Goal: Entertainment & Leisure: Consume media (video, audio)

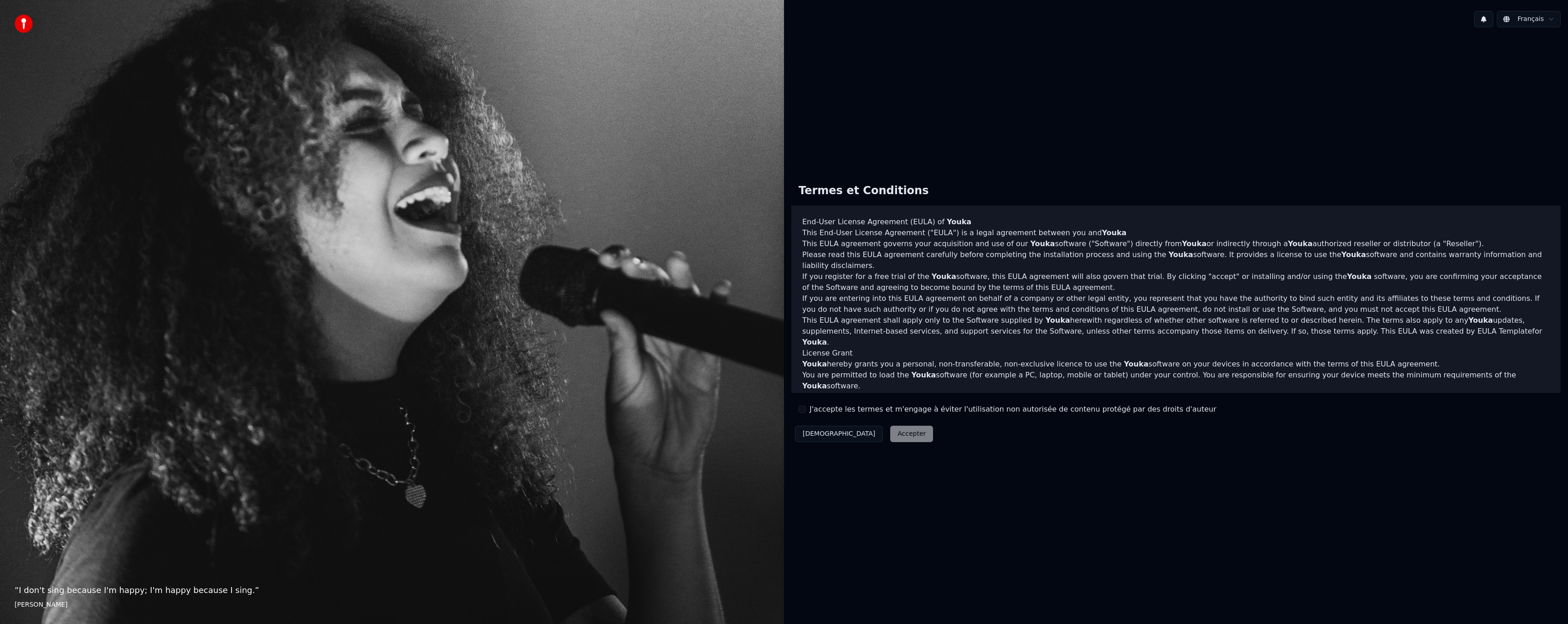
click at [803, 407] on button "J'accepte les termes et m'engage à éviter l'utilisation non autorisée de conten…" at bounding box center [802, 409] width 7 height 7
click at [890, 438] on button "Accepter" at bounding box center [911, 433] width 43 height 16
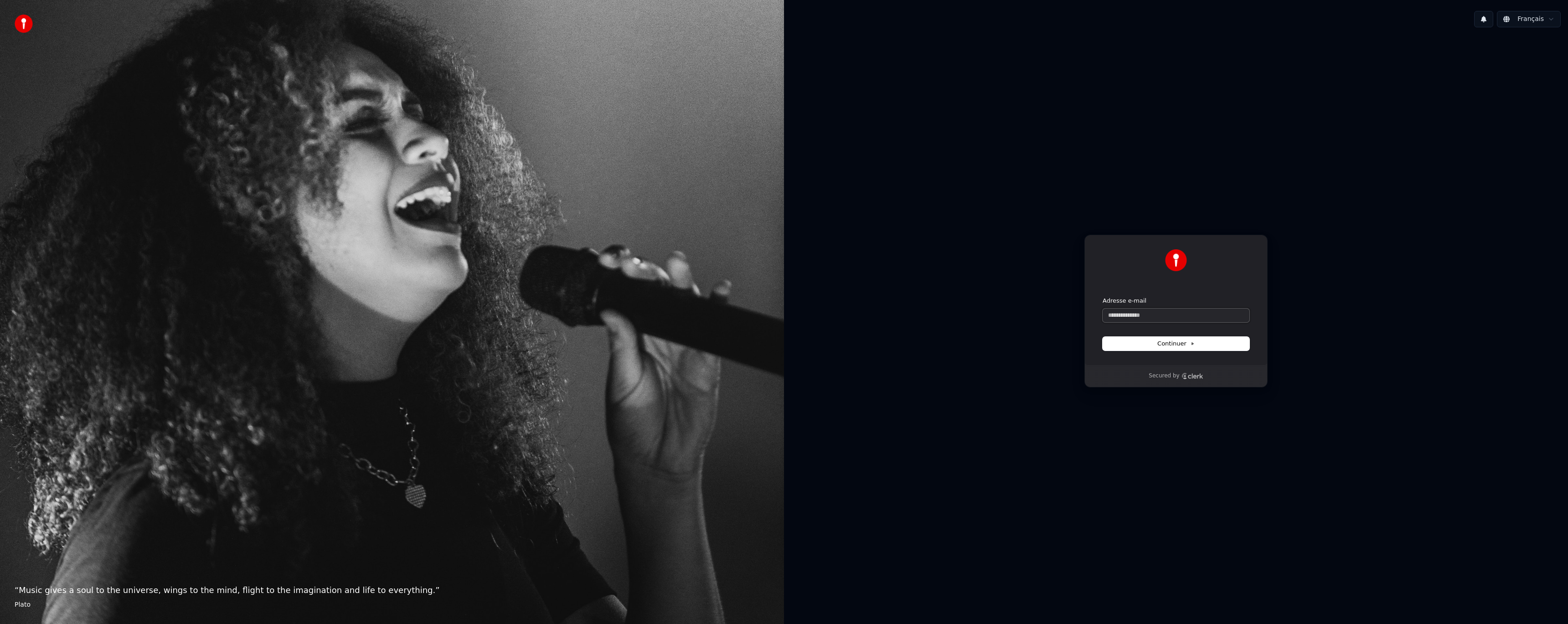
click at [1169, 318] on input "Adresse e-mail" at bounding box center [1175, 315] width 147 height 13
click at [1169, 333] on form "**********" at bounding box center [1175, 323] width 147 height 54
click at [1178, 337] on button "Continuer" at bounding box center [1175, 343] width 147 height 13
type input "**********"
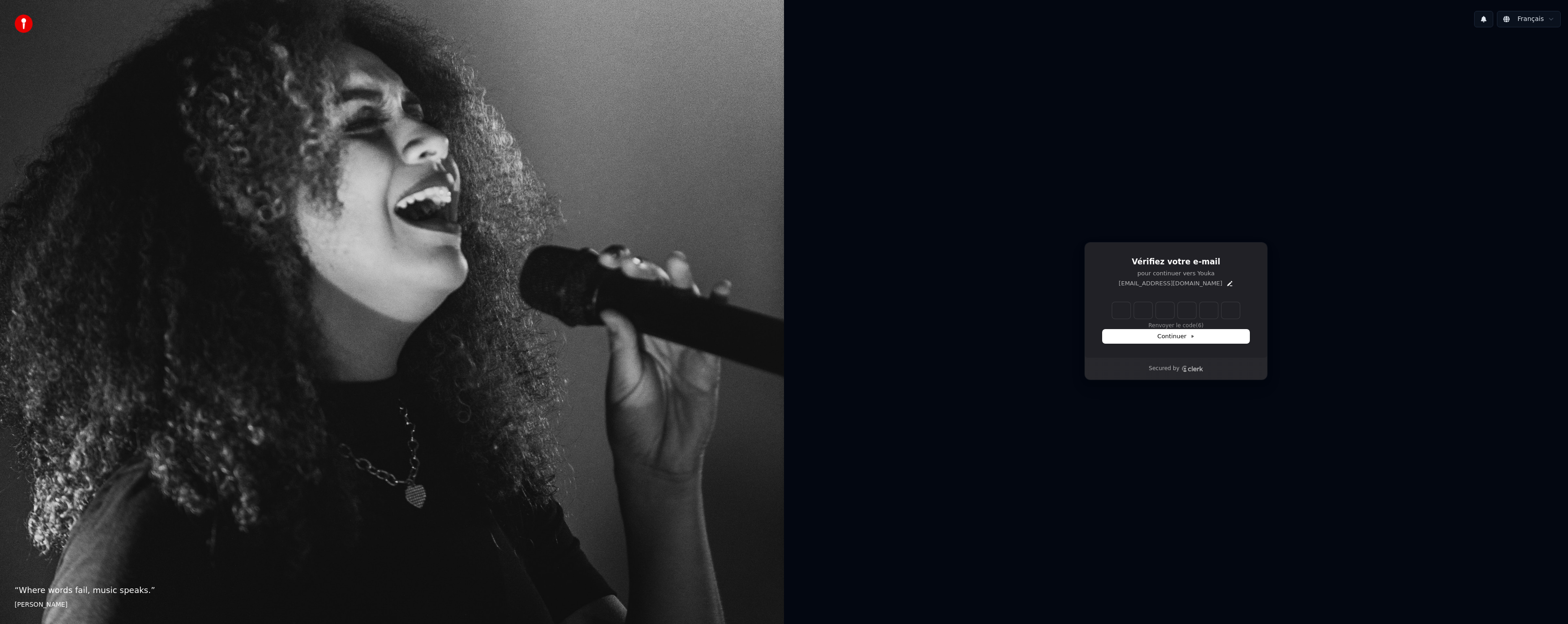
click at [1121, 308] on input "Enter verification code" at bounding box center [1176, 310] width 128 height 16
type input "******"
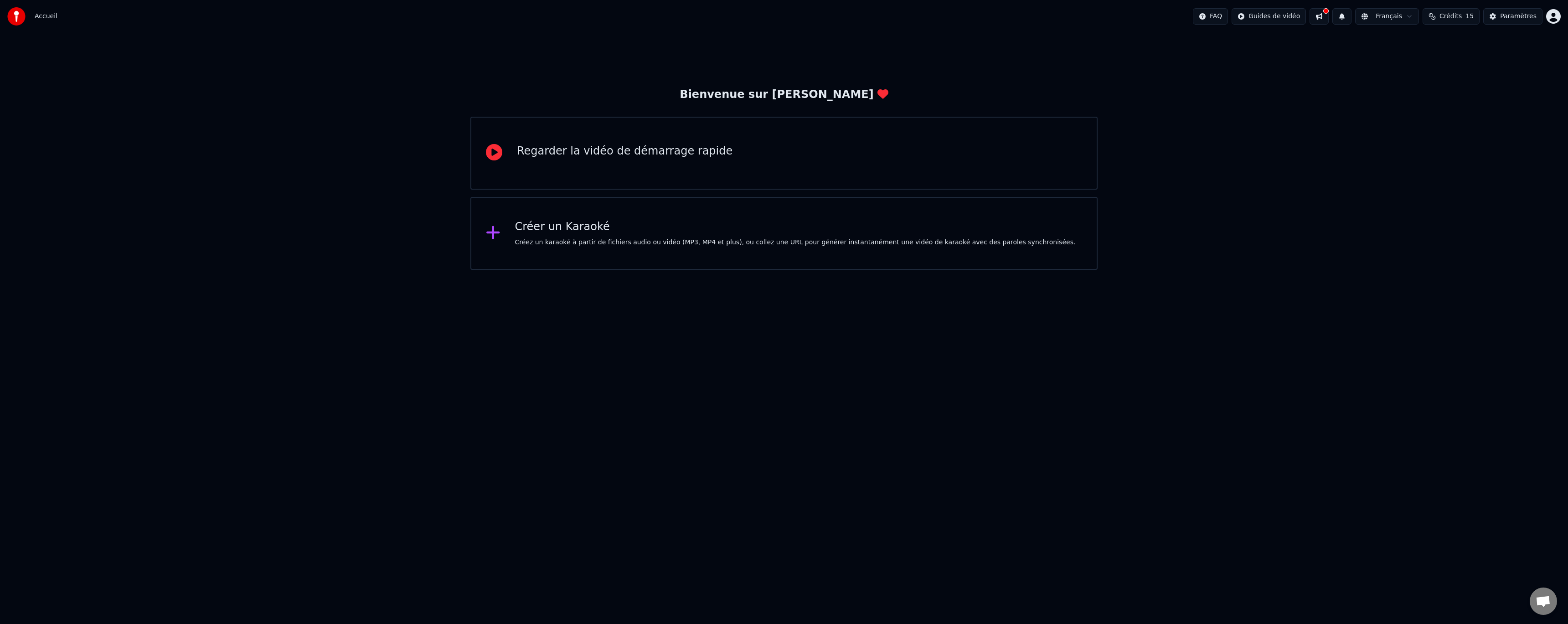
click at [699, 220] on div "Créer un Karaoké" at bounding box center [795, 227] width 561 height 15
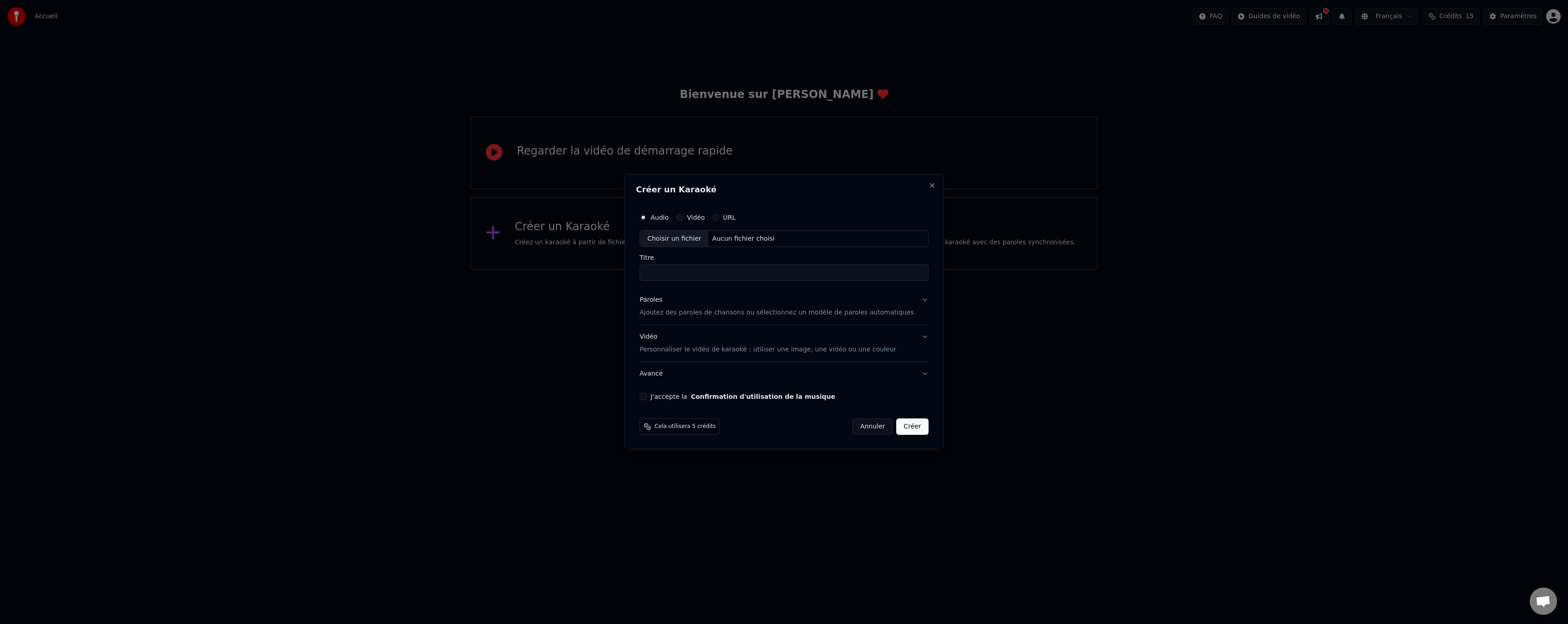
click at [684, 217] on button "Vidéo" at bounding box center [680, 217] width 7 height 7
click at [695, 241] on div "Choisir un fichier" at bounding box center [674, 239] width 68 height 16
click at [707, 273] on input "**********" at bounding box center [784, 273] width 289 height 16
drag, startPoint x: 779, startPoint y: 278, endPoint x: 609, endPoint y: 250, distance: 172.3
click at [609, 250] on body "**********" at bounding box center [784, 135] width 1568 height 270
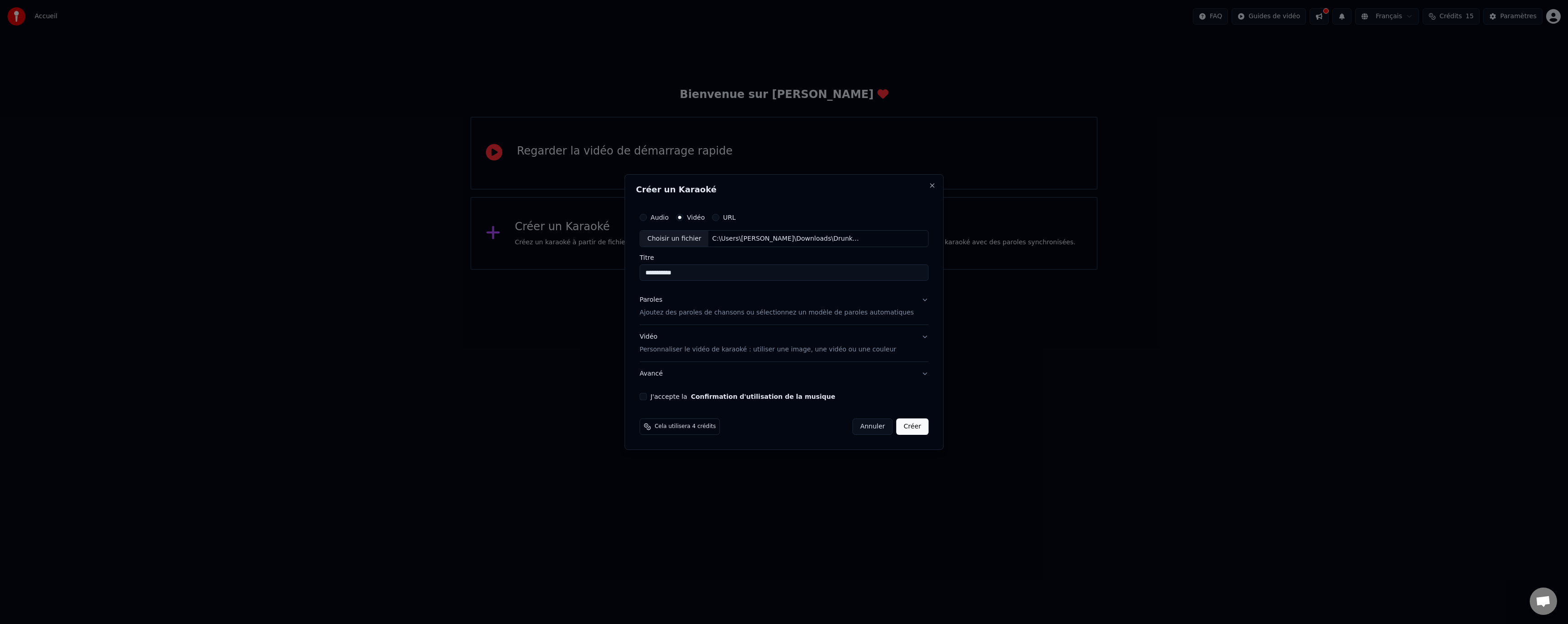
drag, startPoint x: 690, startPoint y: 270, endPoint x: 629, endPoint y: 265, distance: 61.2
click at [629, 265] on body "**********" at bounding box center [784, 135] width 1568 height 270
type input "**********"
click at [909, 301] on button "Paroles Ajoutez des paroles de chansons ou sélectionnez un modèle de paroles au…" at bounding box center [784, 307] width 289 height 37
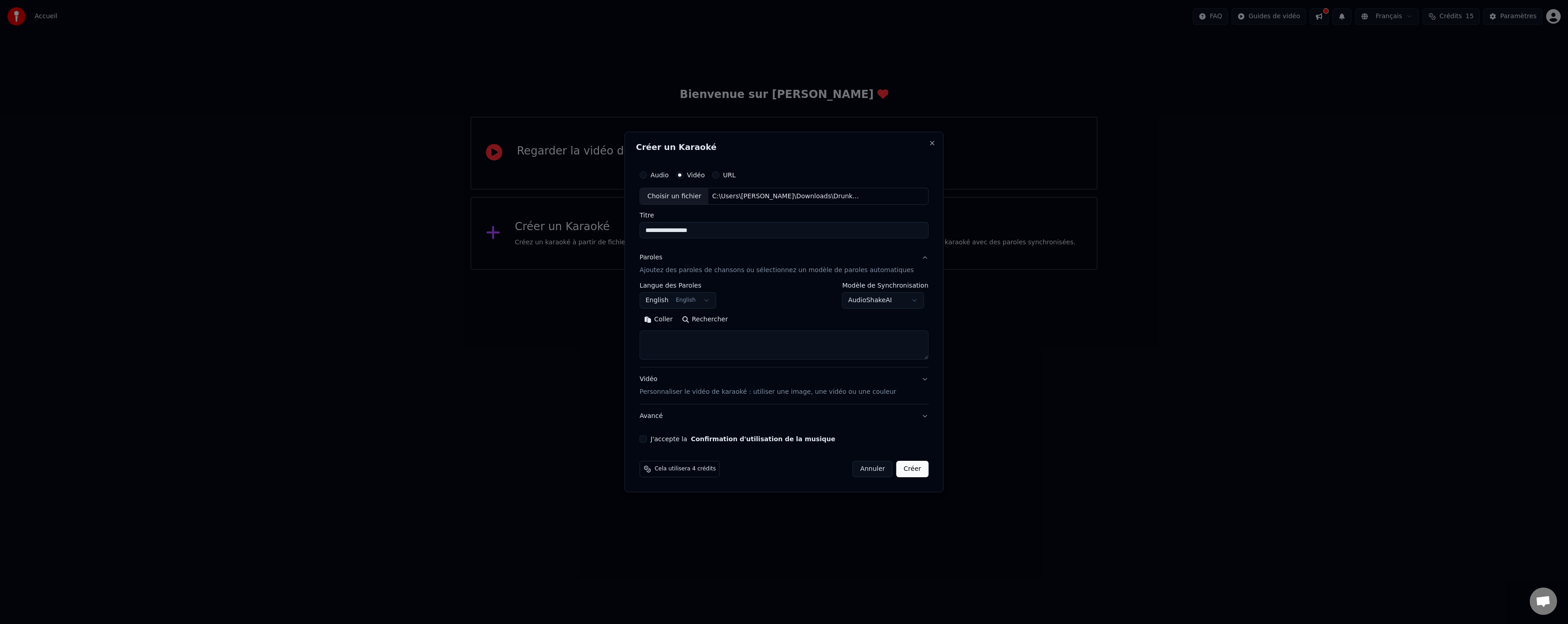
click at [880, 270] on body "**********" at bounding box center [784, 135] width 1568 height 270
click at [805, 270] on body "**********" at bounding box center [784, 135] width 1568 height 270
click at [709, 270] on body "**********" at bounding box center [784, 135] width 1568 height 270
select select "**"
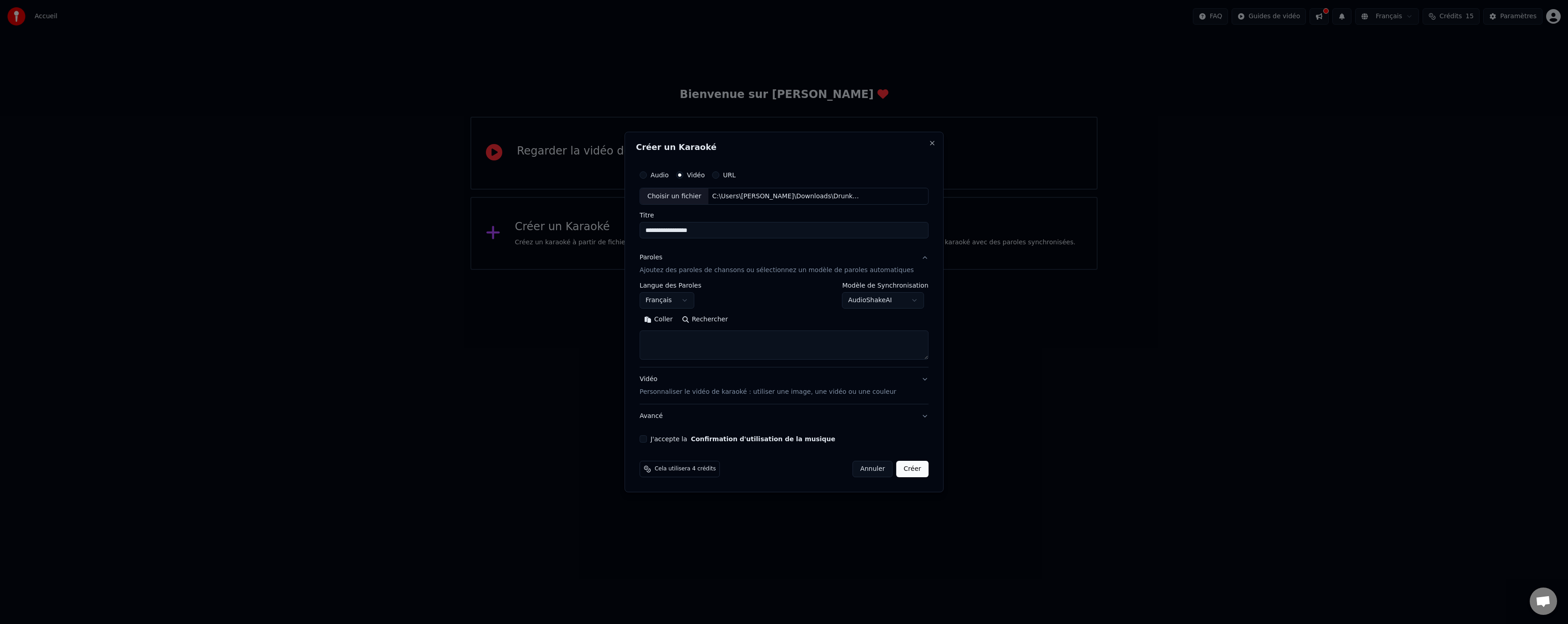
click at [866, 329] on div "Coller Rechercher" at bounding box center [784, 337] width 289 height 47
click at [738, 338] on textarea at bounding box center [784, 346] width 289 height 29
click at [674, 320] on button "Coller" at bounding box center [659, 320] width 38 height 15
click at [907, 390] on button "Vidéo Personnaliser le vidéo de karaoké : utiliser une image, une vidéo ou une …" at bounding box center [784, 386] width 289 height 37
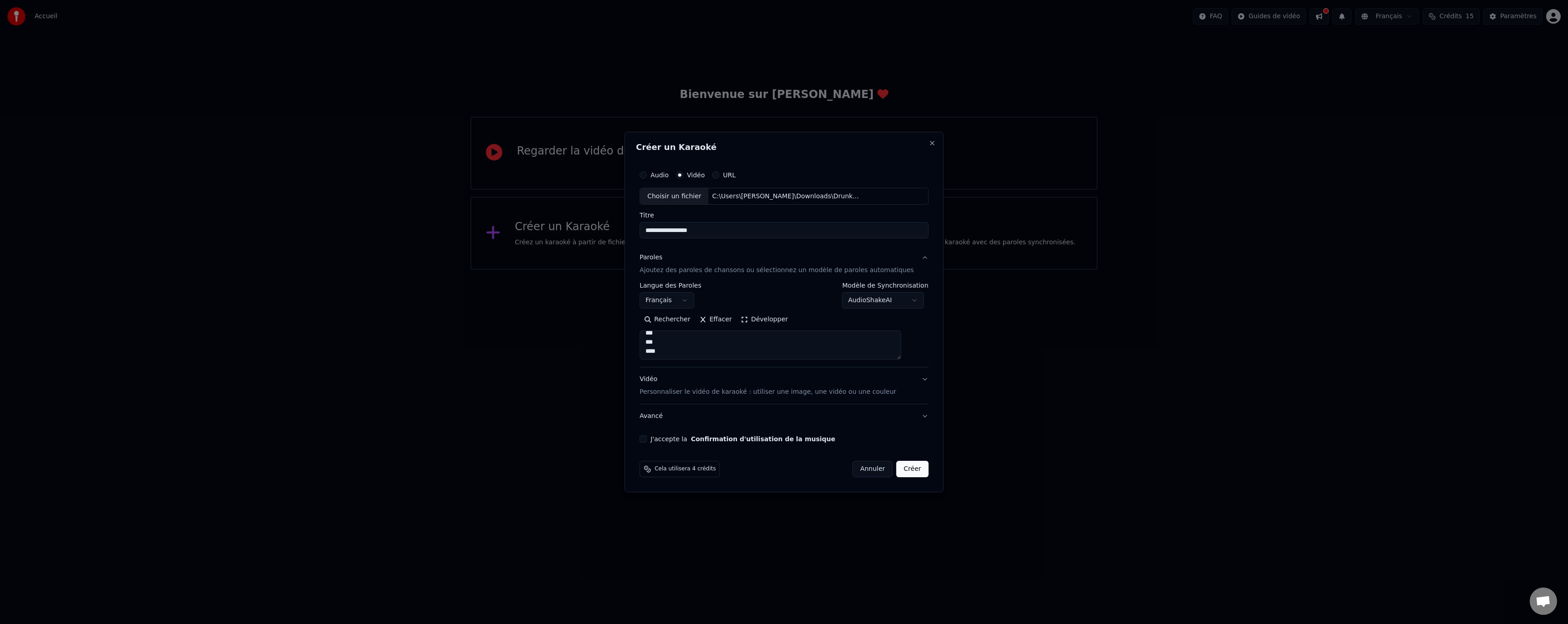
type textarea "**********"
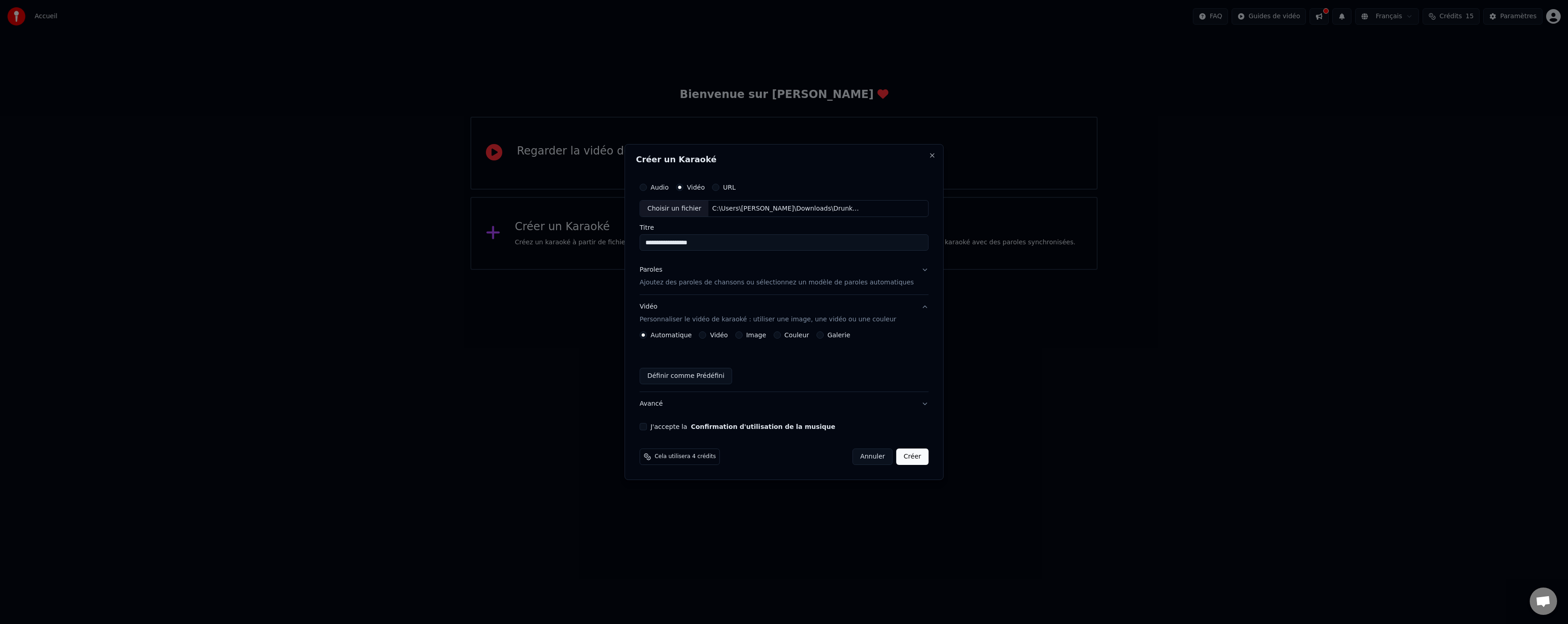
click at [713, 405] on button "Avancé" at bounding box center [784, 404] width 289 height 24
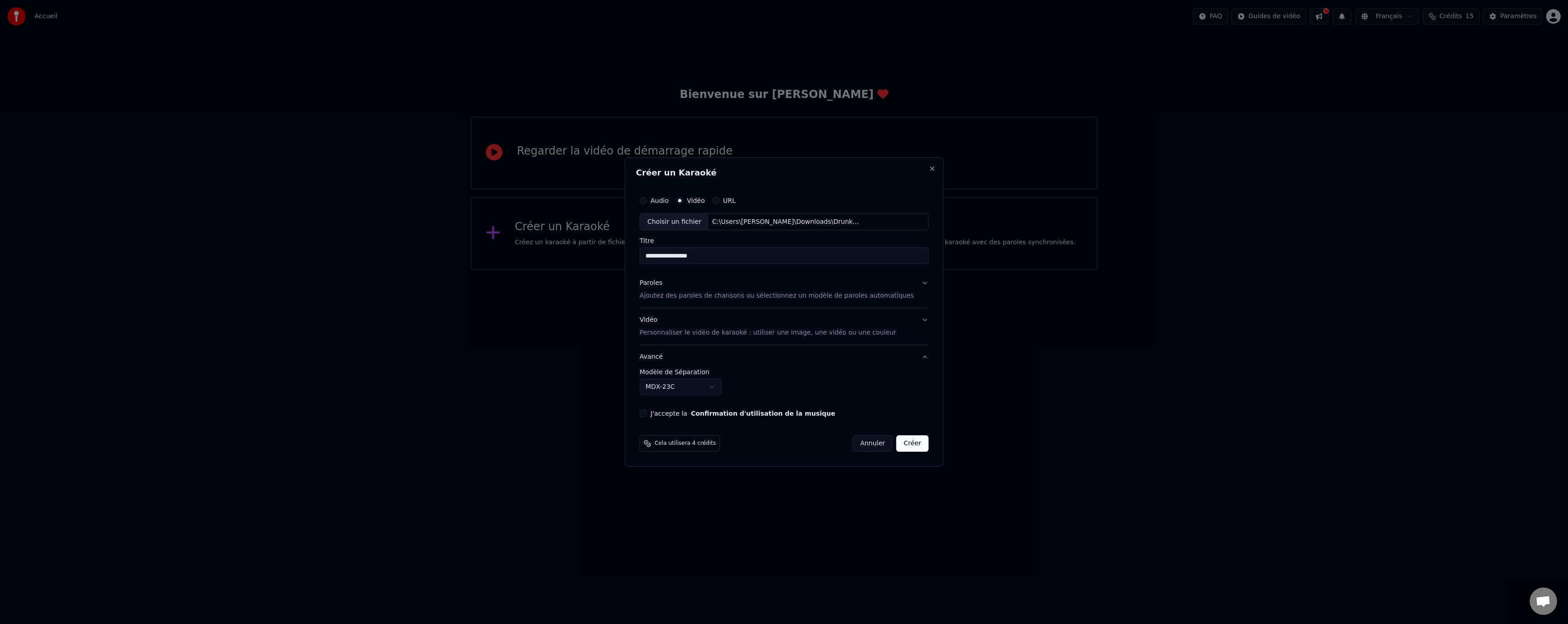
click at [647, 415] on button "J'accepte la Confirmation d'utilisation de la musique" at bounding box center [643, 413] width 7 height 7
click at [906, 446] on button "Créer" at bounding box center [912, 443] width 32 height 16
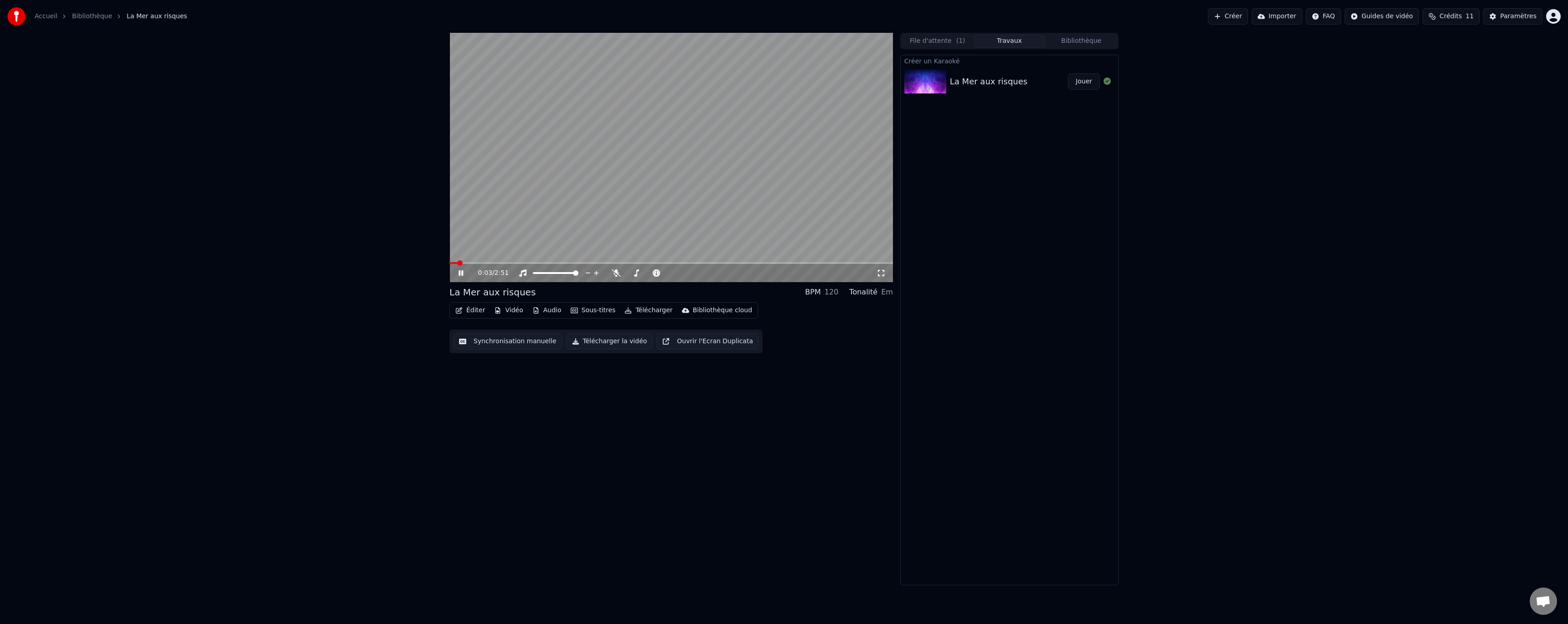
click at [693, 158] on video at bounding box center [671, 158] width 444 height 250
click at [460, 275] on icon at bounding box center [461, 273] width 5 height 6
click at [527, 340] on button "Synchronisation manuelle" at bounding box center [508, 341] width 110 height 16
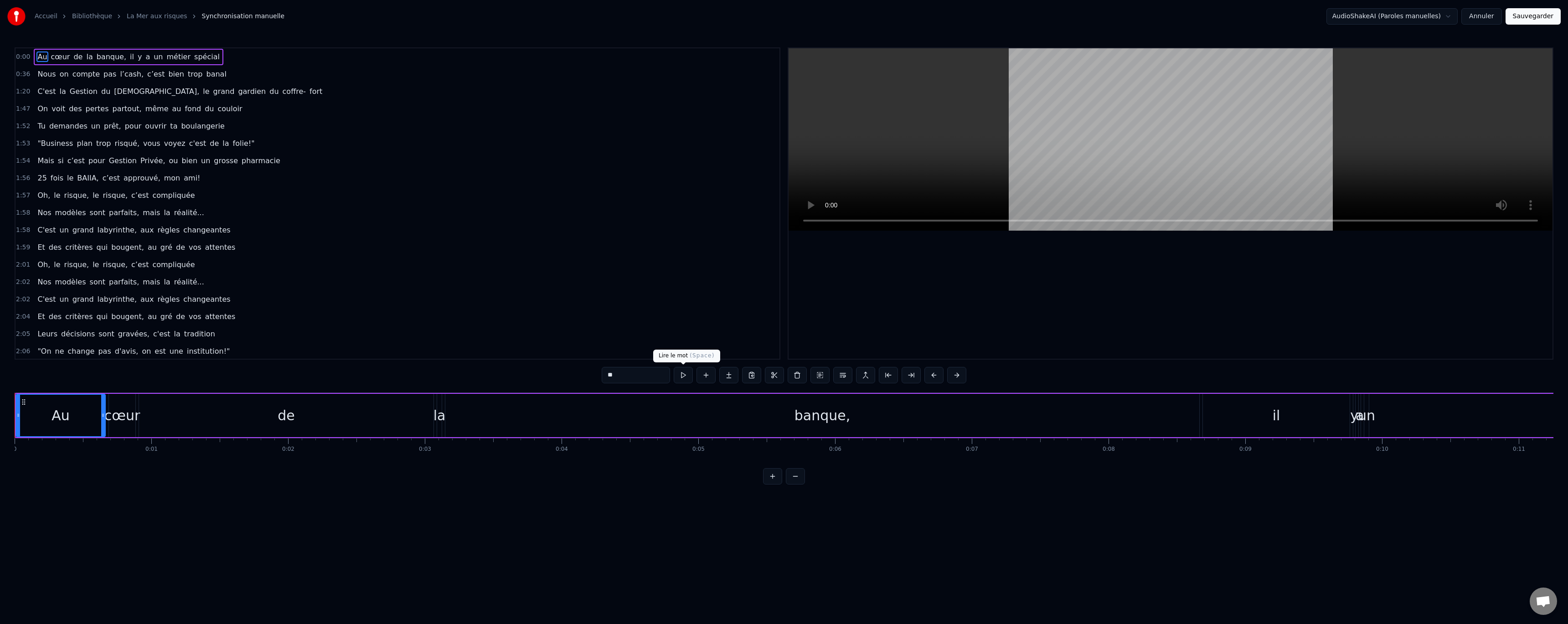
click at [687, 373] on button at bounding box center [683, 375] width 19 height 16
drag, startPoint x: 92, startPoint y: 416, endPoint x: 111, endPoint y: 415, distance: 19.0
click at [83, 416] on div "Au" at bounding box center [60, 415] width 89 height 43
drag, startPoint x: 18, startPoint y: 416, endPoint x: 86, endPoint y: 419, distance: 68.1
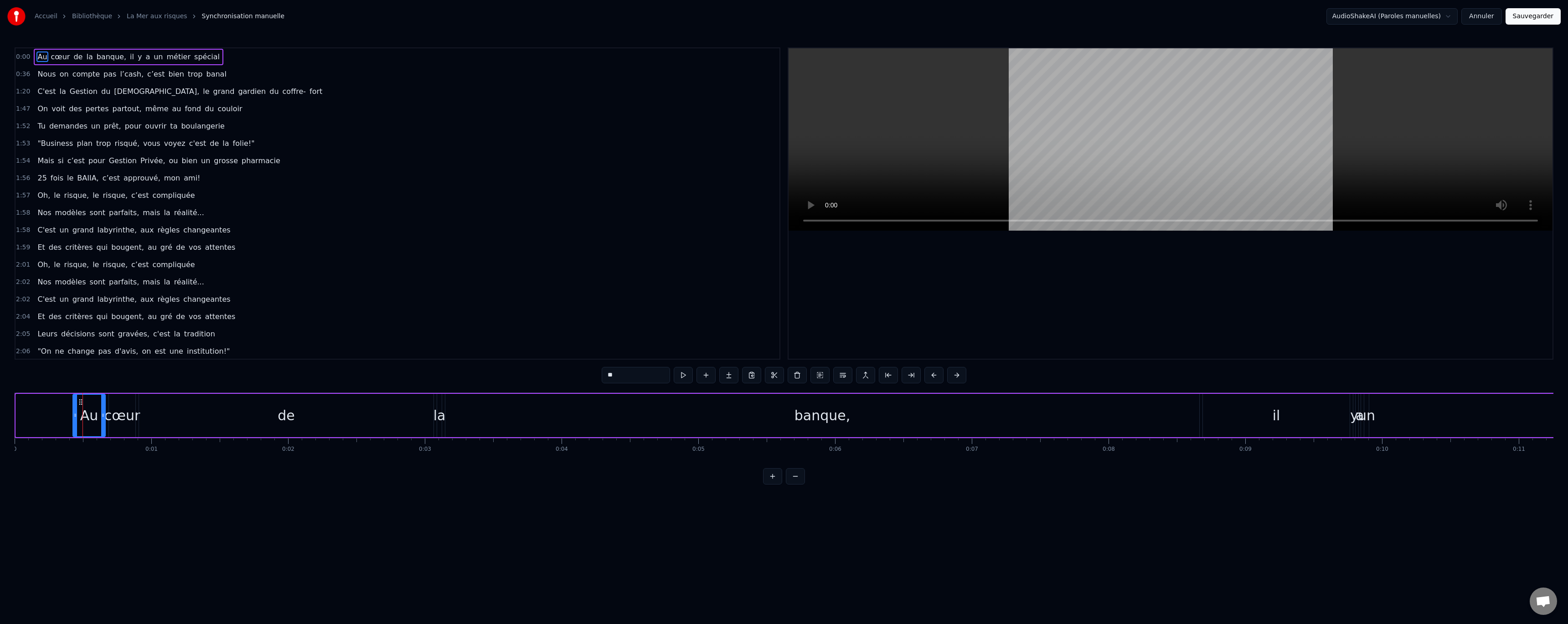
click at [74, 416] on icon at bounding box center [75, 415] width 4 height 7
drag, startPoint x: 102, startPoint y: 417, endPoint x: 110, endPoint y: 417, distance: 8.0
click at [108, 417] on icon at bounding box center [108, 415] width 4 height 7
drag, startPoint x: 102, startPoint y: 61, endPoint x: 102, endPoint y: 86, distance: 25.0
click at [102, 86] on div "0:00 Au cœur de la banque, il y a un métier spécial 0:36 Nous on compte pas l’c…" at bounding box center [397, 203] width 766 height 312
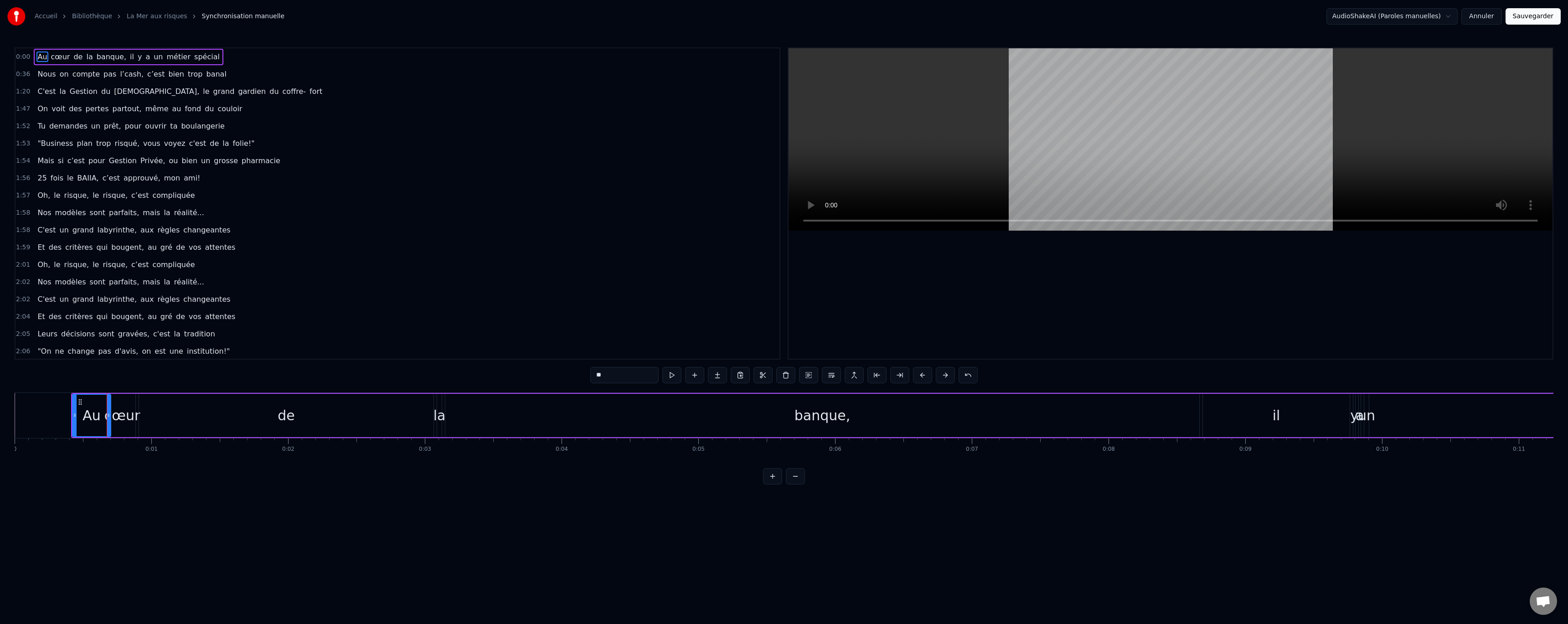
click at [104, 63] on div "Au cœur de la banque, il y a un métier spécial" at bounding box center [128, 57] width 189 height 16
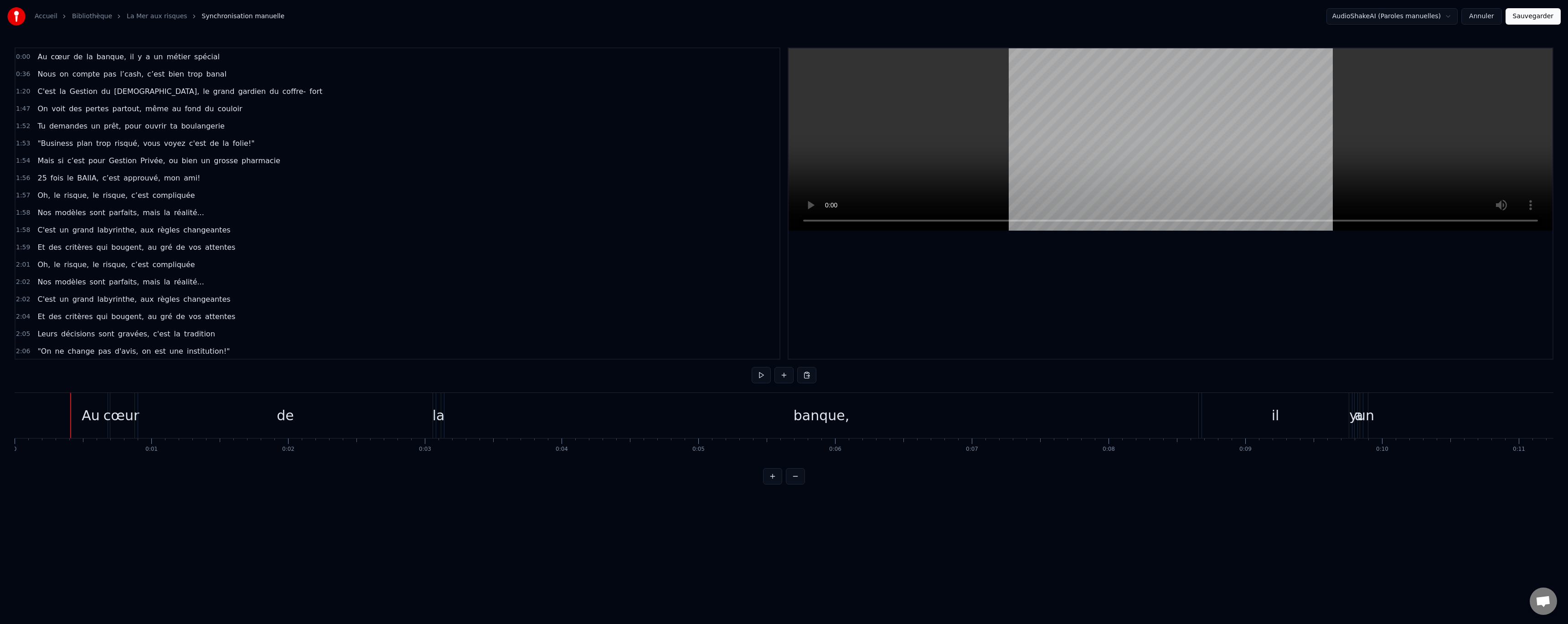
drag, startPoint x: 70, startPoint y: 414, endPoint x: 81, endPoint y: 413, distance: 11.0
click at [766, 379] on button at bounding box center [761, 375] width 19 height 16
click at [222, 410] on div "de" at bounding box center [285, 415] width 295 height 45
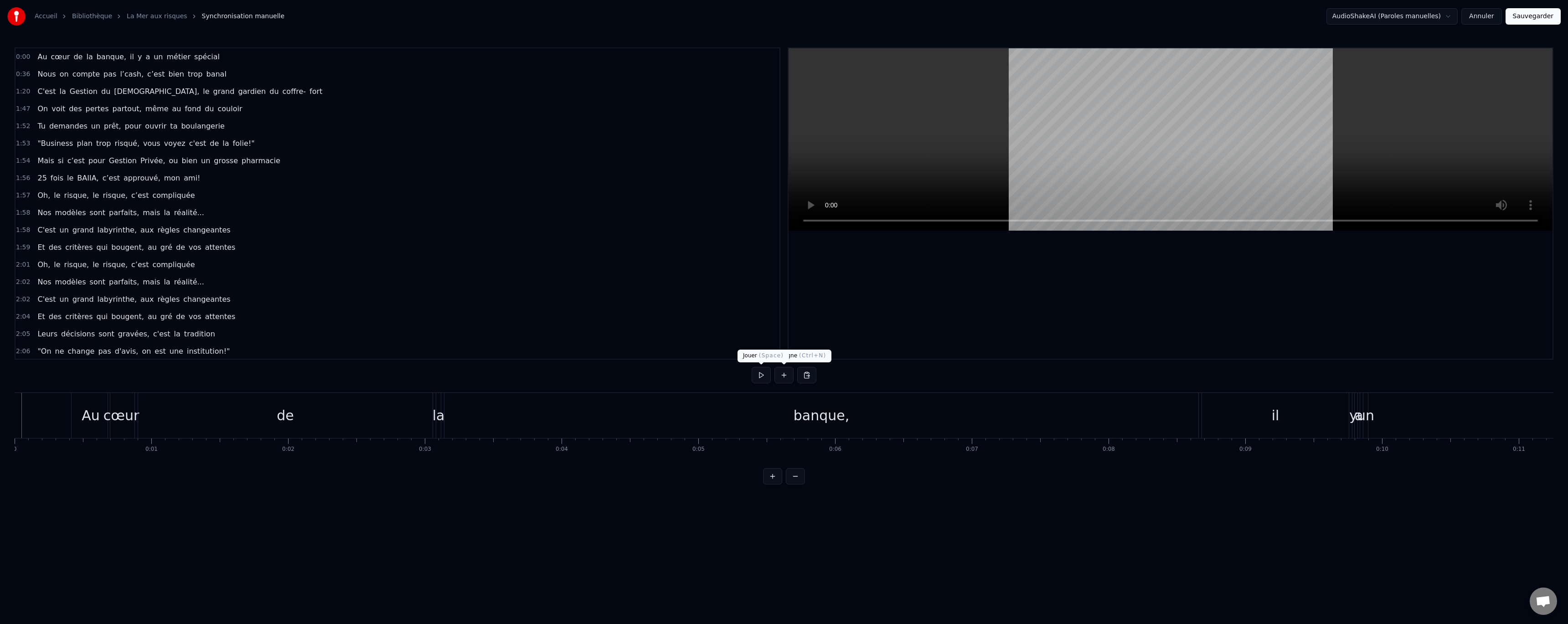
click at [764, 374] on button at bounding box center [761, 375] width 19 height 16
click at [790, 485] on button at bounding box center [795, 476] width 19 height 16
click at [792, 485] on button at bounding box center [795, 476] width 19 height 16
click at [794, 485] on button at bounding box center [795, 476] width 19 height 16
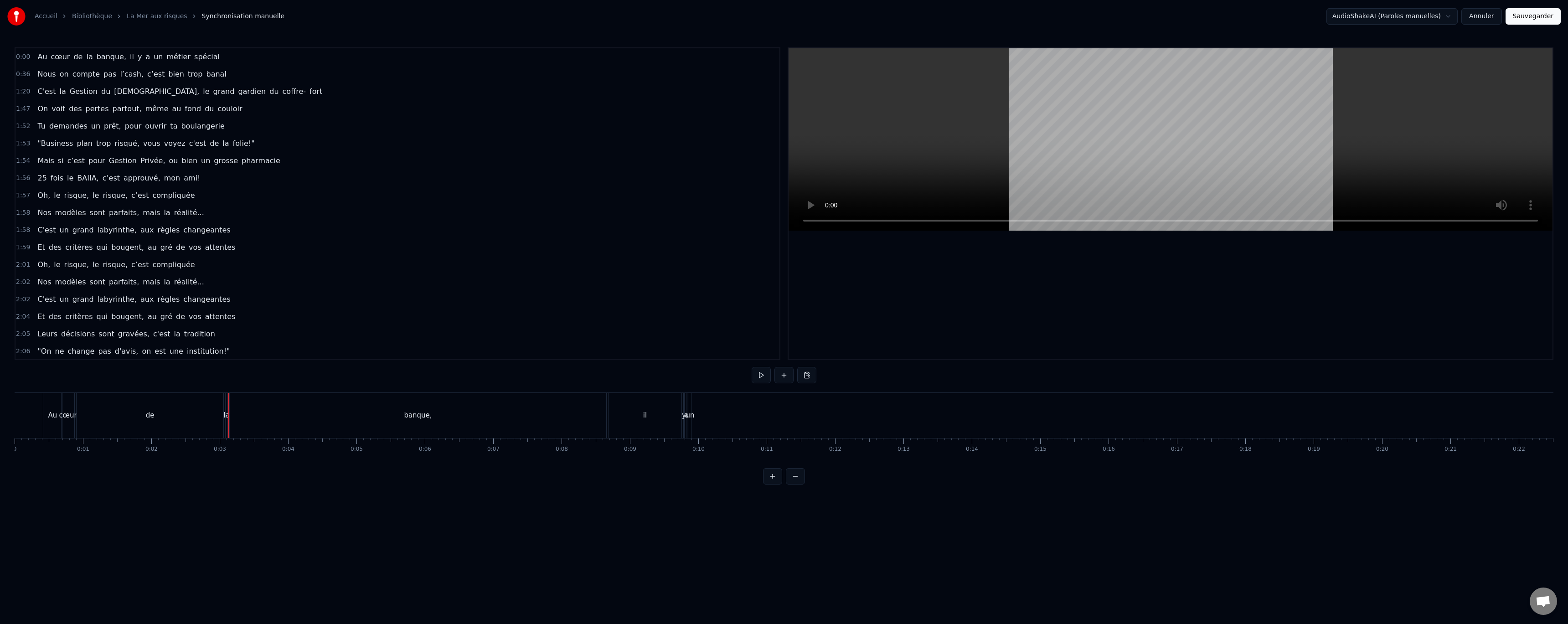
click at [794, 484] on button at bounding box center [795, 476] width 19 height 16
click at [773, 485] on button at bounding box center [772, 476] width 19 height 16
click at [760, 376] on button at bounding box center [761, 375] width 19 height 16
click at [760, 374] on button at bounding box center [761, 375] width 19 height 16
click at [74, 63] on div "Au cœur de la banque, il y a un métier spécial" at bounding box center [128, 57] width 189 height 16
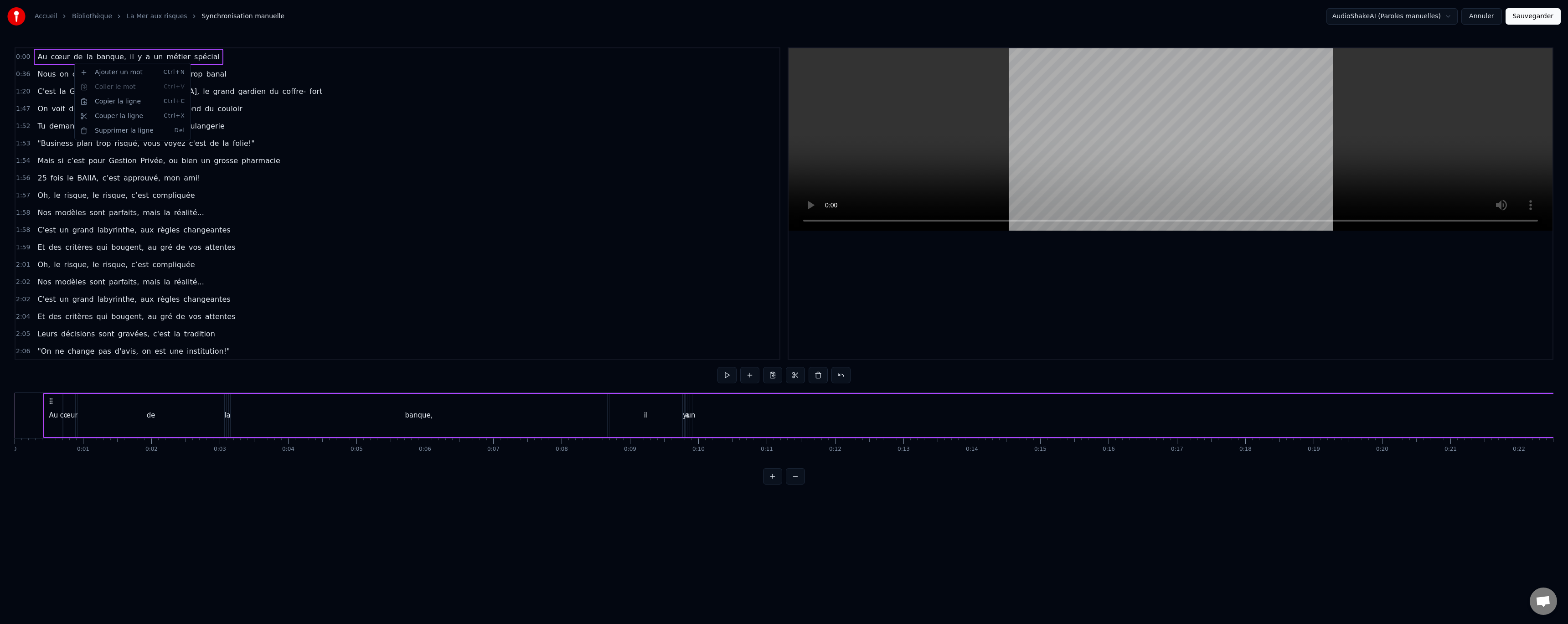
click at [264, 94] on html "Accueil Bibliothèque La Mer aux risques Synchronisation manuelle AudioShakeAI (…" at bounding box center [784, 250] width 1568 height 499
click at [18, 59] on span "0:00" at bounding box center [23, 57] width 14 height 9
click at [52, 415] on div "Au" at bounding box center [54, 415] width 9 height 10
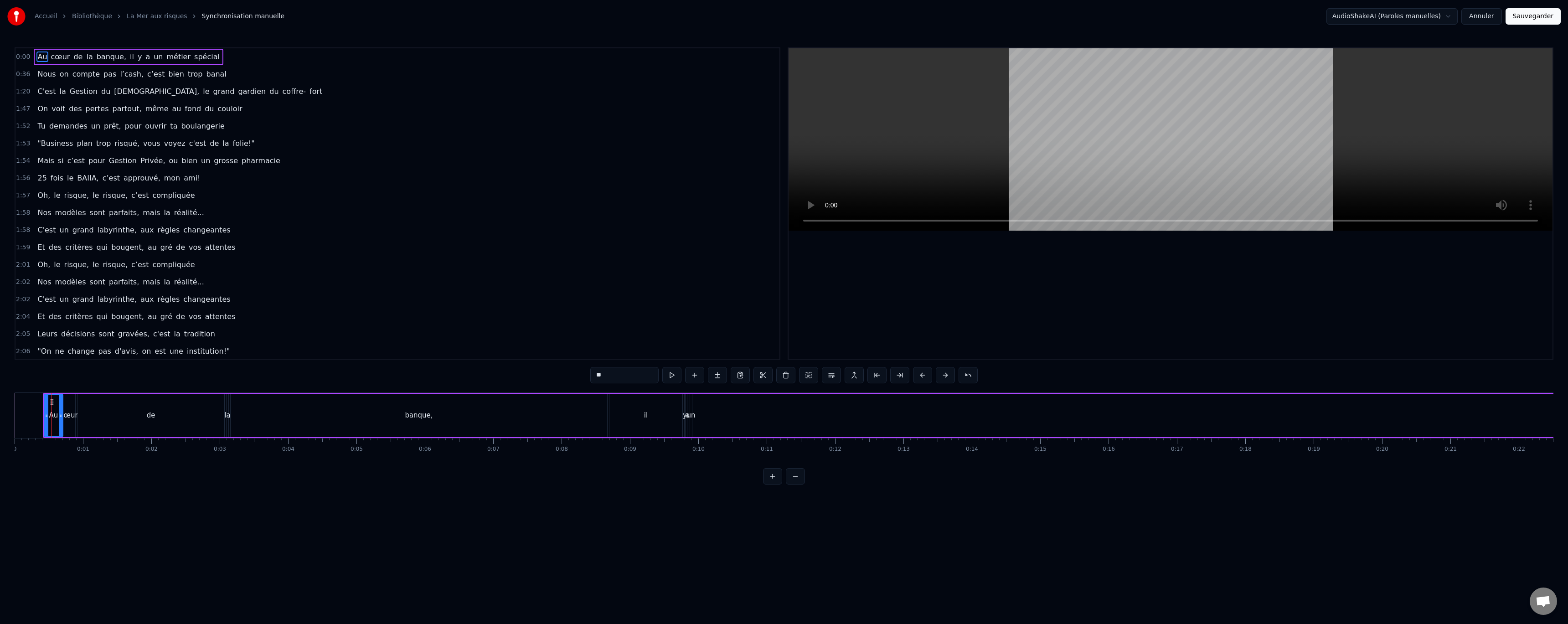
click at [144, 431] on div "de" at bounding box center [150, 415] width 147 height 43
type input "**"
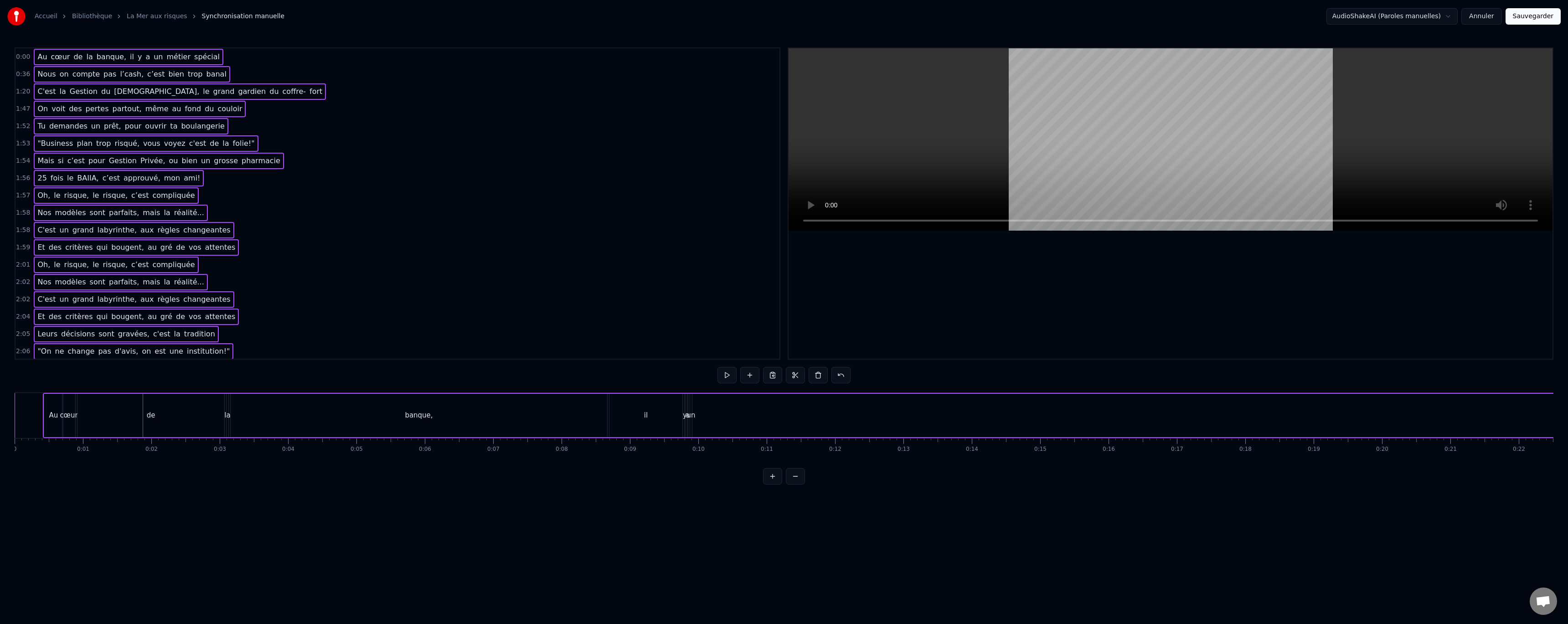
click at [136, 499] on html "Accueil Bibliothèque La Mer aux risques Synchronisation manuelle AudioShakeAI (…" at bounding box center [784, 250] width 1568 height 499
click at [155, 373] on div "0:00 Au cœur de la banque, il y a un métier spécial 0:36 Nous on compte pas l’c…" at bounding box center [784, 266] width 1539 height 437
click at [167, 343] on div ""On ne change pas d'avis, on est une institution!"" at bounding box center [133, 351] width 200 height 16
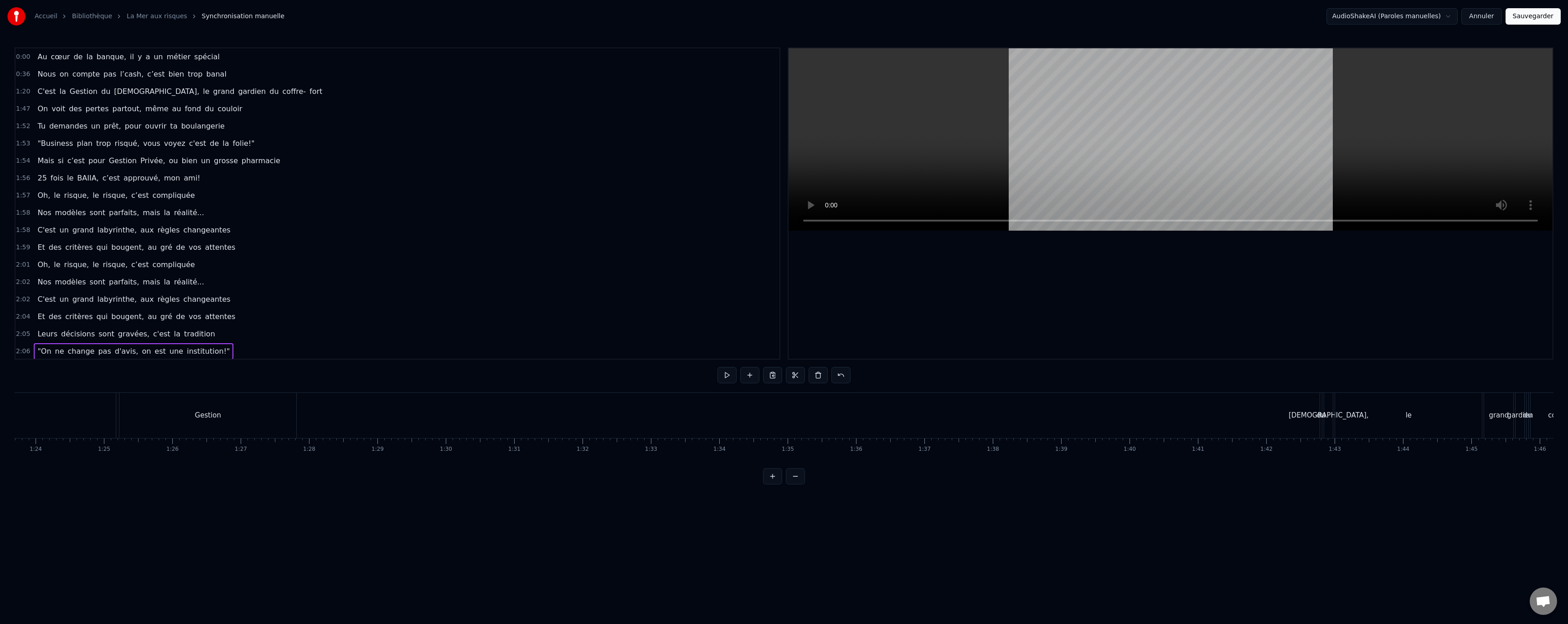
click at [240, 339] on div "2:05 Leurs décisions sont gravées, c'est la tradition" at bounding box center [397, 334] width 764 height 17
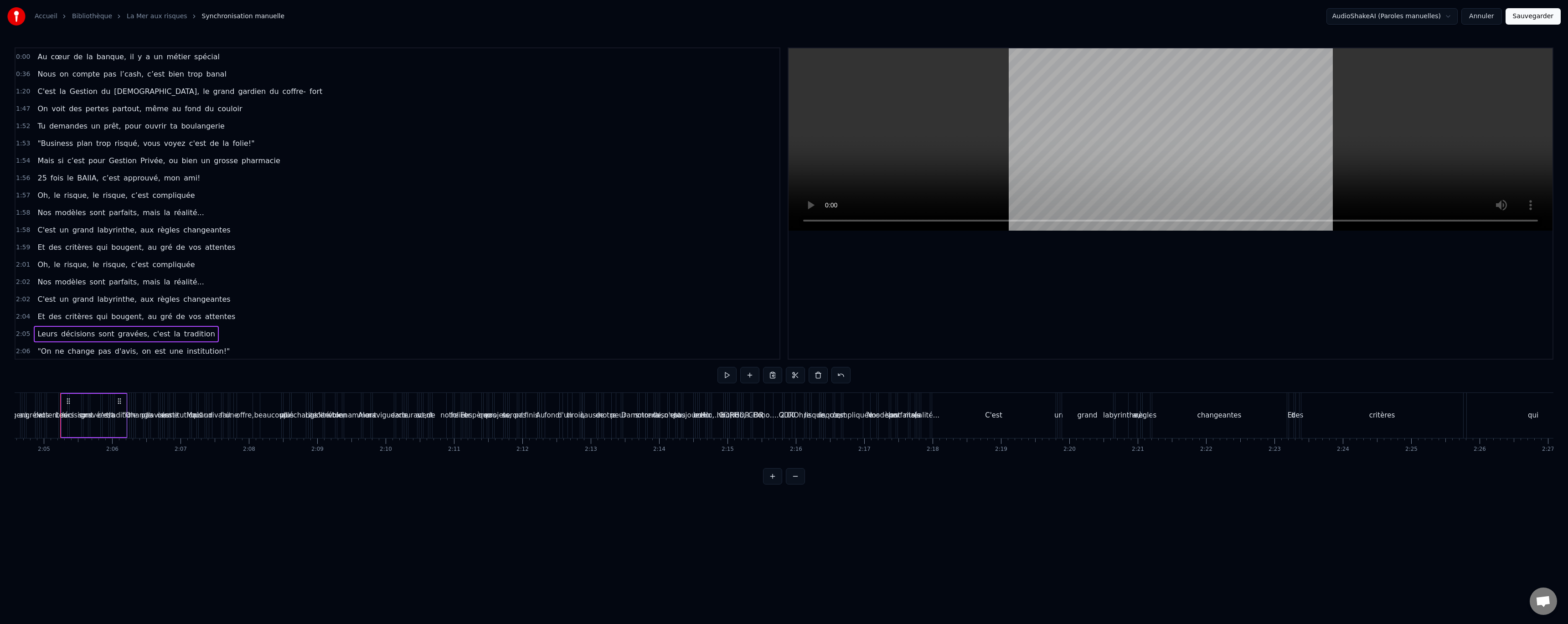
click at [85, 57] on span "la" at bounding box center [89, 57] width 8 height 10
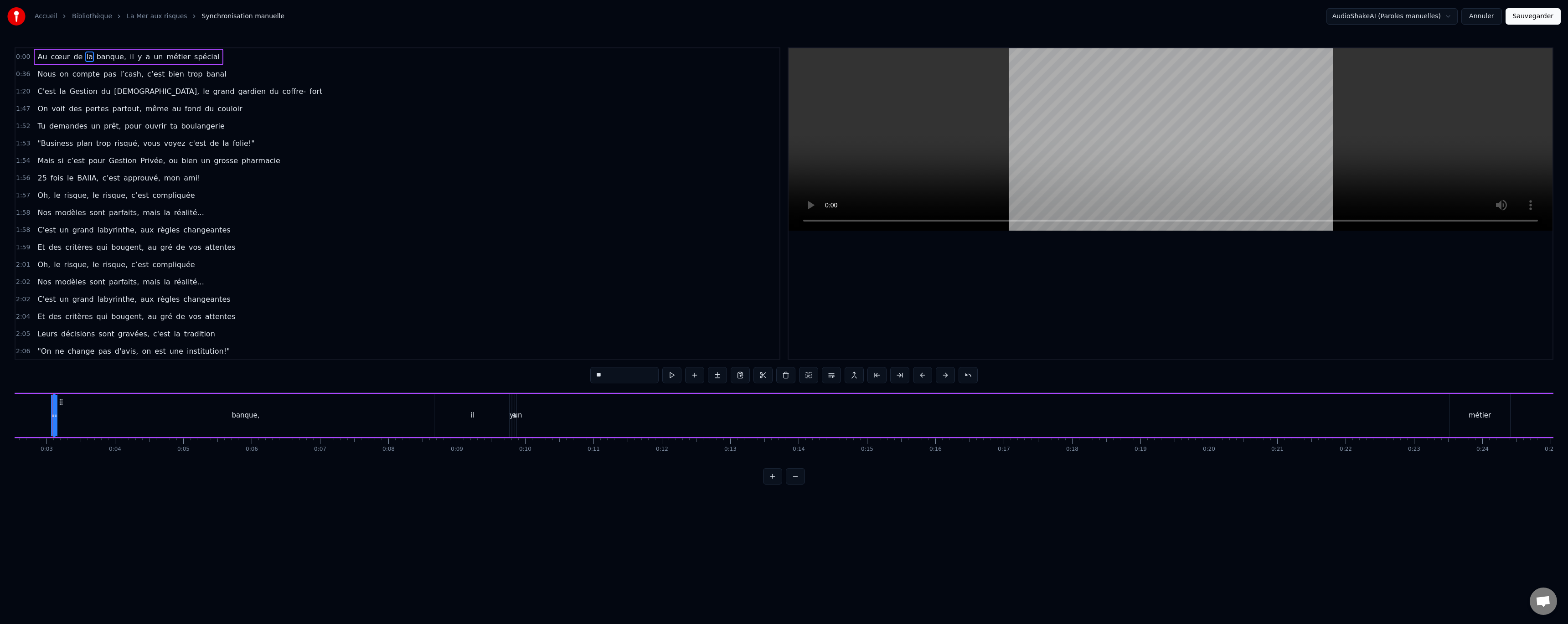
scroll to position [0, 165]
drag, startPoint x: 65, startPoint y: 419, endPoint x: 276, endPoint y: 428, distance: 211.2
click at [276, 428] on div "Au cœur de la banque, il y a un métier spécial" at bounding box center [1118, 415] width 2482 height 45
drag, startPoint x: 94, startPoint y: 396, endPoint x: 173, endPoint y: 402, distance: 79.2
click at [173, 402] on div "banque," at bounding box center [254, 415] width 377 height 43
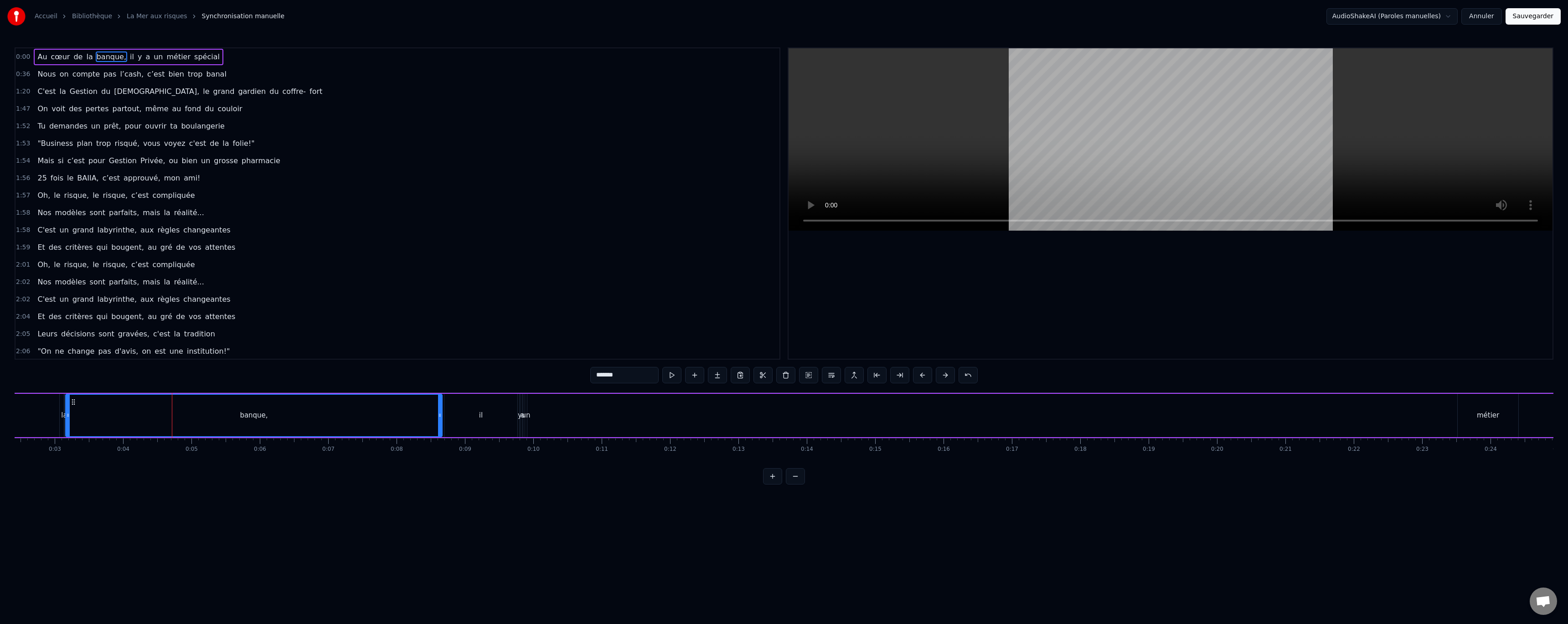
drag, startPoint x: 186, startPoint y: 418, endPoint x: 338, endPoint y: 422, distance: 152.1
click at [338, 422] on div "banque," at bounding box center [254, 415] width 376 height 41
click at [440, 413] on icon at bounding box center [440, 415] width 4 height 7
type input "**"
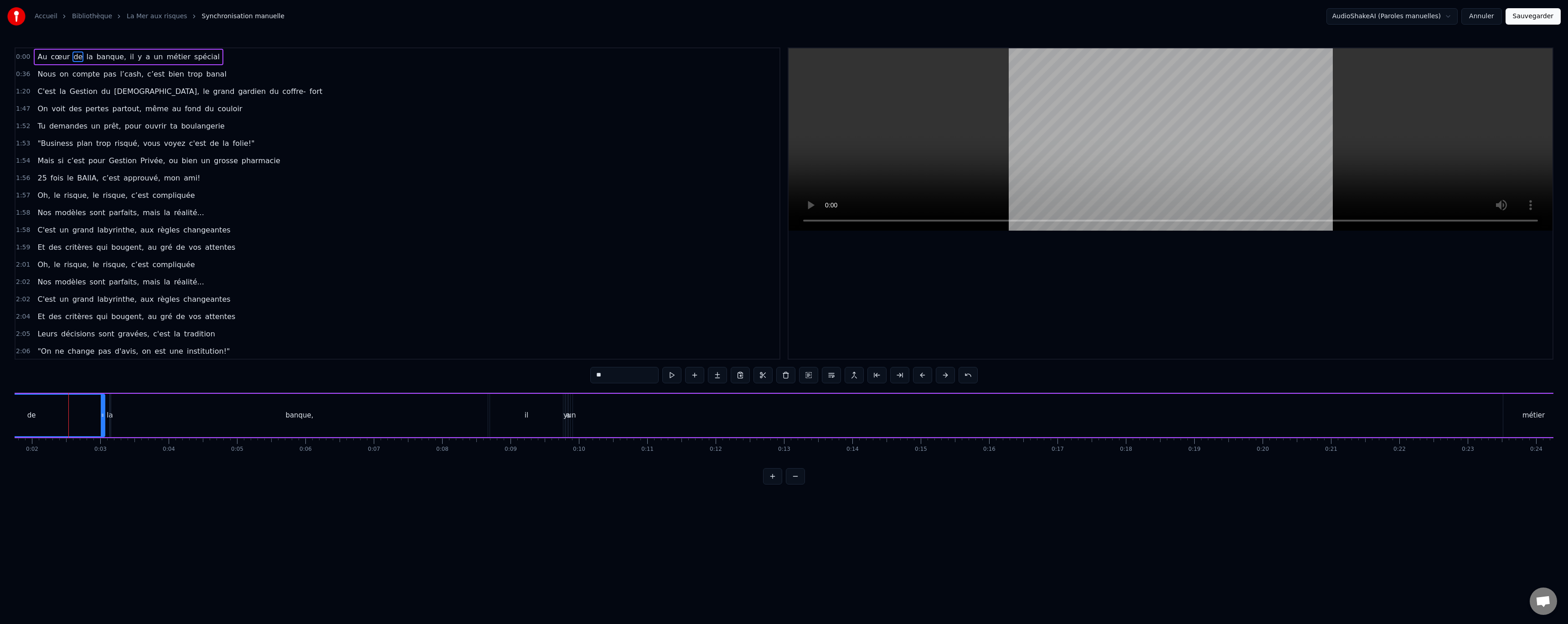
scroll to position [0, 0]
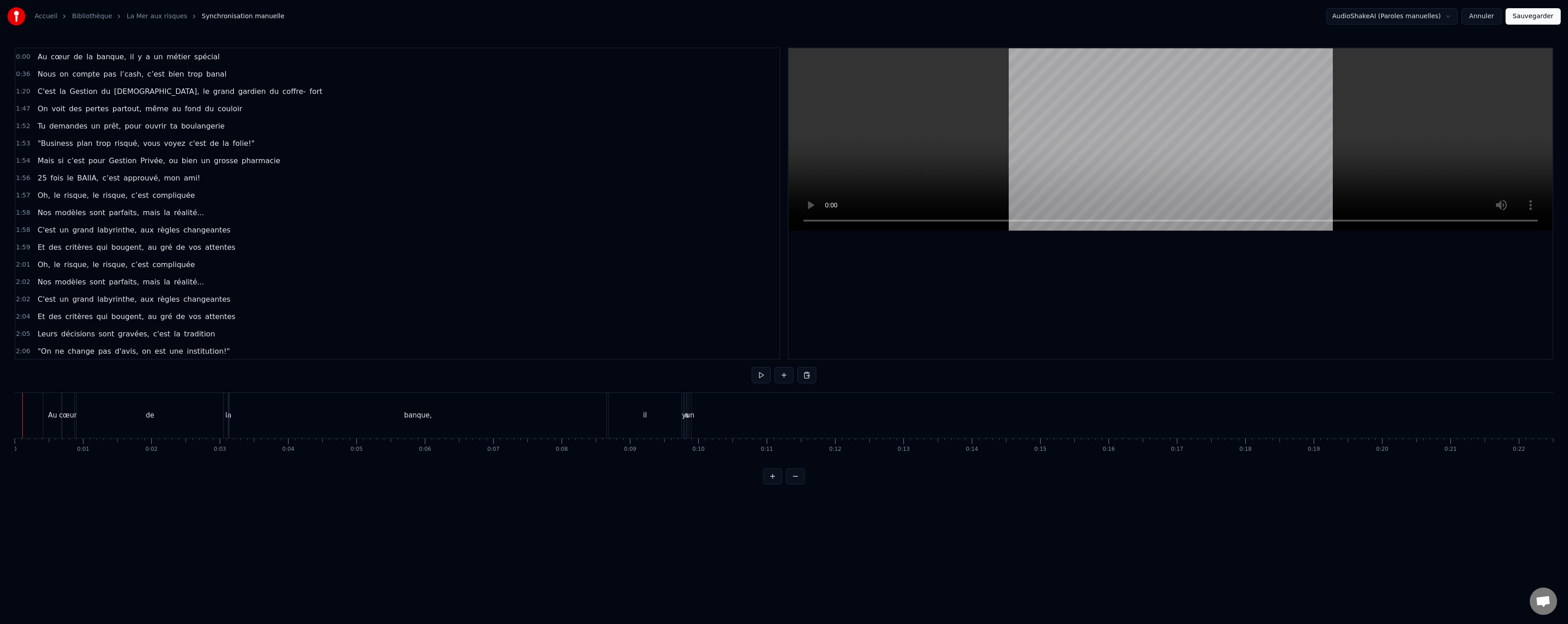
click at [51, 418] on div "Au" at bounding box center [52, 415] width 9 height 10
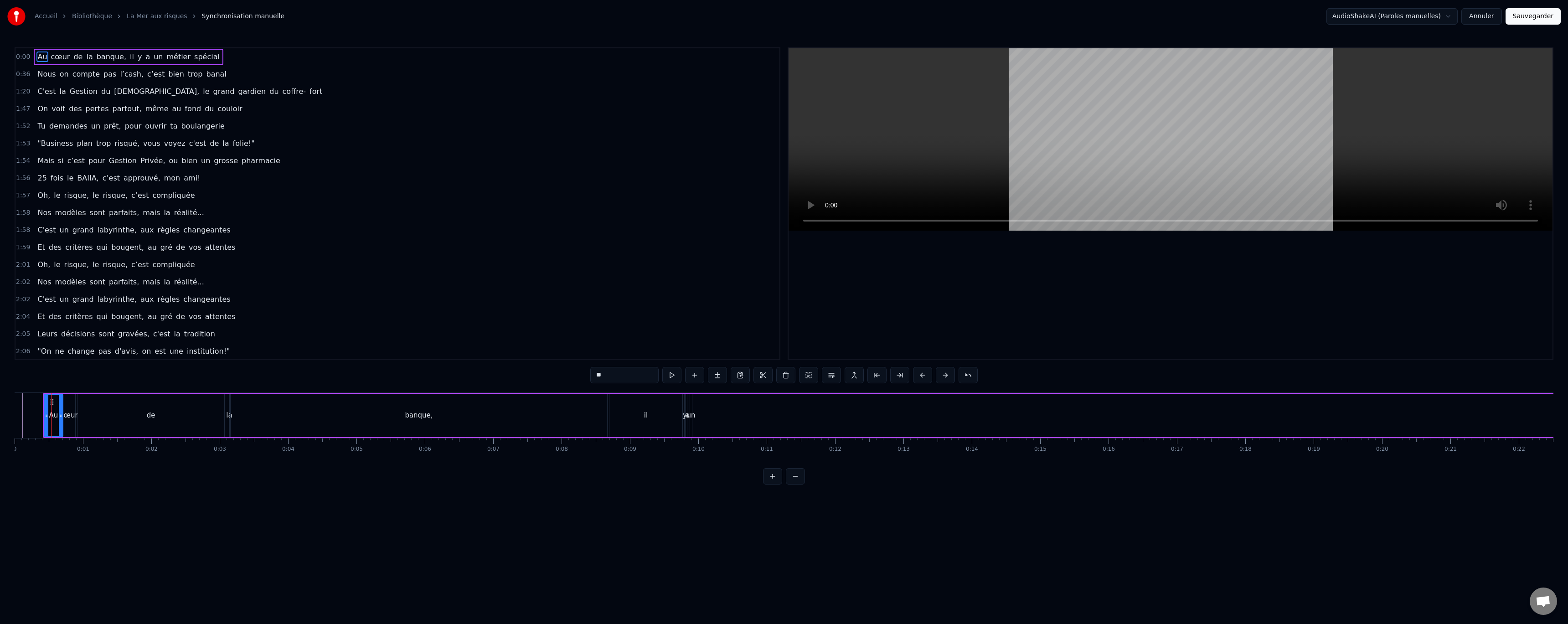
drag, startPoint x: 51, startPoint y: 401, endPoint x: 63, endPoint y: 401, distance: 12.0
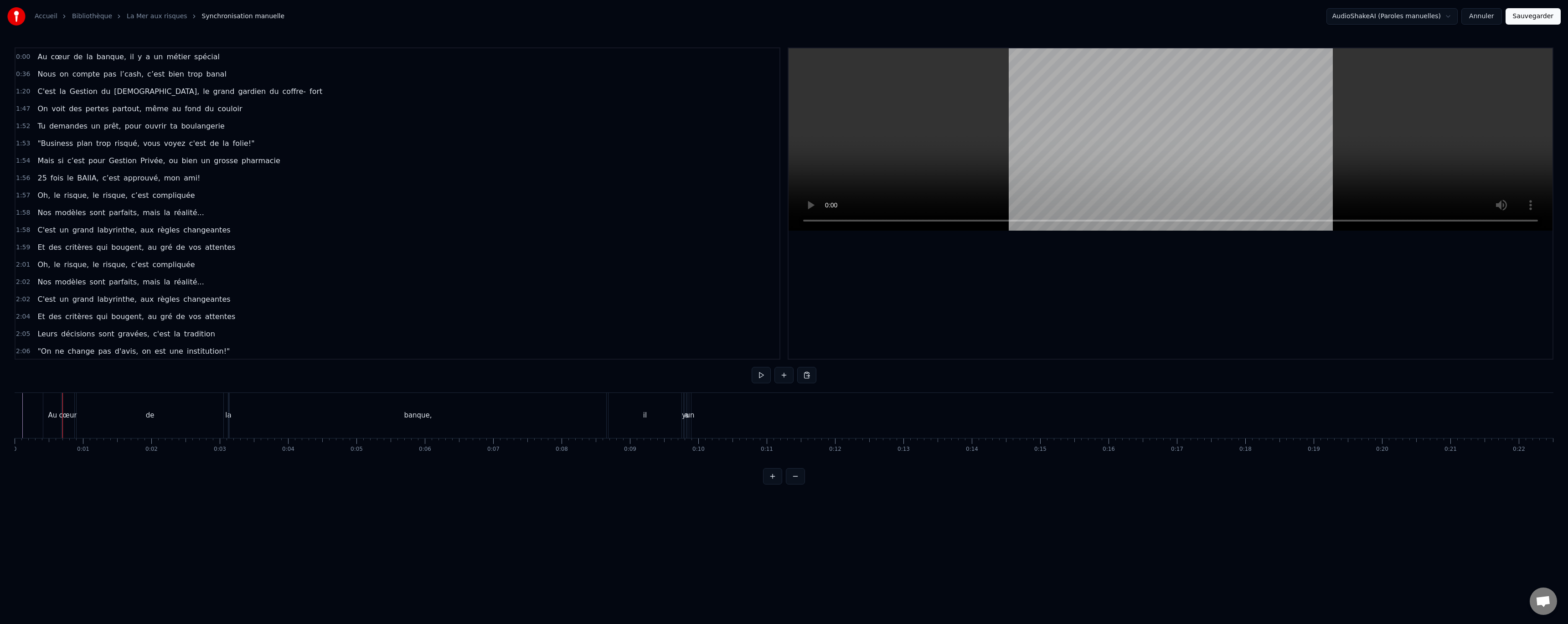
click at [55, 407] on div "Au" at bounding box center [52, 415] width 19 height 45
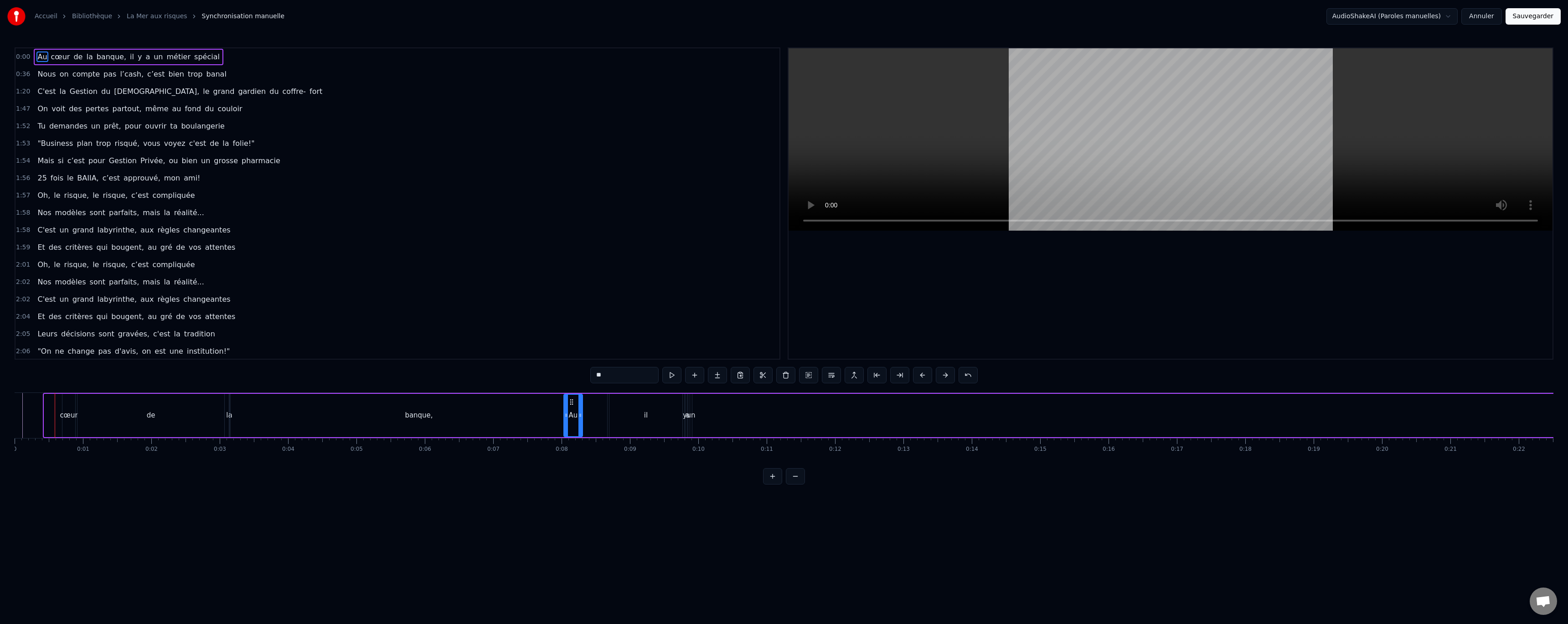
drag, startPoint x: 52, startPoint y: 402, endPoint x: 572, endPoint y: 422, distance: 520.4
click at [184, 418] on div "de" at bounding box center [150, 415] width 147 height 43
click at [40, 61] on span "Au" at bounding box center [42, 57] width 12 height 10
type input "**"
drag, startPoint x: 52, startPoint y: 402, endPoint x: 514, endPoint y: 427, distance: 462.7
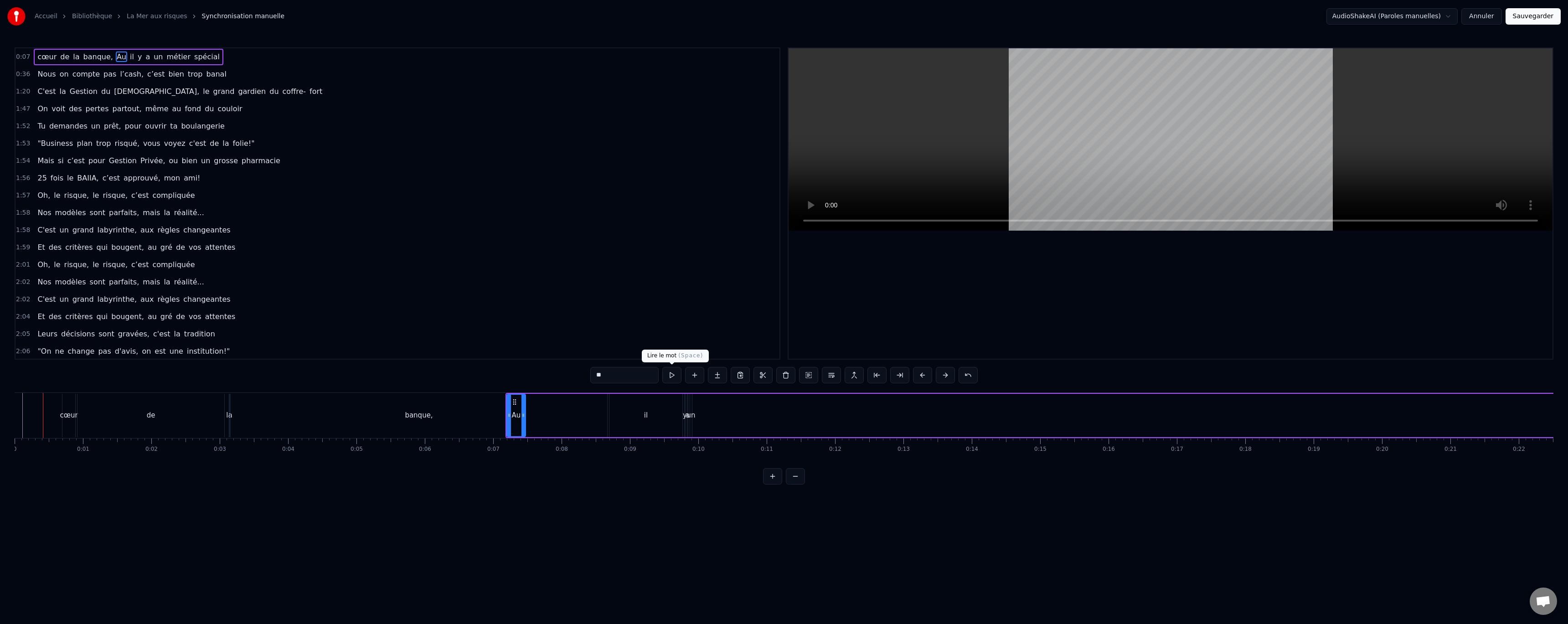
click at [669, 375] on button at bounding box center [671, 375] width 19 height 16
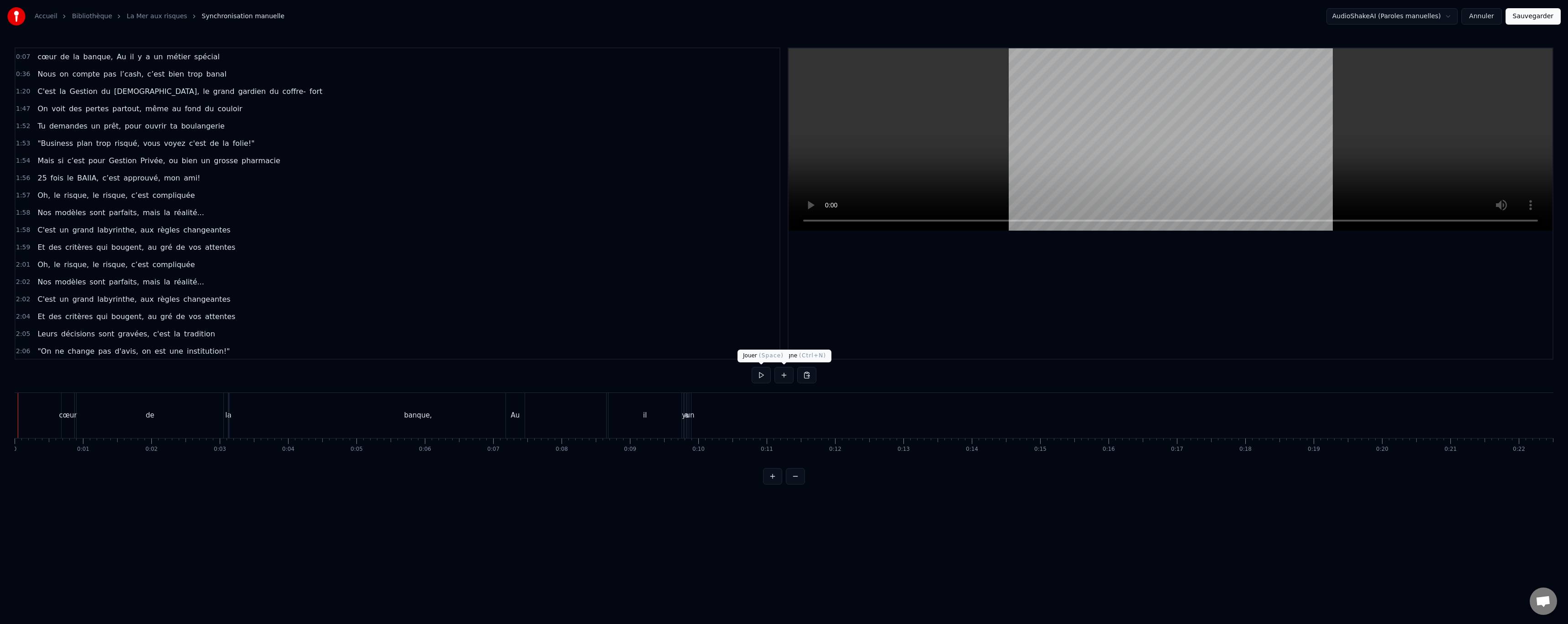
click at [751, 379] on div "0:07 cœur de la banque, Au il y a un métier spécial 0:36 Nous on compte pas l’c…" at bounding box center [784, 266] width 1539 height 437
click at [756, 378] on button at bounding box center [761, 375] width 19 height 16
click at [763, 376] on button at bounding box center [761, 375] width 19 height 16
drag, startPoint x: 517, startPoint y: 415, endPoint x: 528, endPoint y: 415, distance: 11.0
click at [534, 415] on div "cœur de la banque, Au il y a un métier spécial" at bounding box center [1514, 415] width 2019 height 45
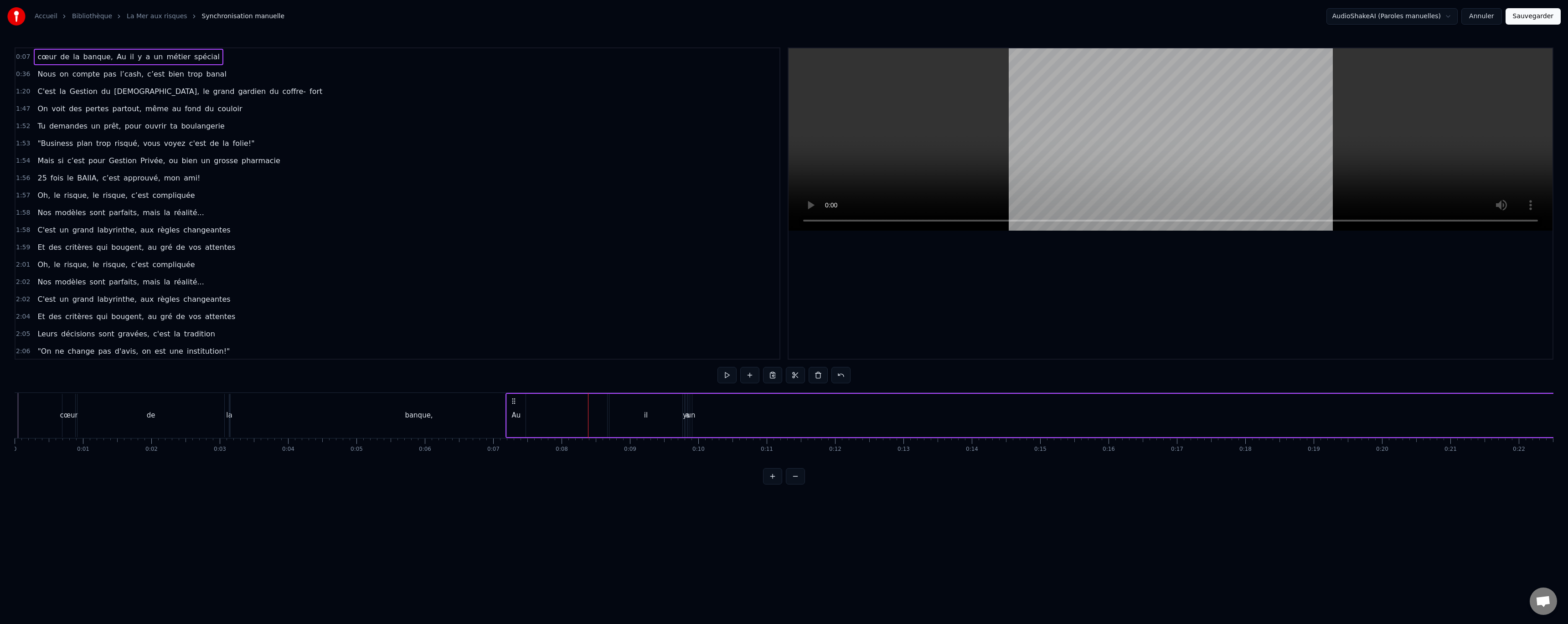
click at [520, 415] on div "Au" at bounding box center [516, 415] width 19 height 43
drag, startPoint x: 513, startPoint y: 402, endPoint x: 572, endPoint y: 402, distance: 59.0
click at [572, 402] on circle at bounding box center [572, 402] width 1 height 1
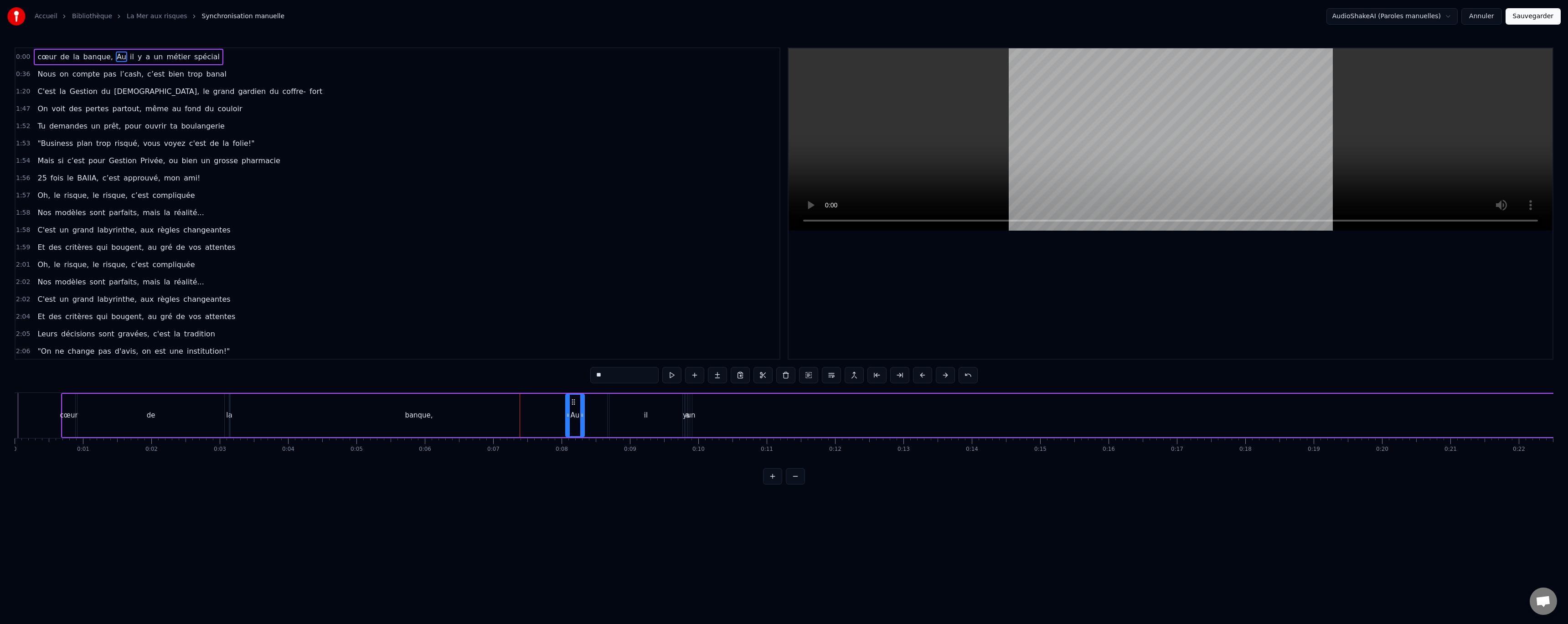
click at [65, 408] on div "cœur" at bounding box center [69, 415] width 13 height 43
type input "****"
drag, startPoint x: 69, startPoint y: 402, endPoint x: 592, endPoint y: 433, distance: 523.9
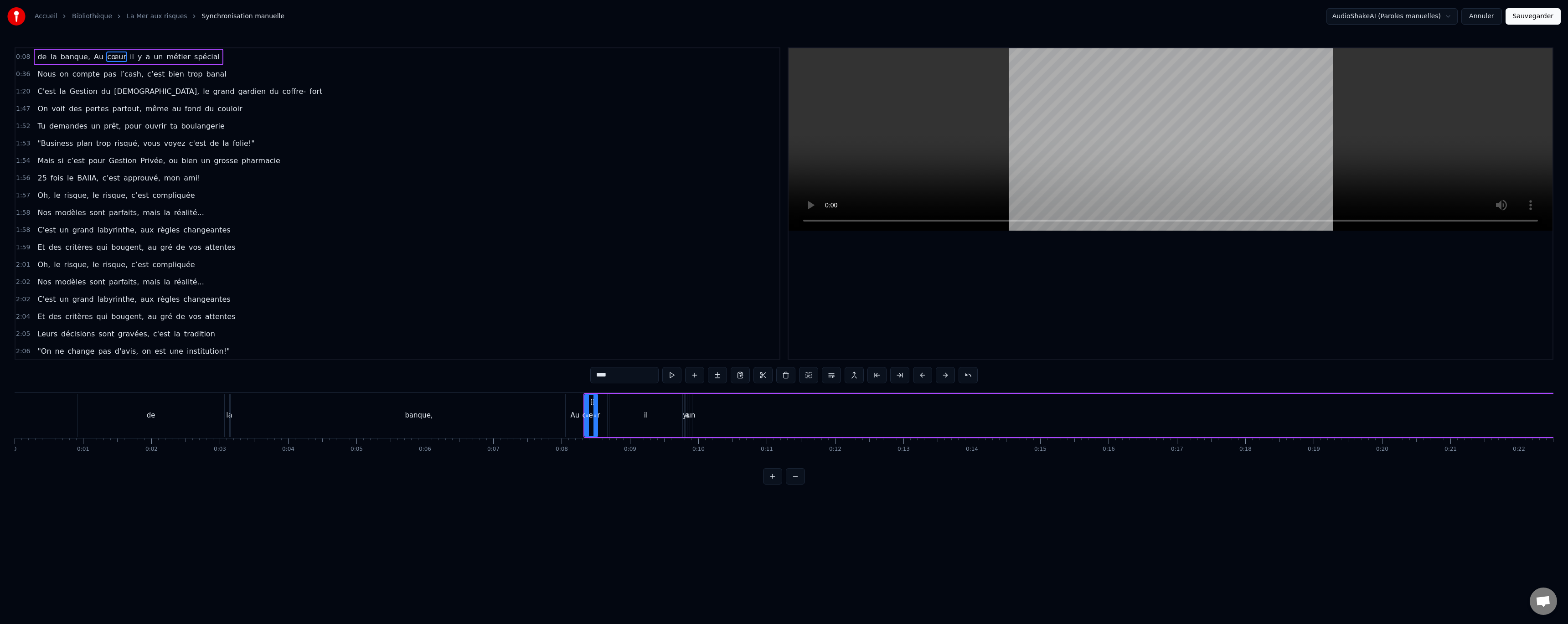
click at [1457, 19] on html "Accueil Bibliothèque La Mer aux risques Synchronisation manuelle AudioShakeAI (…" at bounding box center [784, 250] width 1568 height 499
click at [1486, 32] on html "Accueil Bibliothèque La Mer aux risques Synchronisation manuelle AudioShakeAI (…" at bounding box center [784, 250] width 1568 height 499
click at [1493, 20] on button "Annuler" at bounding box center [1482, 16] width 40 height 16
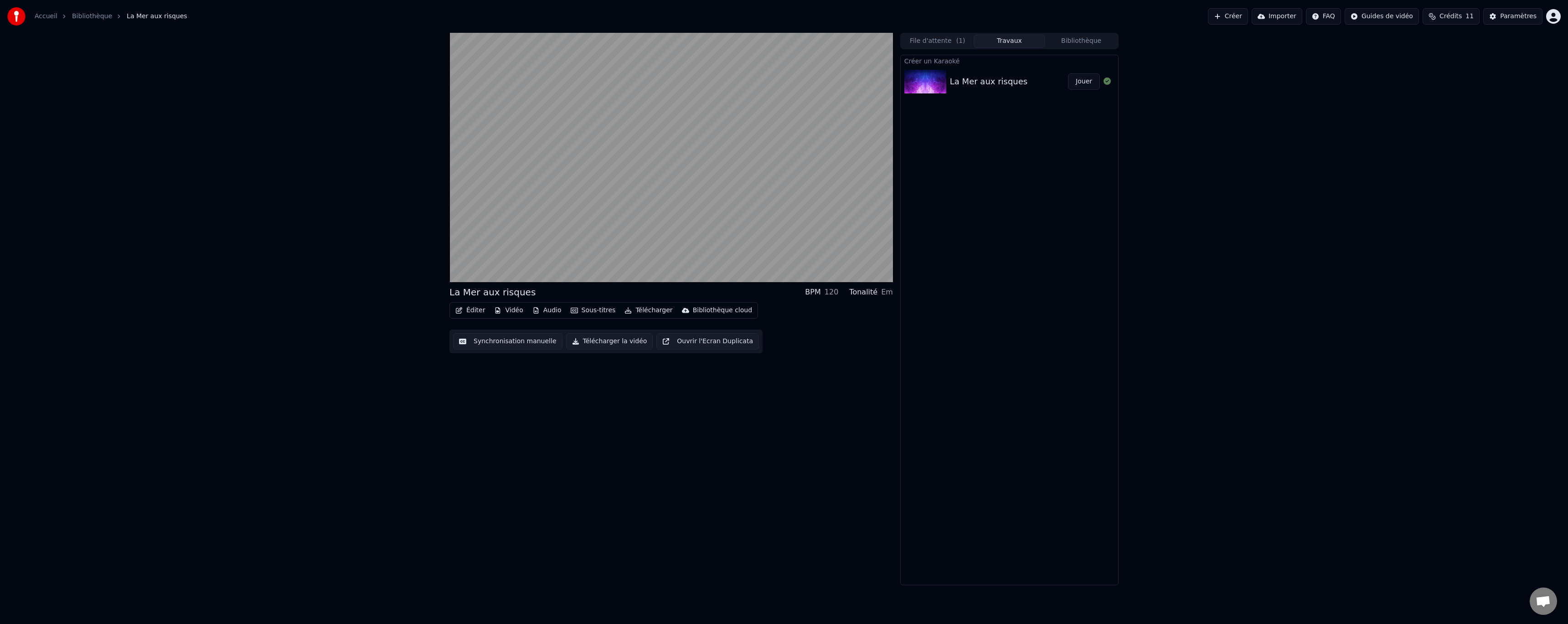
click at [525, 347] on button "Synchronisation manuelle" at bounding box center [508, 341] width 110 height 16
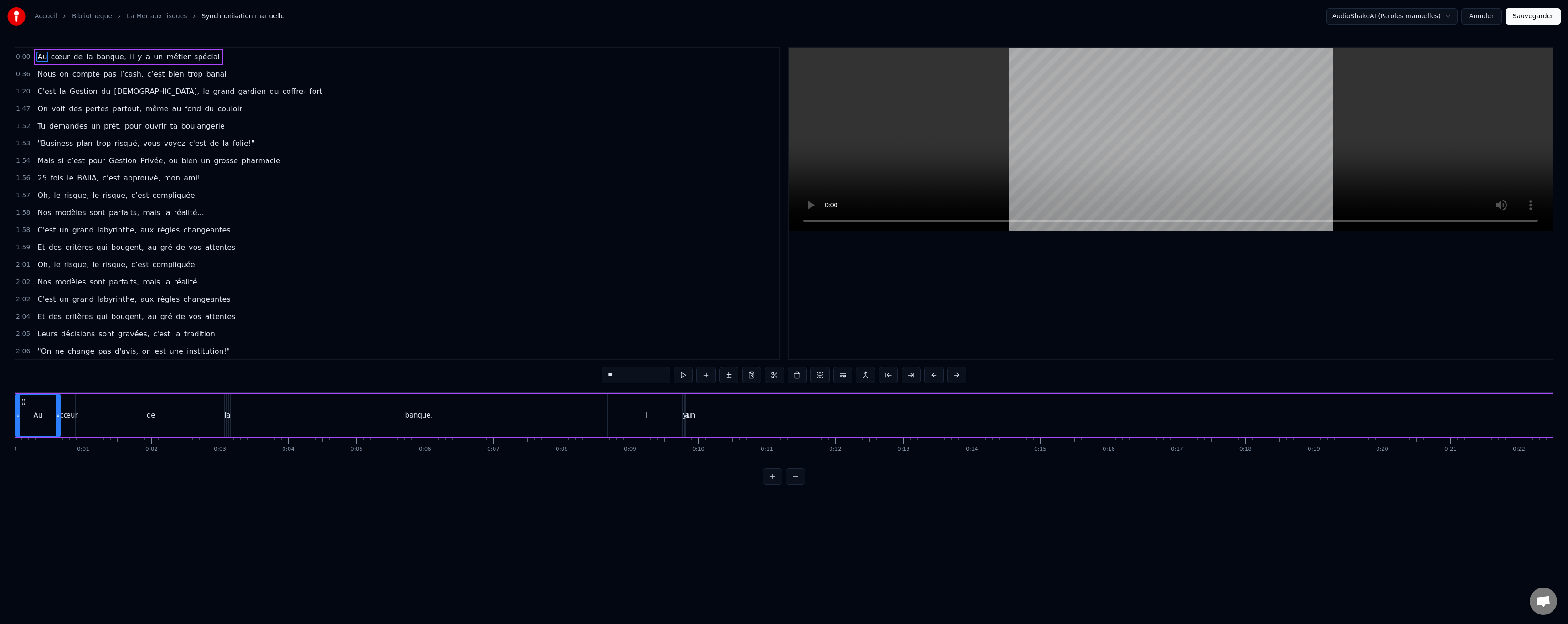
click at [621, 373] on input "**" at bounding box center [635, 375] width 68 height 16
click at [683, 377] on button at bounding box center [683, 375] width 19 height 16
click at [684, 376] on button at bounding box center [683, 375] width 19 height 16
click at [43, 457] on div "0 0:01 0:02 0:03 0:04 0:05 0:06 0:07 0:08 0:09 0:10 0:11 0:12 0:13 0:14 0:15 0:…" at bounding box center [784, 449] width 1539 height 23
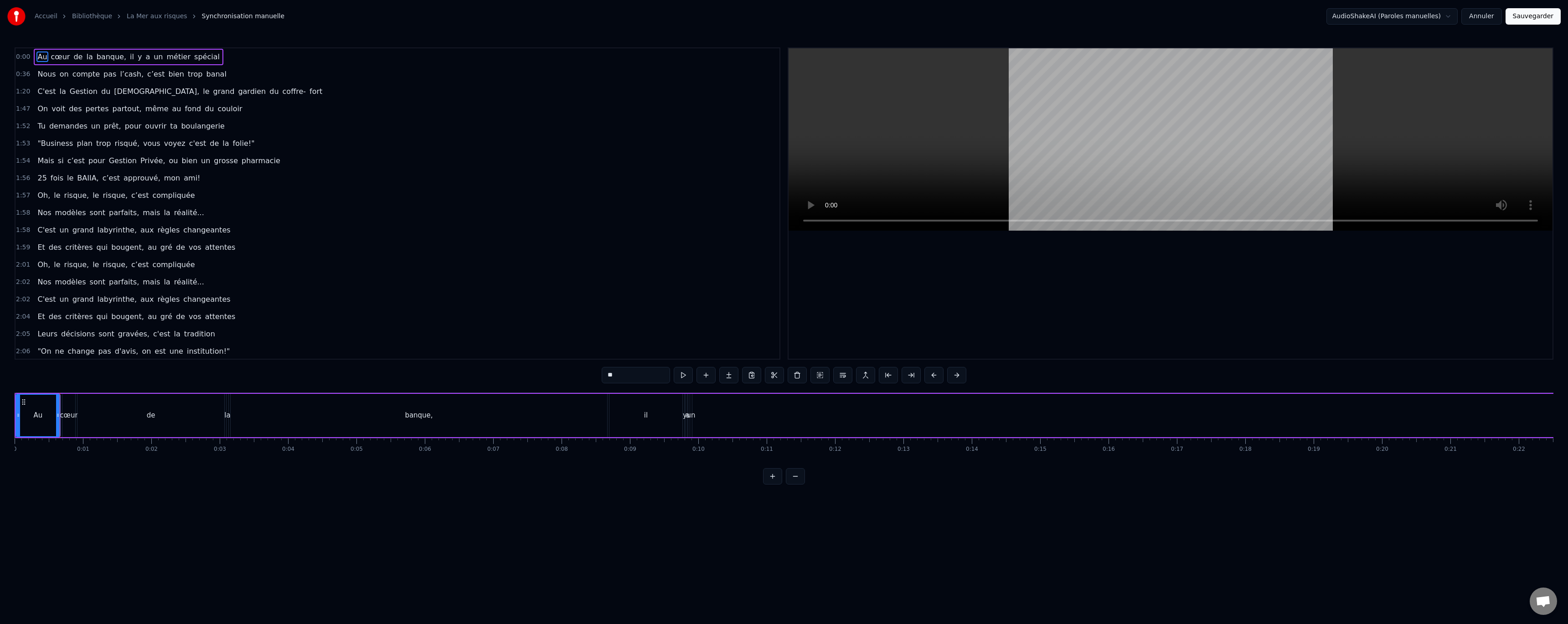
click at [44, 418] on div "Au" at bounding box center [38, 415] width 43 height 41
click at [121, 418] on div "de" at bounding box center [150, 415] width 147 height 43
type input "**"
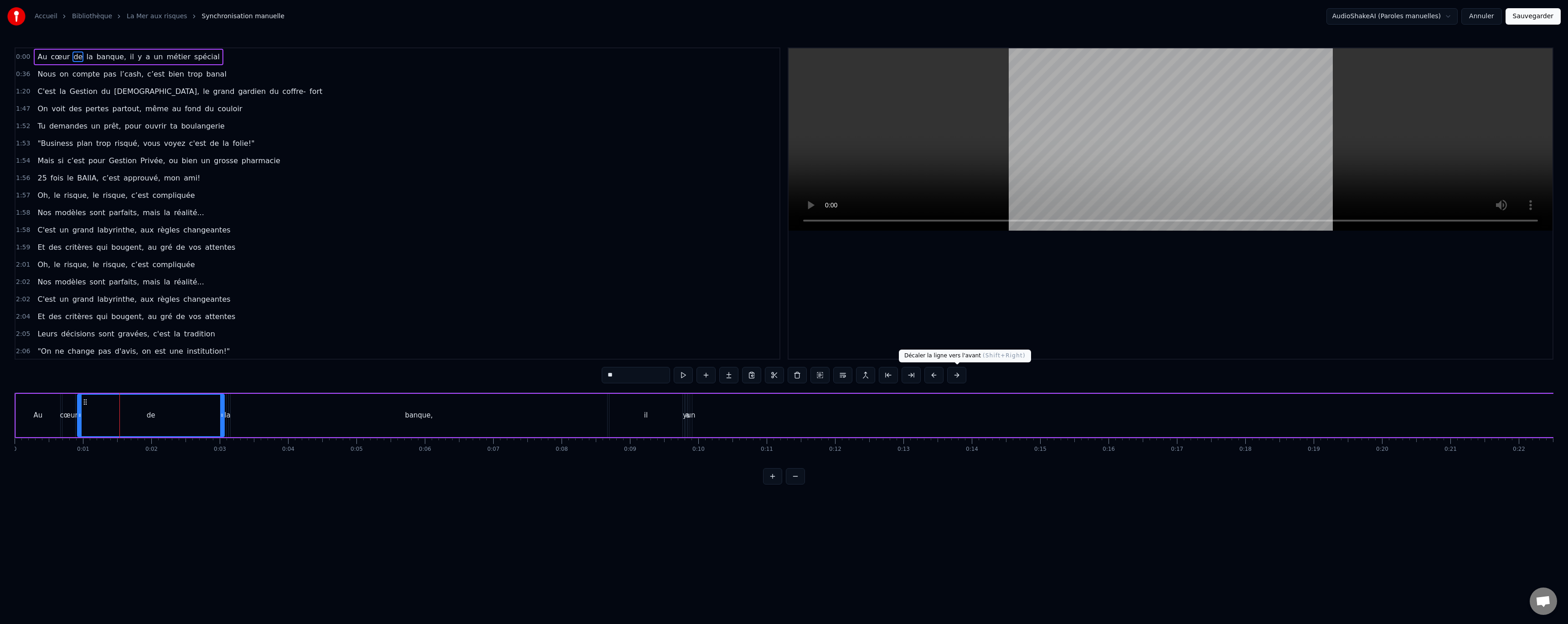
click at [959, 375] on button at bounding box center [956, 375] width 19 height 16
click at [968, 373] on button at bounding box center [968, 375] width 19 height 16
click at [971, 373] on button at bounding box center [968, 375] width 19 height 16
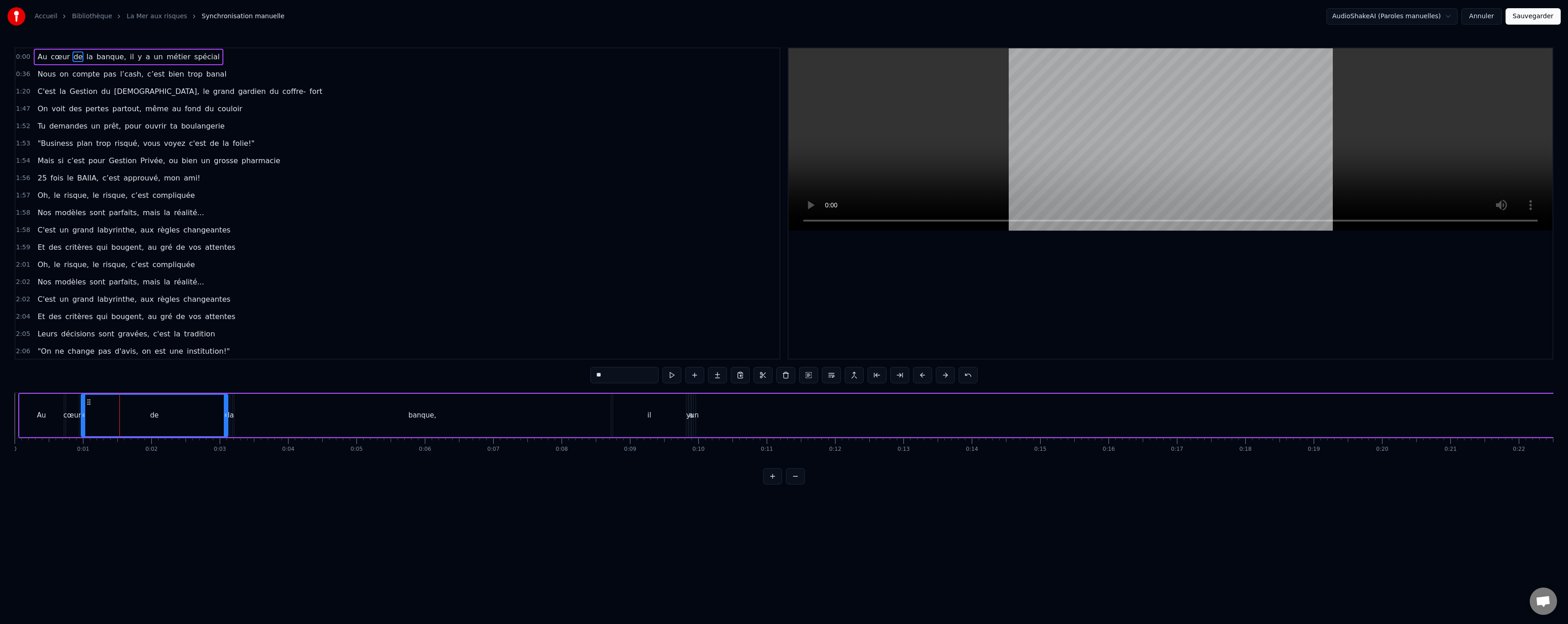
click at [971, 373] on button at bounding box center [968, 375] width 19 height 16
click at [944, 375] on button at bounding box center [945, 375] width 19 height 16
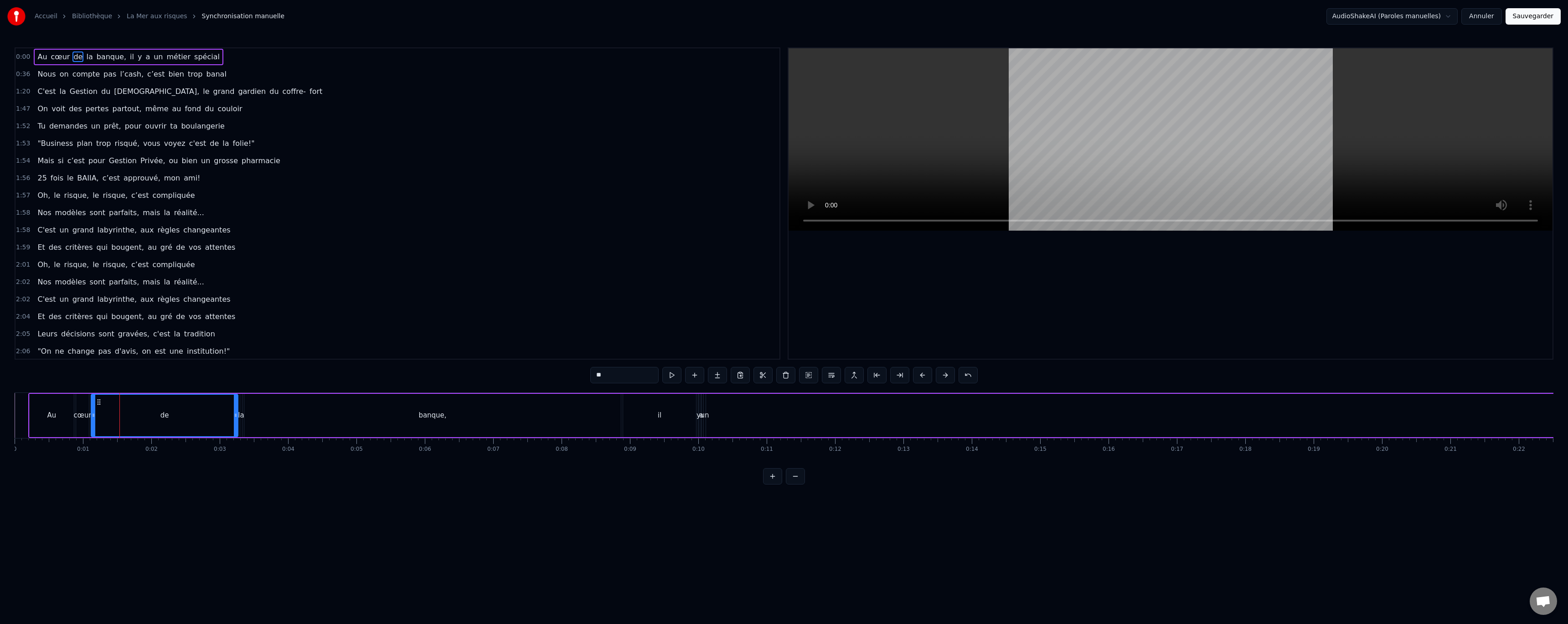
click at [944, 375] on button at bounding box center [945, 375] width 19 height 16
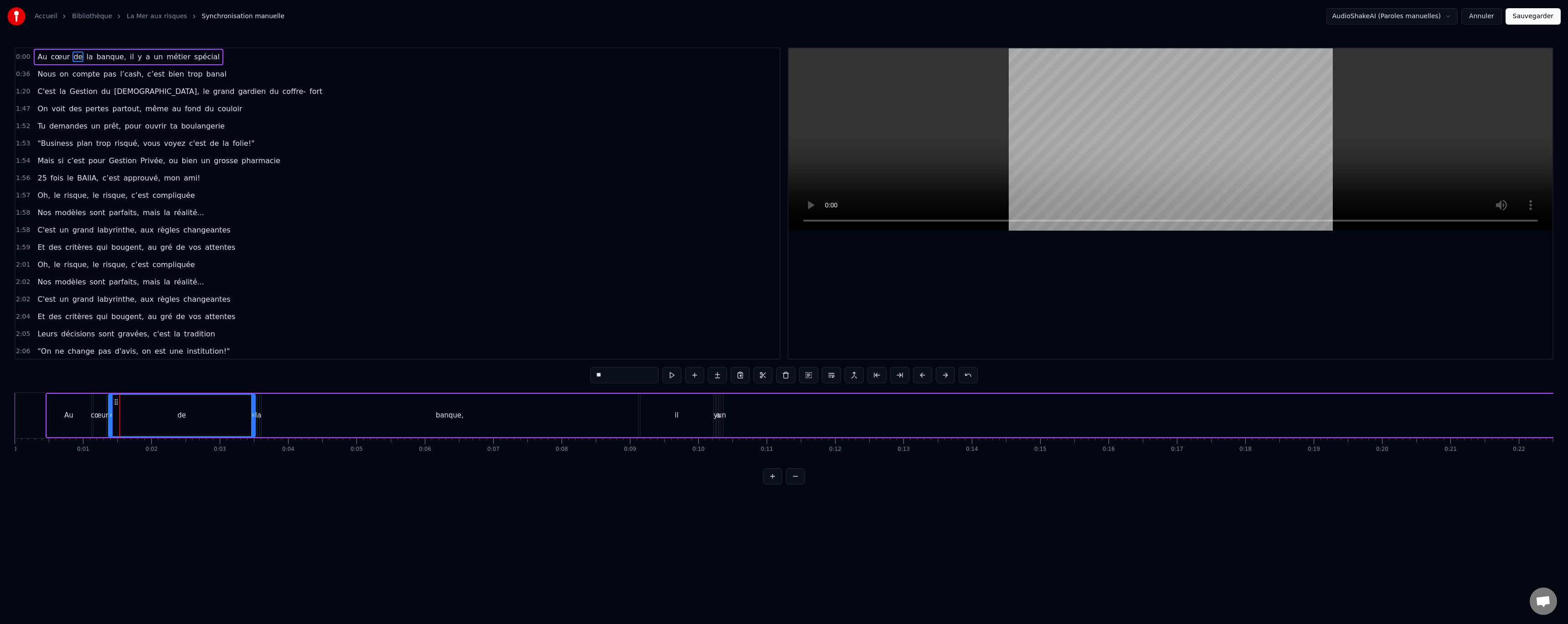
click at [944, 375] on button at bounding box center [945, 375] width 19 height 16
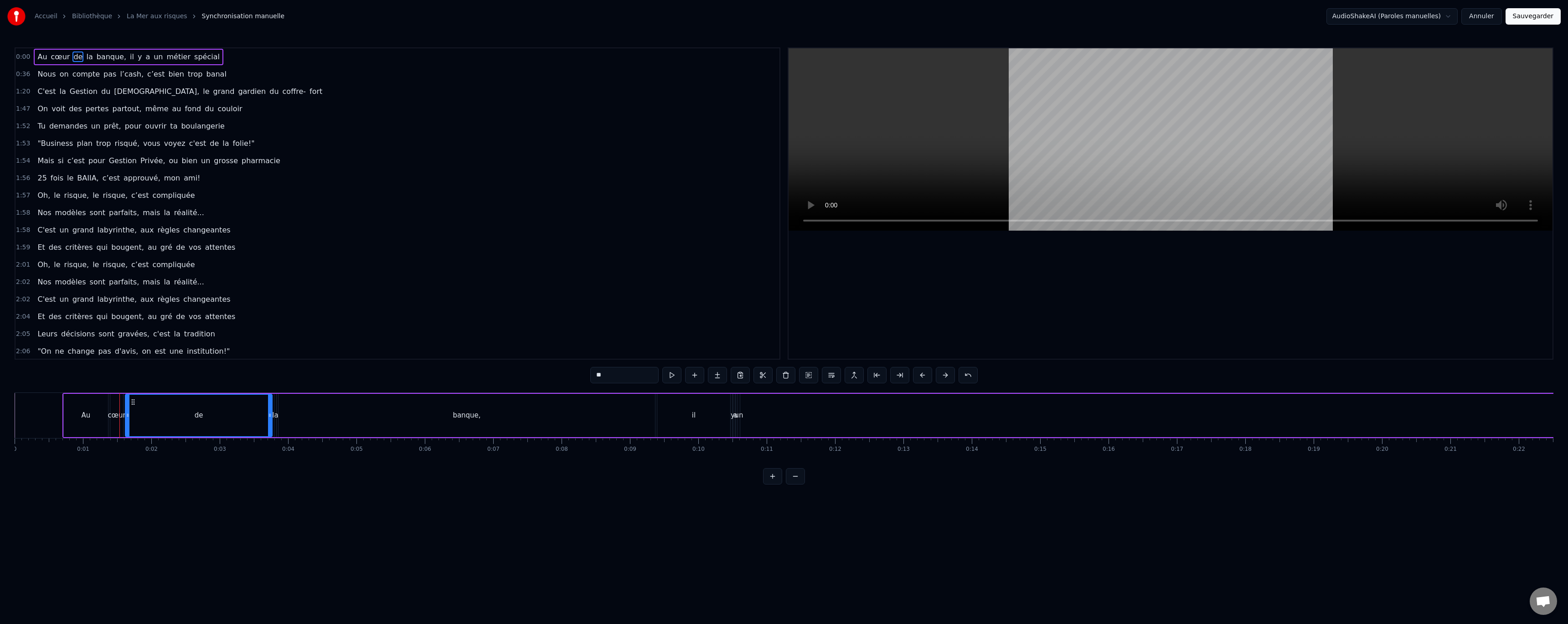
click at [944, 375] on button at bounding box center [945, 375] width 19 height 16
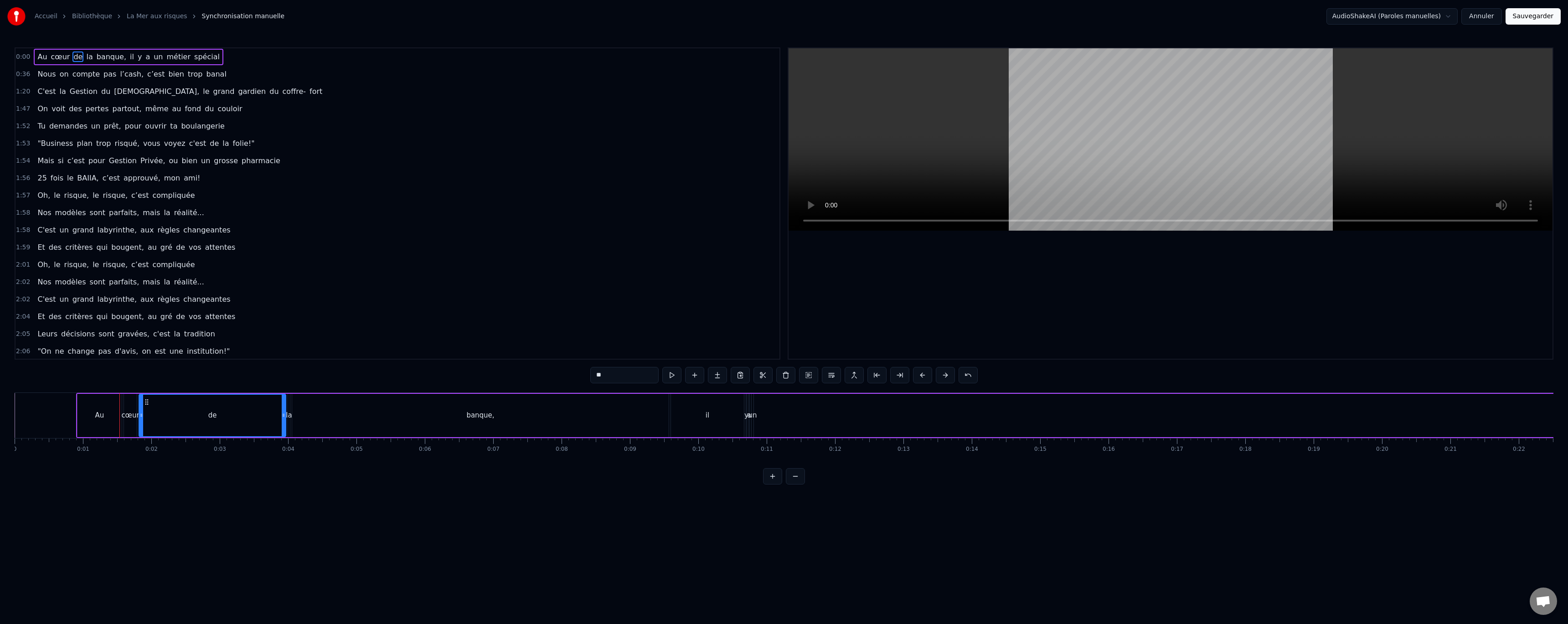
click at [944, 375] on button at bounding box center [945, 375] width 19 height 16
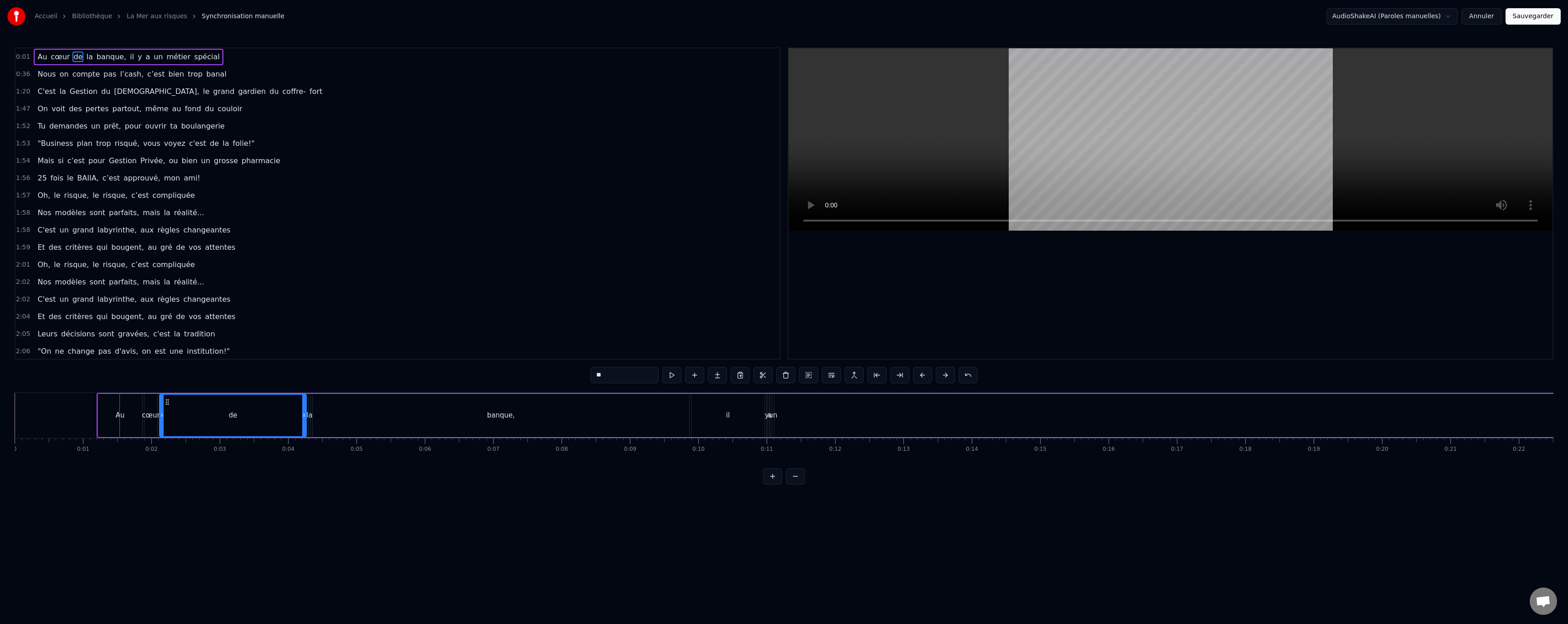
click at [944, 375] on button at bounding box center [945, 375] width 19 height 16
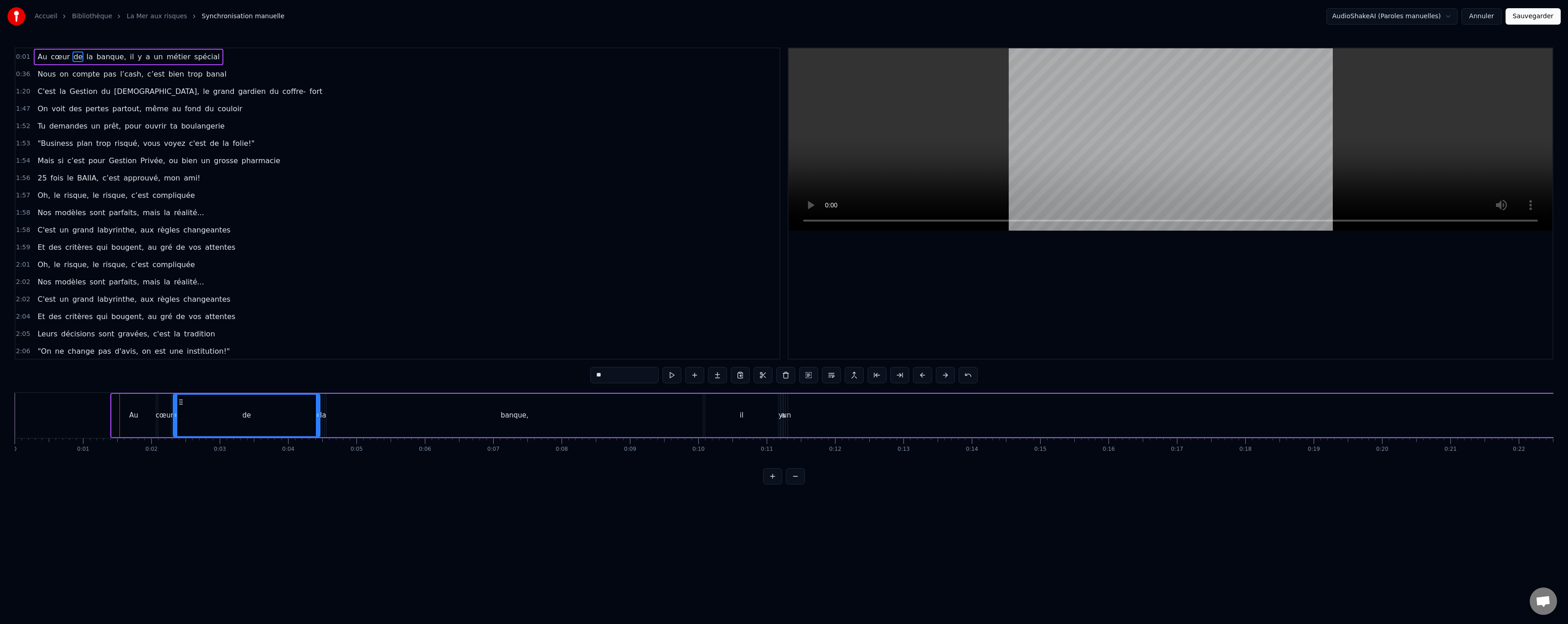
click at [944, 375] on button at bounding box center [945, 375] width 19 height 16
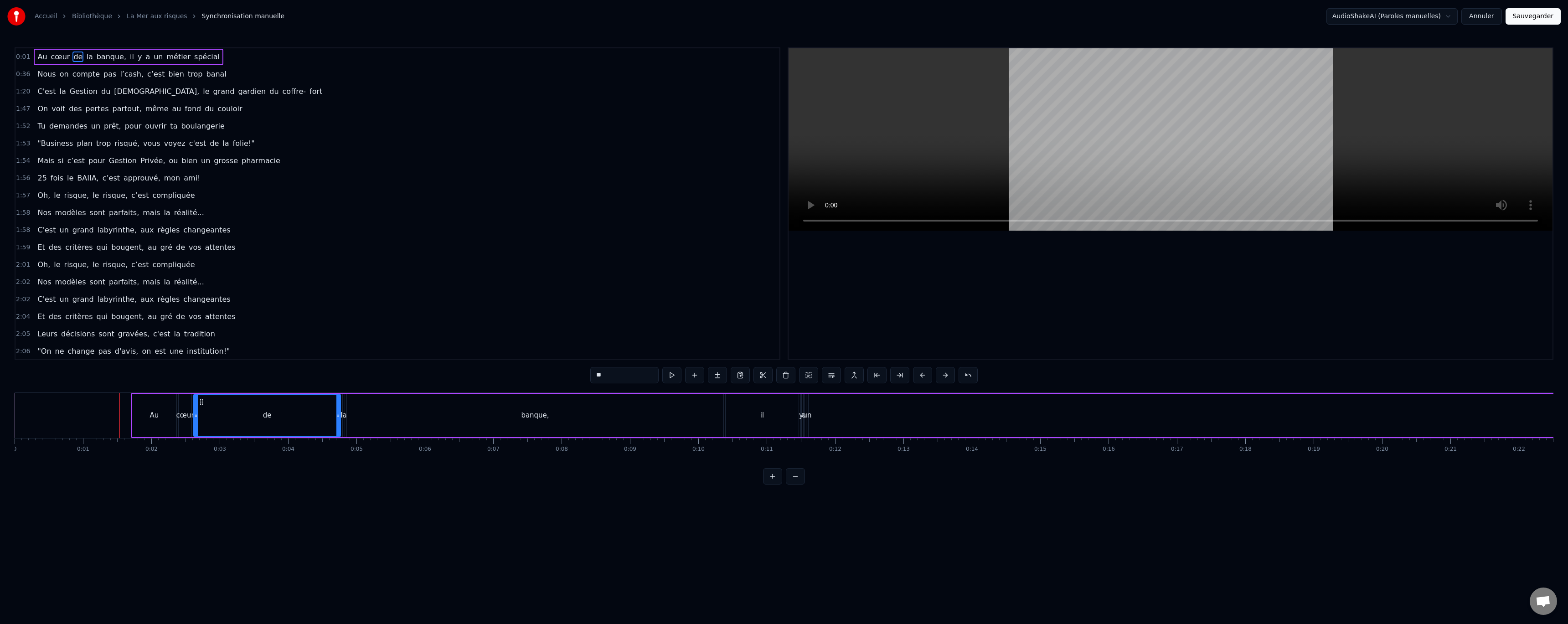
click at [944, 375] on button at bounding box center [945, 375] width 19 height 16
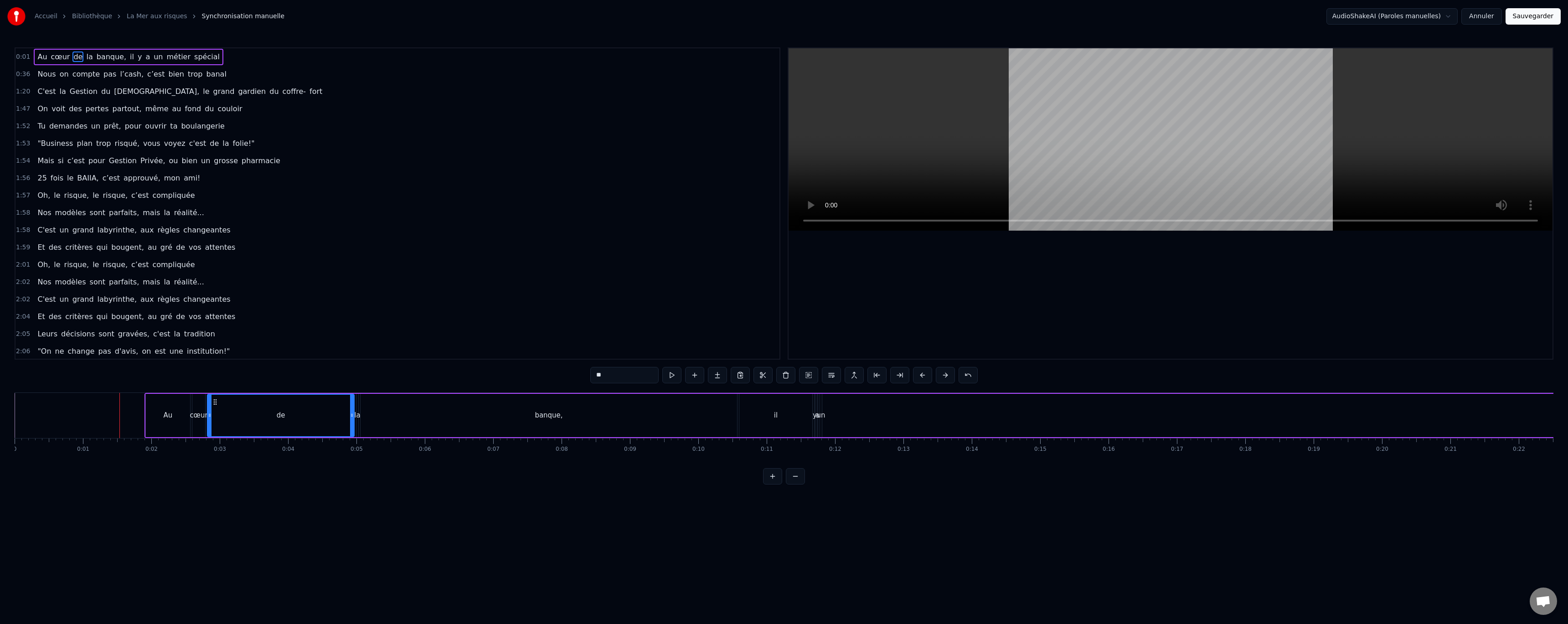
click at [944, 375] on button at bounding box center [945, 375] width 19 height 16
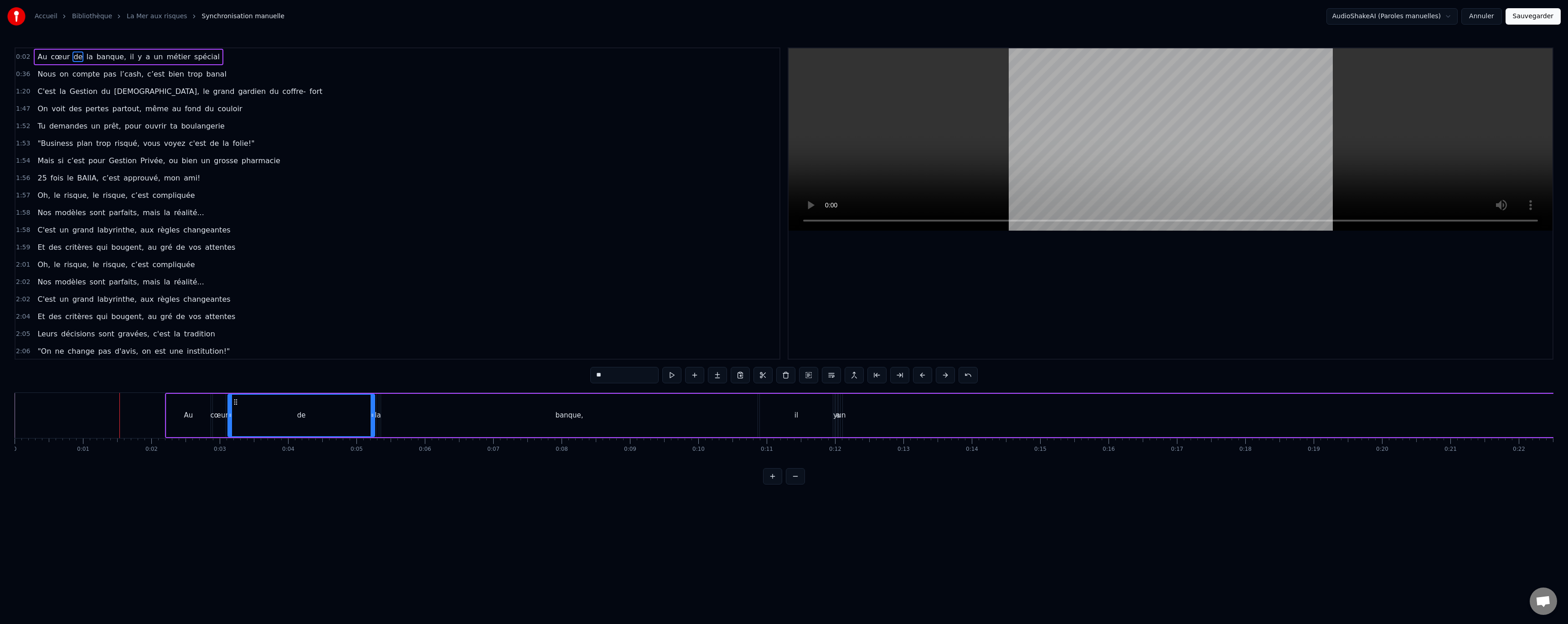
click at [944, 375] on button at bounding box center [945, 375] width 19 height 16
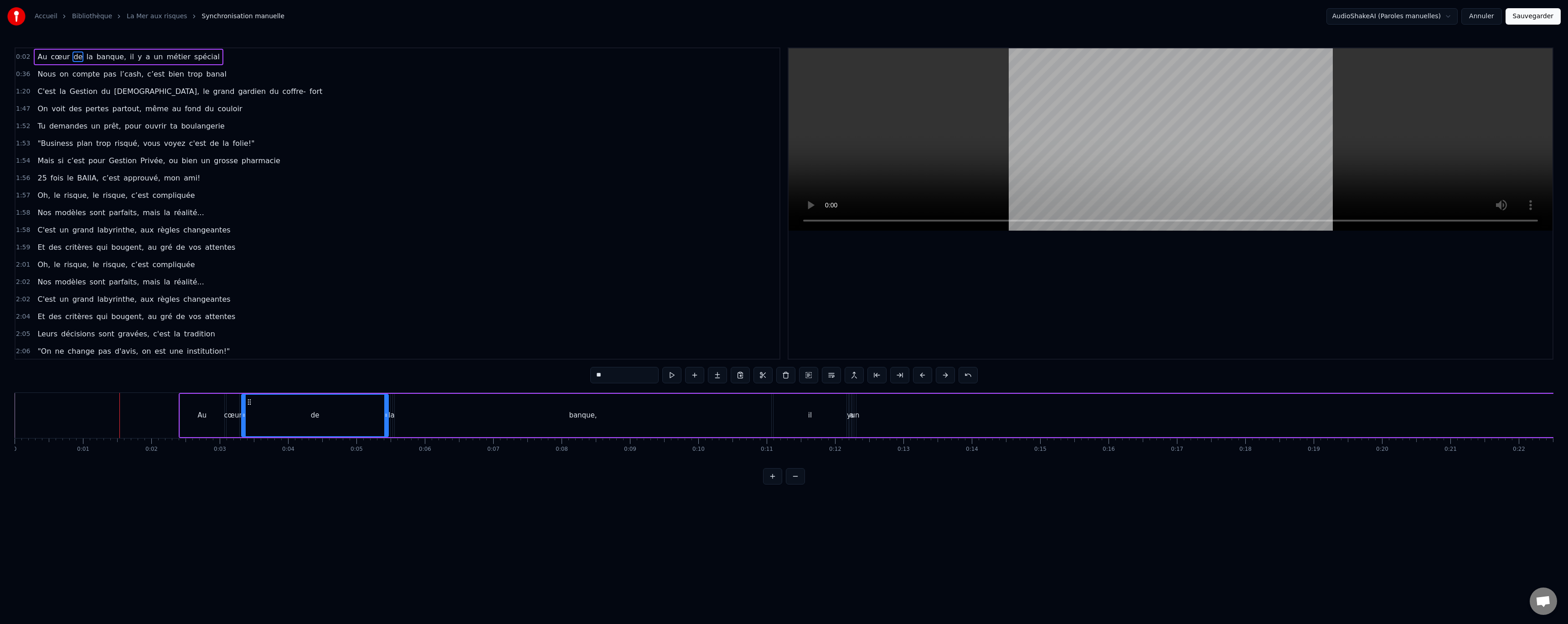
click at [944, 375] on button at bounding box center [945, 375] width 19 height 16
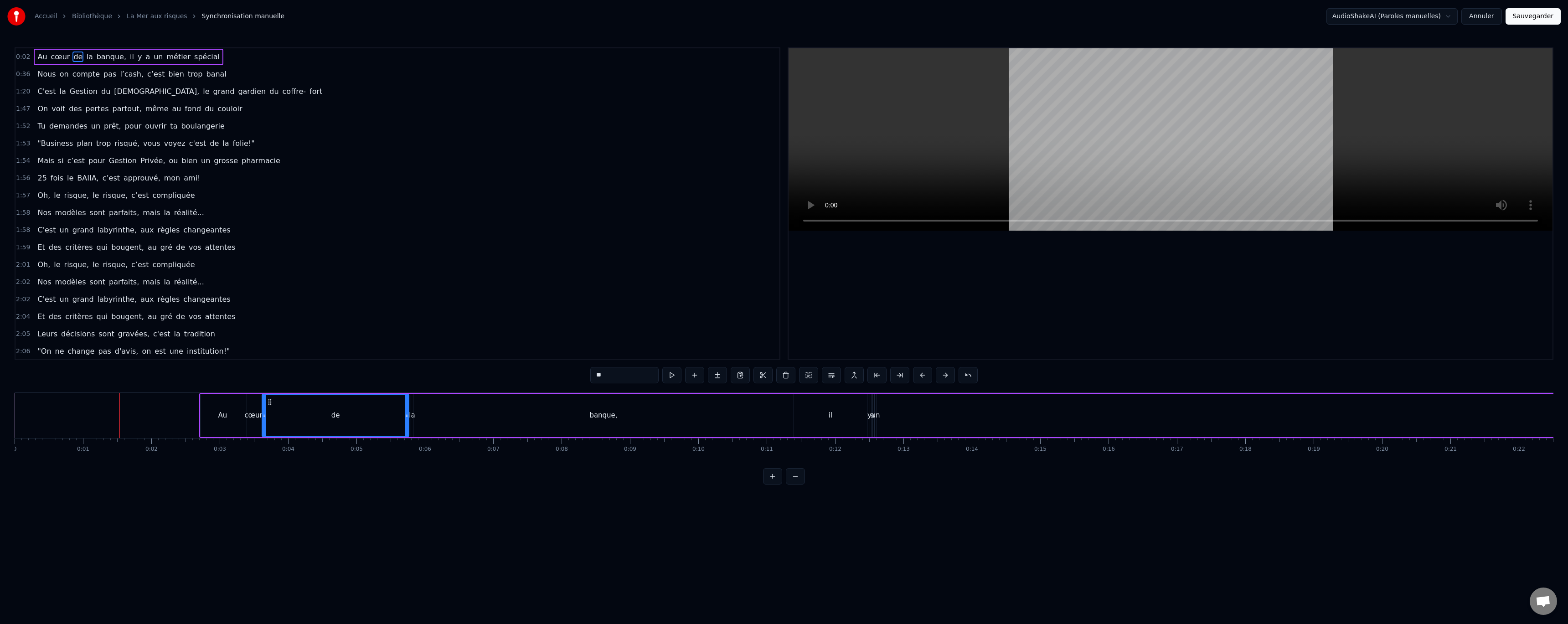
click at [944, 375] on button at bounding box center [945, 375] width 19 height 16
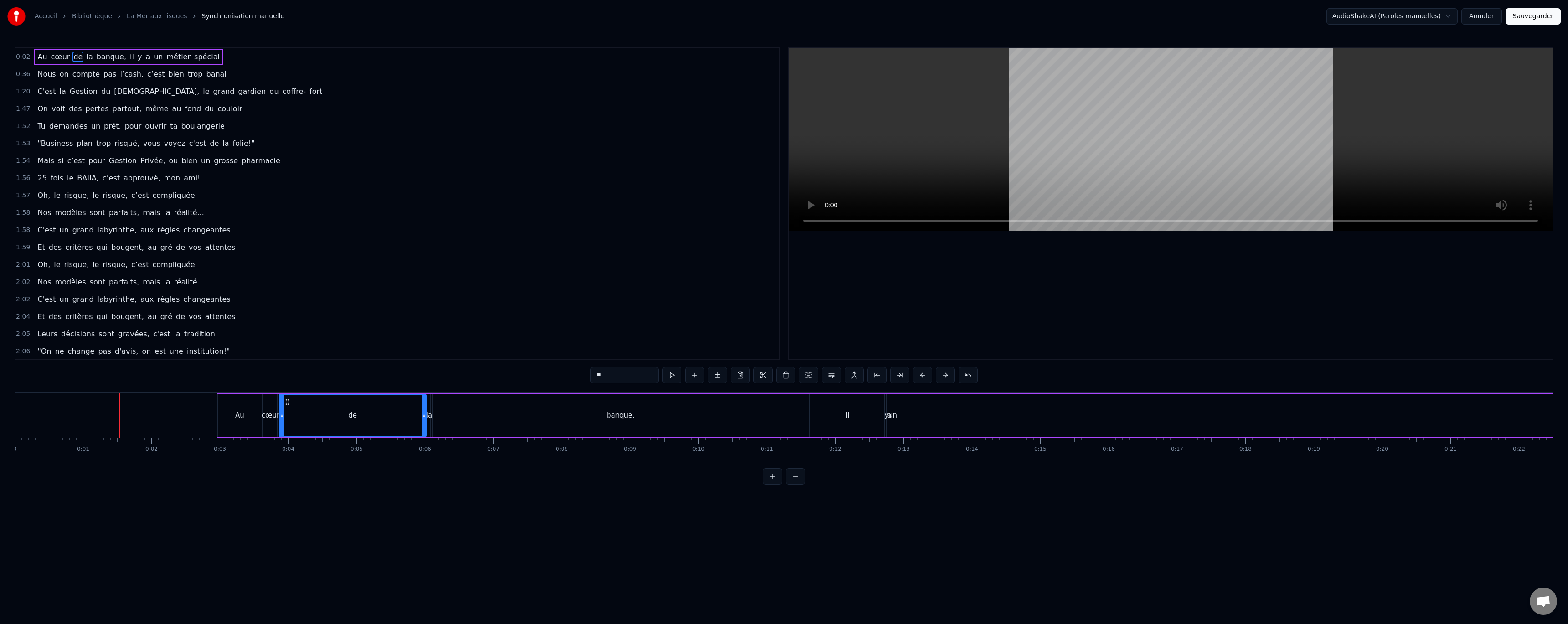
click at [944, 375] on button at bounding box center [945, 375] width 19 height 16
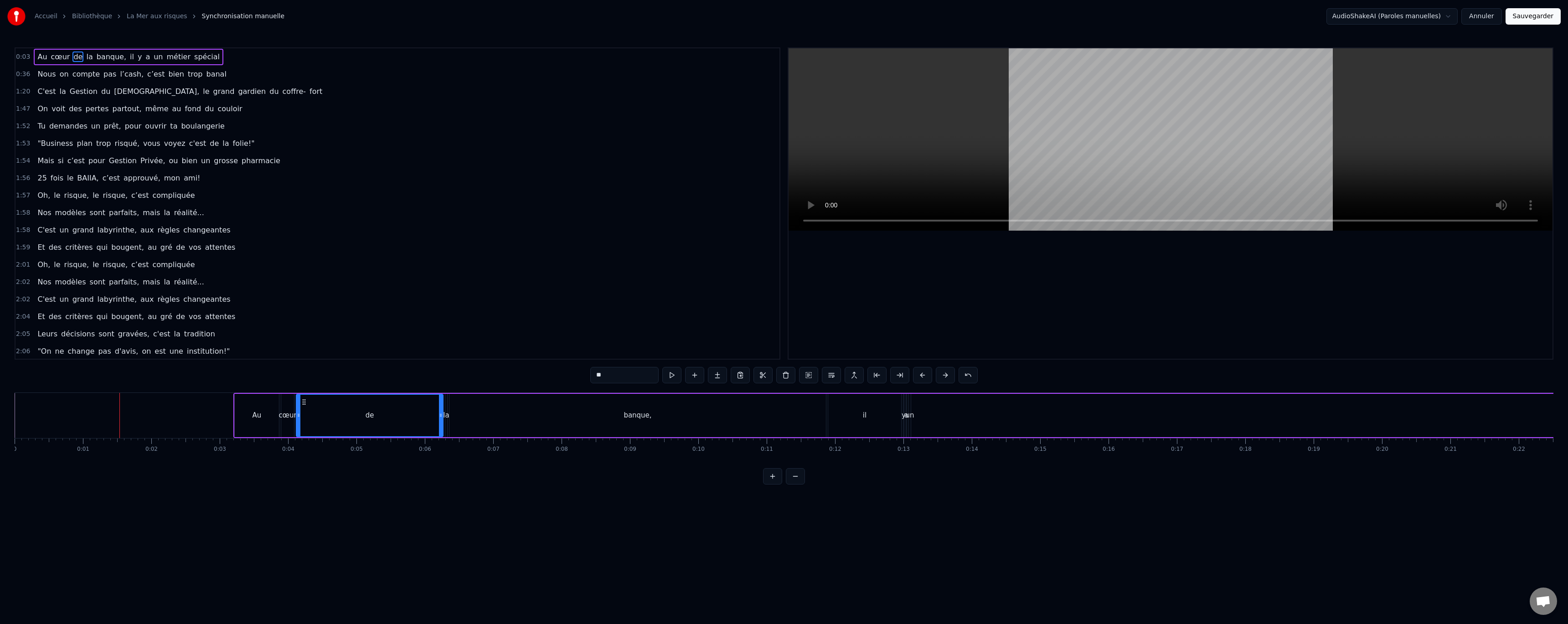
click at [944, 375] on button at bounding box center [945, 375] width 19 height 16
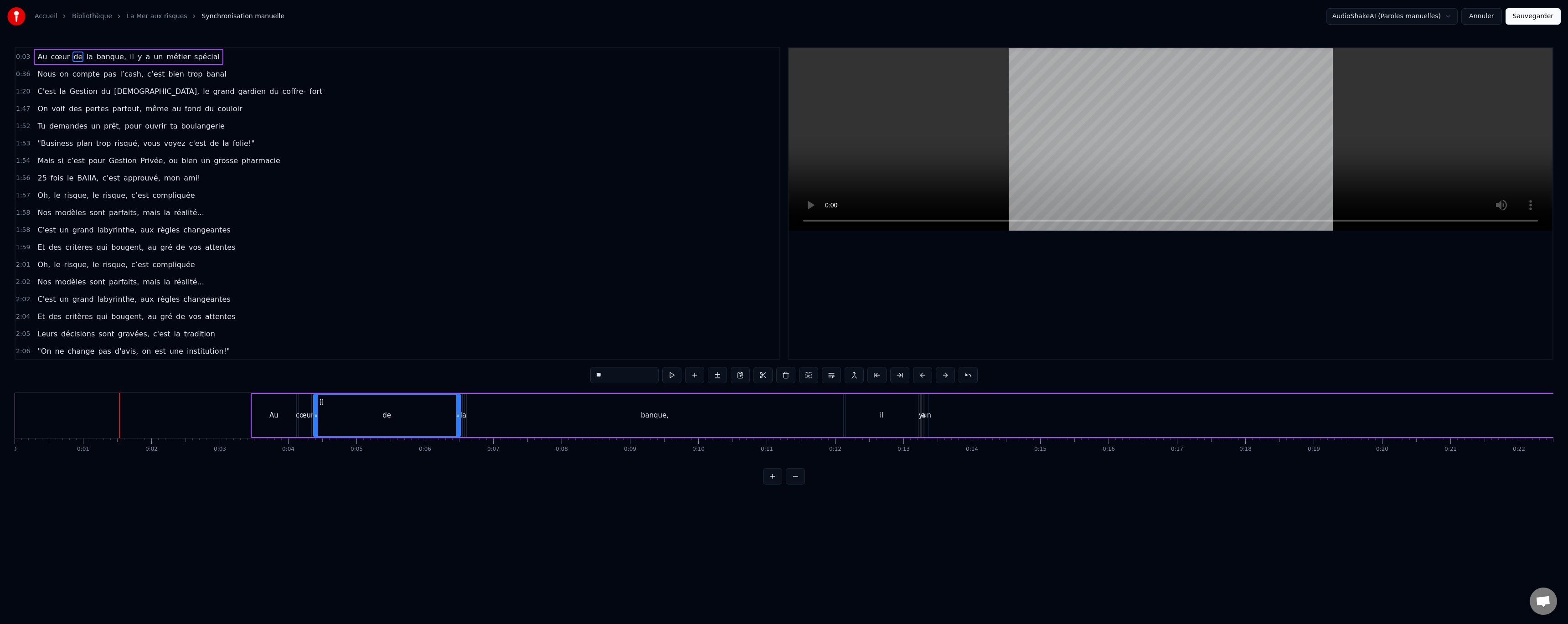
click at [944, 375] on button at bounding box center [945, 375] width 19 height 16
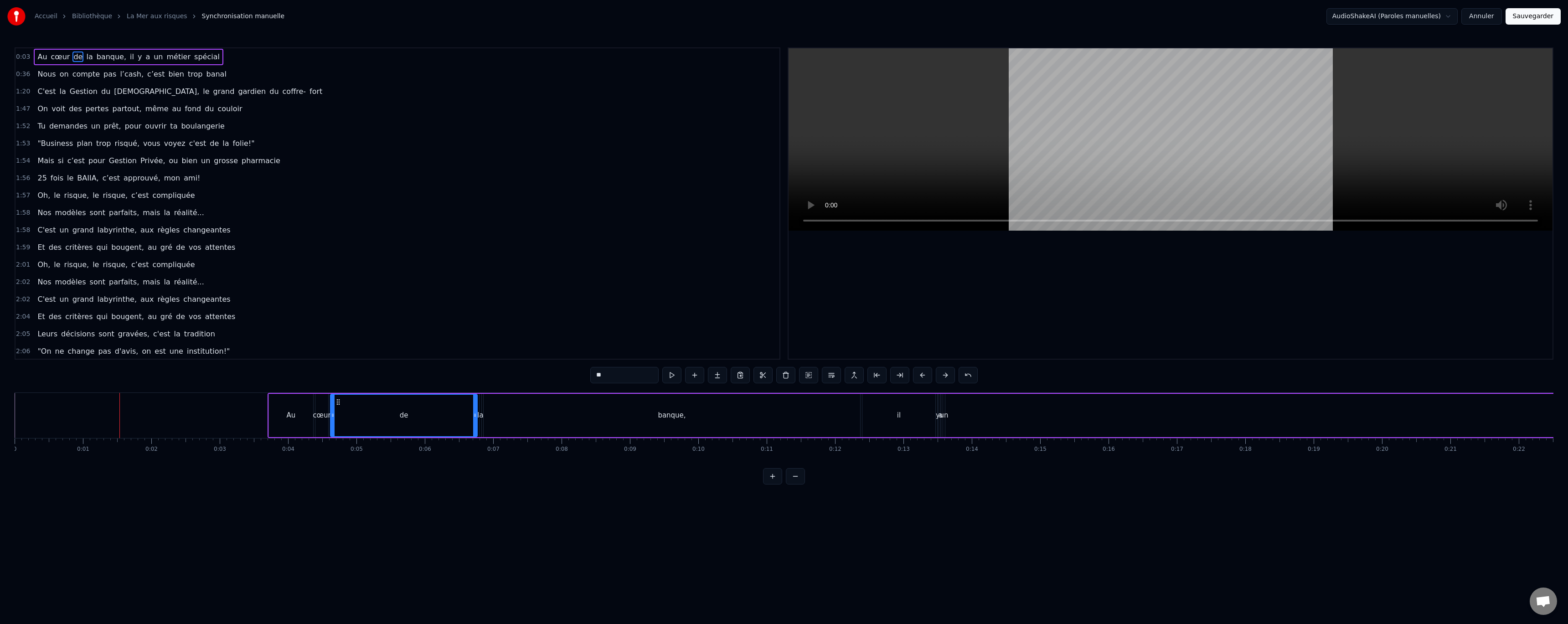
click at [944, 375] on button at bounding box center [945, 375] width 19 height 16
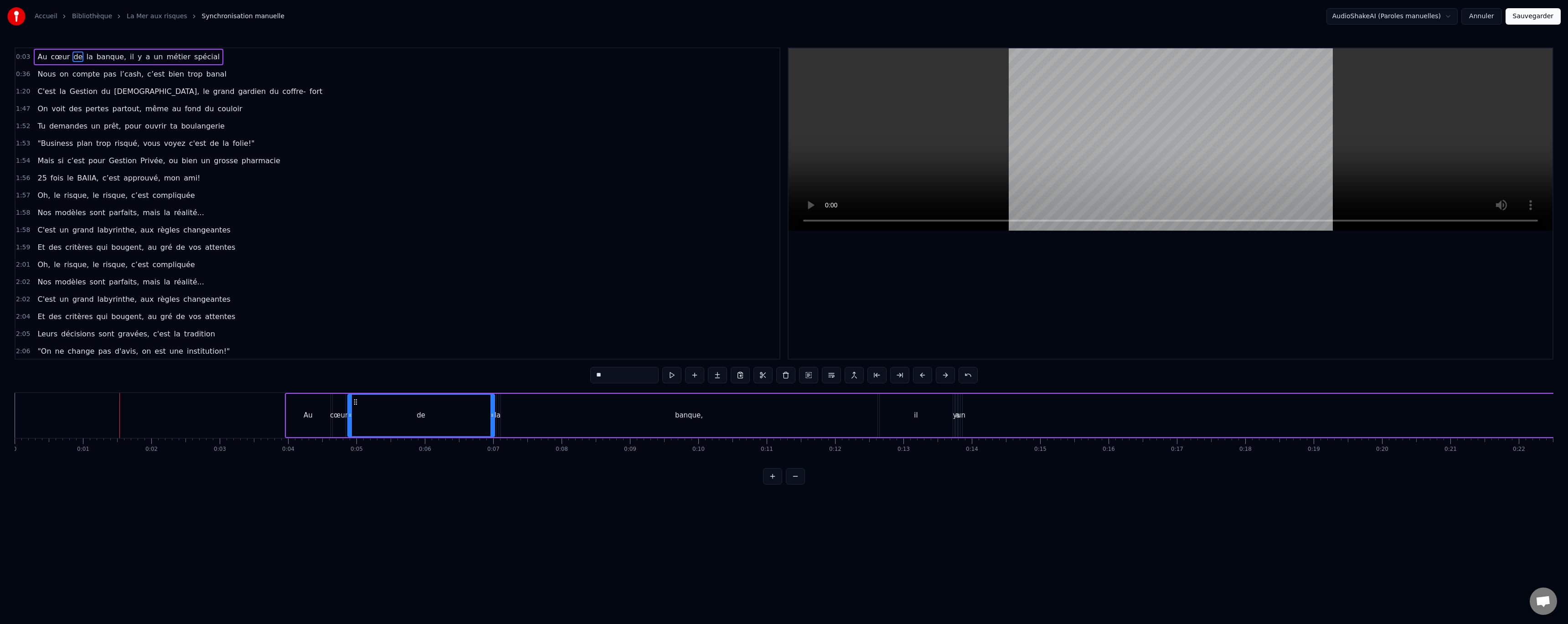
click at [944, 375] on button at bounding box center [945, 375] width 19 height 16
click at [810, 376] on button at bounding box center [808, 375] width 19 height 16
click at [844, 376] on button at bounding box center [841, 375] width 19 height 16
click at [203, 83] on div "1:20 C'est la Gestion du [DEMOGRAPHIC_DATA], le grand gardien du coffre- fort" at bounding box center [397, 91] width 764 height 17
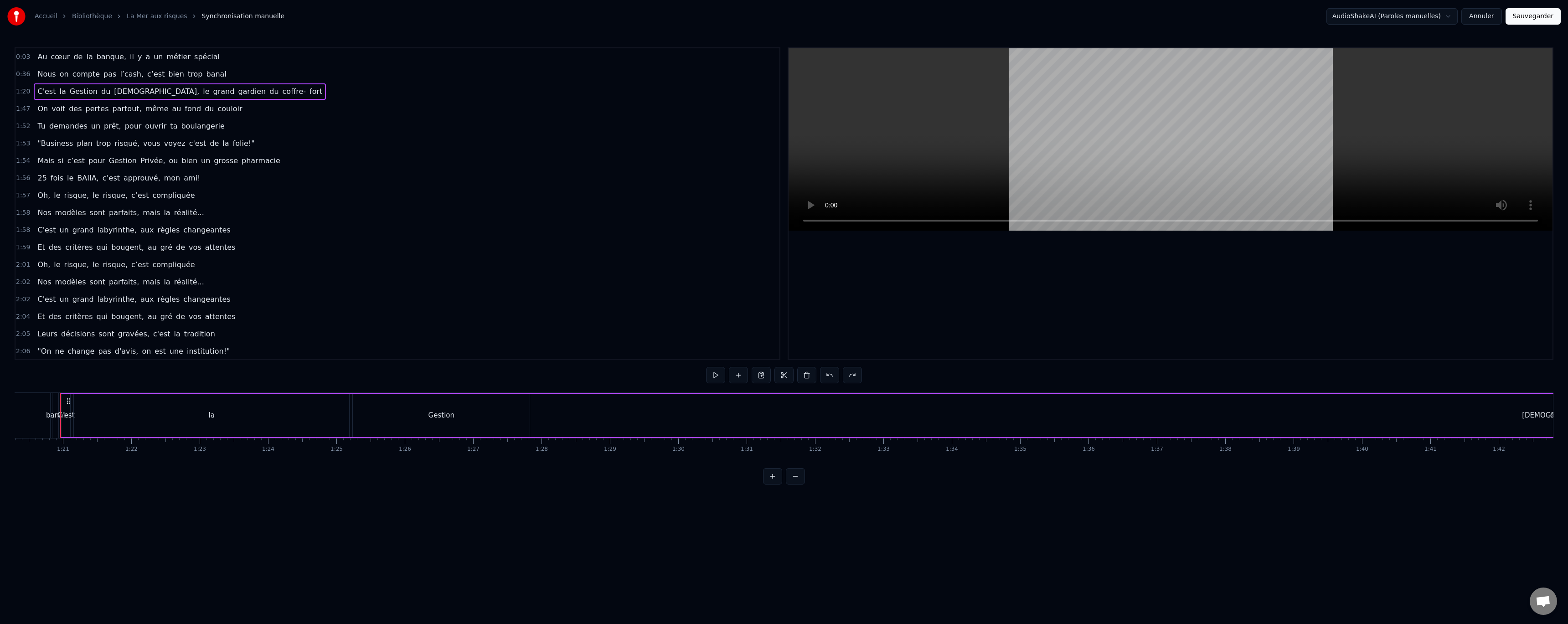
click at [12, 72] on div "Accueil Bibliothèque La Mer aux risques Synchronisation manuelle AudioShakeAI (…" at bounding box center [784, 242] width 1568 height 485
click at [23, 72] on span "0:36" at bounding box center [23, 74] width 14 height 9
click at [21, 58] on span "0:03" at bounding box center [23, 57] width 14 height 9
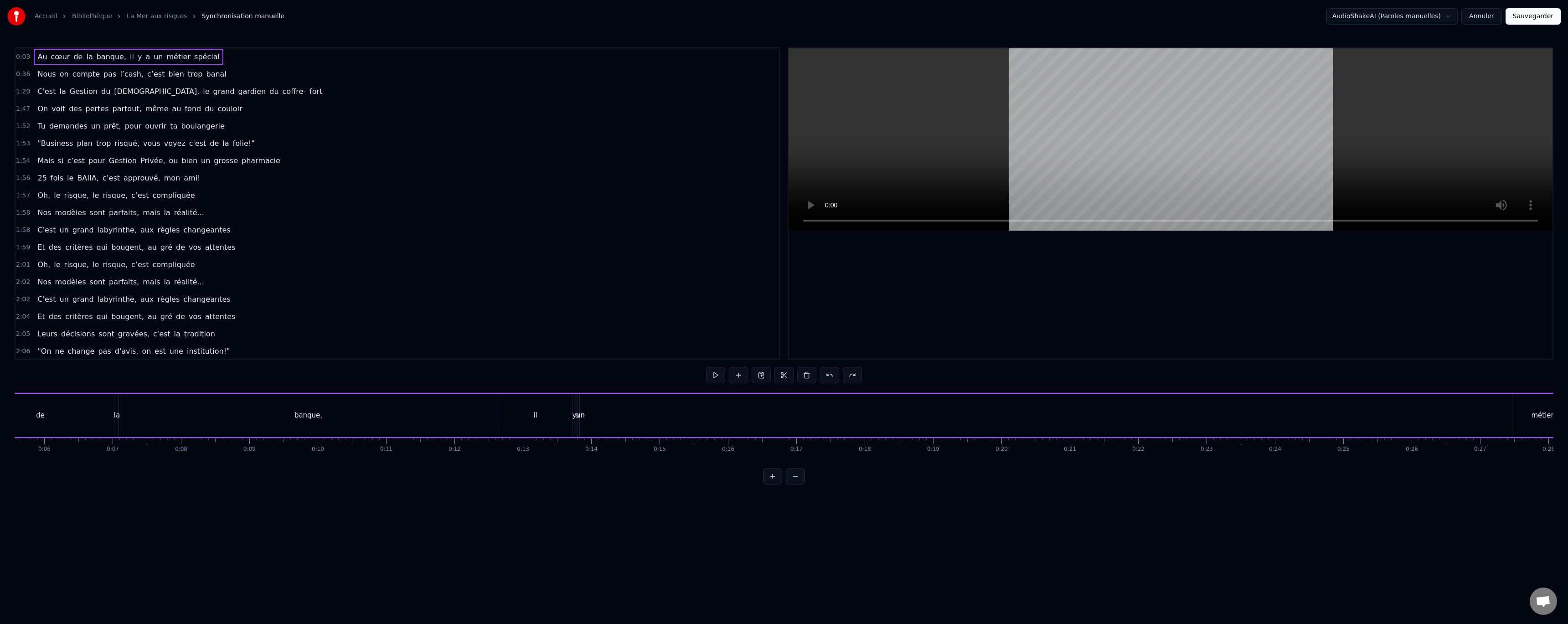
scroll to position [0, 224]
click at [712, 373] on button at bounding box center [715, 375] width 19 height 16
click at [793, 485] on button at bounding box center [795, 476] width 19 height 16
click at [769, 485] on button at bounding box center [772, 476] width 19 height 16
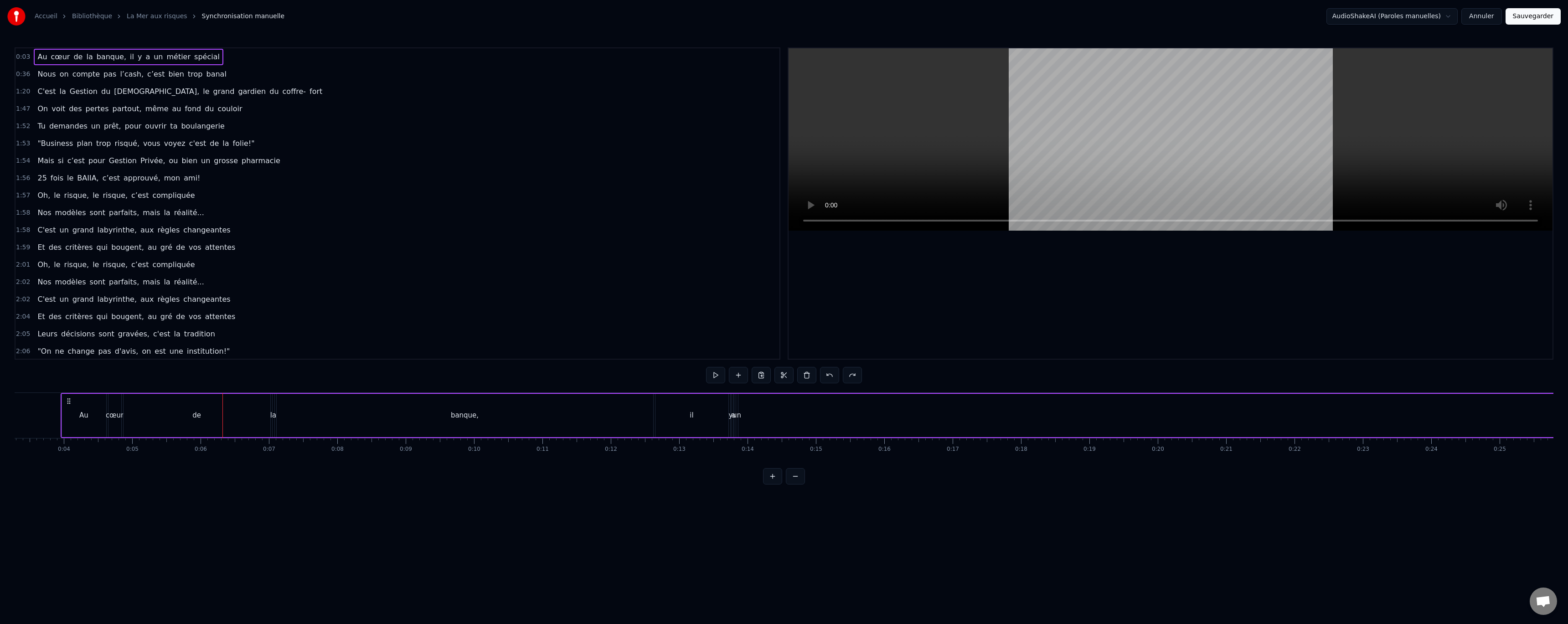
click at [769, 485] on button at bounding box center [772, 476] width 19 height 16
click at [395, 421] on div "Au" at bounding box center [376, 415] width 89 height 43
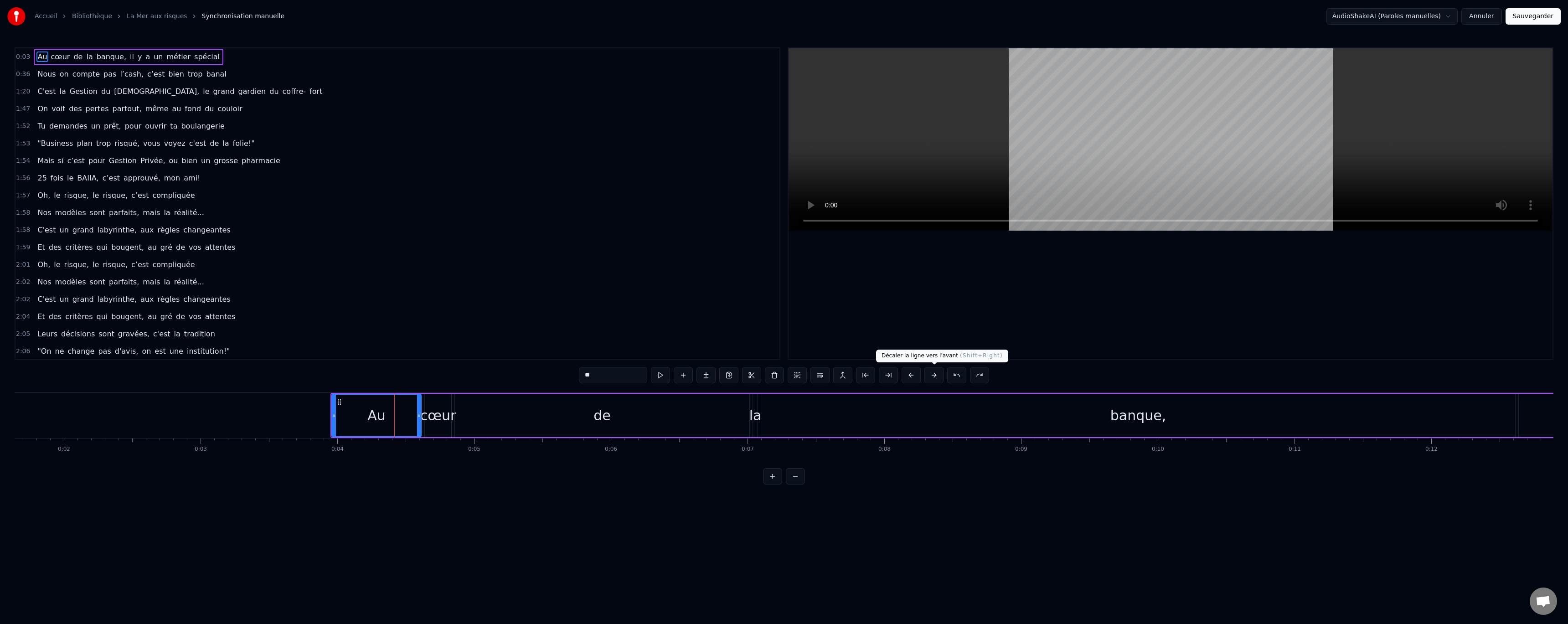
click at [935, 379] on button at bounding box center [934, 375] width 19 height 16
click at [935, 379] on div "**" at bounding box center [784, 375] width 388 height 16
click at [939, 377] on button at bounding box center [945, 375] width 19 height 16
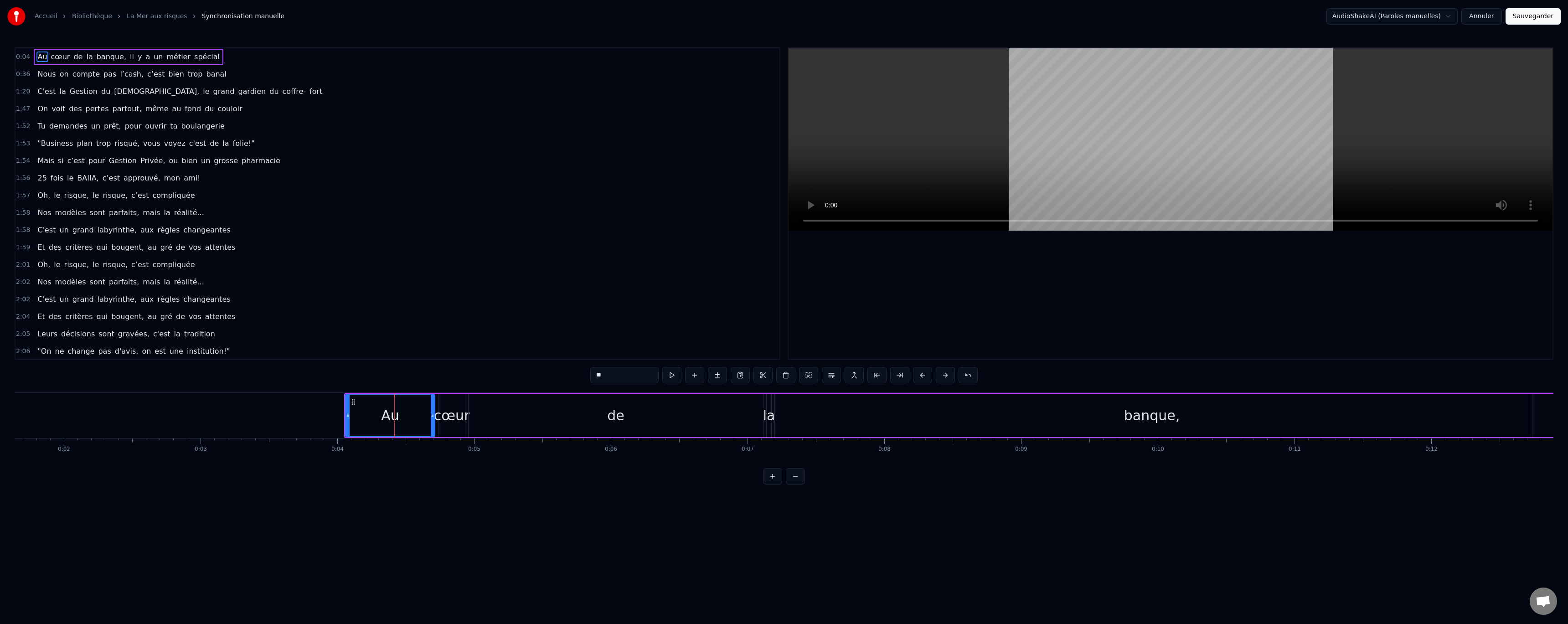
click at [945, 377] on button at bounding box center [945, 375] width 19 height 16
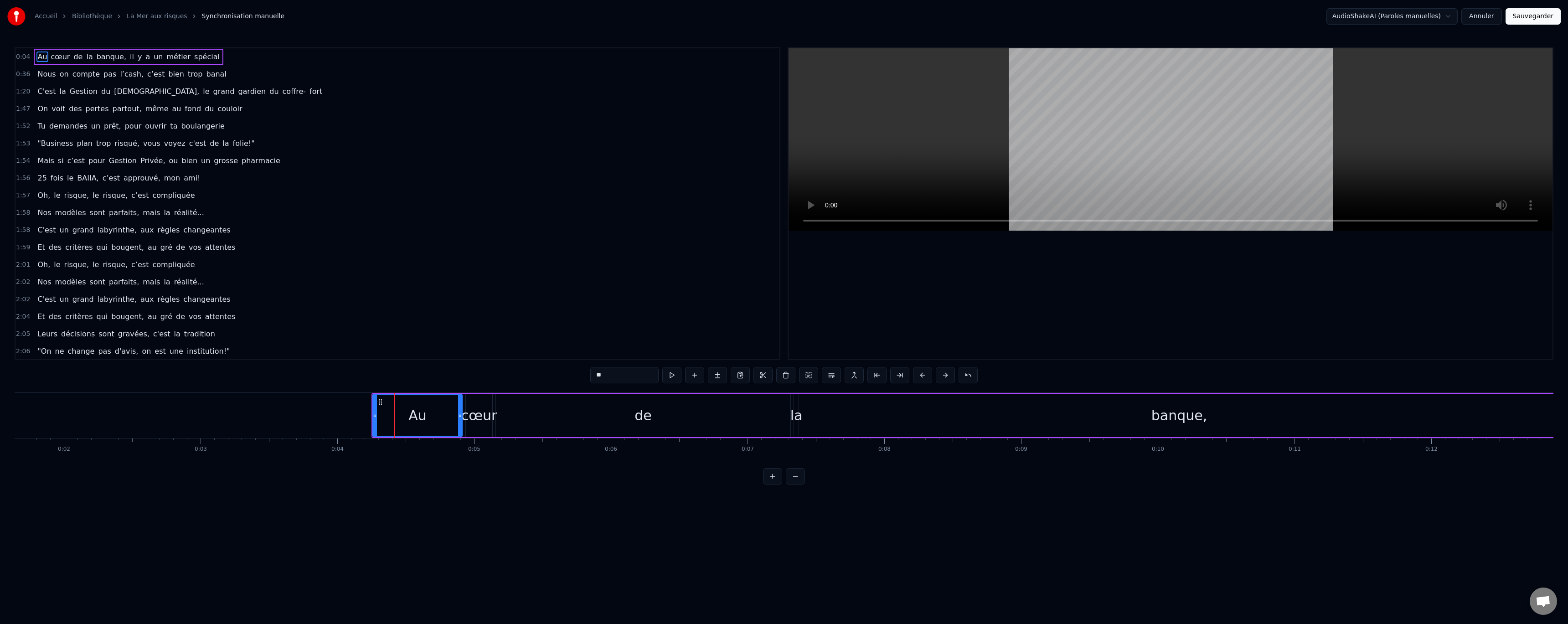
click at [945, 377] on button at bounding box center [945, 375] width 19 height 16
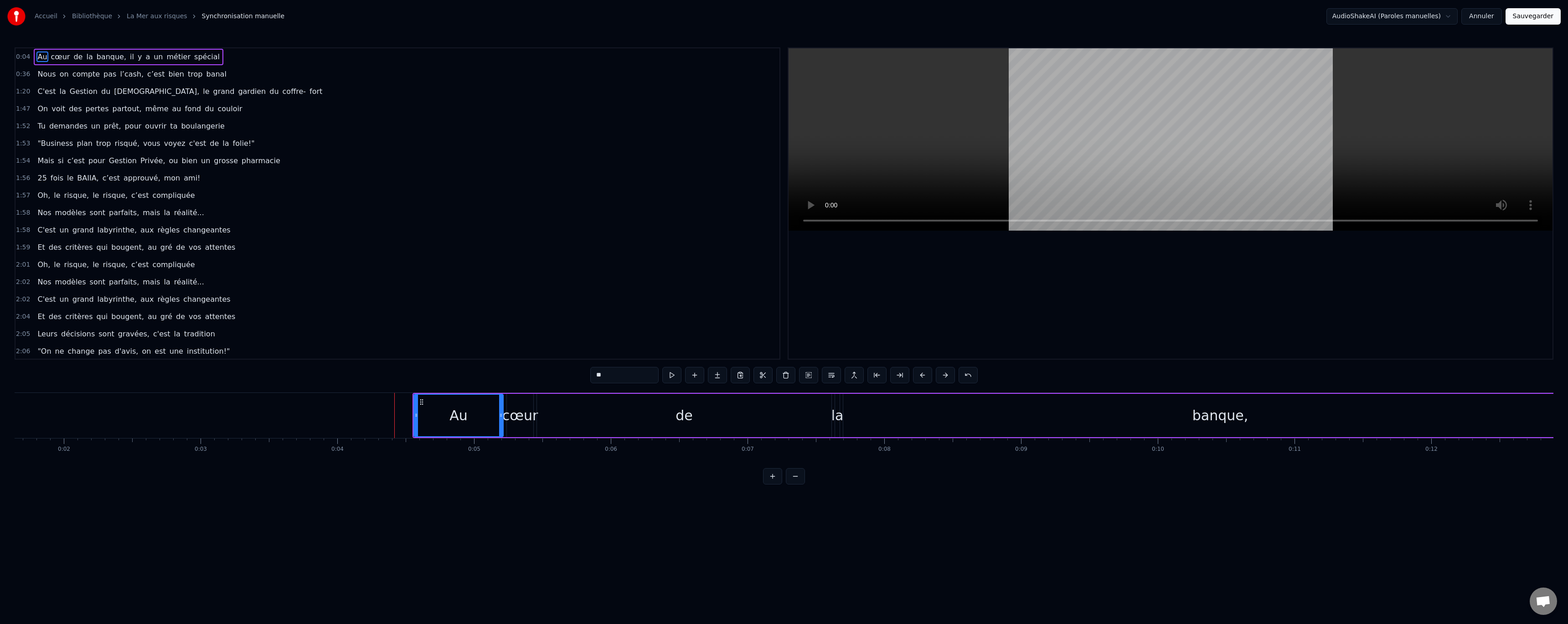
click at [945, 377] on button at bounding box center [945, 375] width 19 height 16
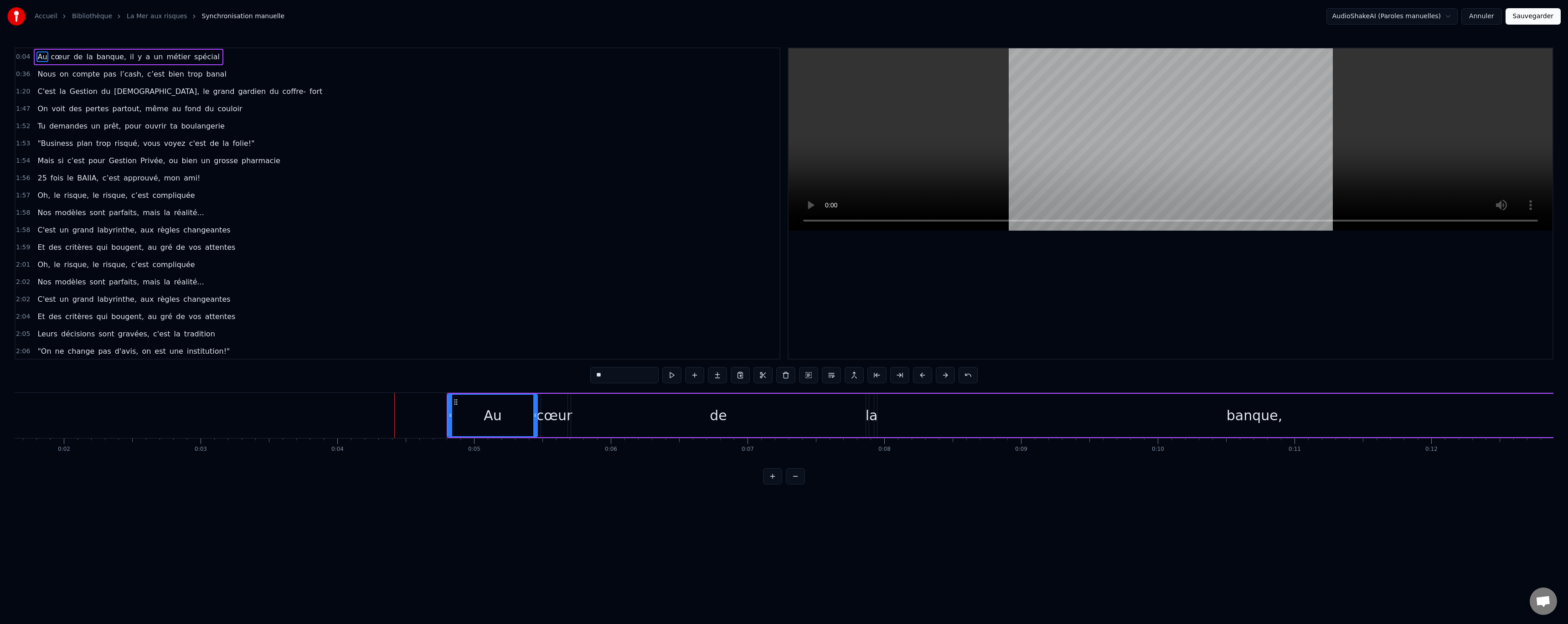
click at [945, 377] on button at bounding box center [945, 375] width 19 height 16
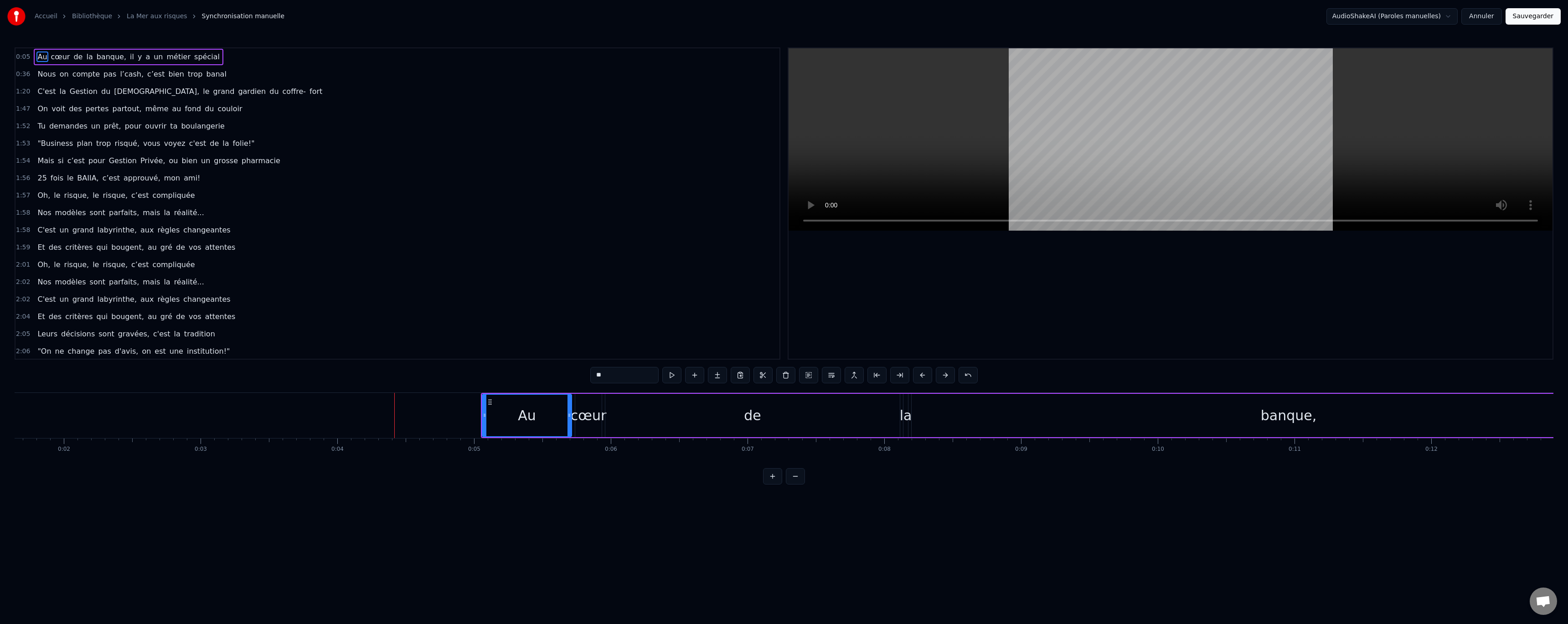
click at [945, 377] on button at bounding box center [945, 375] width 19 height 16
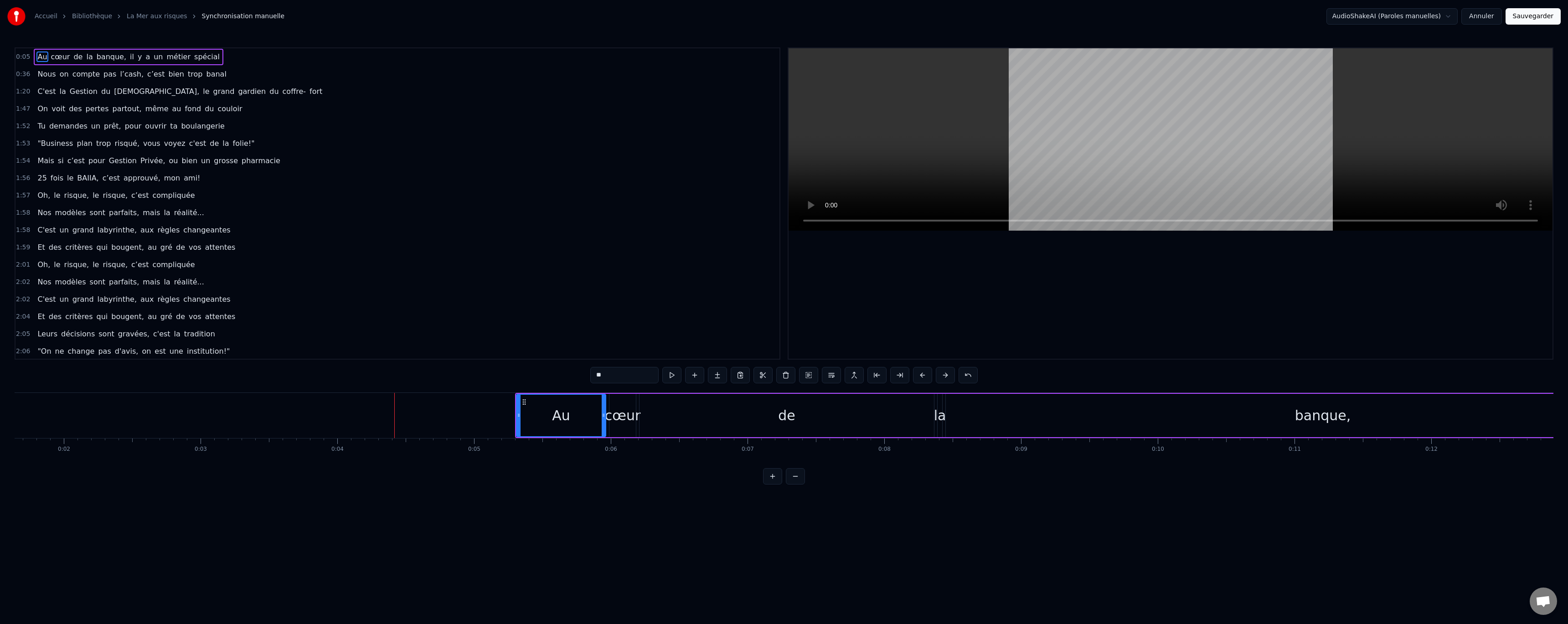
click at [945, 377] on button at bounding box center [945, 375] width 19 height 16
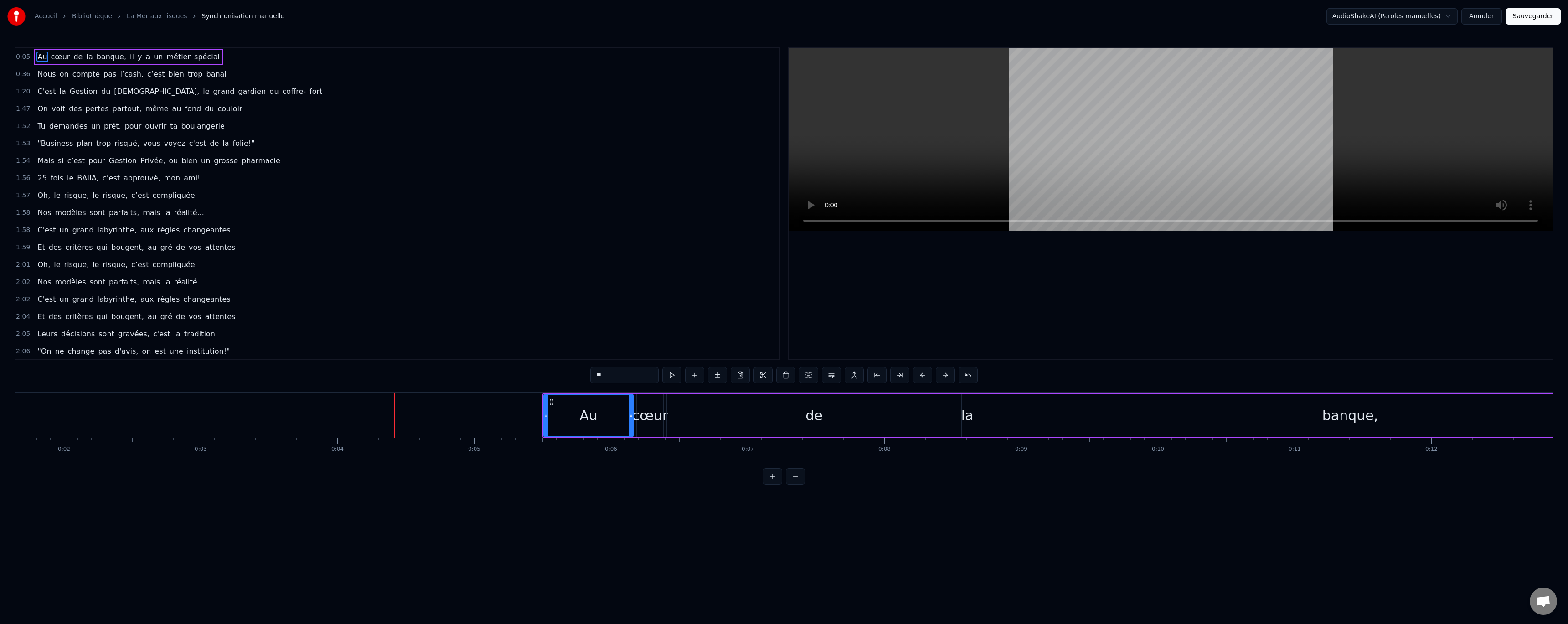
click at [945, 377] on button at bounding box center [945, 375] width 19 height 16
click at [945, 377] on button at bounding box center [945, 375] width 19 height 16
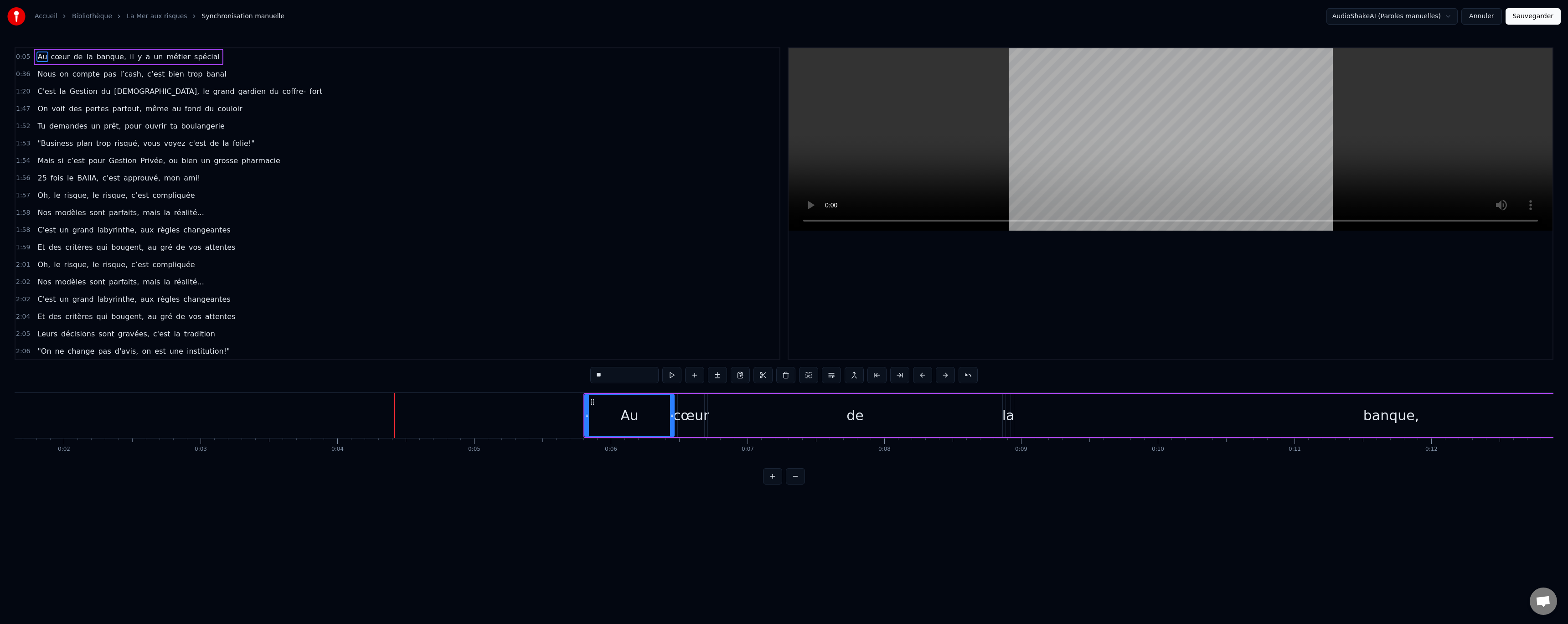
click at [945, 377] on button at bounding box center [945, 375] width 19 height 16
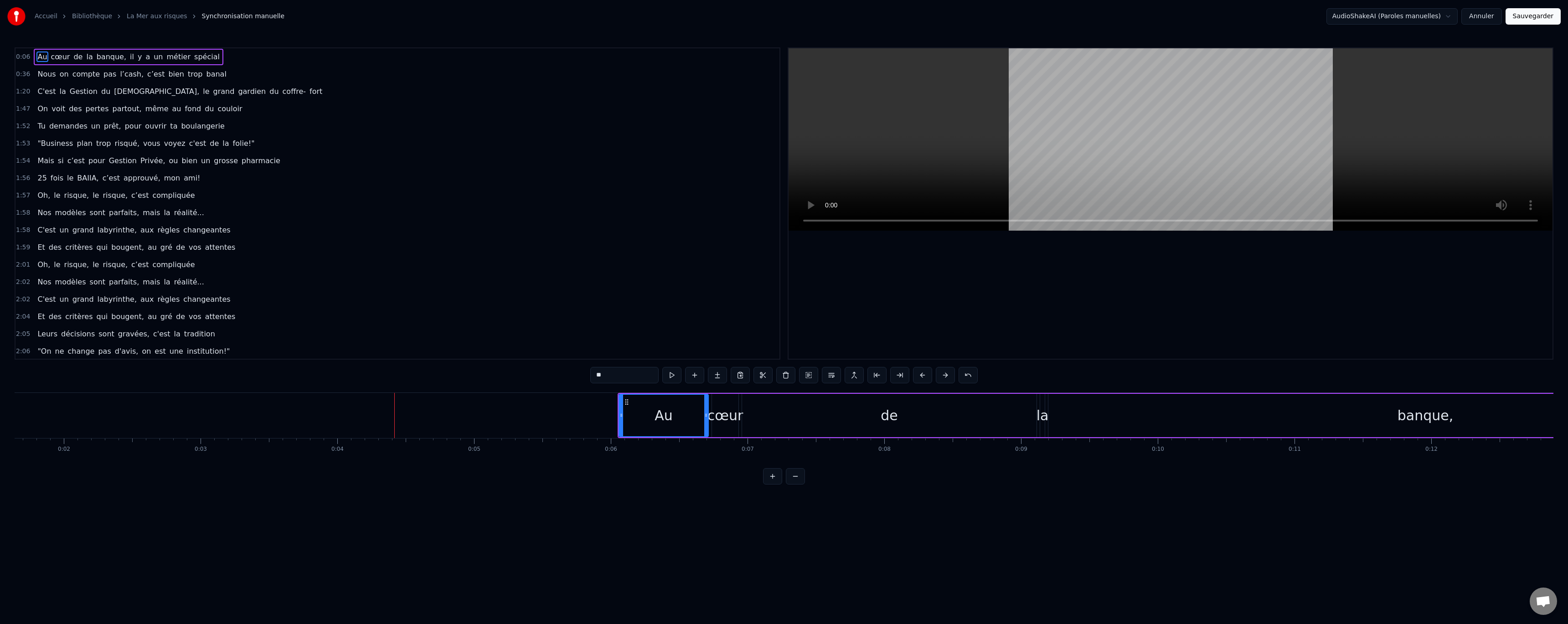
click at [945, 377] on button at bounding box center [945, 375] width 19 height 16
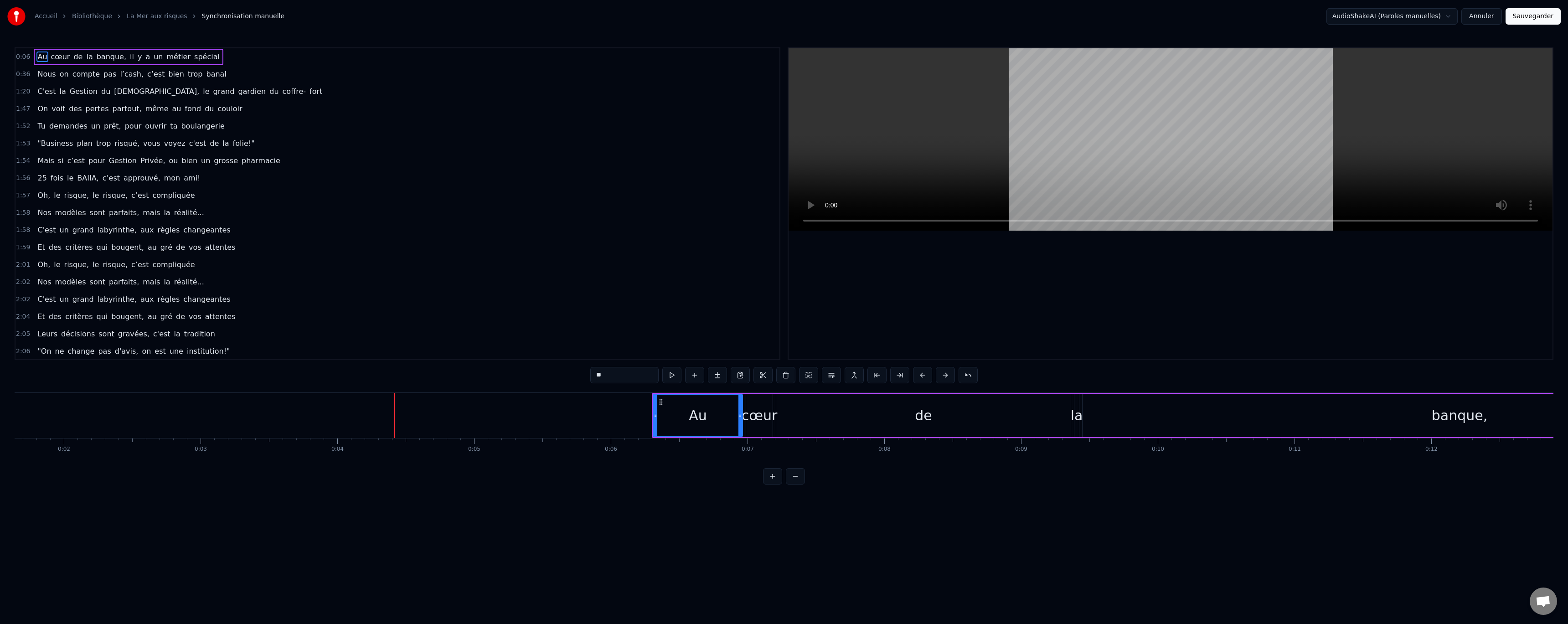
click at [945, 377] on button at bounding box center [945, 375] width 19 height 16
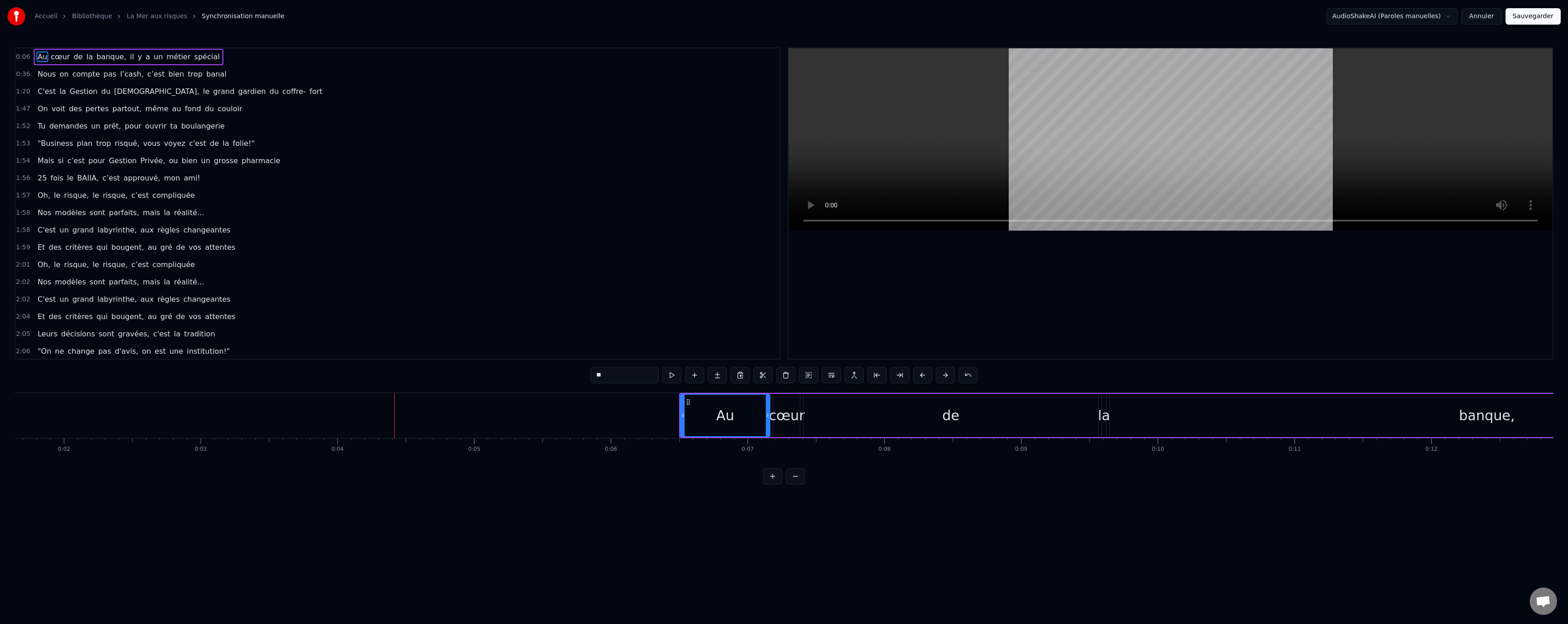
click at [946, 377] on button at bounding box center [945, 375] width 19 height 16
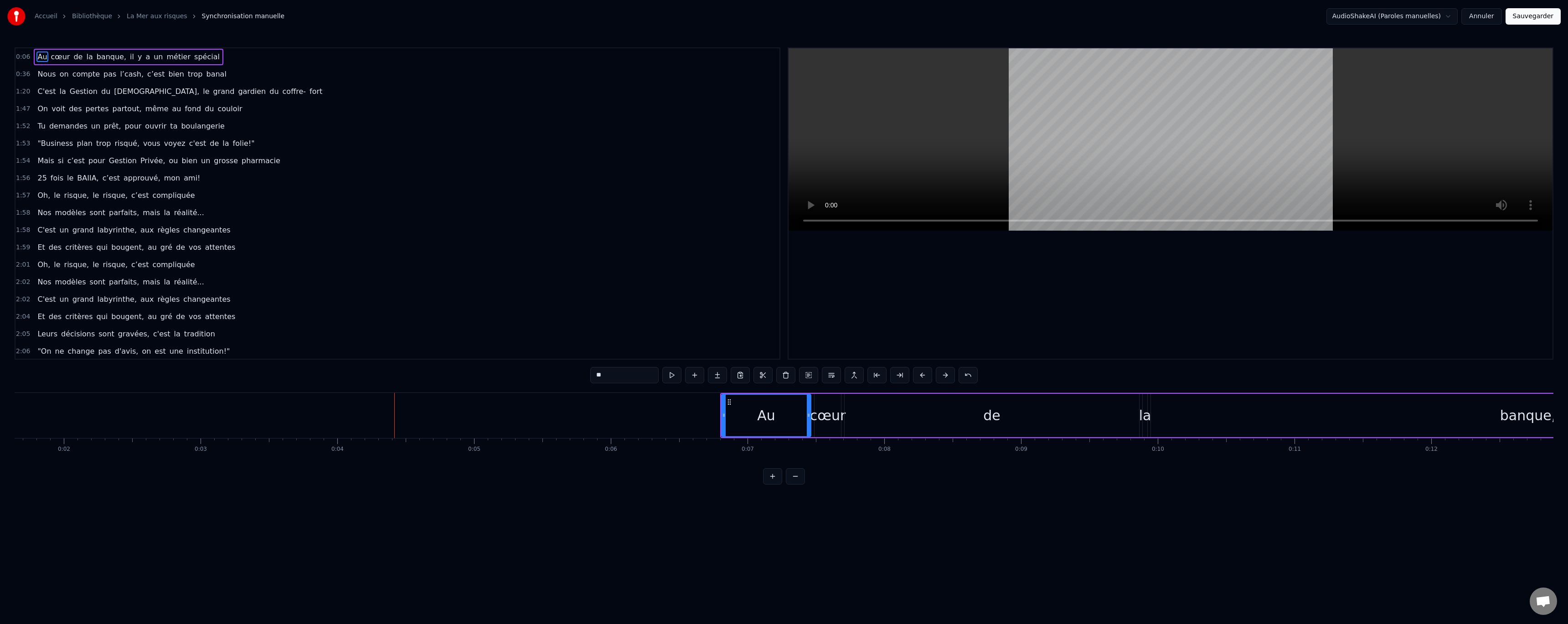
click at [947, 377] on button at bounding box center [945, 375] width 19 height 16
click at [674, 377] on button at bounding box center [671, 375] width 19 height 16
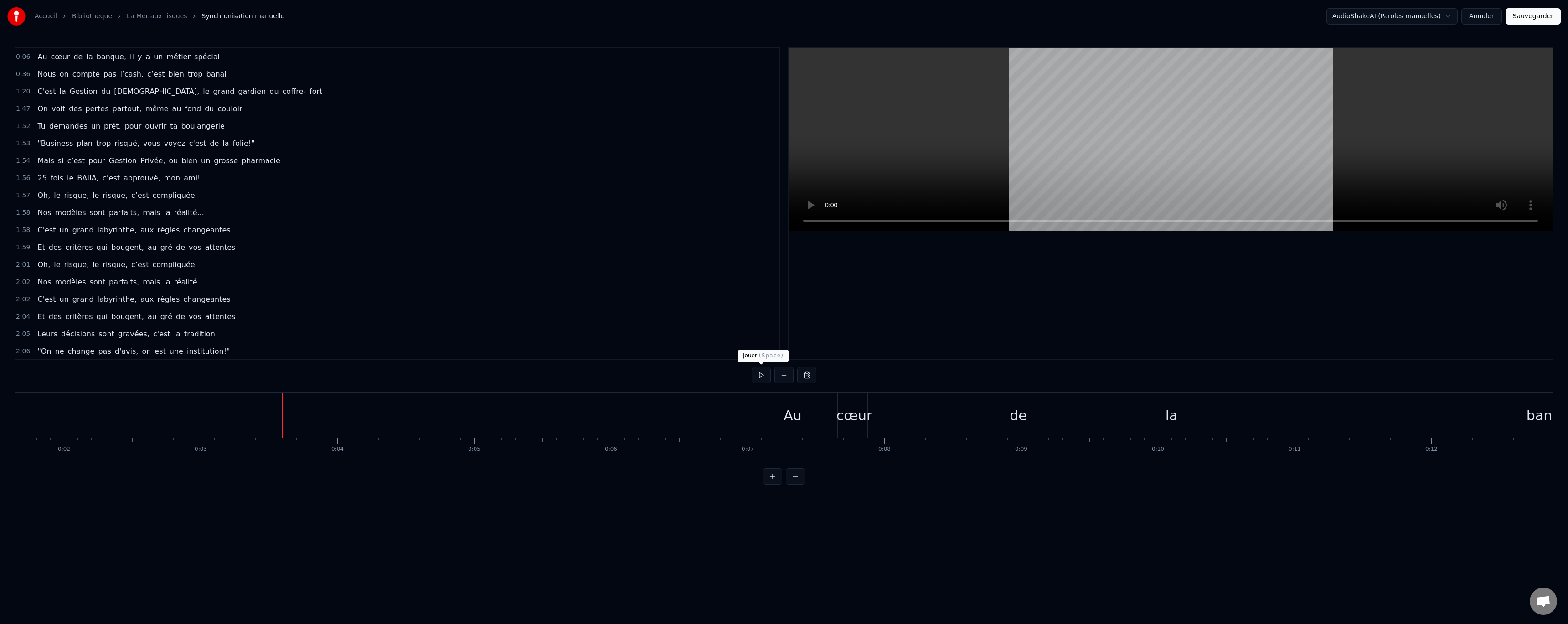
click at [769, 378] on button at bounding box center [761, 375] width 19 height 16
click at [761, 372] on button at bounding box center [761, 375] width 19 height 16
click at [24, 54] on span "0:06" at bounding box center [23, 57] width 14 height 9
click at [808, 419] on div "Au" at bounding box center [793, 415] width 89 height 45
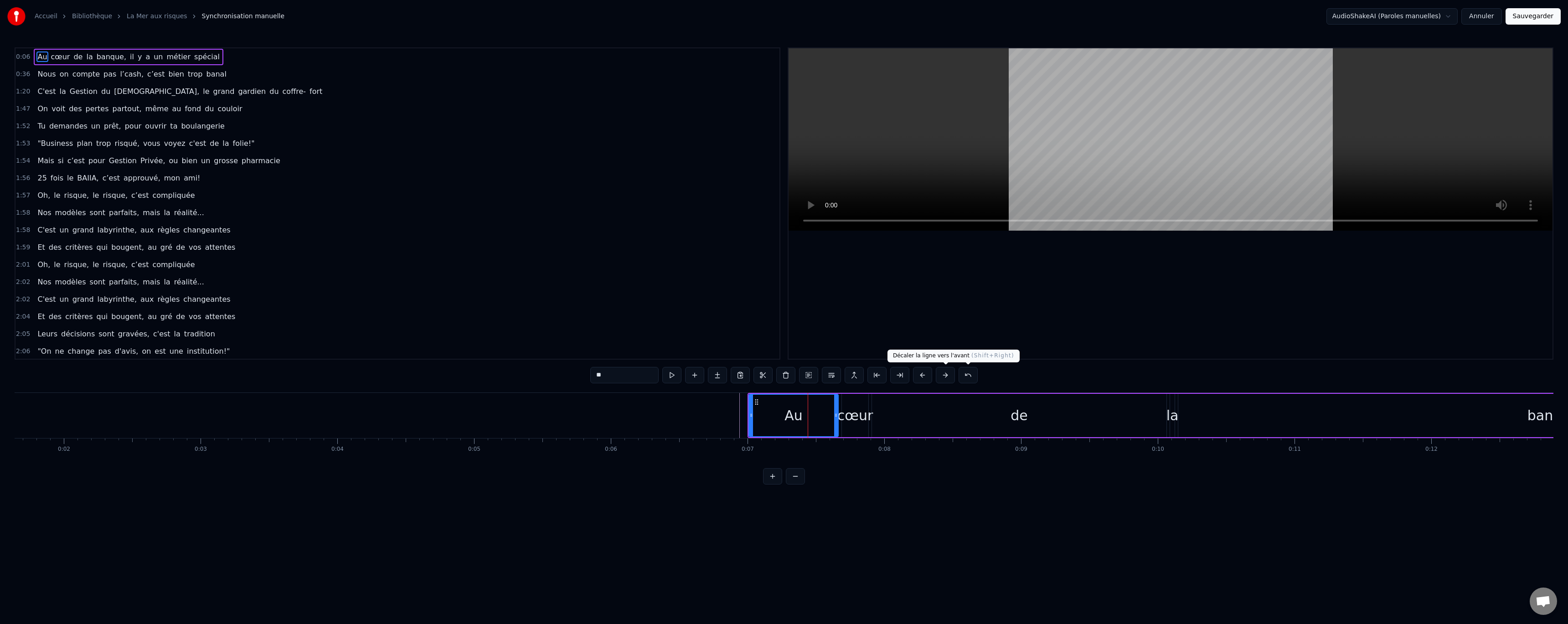
click at [943, 377] on button at bounding box center [945, 375] width 19 height 16
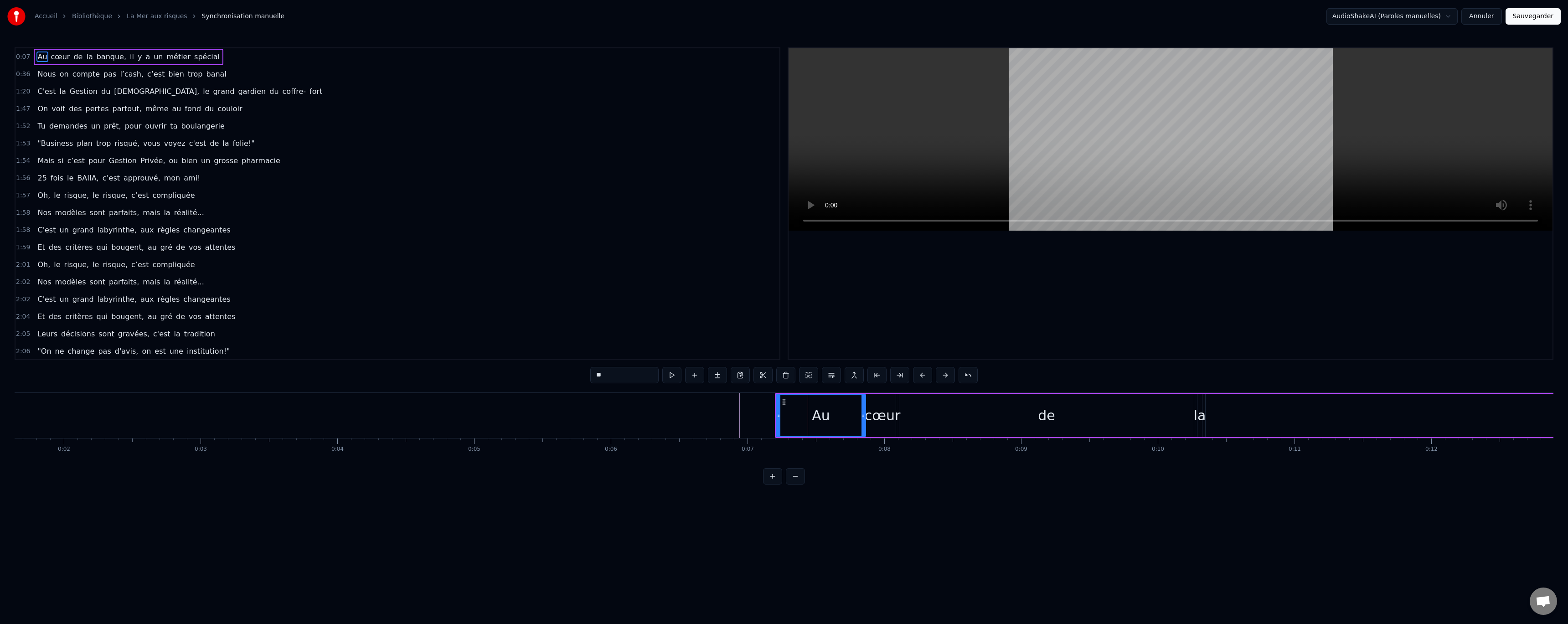
click at [943, 377] on button at bounding box center [945, 375] width 19 height 16
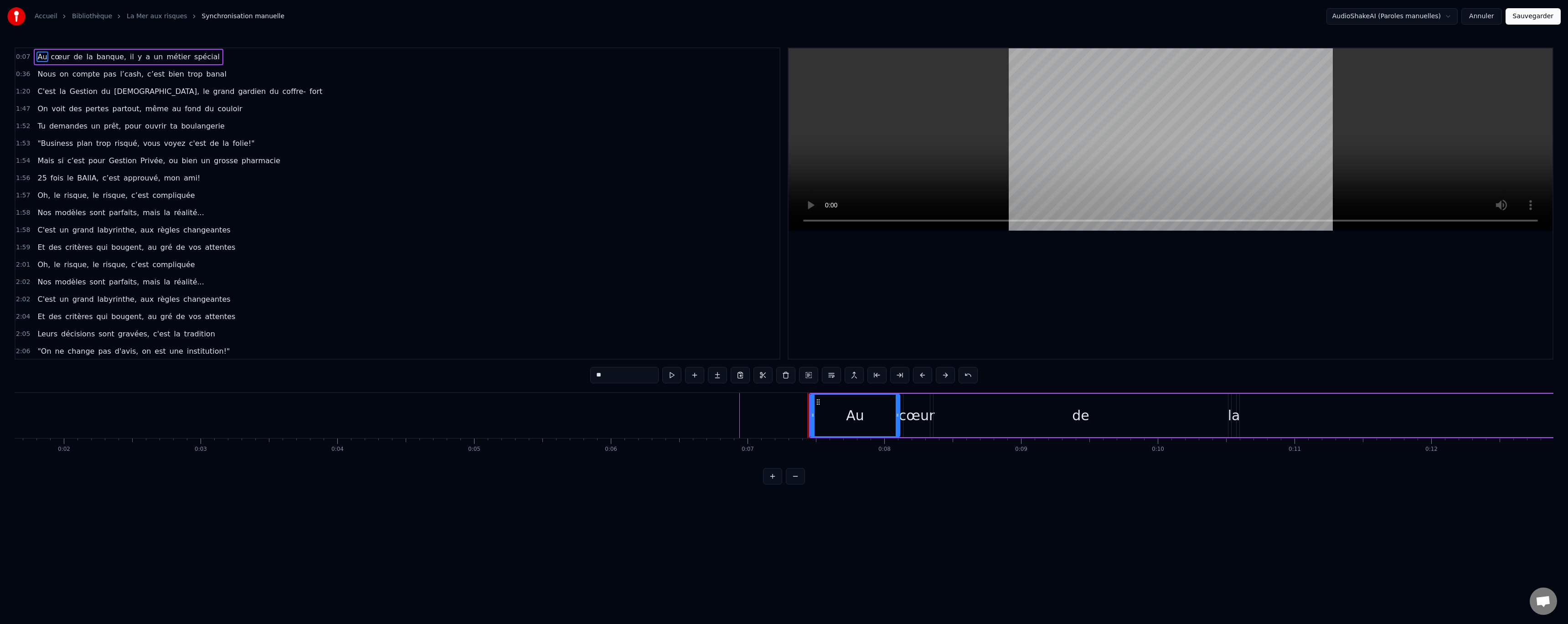
click at [943, 377] on button at bounding box center [945, 375] width 19 height 16
click at [944, 376] on button at bounding box center [945, 375] width 19 height 16
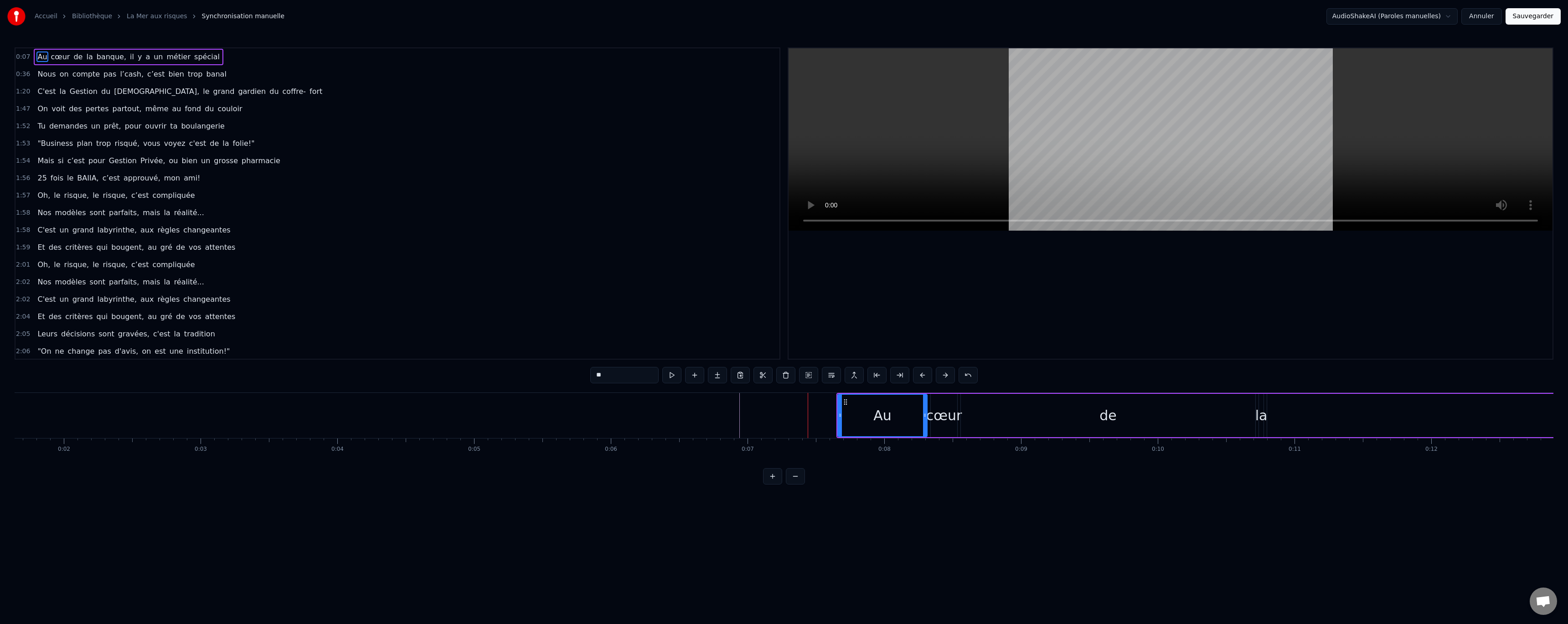
click at [944, 376] on button at bounding box center [945, 375] width 19 height 16
click at [945, 376] on button at bounding box center [945, 375] width 19 height 16
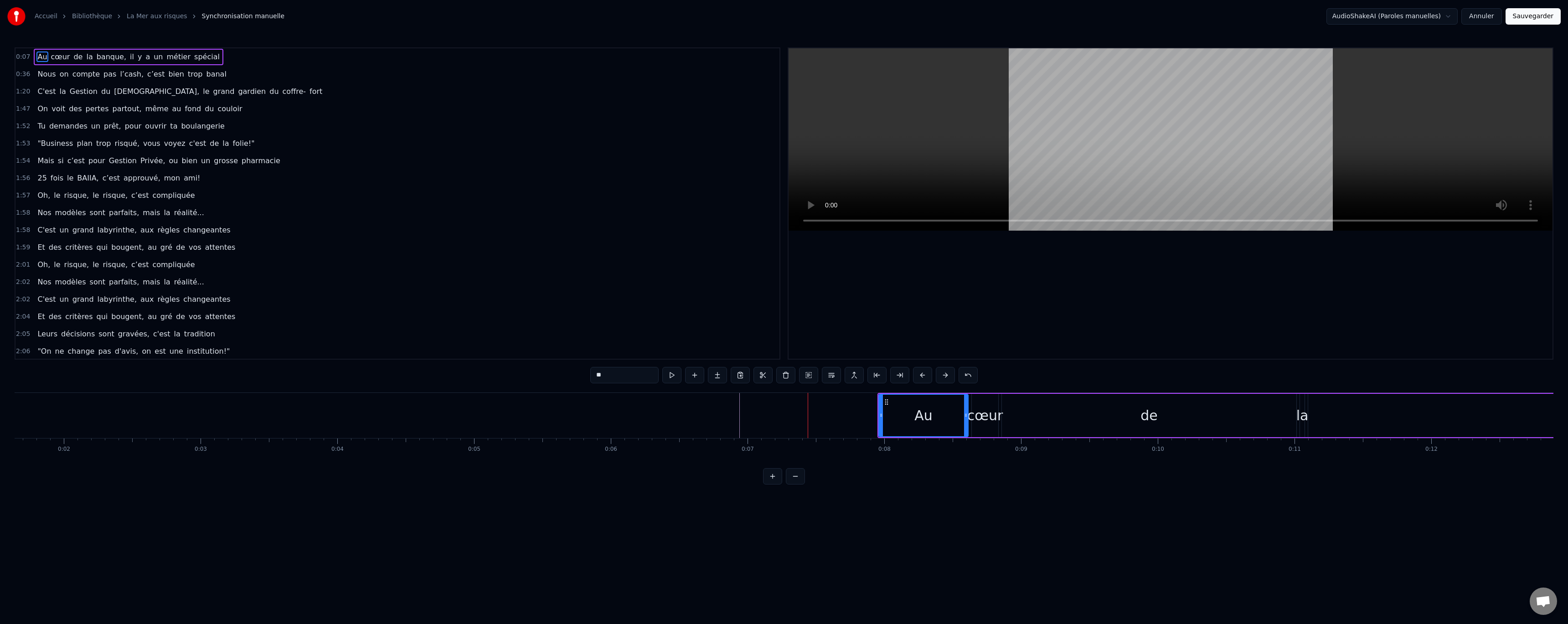
click at [945, 376] on button at bounding box center [945, 375] width 19 height 16
click at [19, 54] on span "0:08" at bounding box center [23, 57] width 14 height 9
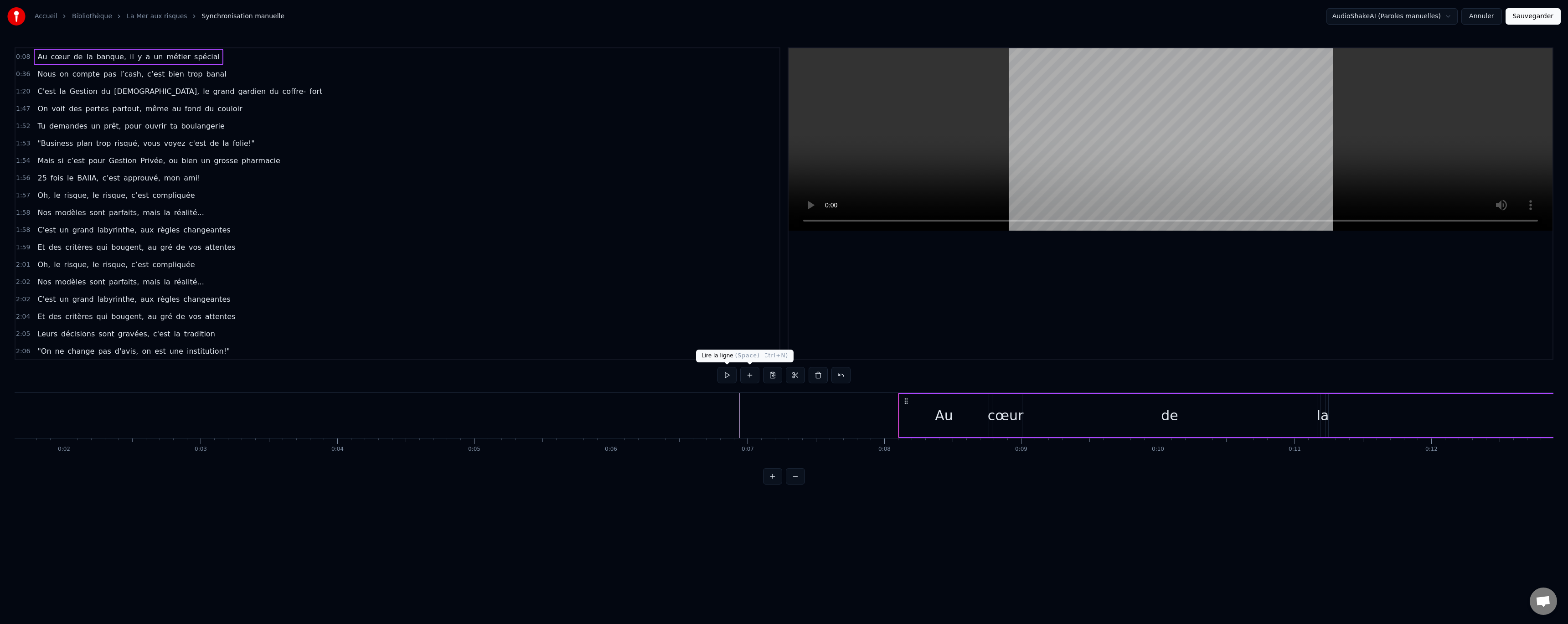
click at [730, 376] on button at bounding box center [727, 375] width 19 height 16
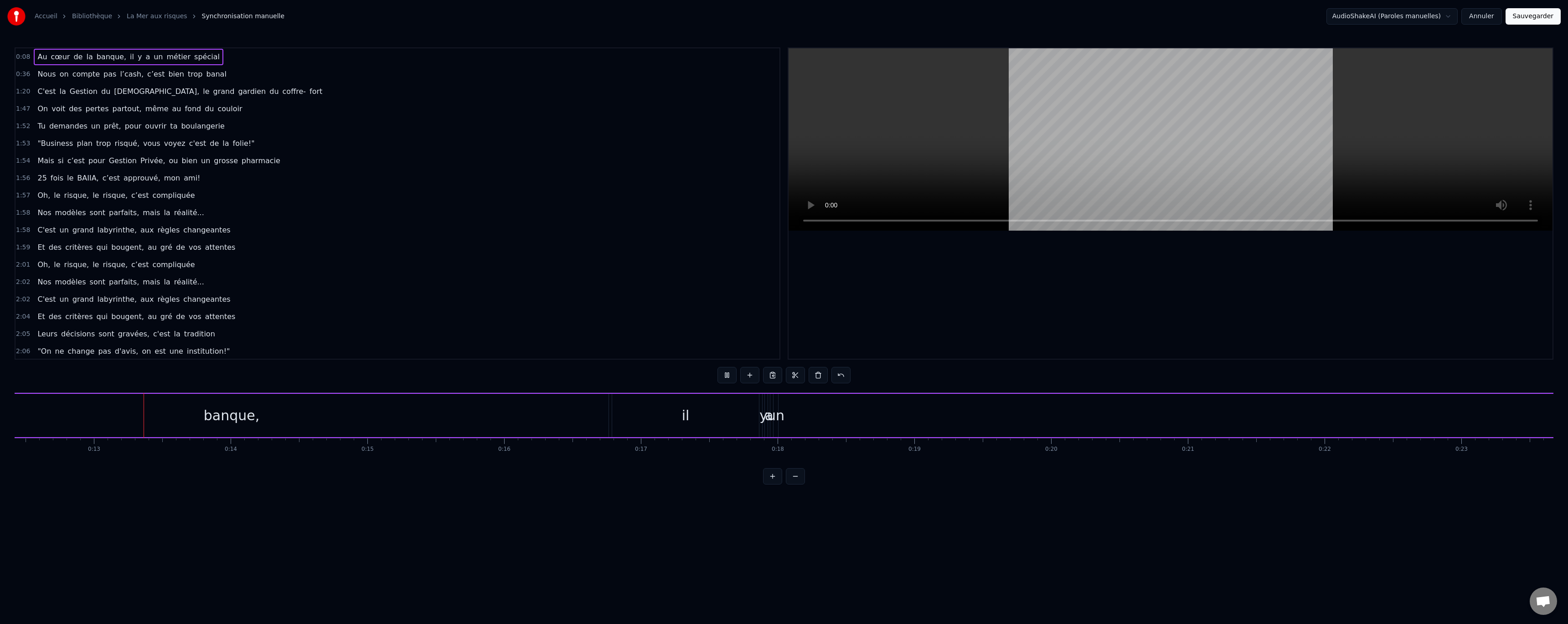
scroll to position [0, 1705]
click at [731, 375] on button at bounding box center [727, 375] width 19 height 16
click at [19, 79] on span "0:36" at bounding box center [23, 74] width 14 height 9
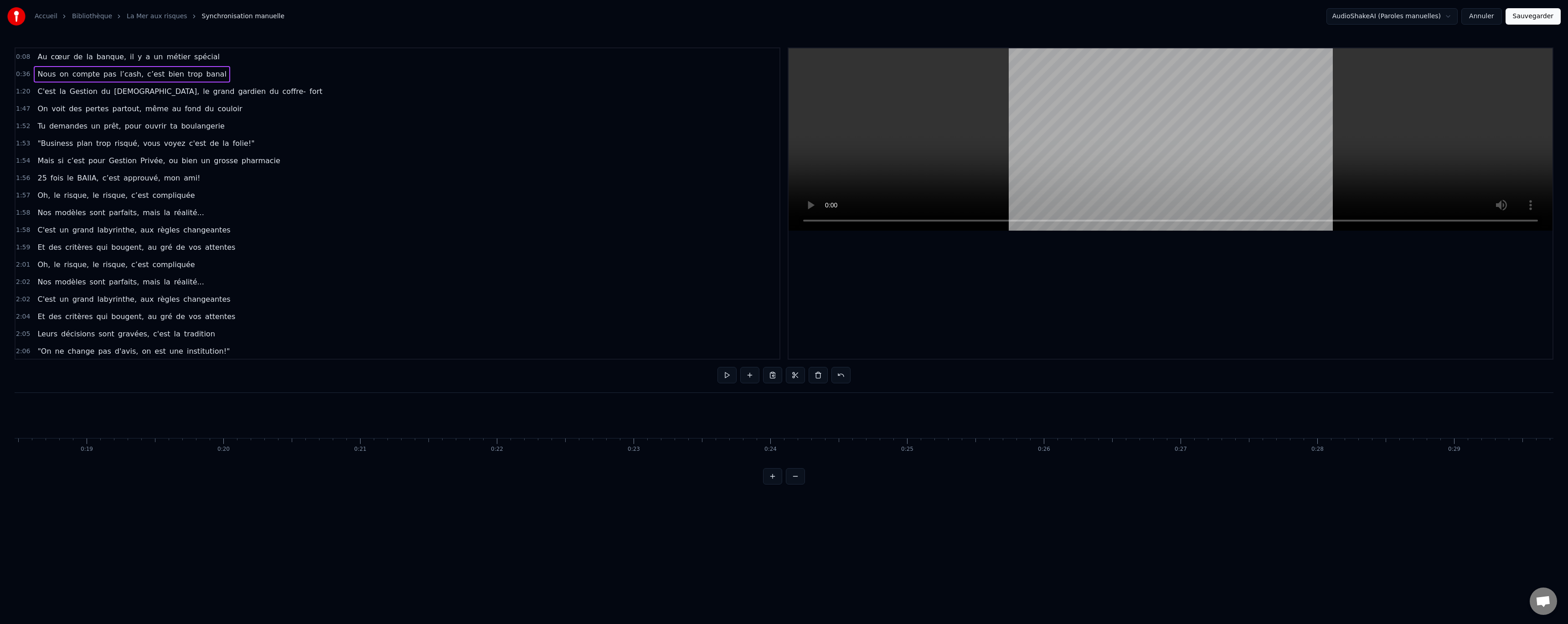
click at [15, 47] on div "0:08 Au cœur de la banque, il y a un métier spécial 0:36 Nous on compte pas l’c…" at bounding box center [397, 203] width 766 height 312
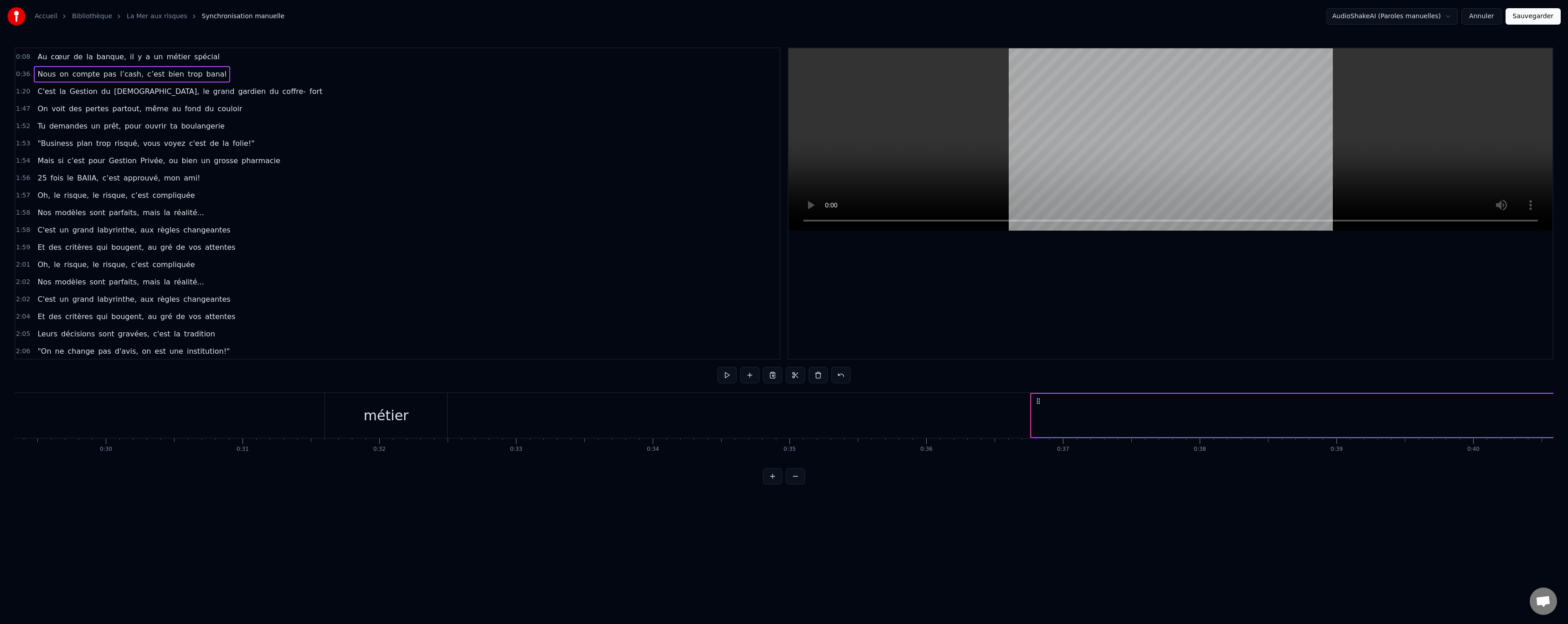
click at [23, 57] on span "0:08" at bounding box center [23, 57] width 14 height 9
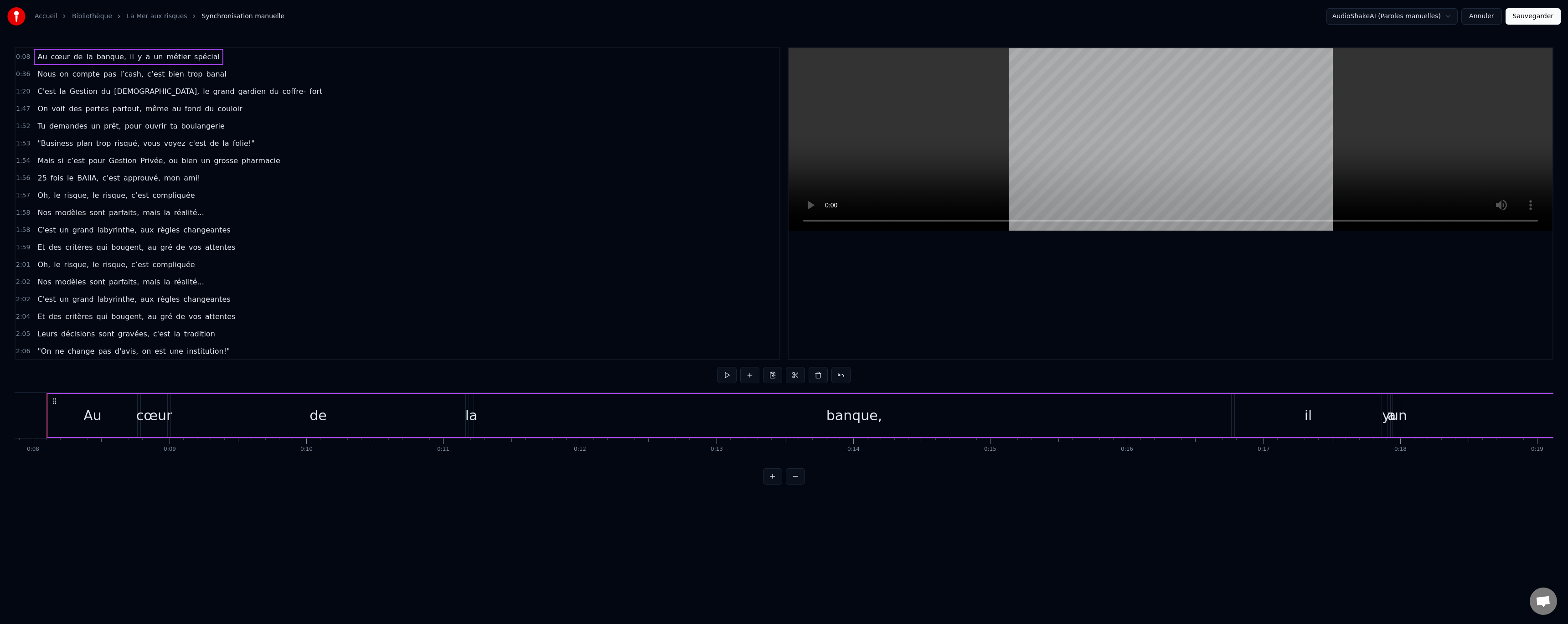
scroll to position [0, 1062]
click at [445, 430] on div "de" at bounding box center [332, 415] width 295 height 43
drag, startPoint x: 478, startPoint y: 416, endPoint x: 234, endPoint y: 405, distance: 244.2
click at [222, 405] on div at bounding box center [220, 415] width 4 height 41
click at [485, 413] on div "la" at bounding box center [486, 416] width 12 height 21
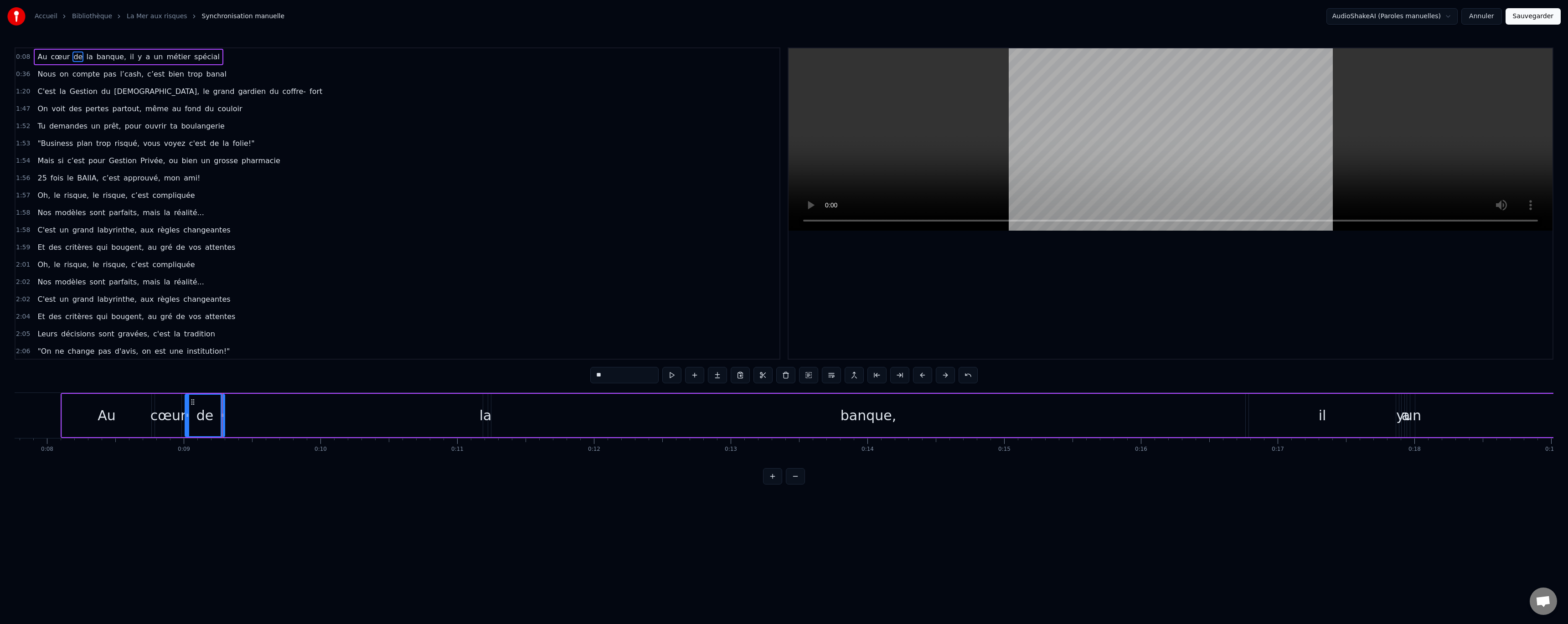
type input "**"
drag, startPoint x: 484, startPoint y: 418, endPoint x: 386, endPoint y: 415, distance: 98.0
click at [486, 418] on div "la" at bounding box center [483, 416] width 12 height 21
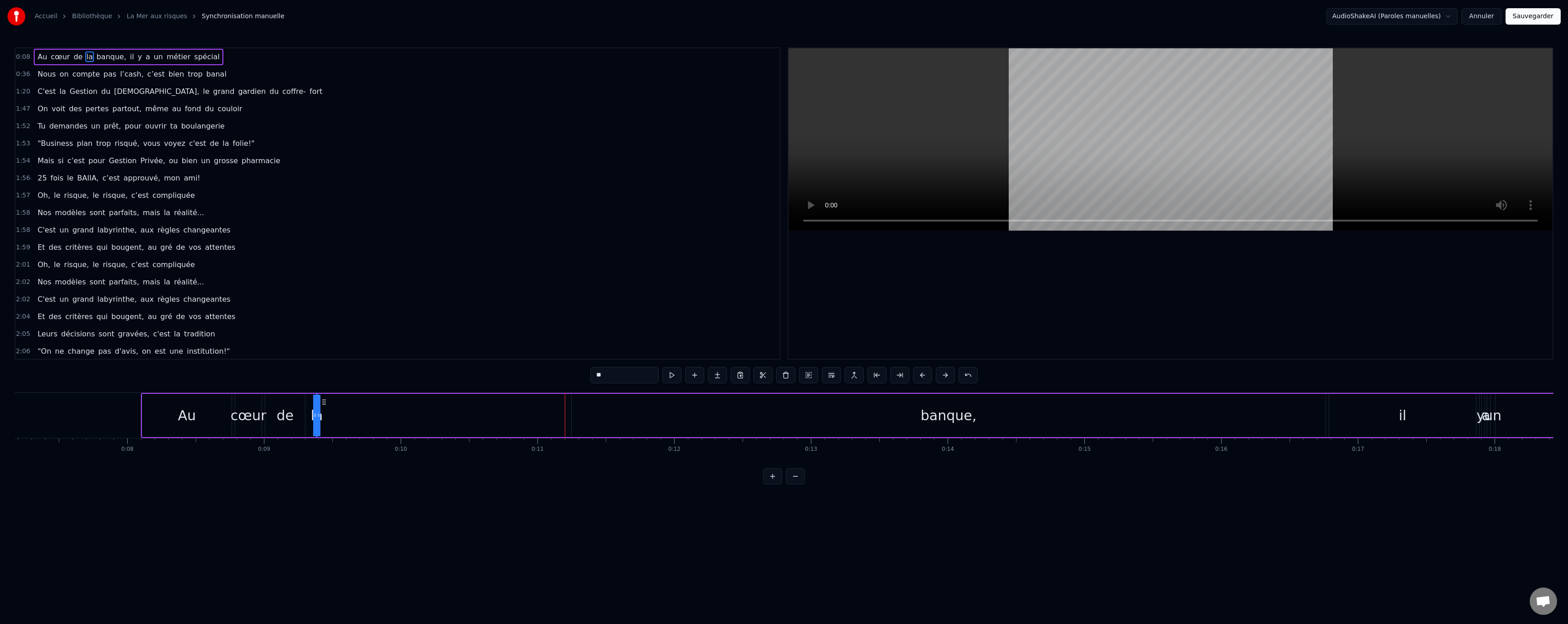
scroll to position [0, 981]
drag, startPoint x: 491, startPoint y: 402, endPoint x: 329, endPoint y: 394, distance: 162.2
click at [908, 420] on div "banque," at bounding box center [949, 415] width 754 height 43
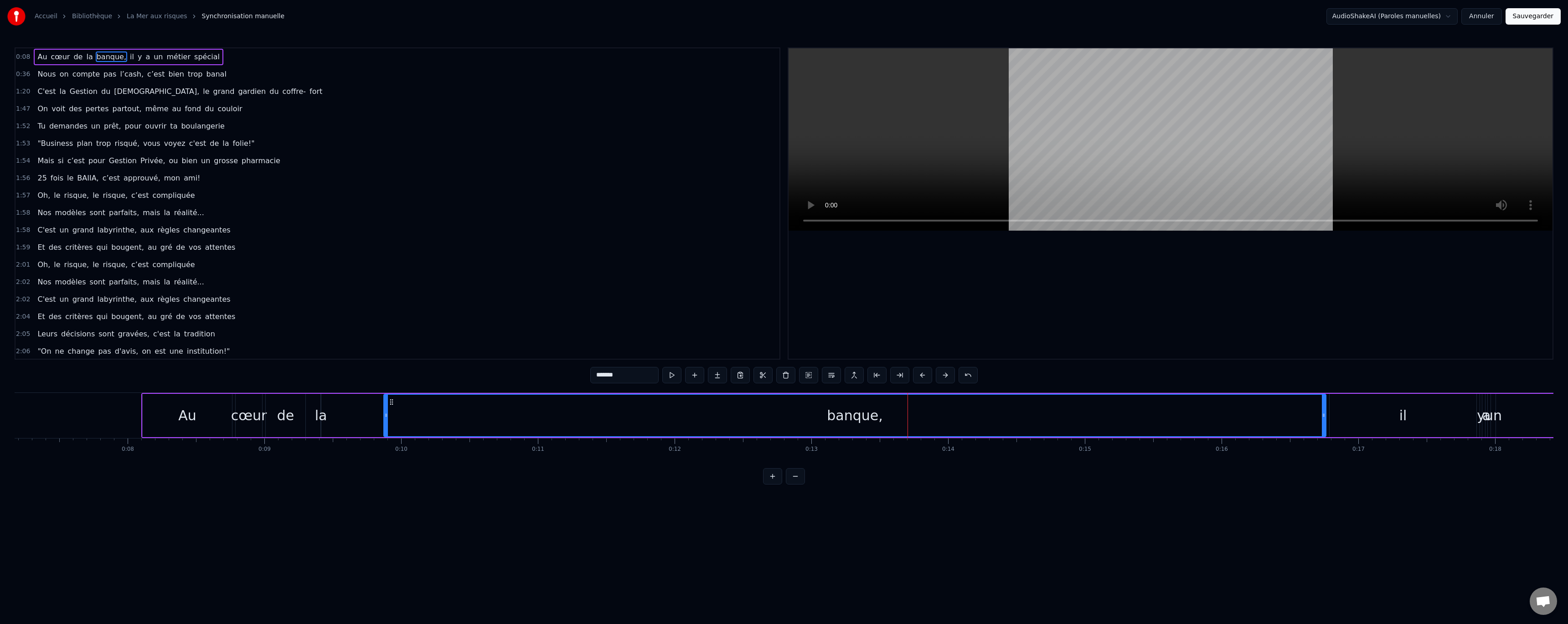
drag, startPoint x: 576, startPoint y: 413, endPoint x: 393, endPoint y: 405, distance: 183.2
click at [387, 404] on div at bounding box center [386, 415] width 4 height 41
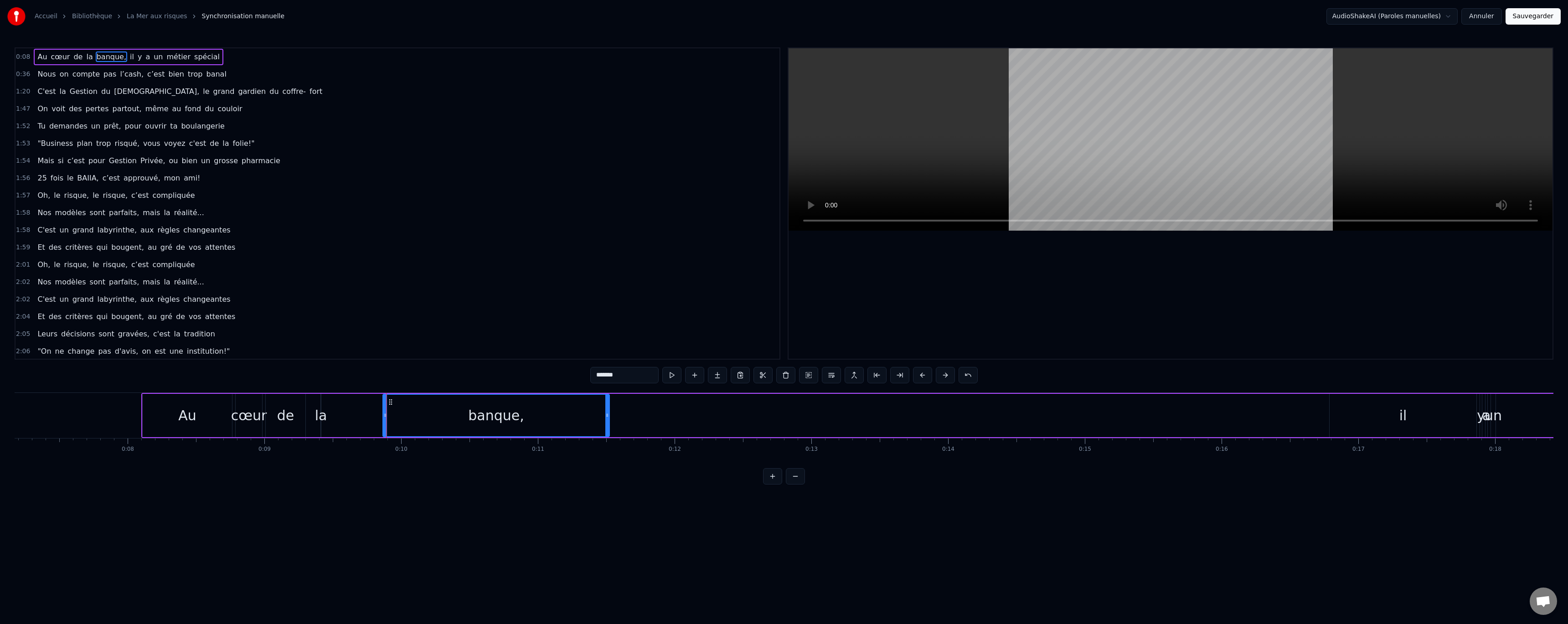
drag, startPoint x: 1323, startPoint y: 416, endPoint x: 610, endPoint y: 413, distance: 713.0
click at [608, 412] on icon at bounding box center [607, 415] width 4 height 7
click at [675, 377] on button at bounding box center [671, 375] width 19 height 16
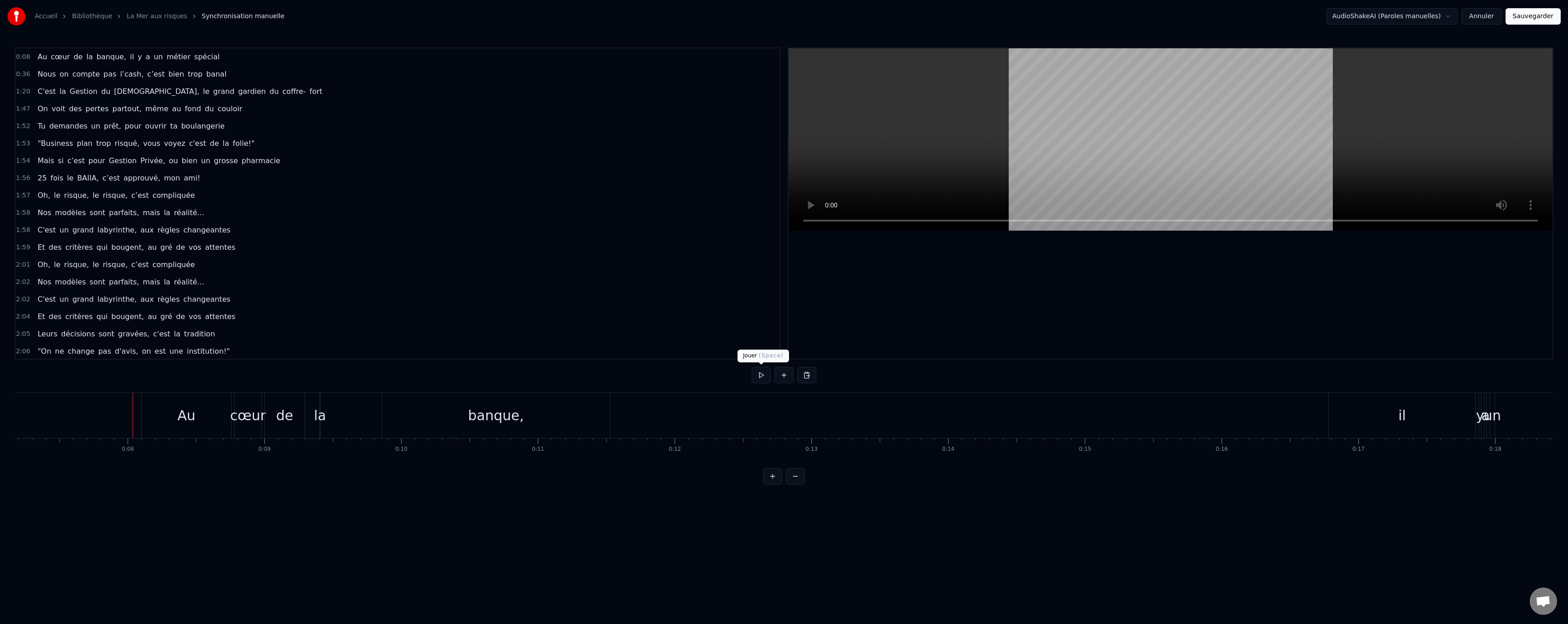
click at [764, 373] on button at bounding box center [761, 375] width 19 height 16
click at [1489, 13] on button "Annuler" at bounding box center [1482, 16] width 40 height 16
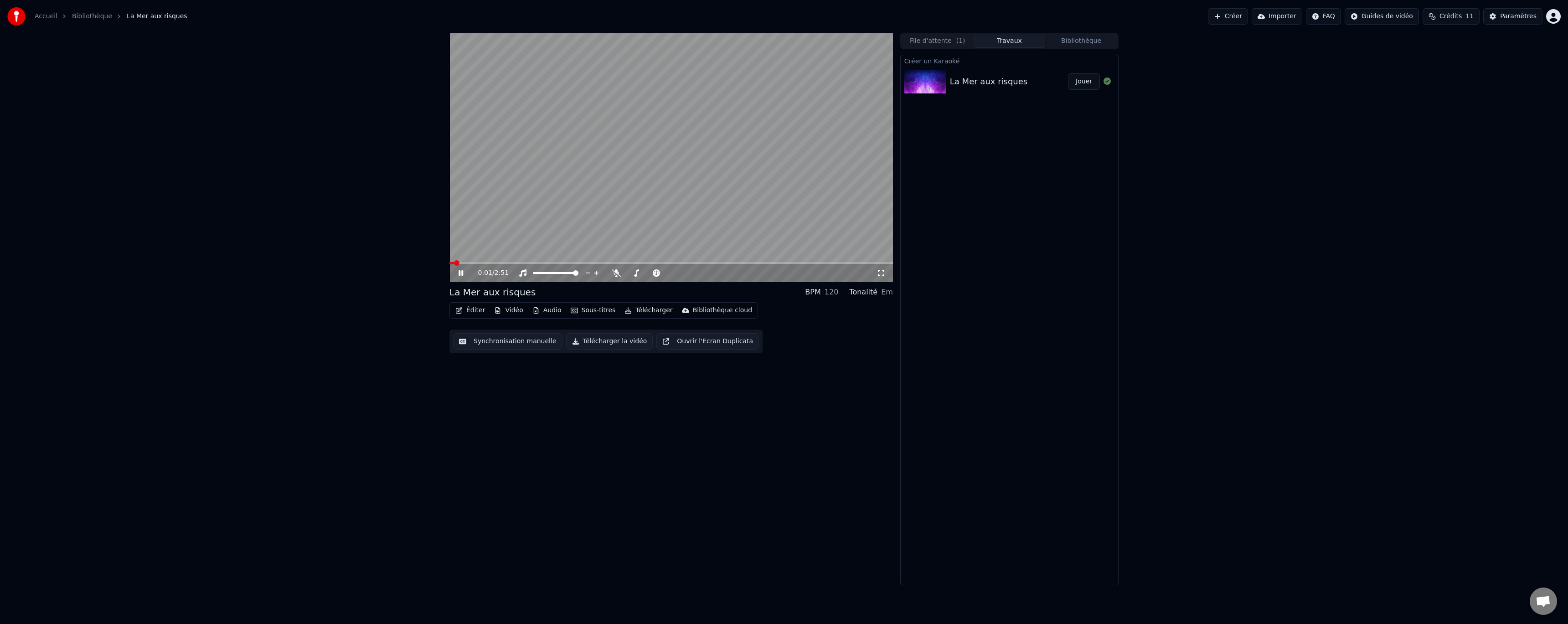
click at [666, 171] on video at bounding box center [671, 158] width 444 height 250
click at [1248, 16] on button "Créer" at bounding box center [1228, 16] width 40 height 16
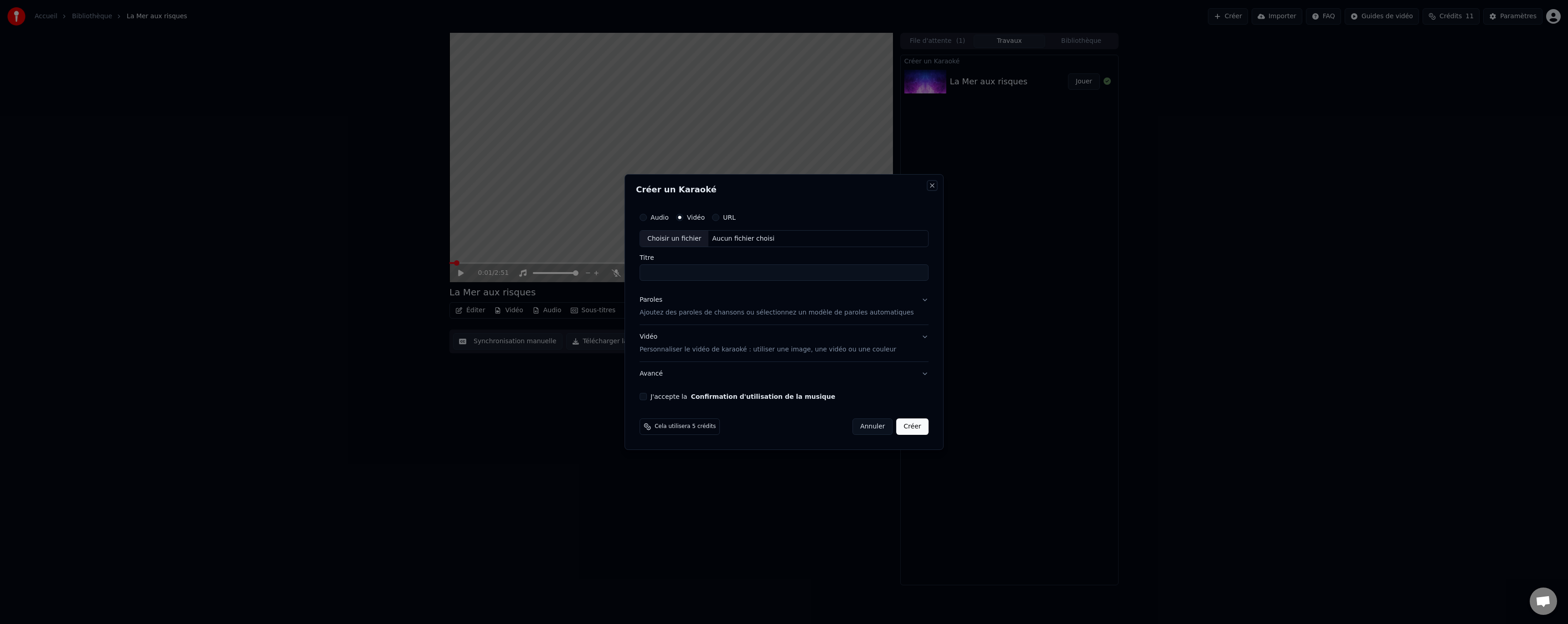
click at [928, 184] on button "Close" at bounding box center [932, 186] width 7 height 7
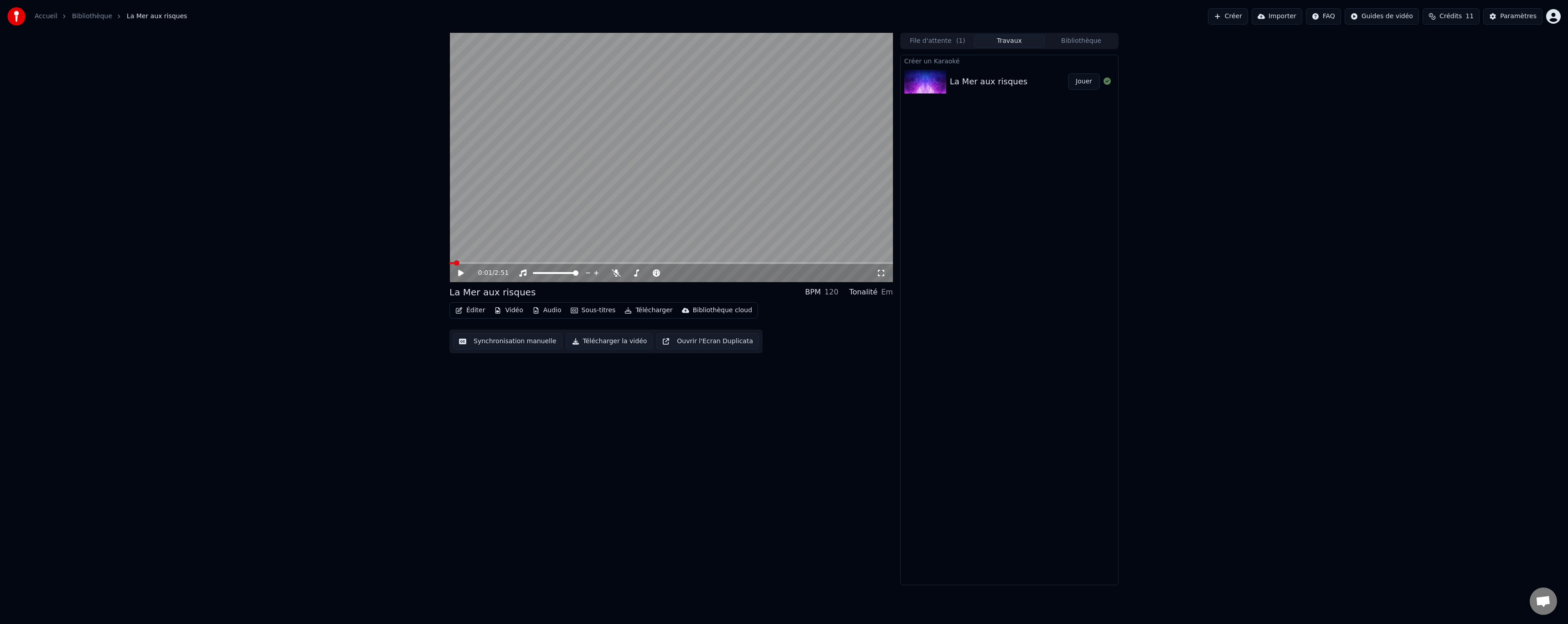
click at [943, 43] on button "File d'attente ( 1 )" at bounding box center [937, 41] width 72 height 13
click at [1004, 66] on div "La Mer aux risques" at bounding box center [998, 71] width 77 height 13
click at [460, 272] on icon at bounding box center [460, 273] width 4 height 5
click at [1061, 69] on div "La Mer aux risques" at bounding box center [1029, 71] width 141 height 13
click at [906, 69] on icon at bounding box center [907, 71] width 5 height 6
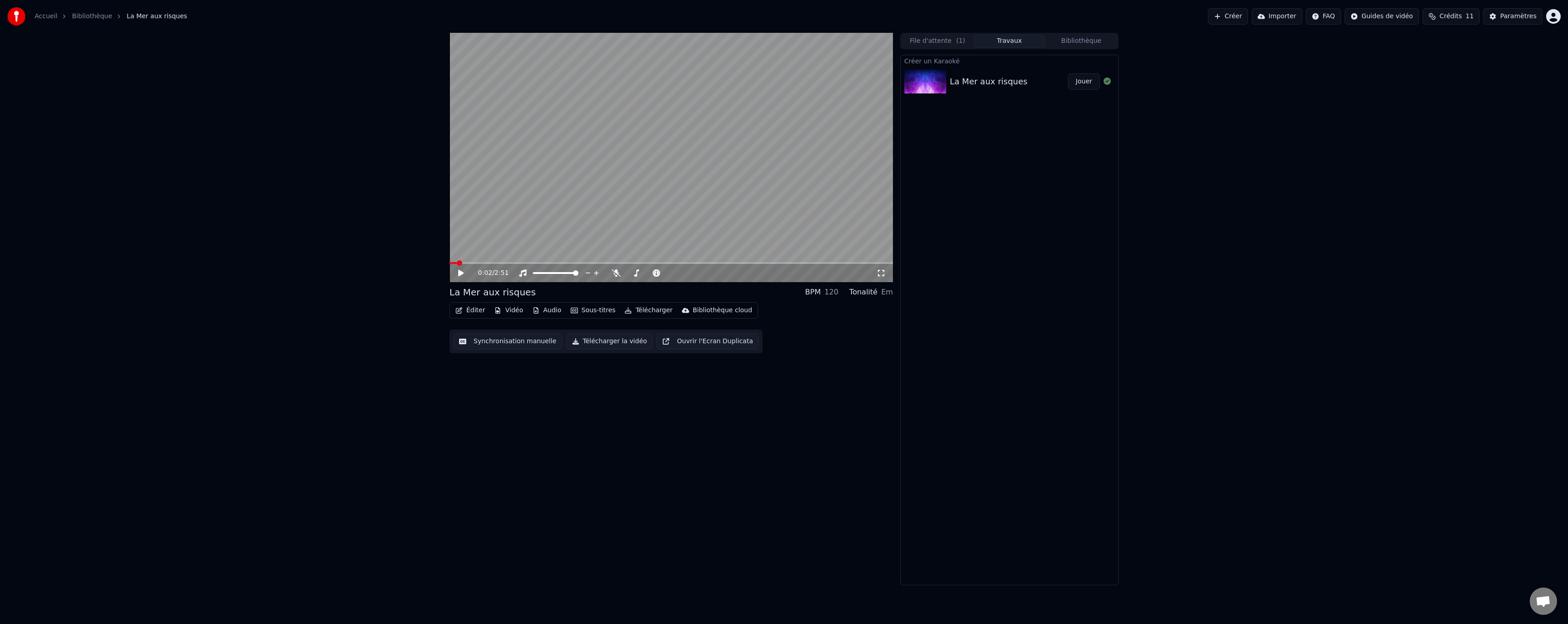
click at [1009, 47] on button "Travaux" at bounding box center [1010, 41] width 72 height 13
click at [1082, 37] on button "Bibliothèque" at bounding box center [1081, 41] width 72 height 13
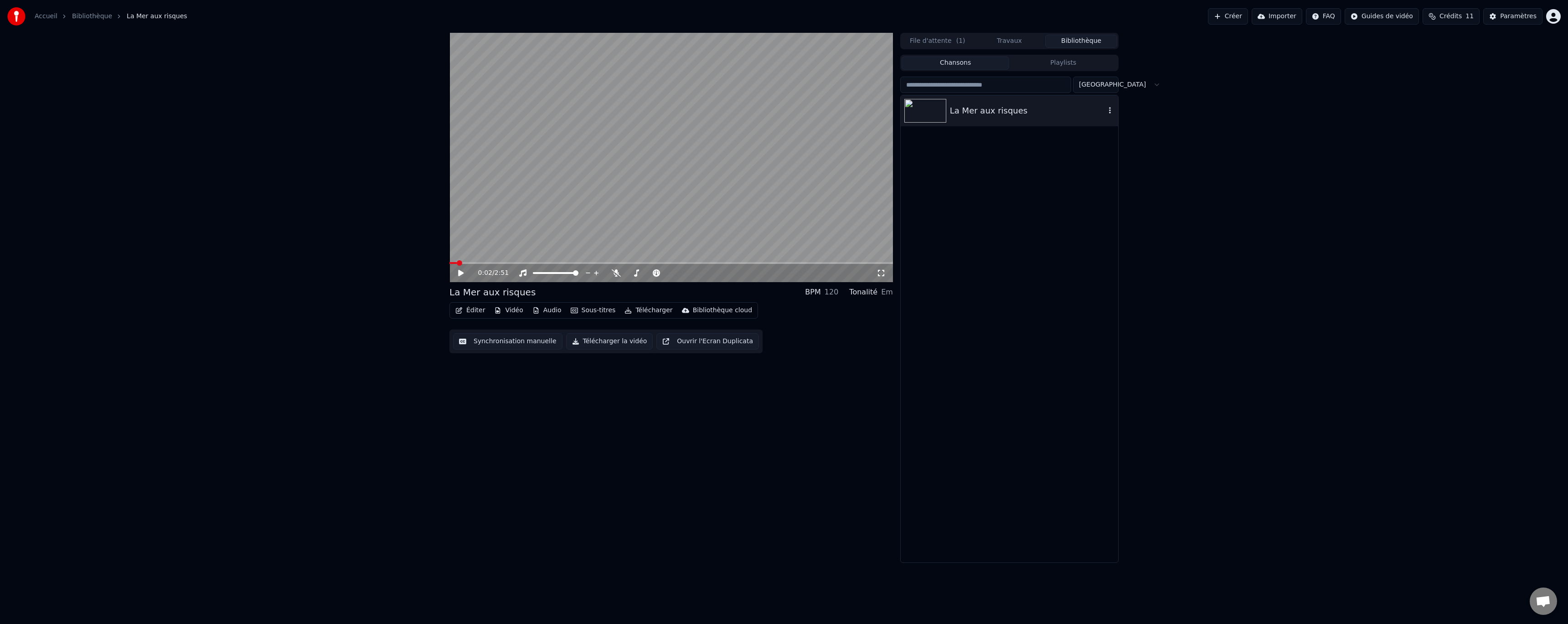
click at [1062, 105] on div "La Mer aux risques" at bounding box center [1027, 110] width 155 height 13
click at [1113, 110] on icon "button" at bounding box center [1110, 110] width 9 height 7
click at [1101, 194] on div "Ajouter à la playlist Ajouter à la file d'attente Ouvrir le Dossier Information…" at bounding box center [1115, 156] width 111 height 77
click at [1101, 188] on div "Supprimer" at bounding box center [1115, 186] width 107 height 15
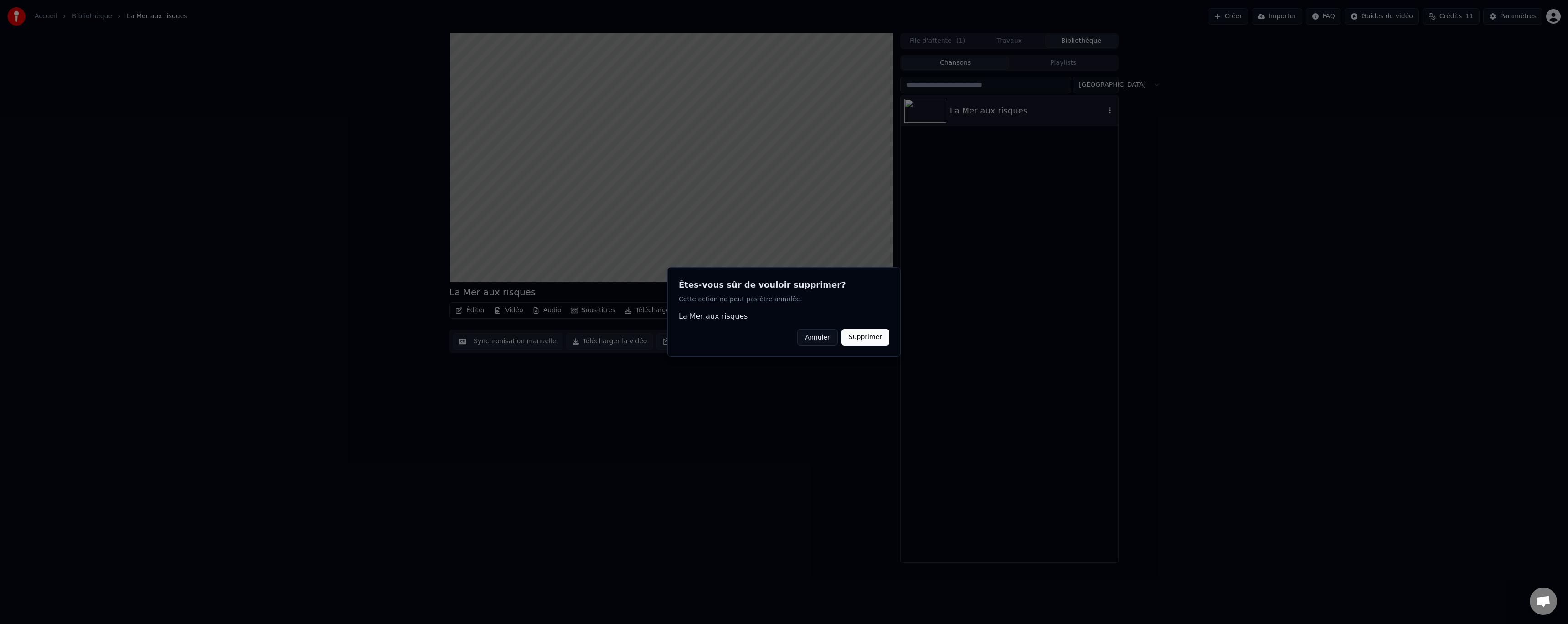
click at [860, 340] on button "Supprimer" at bounding box center [865, 337] width 48 height 16
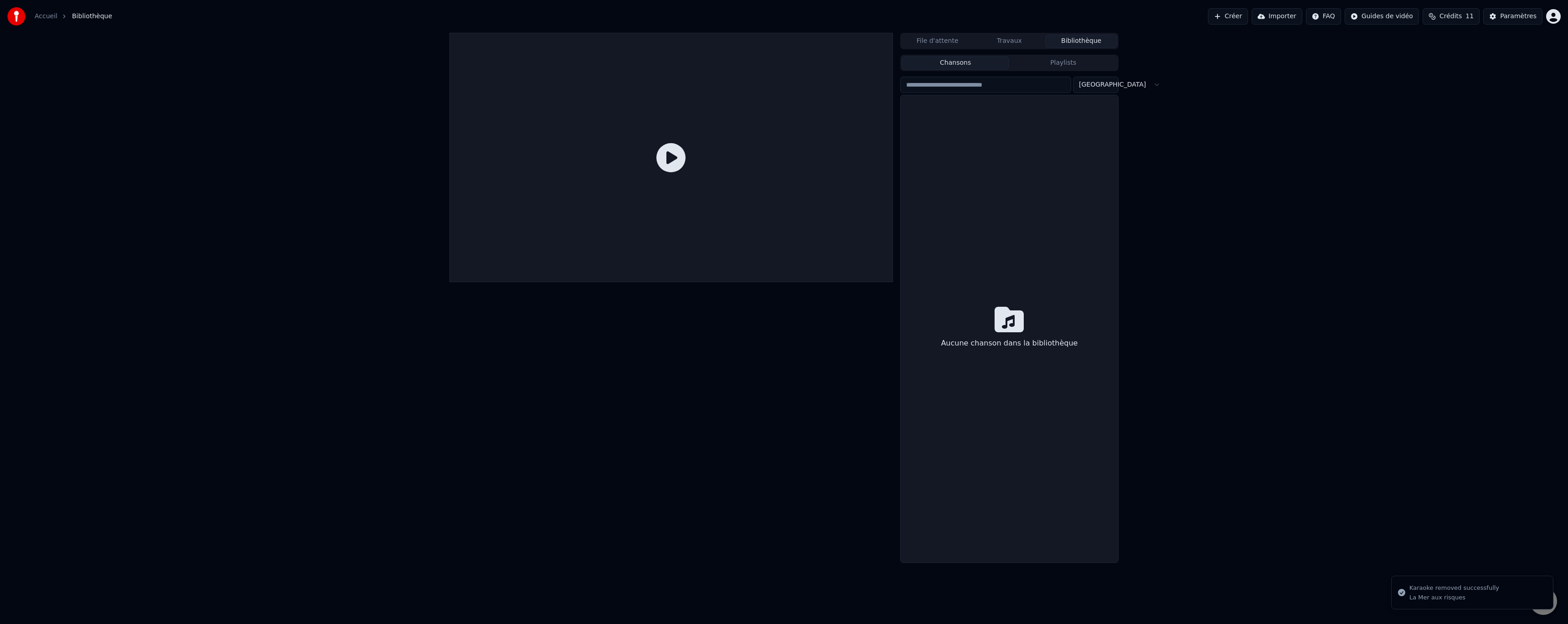
click at [945, 47] on button "File d'attente" at bounding box center [937, 41] width 72 height 13
click at [995, 40] on button "Travaux" at bounding box center [1010, 41] width 72 height 13
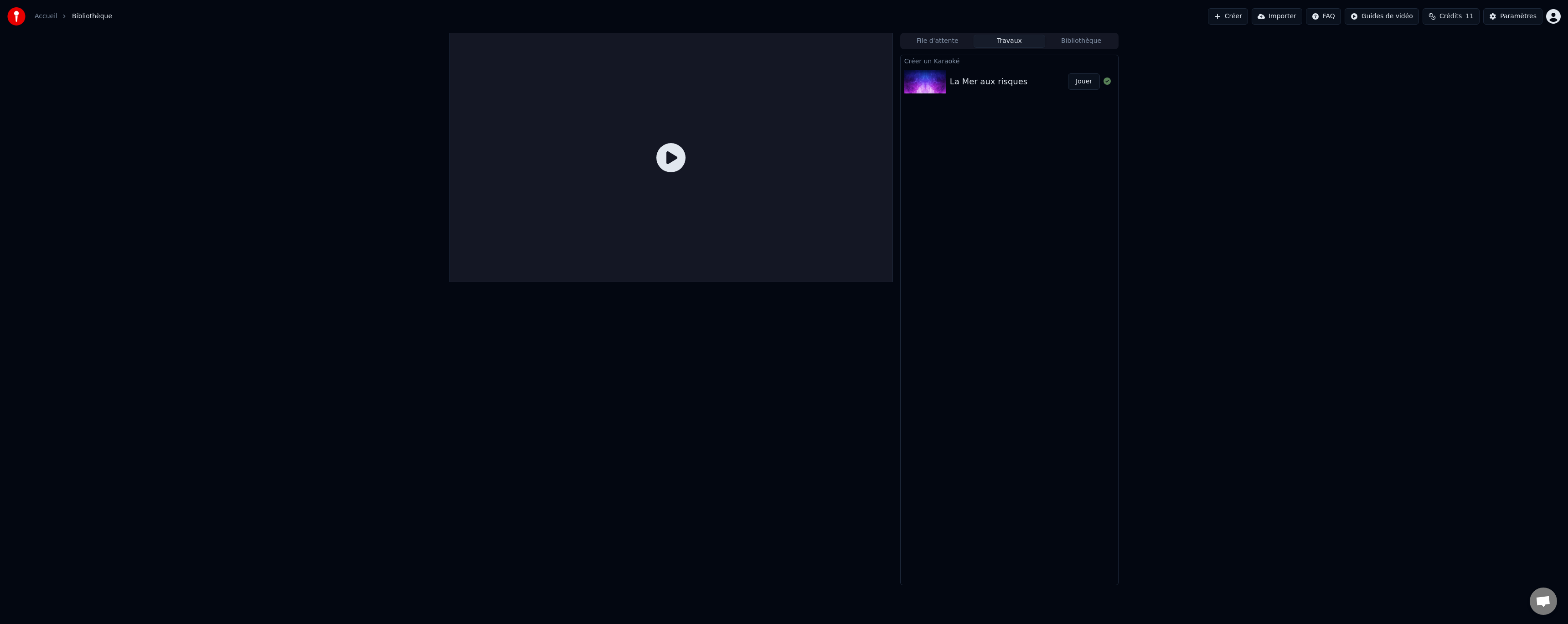
click at [1010, 88] on div "La Mer aux risques Jouer" at bounding box center [1009, 82] width 217 height 31
click at [914, 77] on img at bounding box center [925, 82] width 42 height 24
click at [925, 43] on button "File d'attente" at bounding box center [937, 41] width 72 height 13
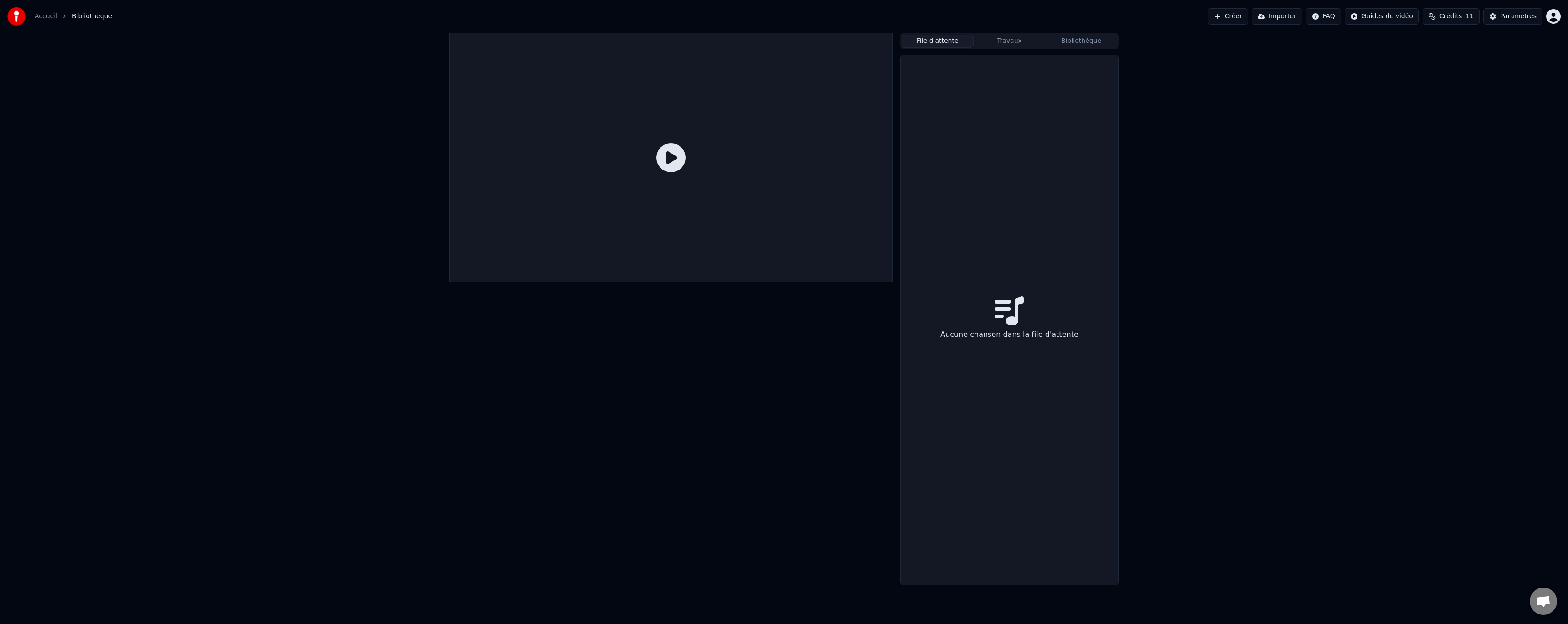
click at [1024, 40] on button "Travaux" at bounding box center [1010, 41] width 72 height 13
click at [1083, 38] on button "Bibliothèque" at bounding box center [1081, 41] width 72 height 13
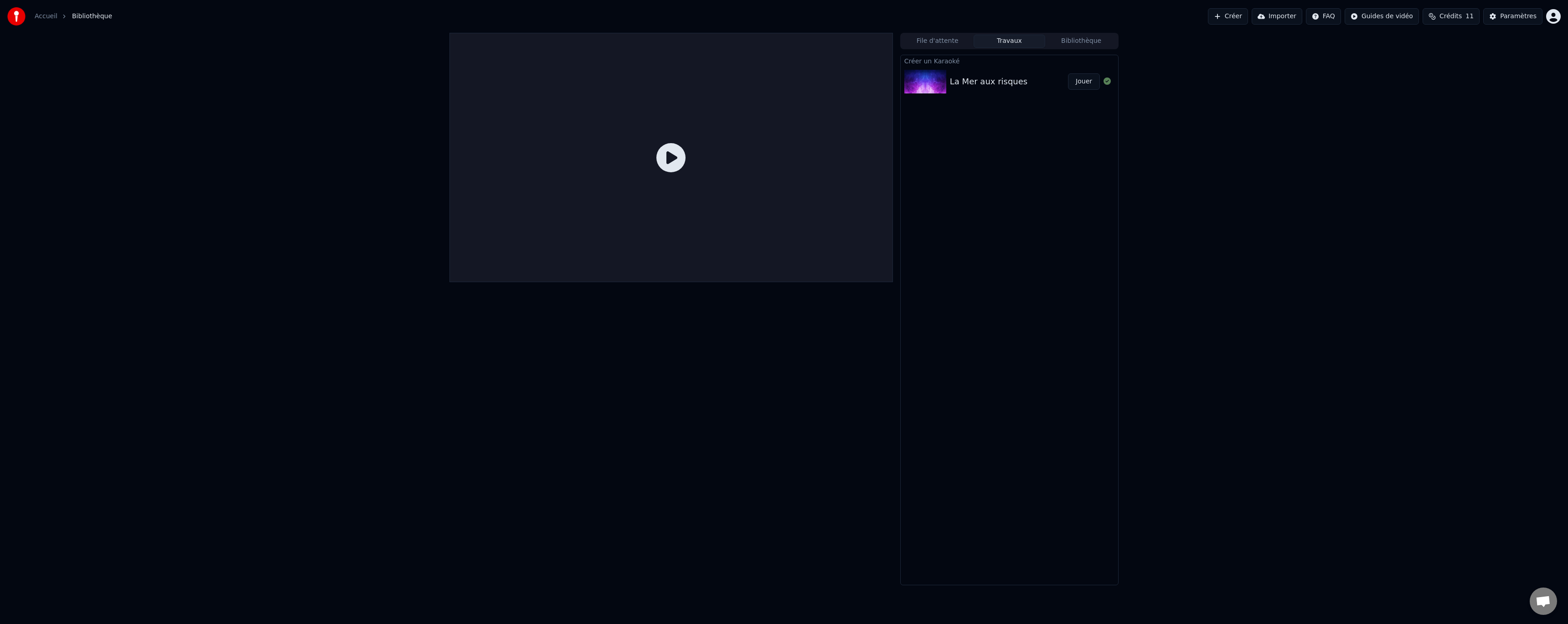
click at [1012, 41] on button "Travaux" at bounding box center [1010, 41] width 72 height 13
click at [1080, 81] on button "Jouer" at bounding box center [1084, 82] width 32 height 16
click at [1246, 16] on button "Créer" at bounding box center [1228, 16] width 40 height 16
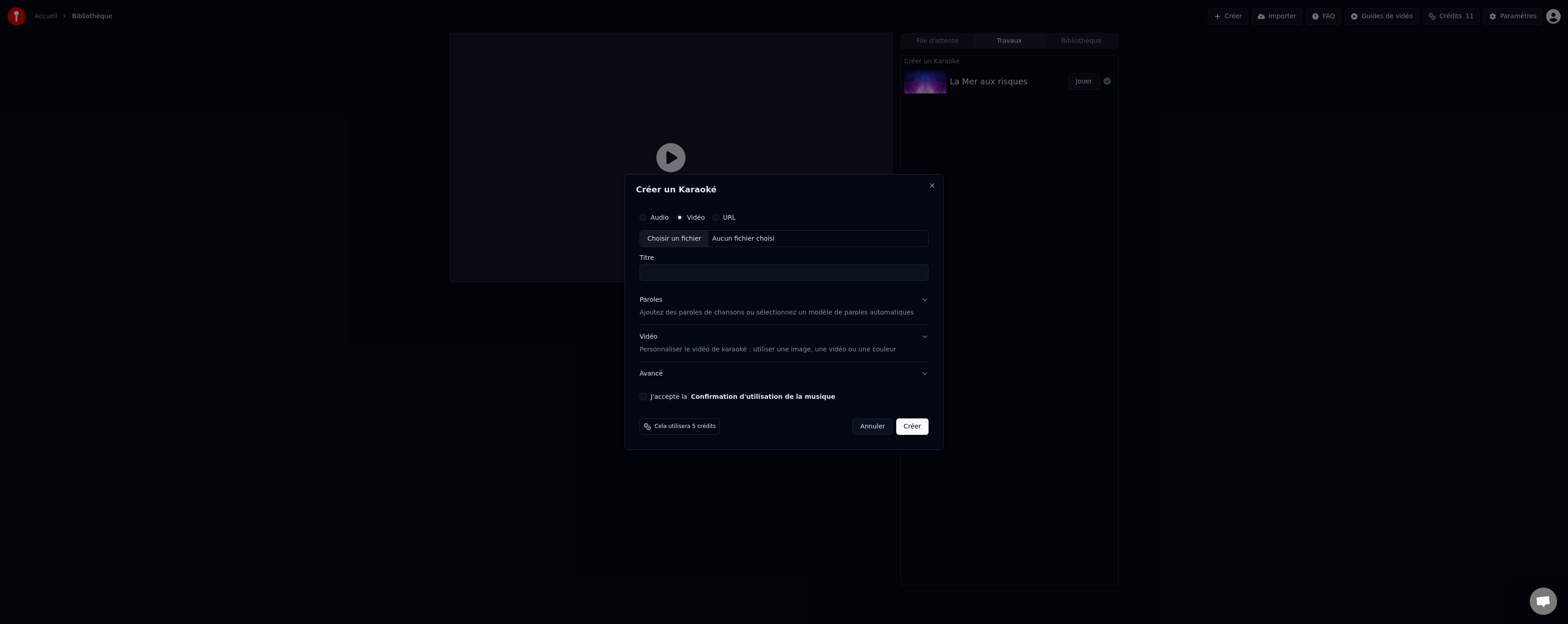
click at [666, 216] on label "Audio" at bounding box center [660, 217] width 18 height 6
click at [647, 216] on button "Audio" at bounding box center [643, 217] width 7 height 7
click at [705, 219] on label "Vidéo" at bounding box center [695, 217] width 18 height 6
click at [684, 219] on button "Vidéo" at bounding box center [680, 217] width 7 height 7
click at [726, 239] on div "Aucun fichier choisi" at bounding box center [743, 239] width 70 height 9
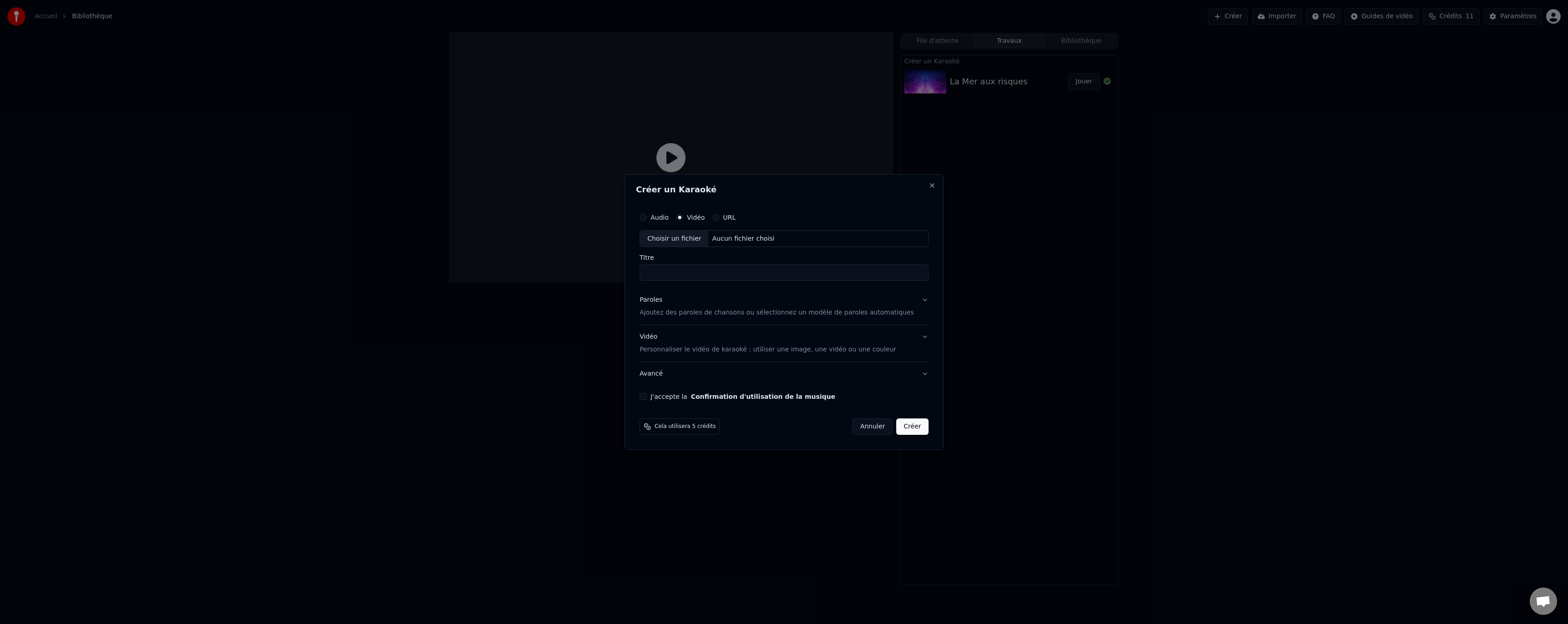
type input "**********"
click at [907, 304] on button "Paroles Ajoutez des paroles de chansons ou sélectionnez un modèle de paroles au…" at bounding box center [784, 307] width 289 height 37
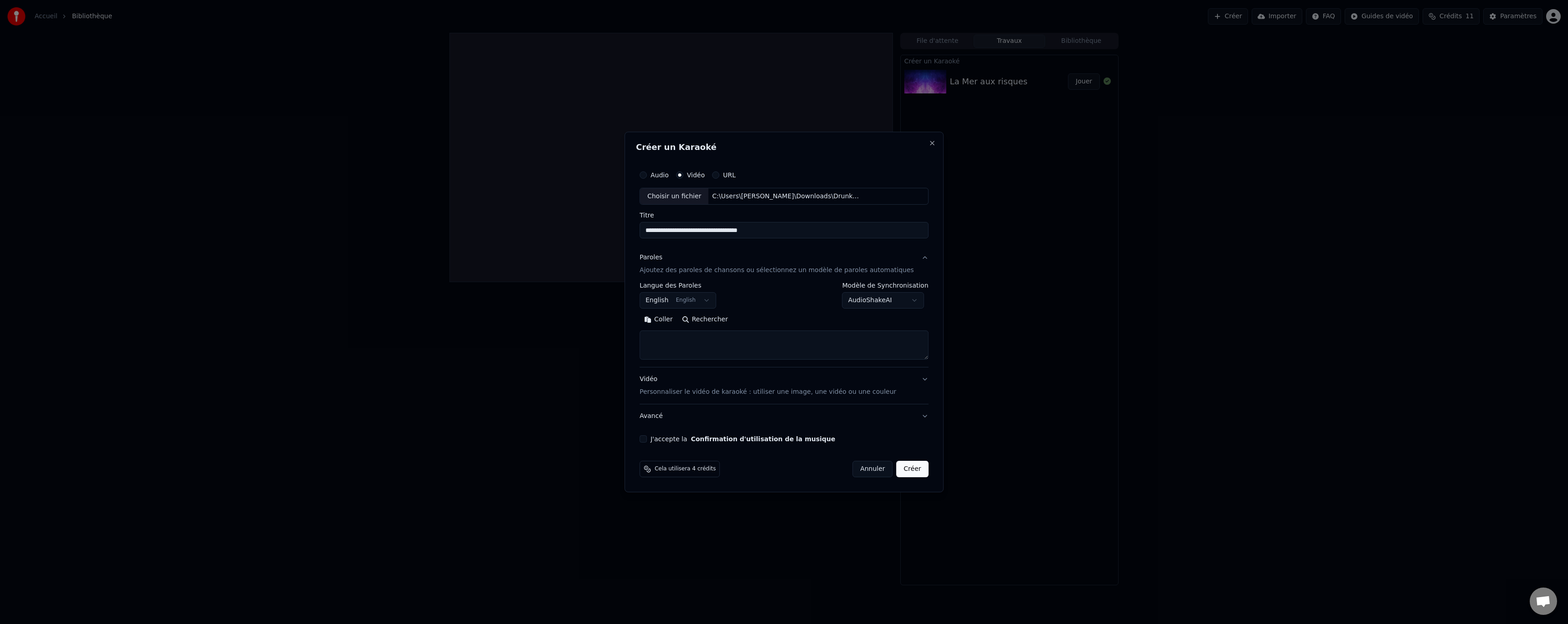
click at [911, 255] on button "Paroles Ajoutez des paroles de chansons ou sélectionnez un modèle de paroles au…" at bounding box center [784, 264] width 289 height 37
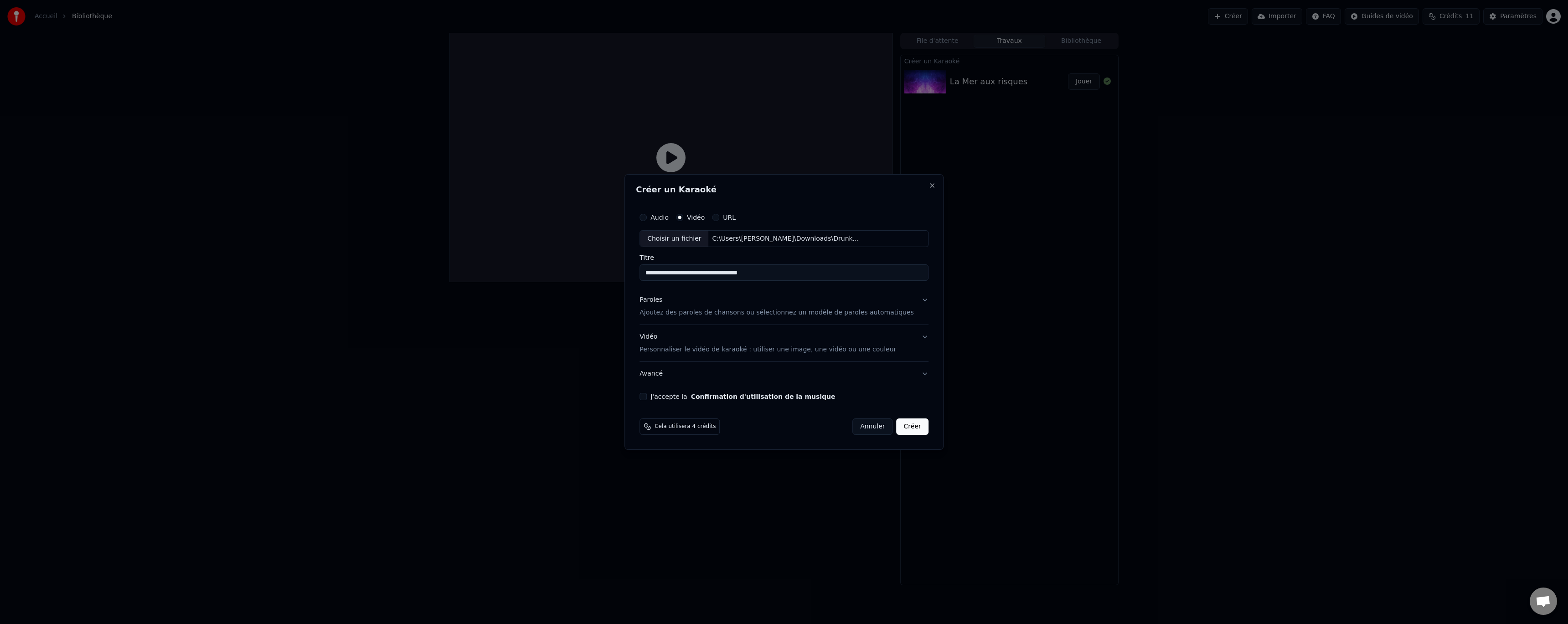
click at [761, 383] on button "Avancé" at bounding box center [784, 374] width 289 height 24
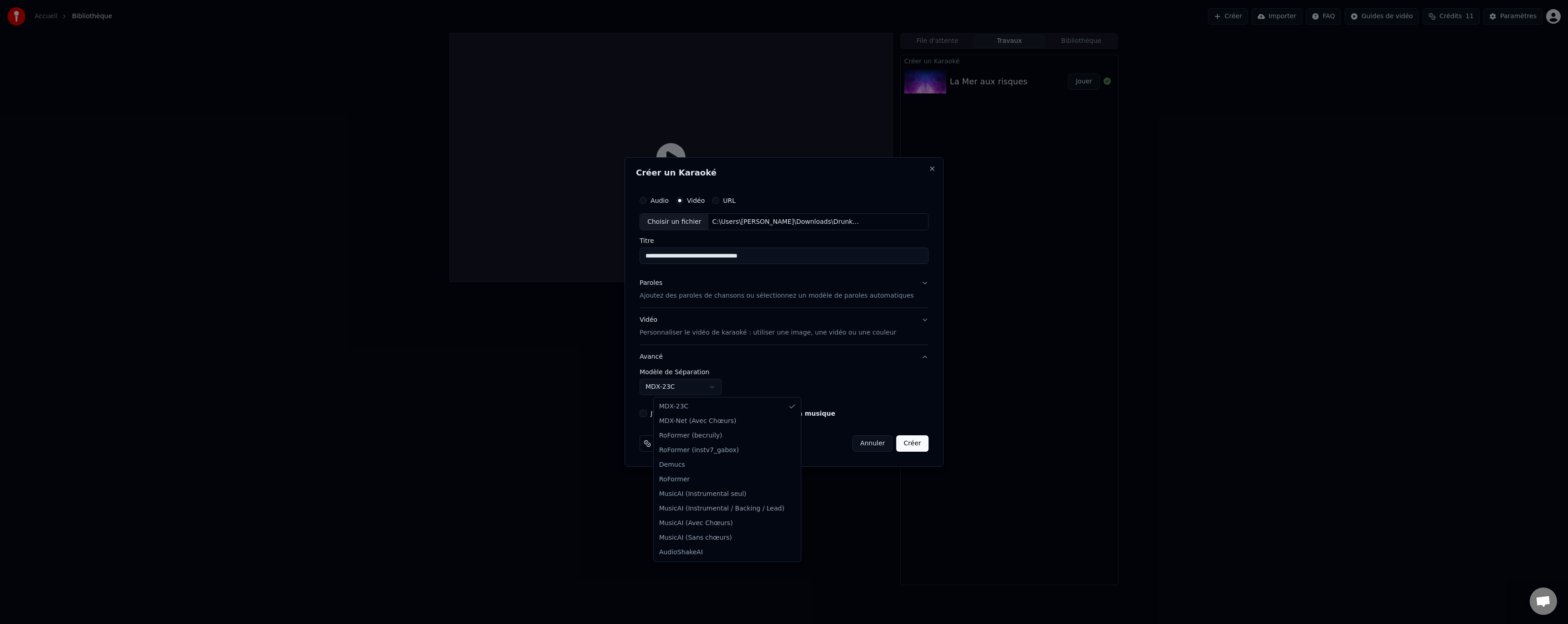
click at [728, 385] on body "**********" at bounding box center [784, 312] width 1568 height 624
click at [737, 368] on body "**********" at bounding box center [784, 312] width 1568 height 624
click at [771, 317] on div "Vidéo Personnaliser le vidéo de karaoké : utiliser une image, une vidéo ou une …" at bounding box center [768, 327] width 257 height 22
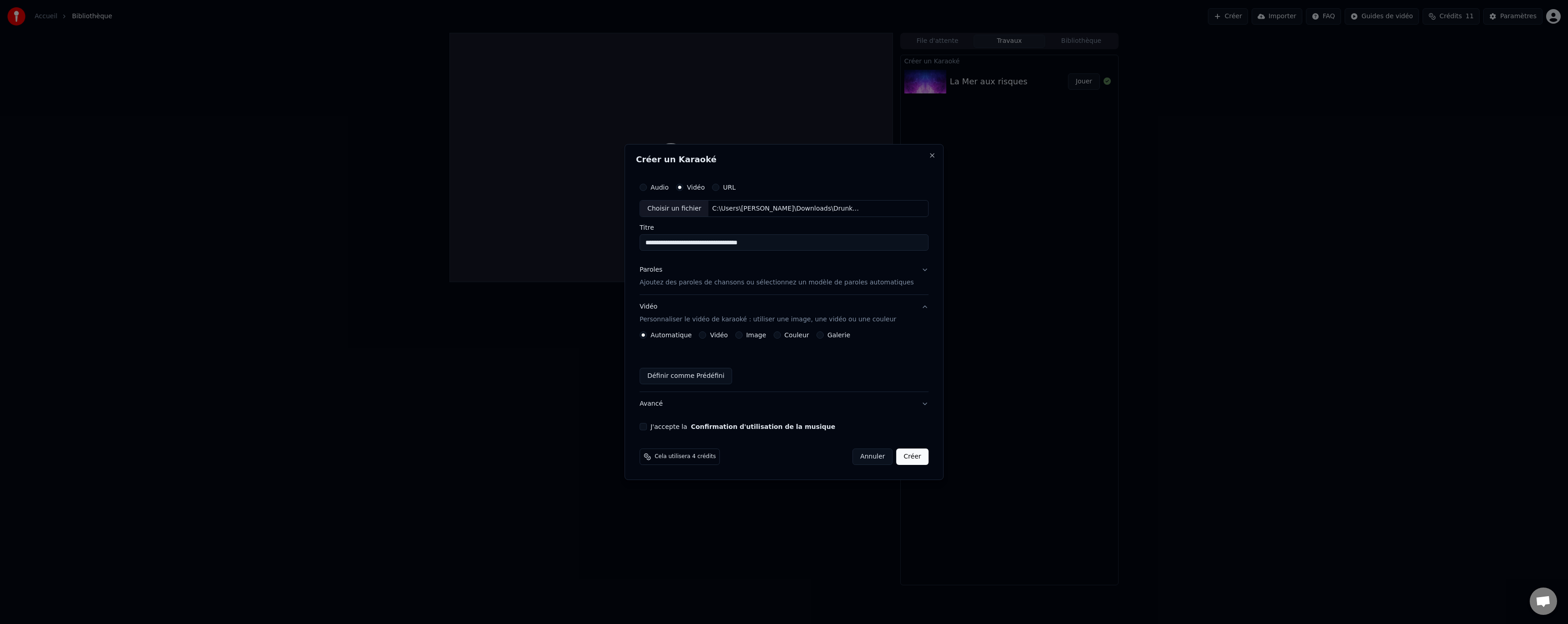
click at [707, 334] on button "Vidéo" at bounding box center [703, 335] width 7 height 7
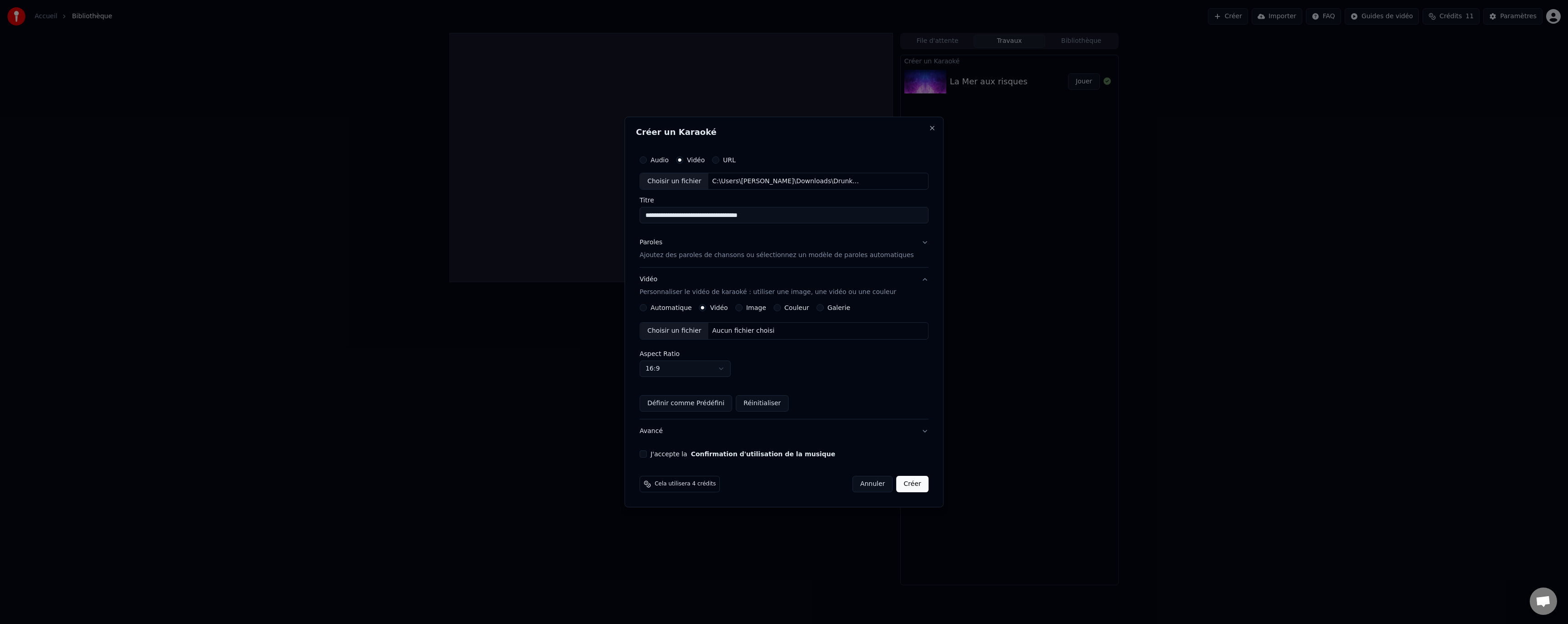
click at [701, 331] on div "Choisir un fichier" at bounding box center [674, 331] width 68 height 16
click at [862, 488] on button "Annuler" at bounding box center [872, 484] width 40 height 16
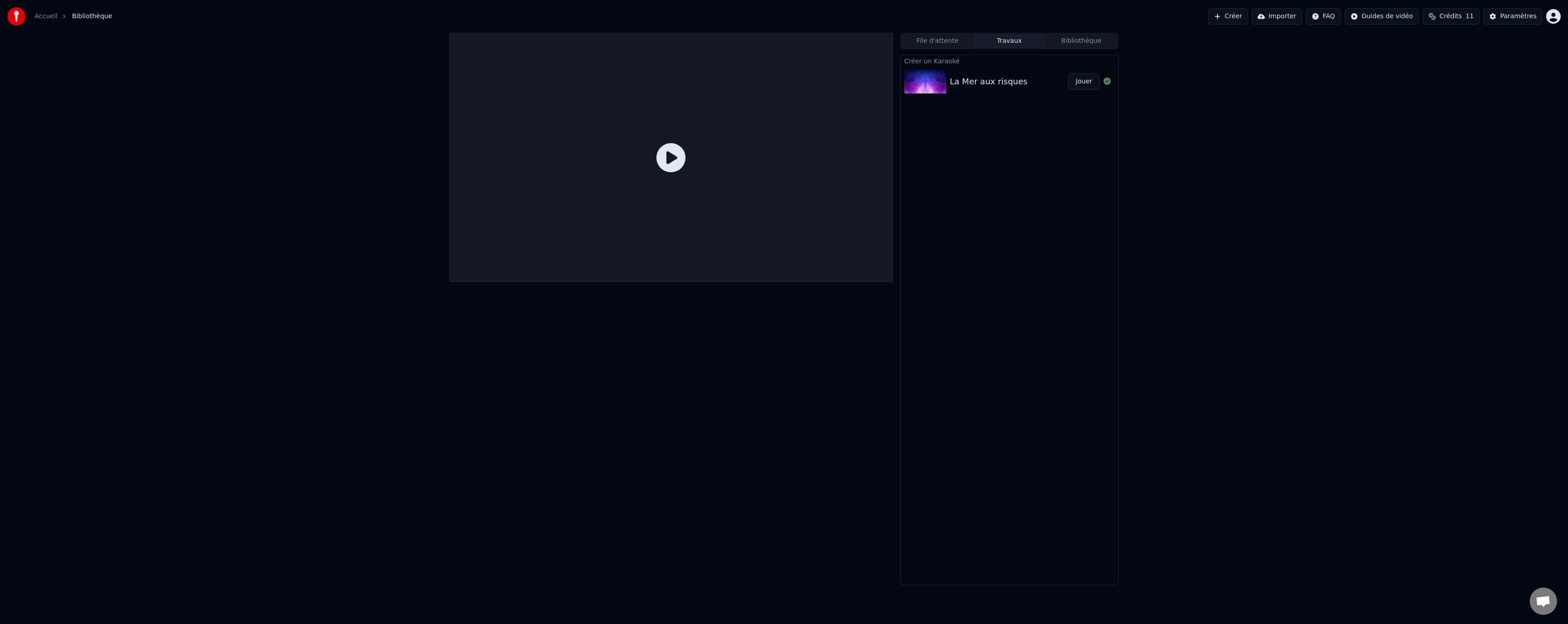
click at [1248, 18] on button "Créer" at bounding box center [1228, 16] width 40 height 16
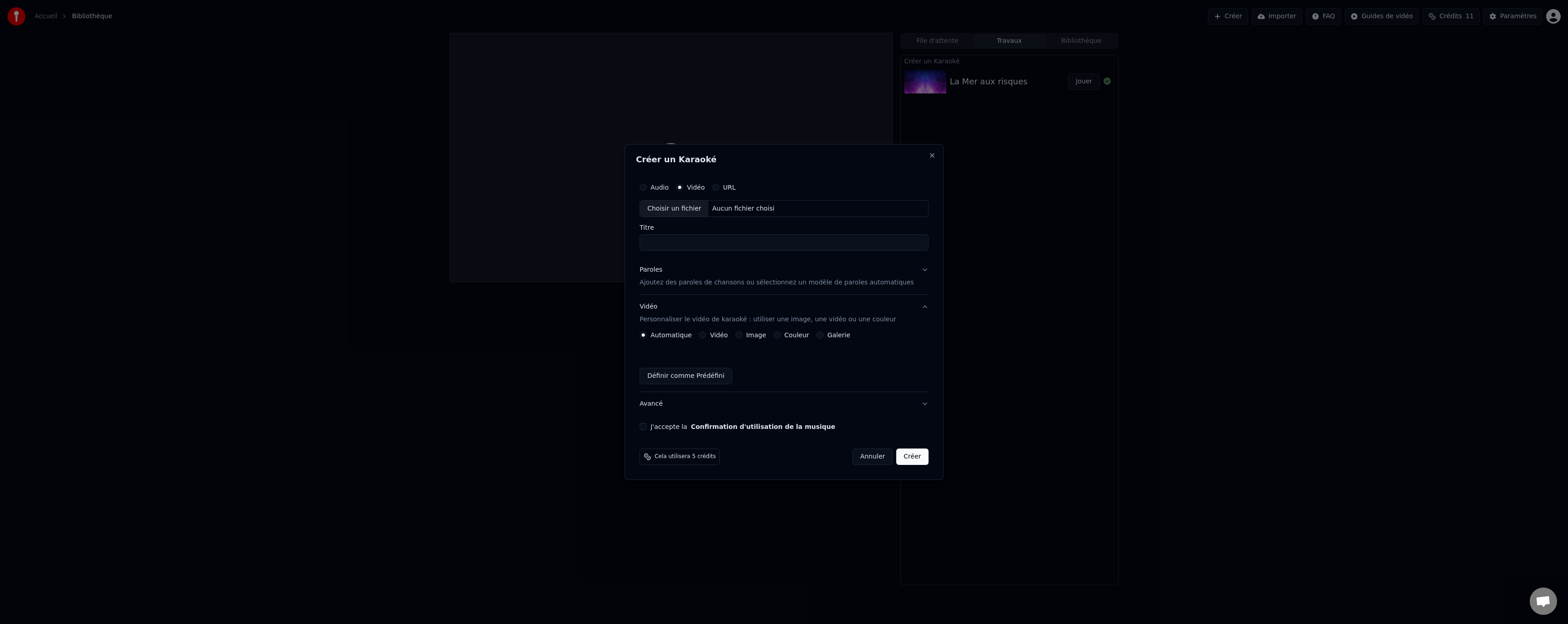
click at [647, 188] on button "Audio" at bounding box center [643, 188] width 7 height 7
click at [682, 209] on div "Choisir un fichier" at bounding box center [674, 208] width 68 height 16
type input "**********"
click at [911, 270] on button "Paroles Ajoutez des paroles de chansons ou sélectionnez un modèle de paroles au…" at bounding box center [784, 277] width 289 height 37
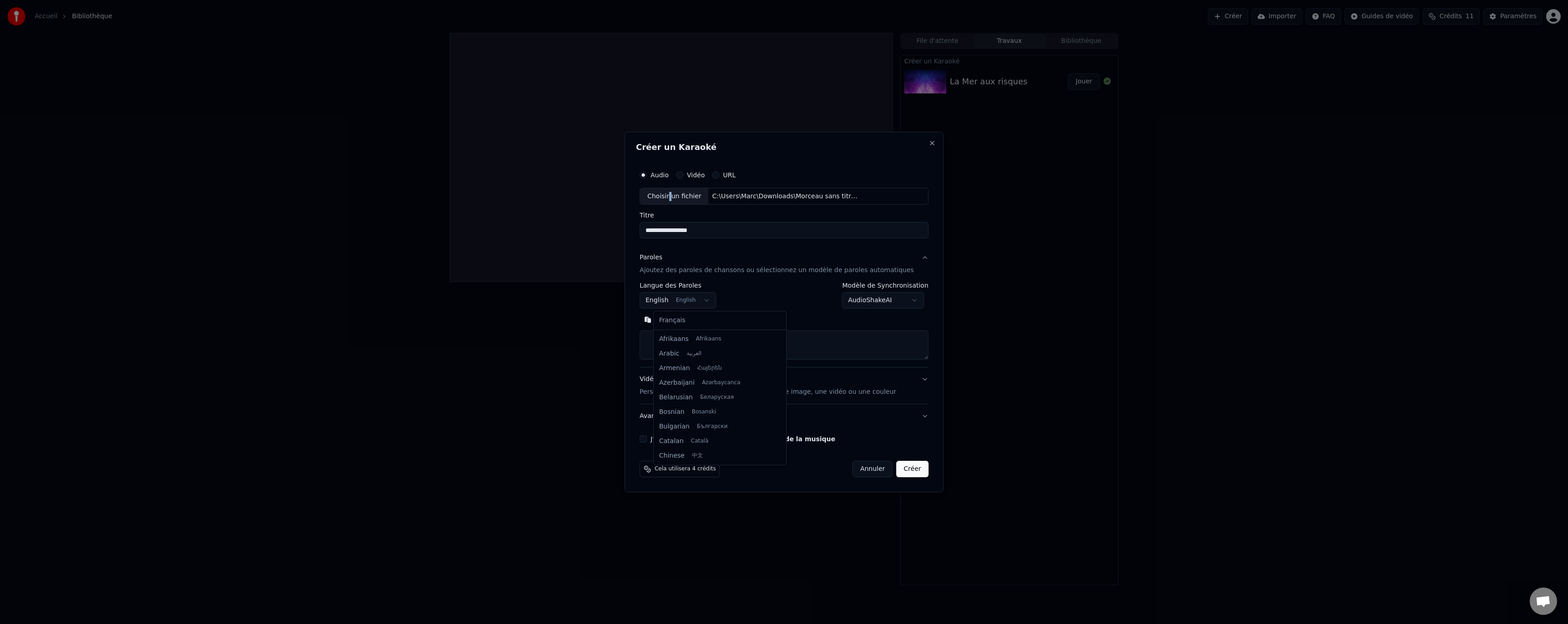
click at [701, 303] on body "**********" at bounding box center [784, 312] width 1568 height 624
select select "**"
click at [677, 320] on button "Coller" at bounding box center [659, 320] width 38 height 15
type textarea "**********"
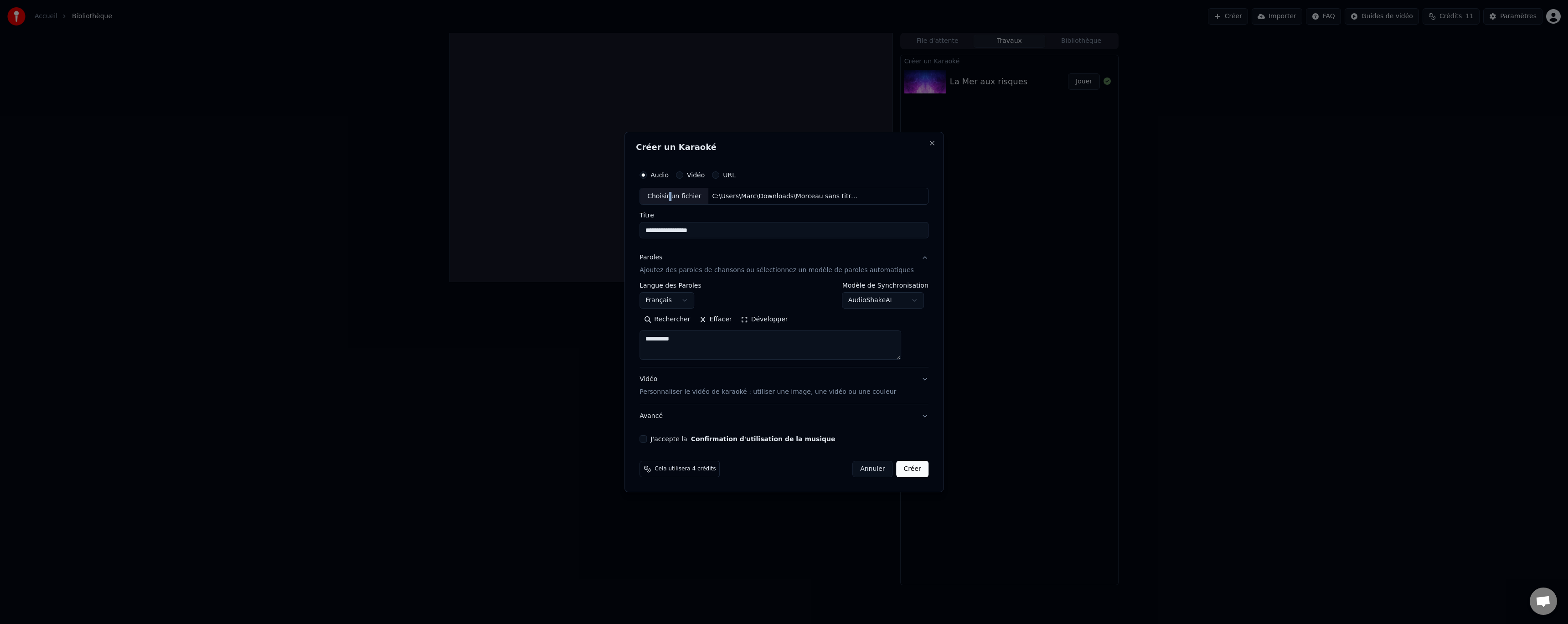
click at [716, 323] on button "Effacer" at bounding box center [715, 320] width 41 height 15
click at [761, 279] on button "Paroles Ajoutez des paroles de chansons ou sélectionnez un modèle de paroles au…" at bounding box center [784, 264] width 289 height 37
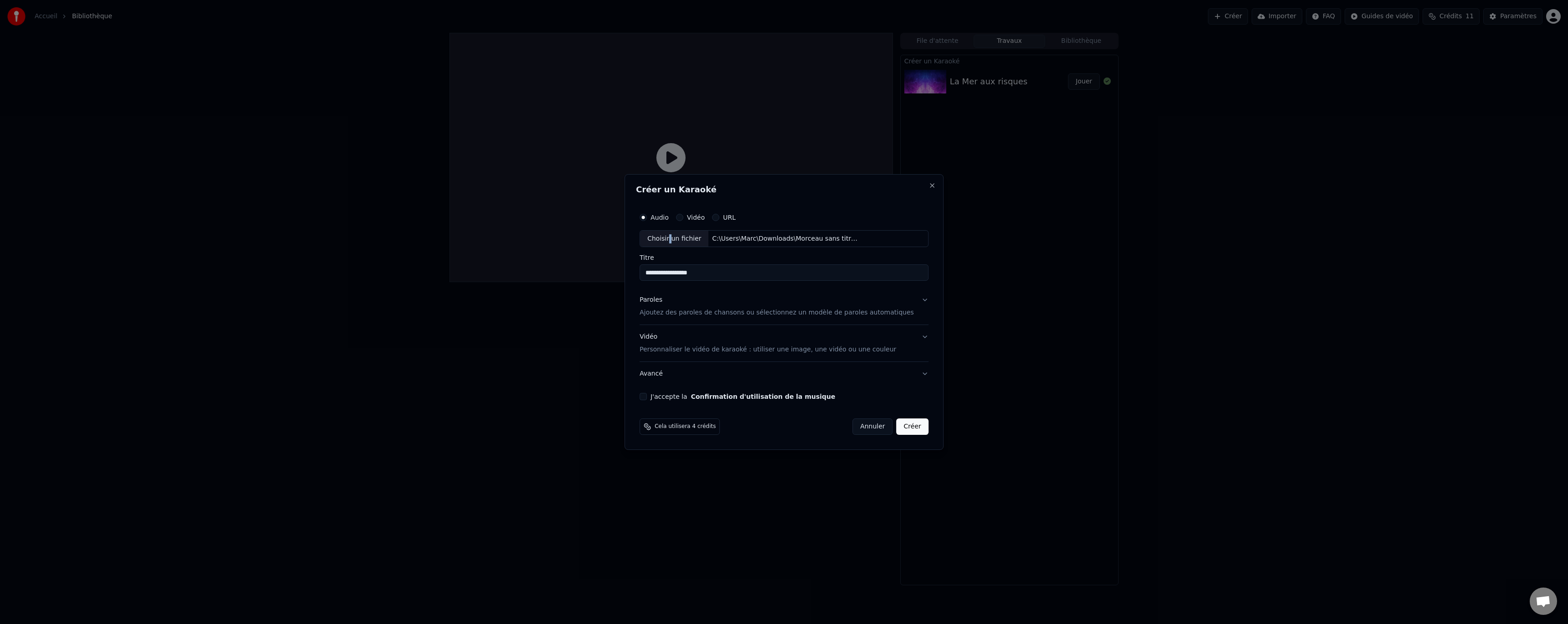
click at [745, 313] on p "Ajoutez des paroles de chansons ou sélectionnez un modèle de paroles automatiqu…" at bounding box center [777, 313] width 275 height 9
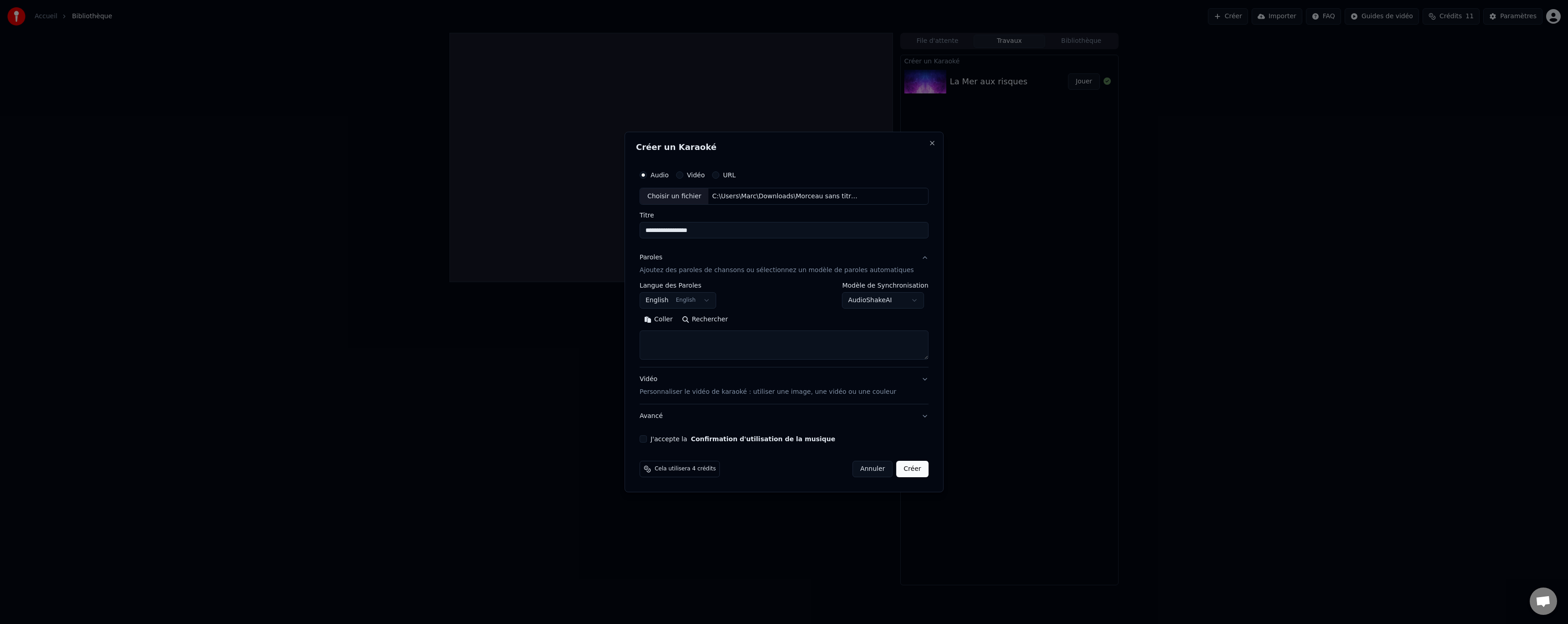
click at [714, 338] on textarea at bounding box center [784, 346] width 289 height 29
click at [667, 317] on button "Coller" at bounding box center [659, 320] width 38 height 15
type textarea "**********"
drag, startPoint x: 717, startPoint y: 230, endPoint x: 628, endPoint y: 234, distance: 89.1
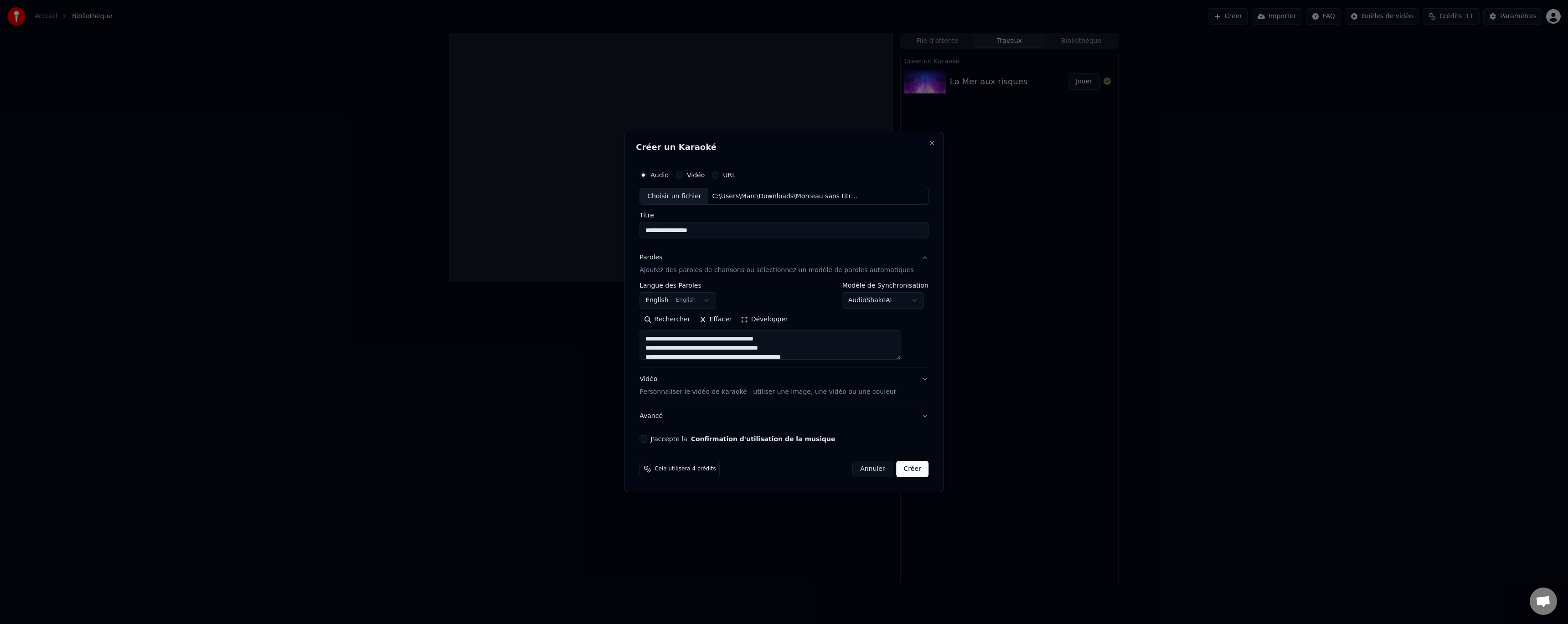
click at [628, 234] on body "**********" at bounding box center [784, 312] width 1568 height 624
type input "*"
type textarea "**********"
type input "**"
type textarea "**********"
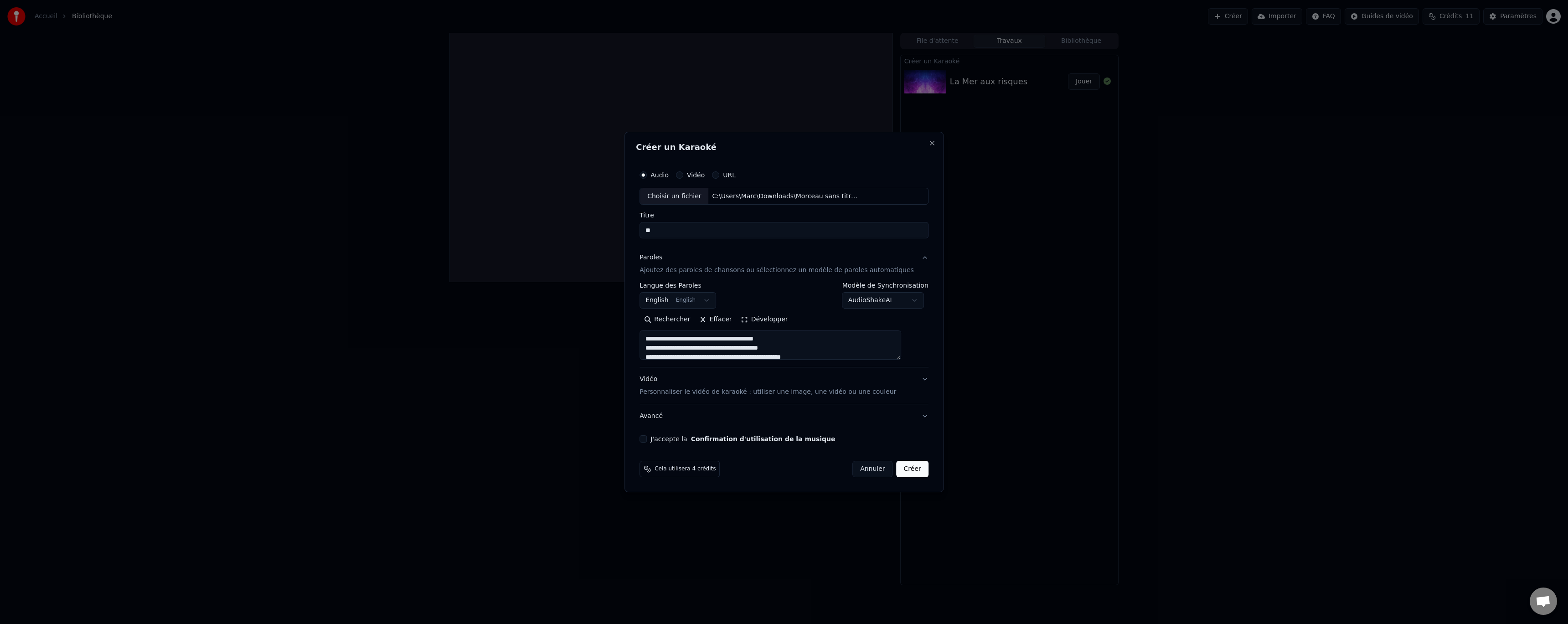
type input "**"
type textarea "**********"
type input "****"
type textarea "**********"
type input "*****"
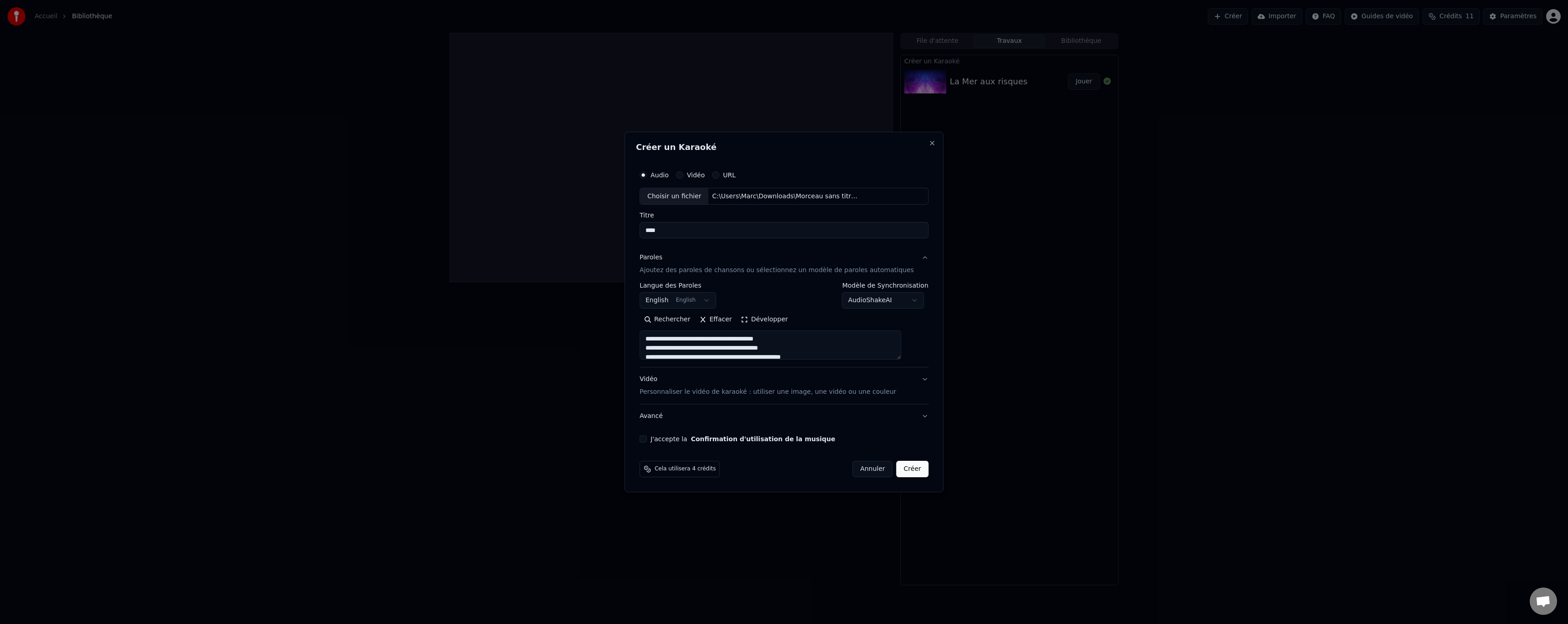
type textarea "**********"
type input "******"
type textarea "**********"
type input "******"
type textarea "**********"
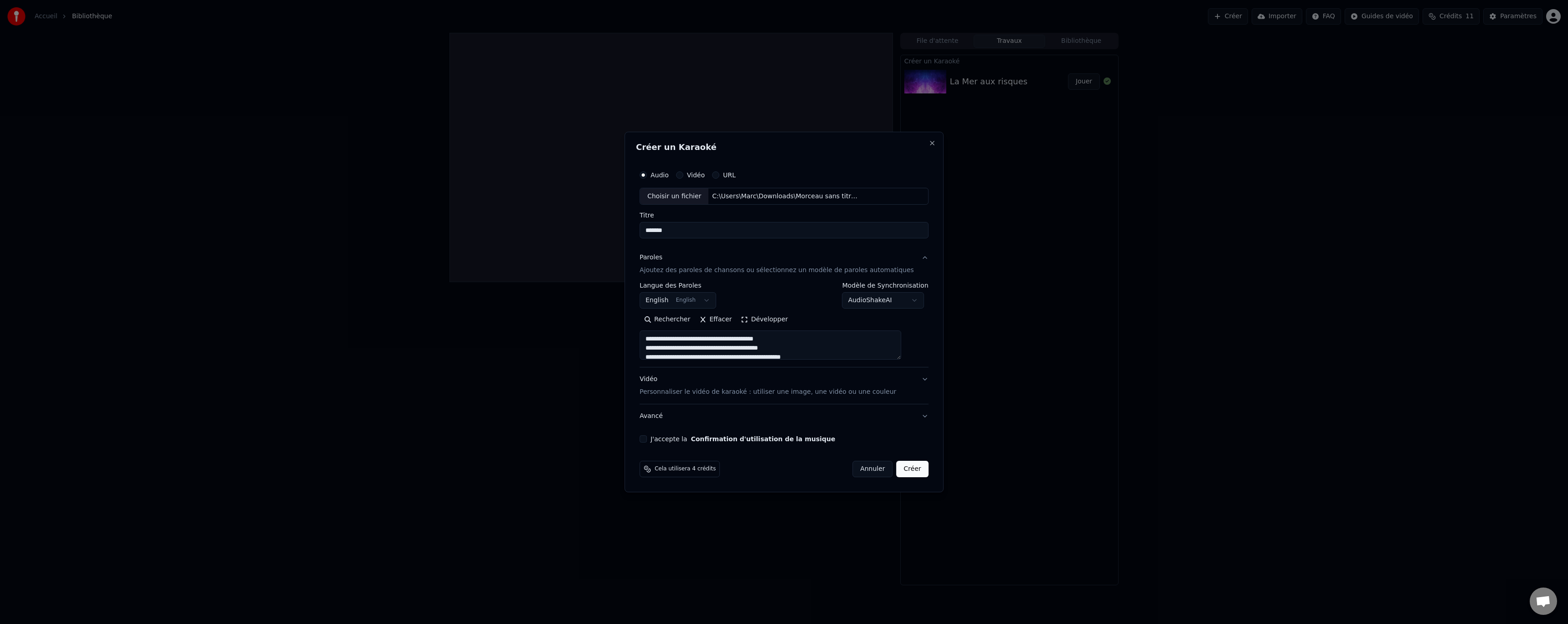
type input "********"
type textarea "**********"
type input "*********"
type textarea "**********"
type input "**********"
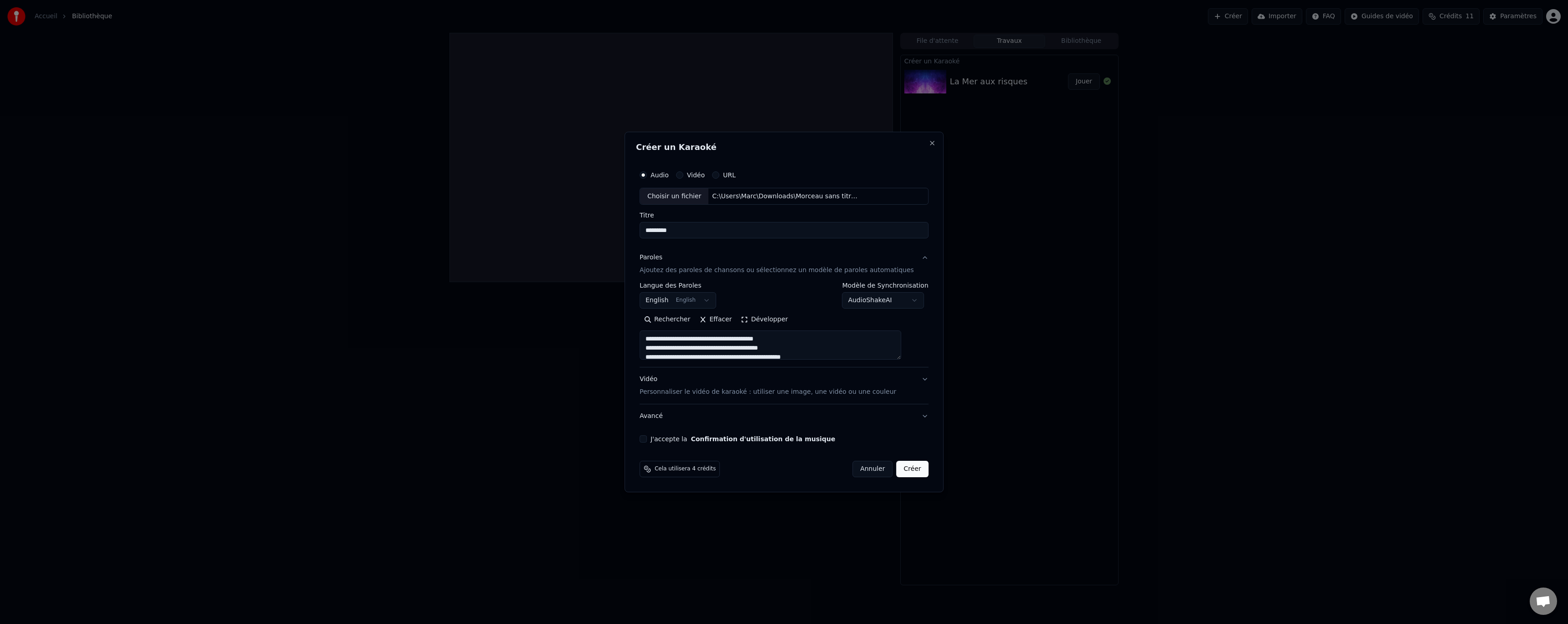
type textarea "**********"
type input "**********"
type textarea "**********"
type input "**********"
type textarea "**********"
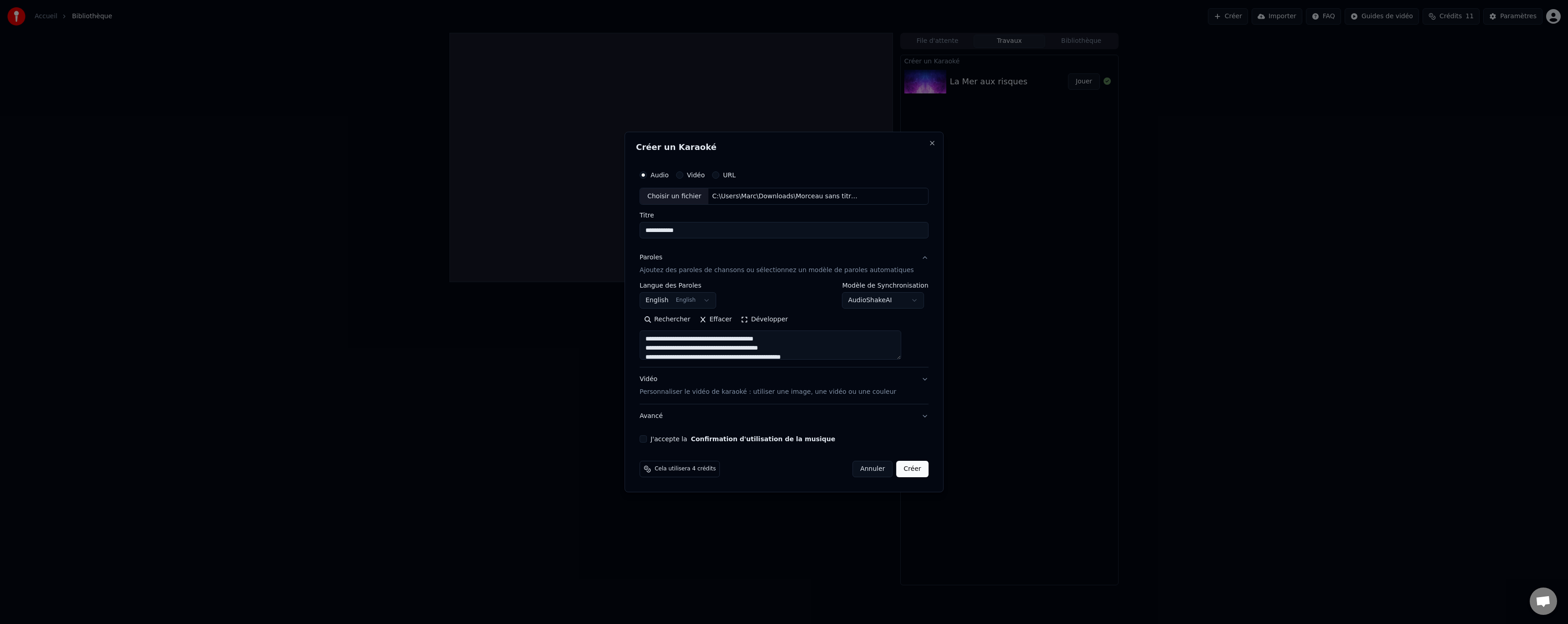
type input "**********"
type textarea "**********"
type input "**********"
type textarea "**********"
type input "**********"
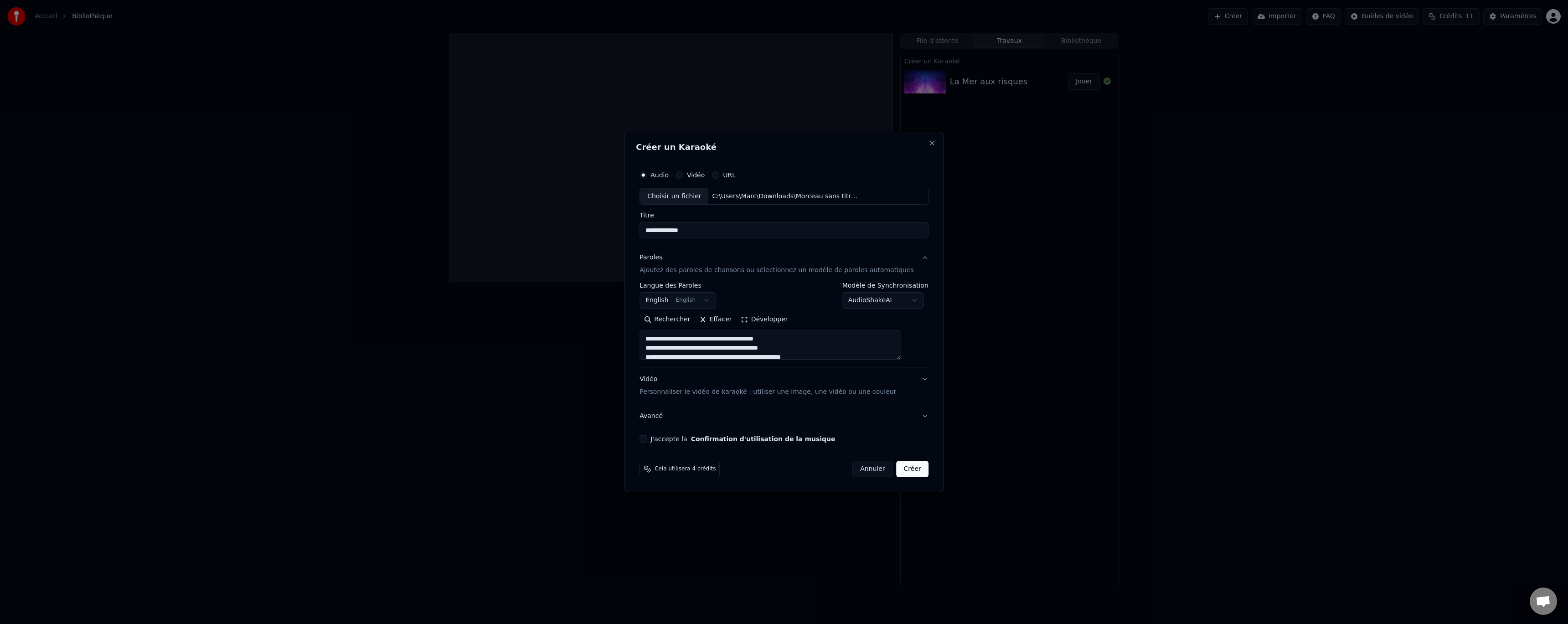
type textarea "**********"
type input "**********"
type textarea "**********"
type input "**********"
type textarea "**********"
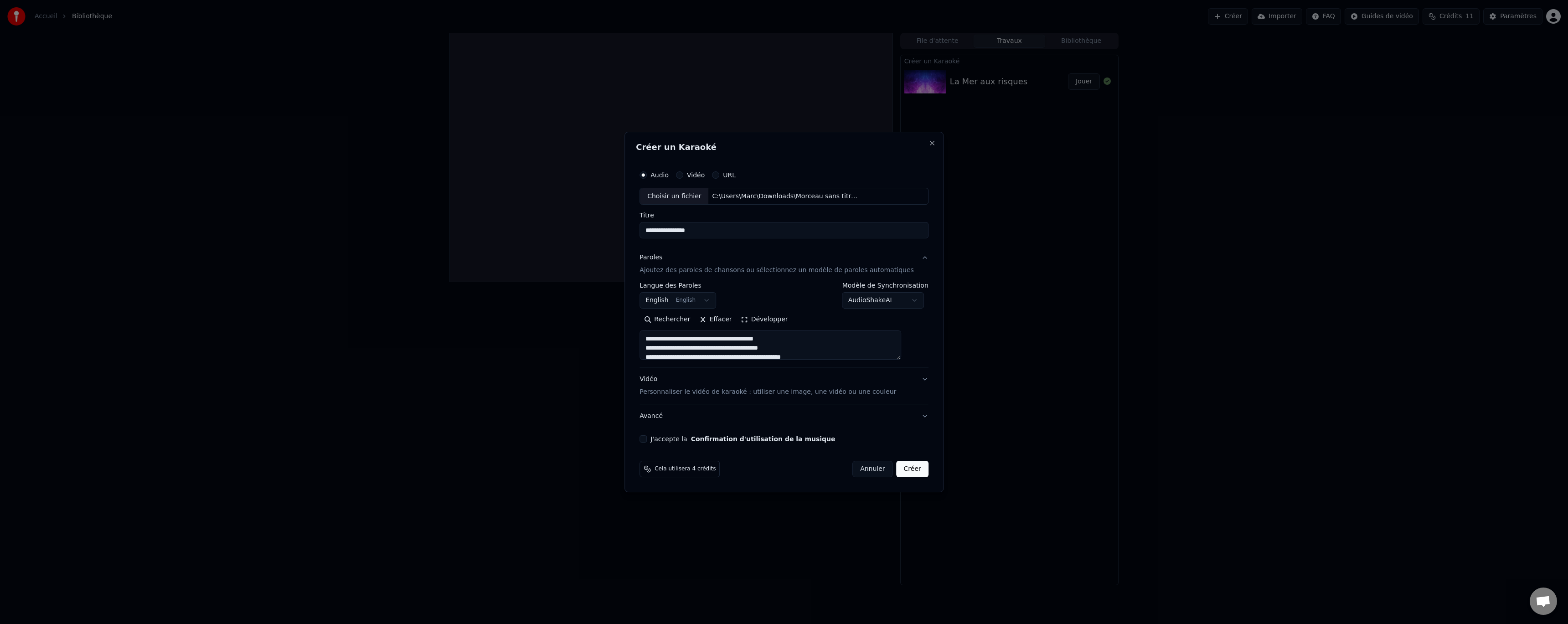
type input "**********"
type textarea "**********"
type input "**********"
click at [712, 247] on button "Paroles Ajoutez des paroles de chansons ou sélectionnez un modèle de paroles au…" at bounding box center [784, 264] width 289 height 37
type textarea "**********"
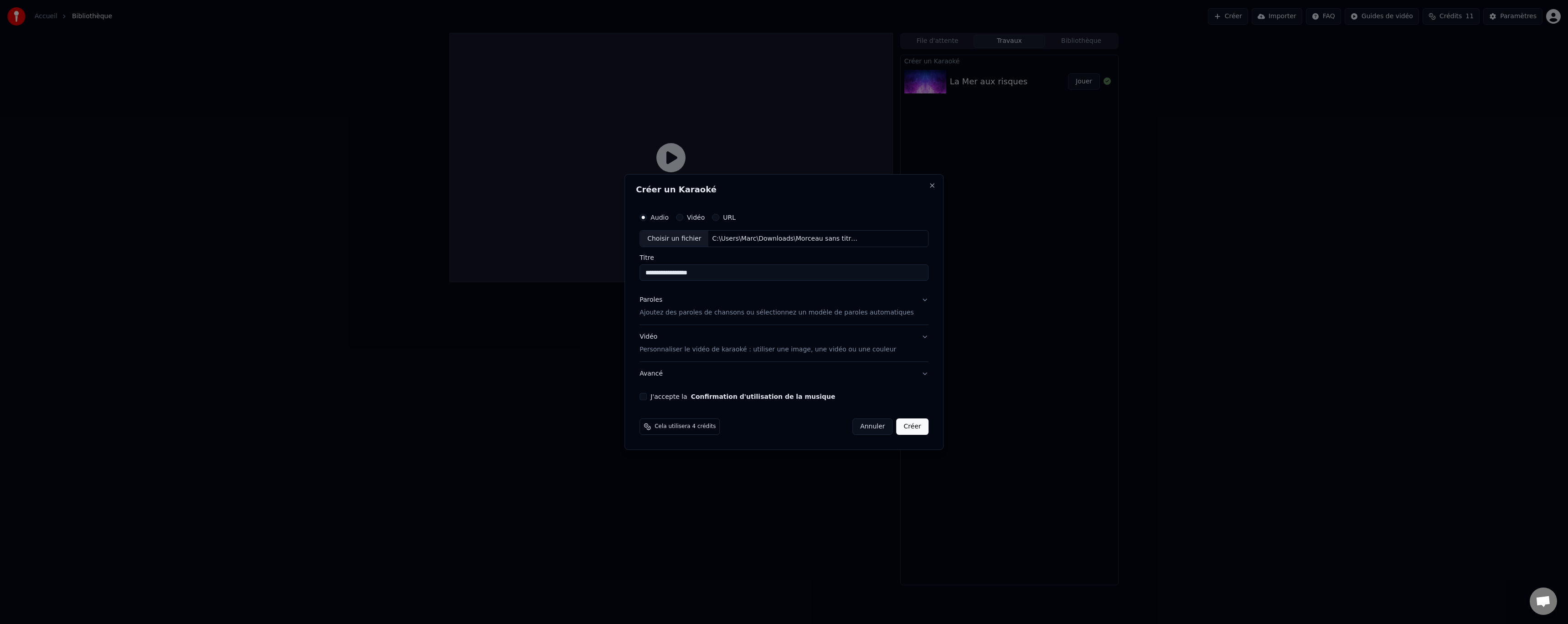
click at [707, 303] on div "Paroles Ajoutez des paroles de chansons ou sélectionnez un modèle de paroles au…" at bounding box center [777, 307] width 275 height 22
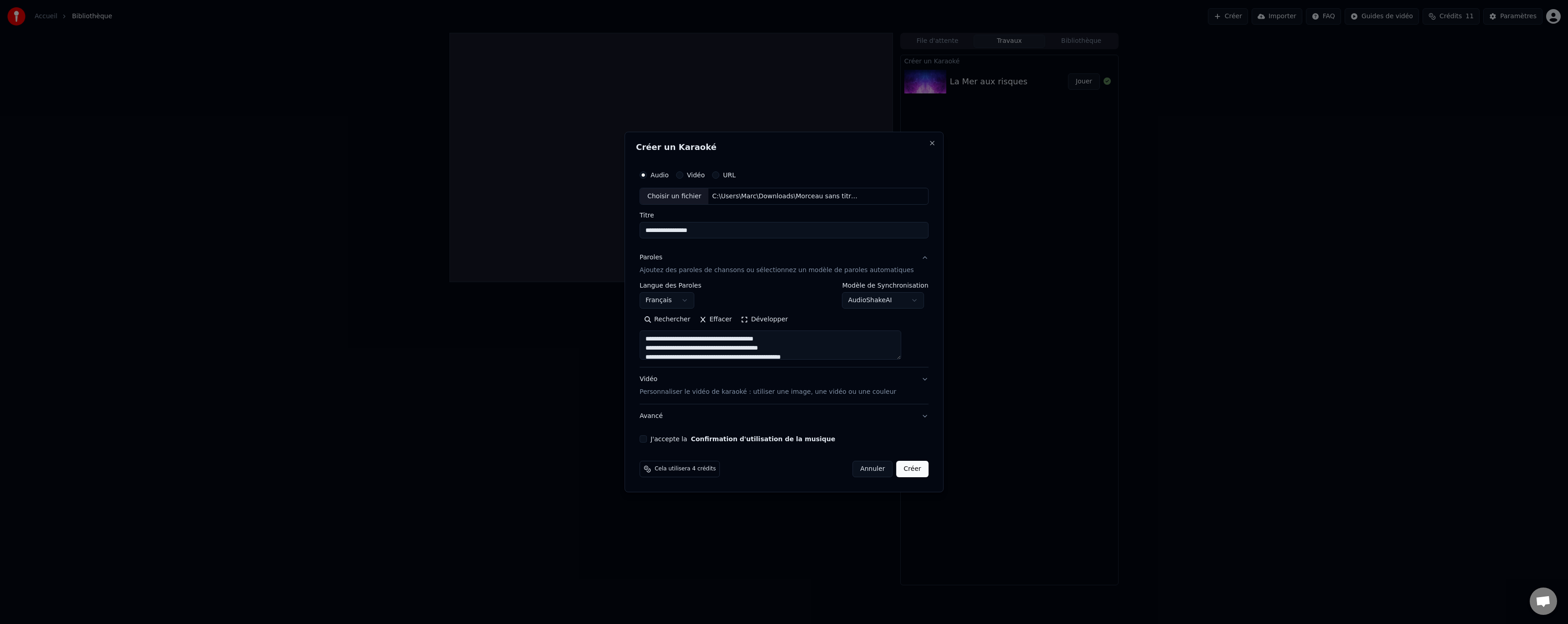
click at [746, 382] on div "Vidéo Personnaliser le vidéo de karaoké : utiliser une image, une vidéo ou une …" at bounding box center [768, 386] width 257 height 22
type textarea "**********"
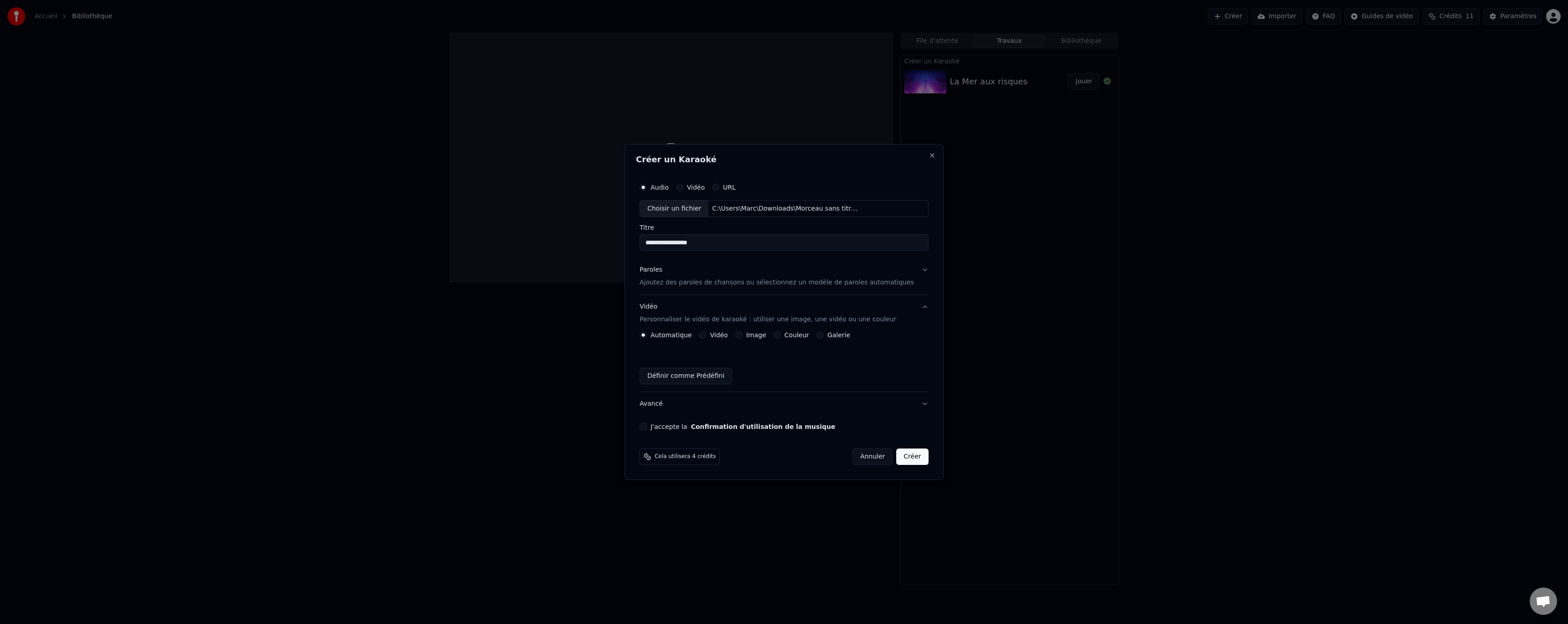
click at [707, 334] on button "Vidéo" at bounding box center [703, 335] width 7 height 7
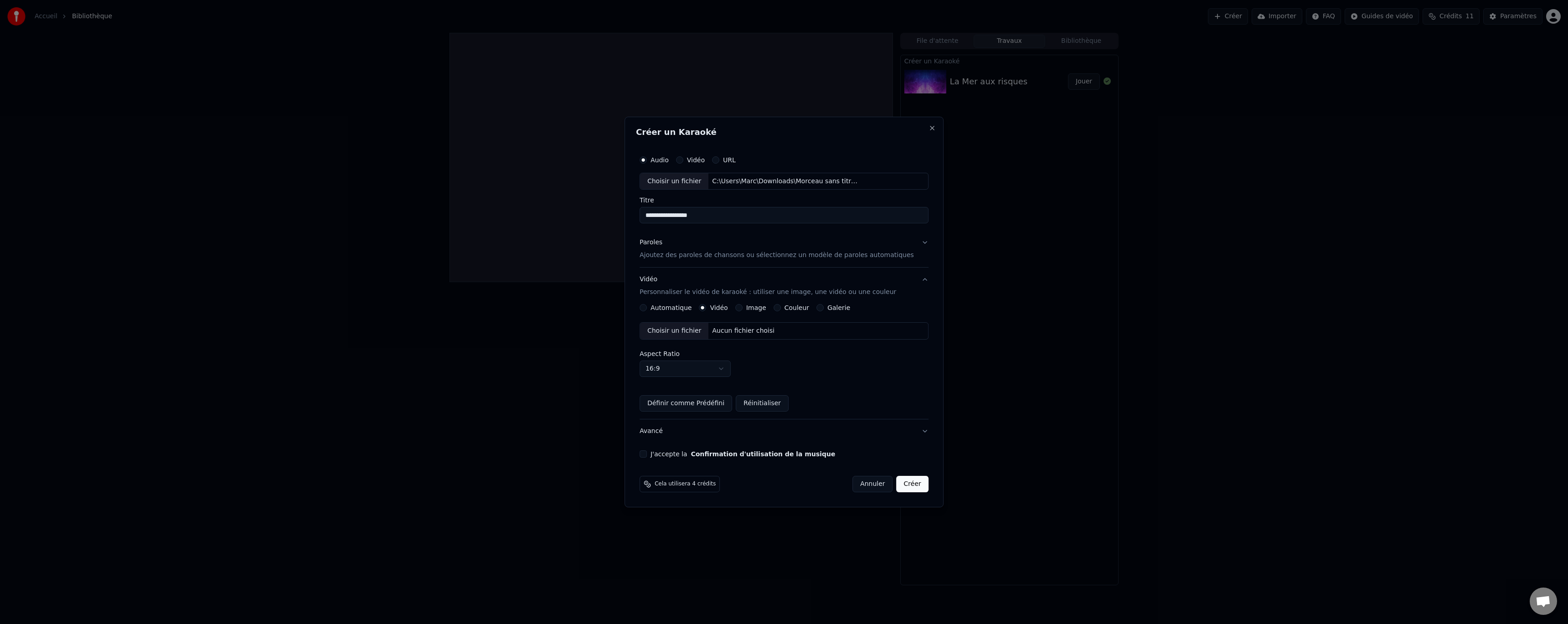
click at [698, 329] on div "Choisir un fichier" at bounding box center [674, 331] width 68 height 16
click at [741, 455] on button "Confirmation d'utilisation de la musique" at bounding box center [763, 454] width 144 height 6
click at [647, 447] on button "J'accepte la Confirmation d'utilisation de la musique" at bounding box center [643, 447] width 7 height 7
click at [901, 485] on button "Créer" at bounding box center [912, 484] width 32 height 16
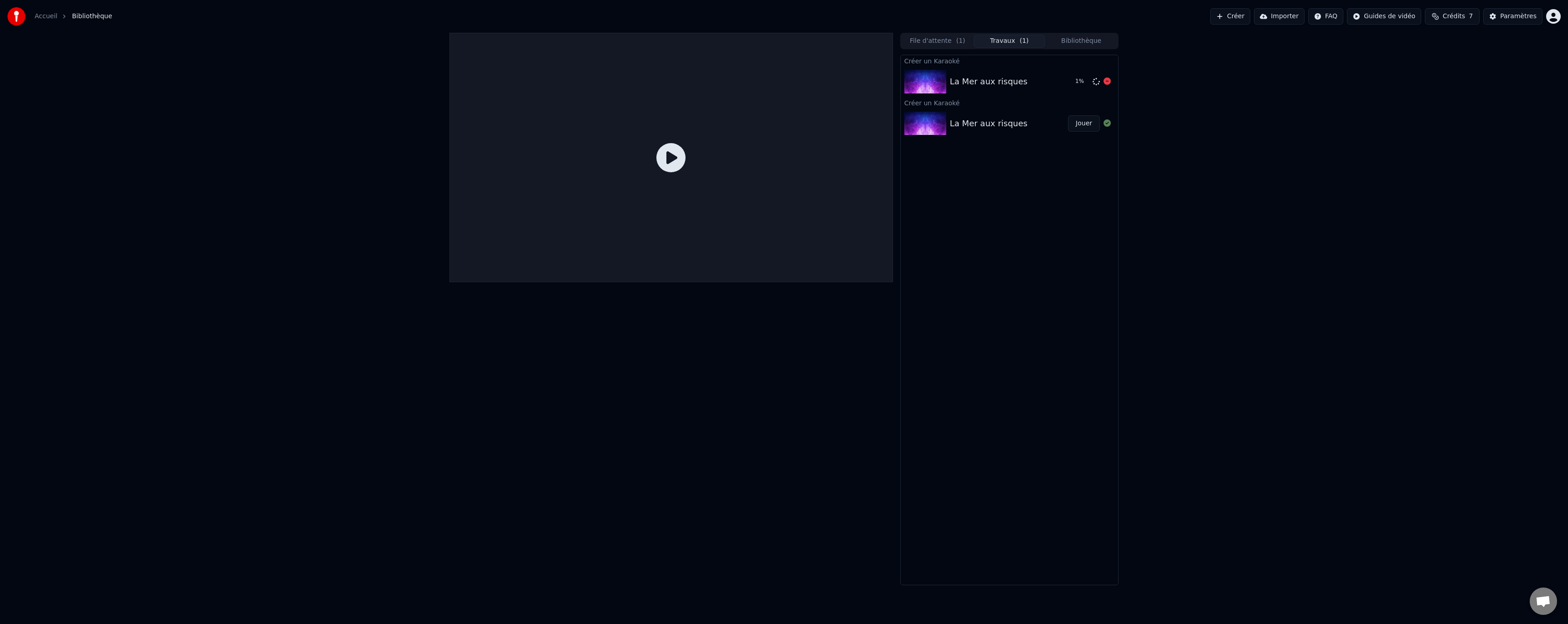
click at [1006, 69] on div "La Mer aux risques 1 %" at bounding box center [1009, 82] width 217 height 31
click at [945, 43] on button "File d'attente ( 1 )" at bounding box center [937, 41] width 72 height 13
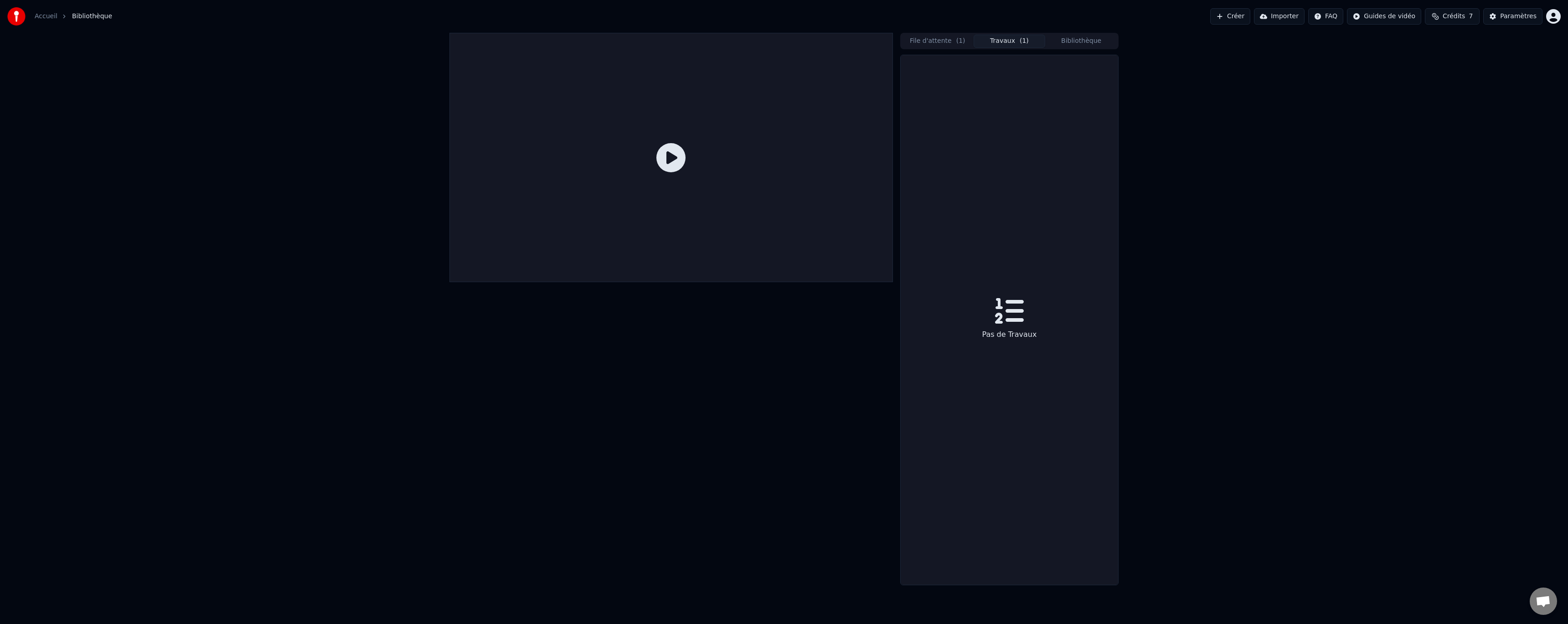
click at [998, 35] on button "Travaux ( 1 )" at bounding box center [1010, 41] width 72 height 13
click at [1071, 35] on button "Bibliothèque" at bounding box center [1081, 41] width 72 height 13
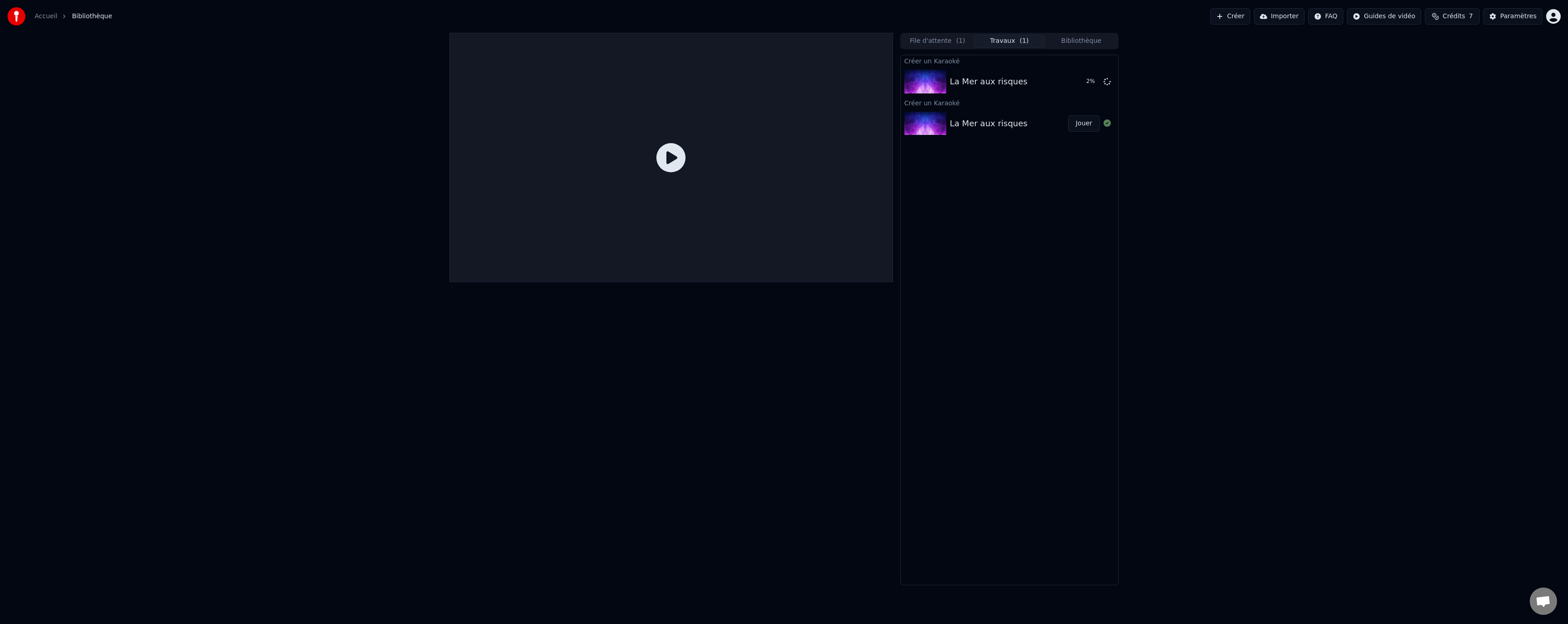
click at [992, 43] on button "Travaux ( 1 )" at bounding box center [1010, 41] width 72 height 13
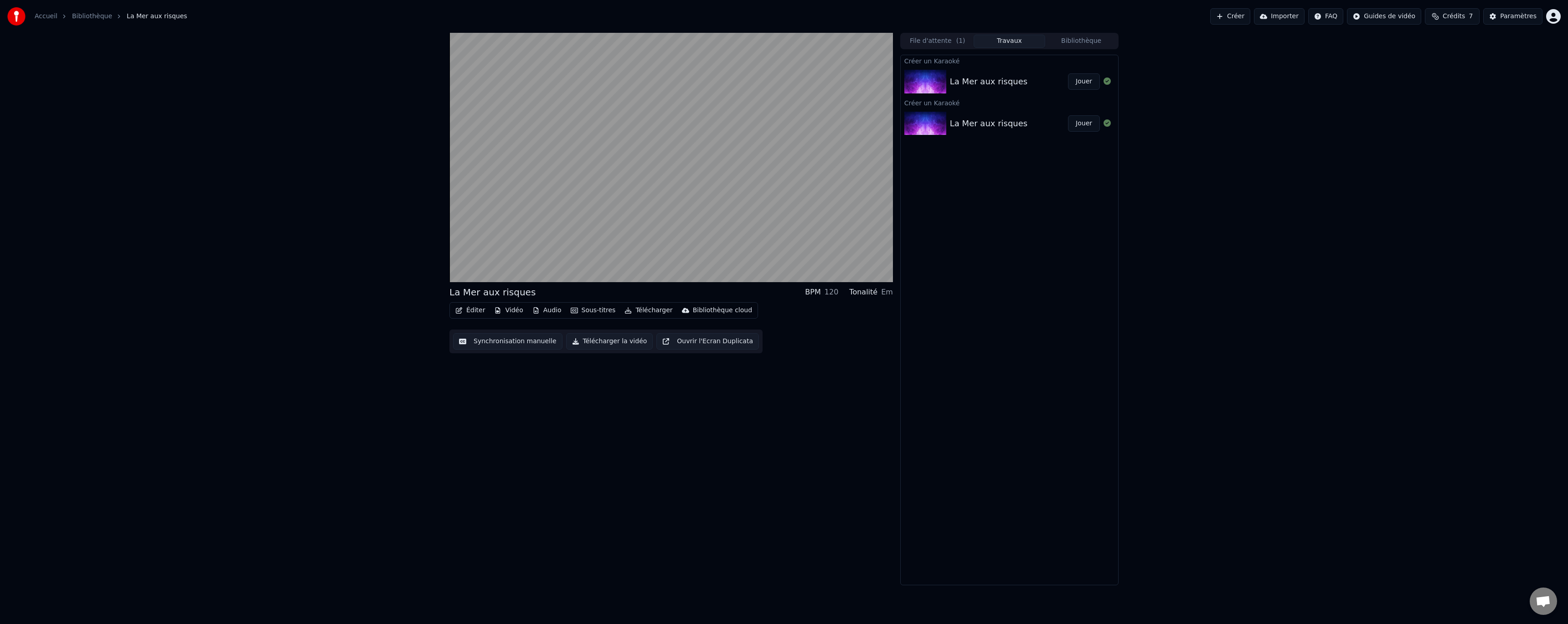
click at [514, 339] on button "Synchronisation manuelle" at bounding box center [508, 341] width 110 height 16
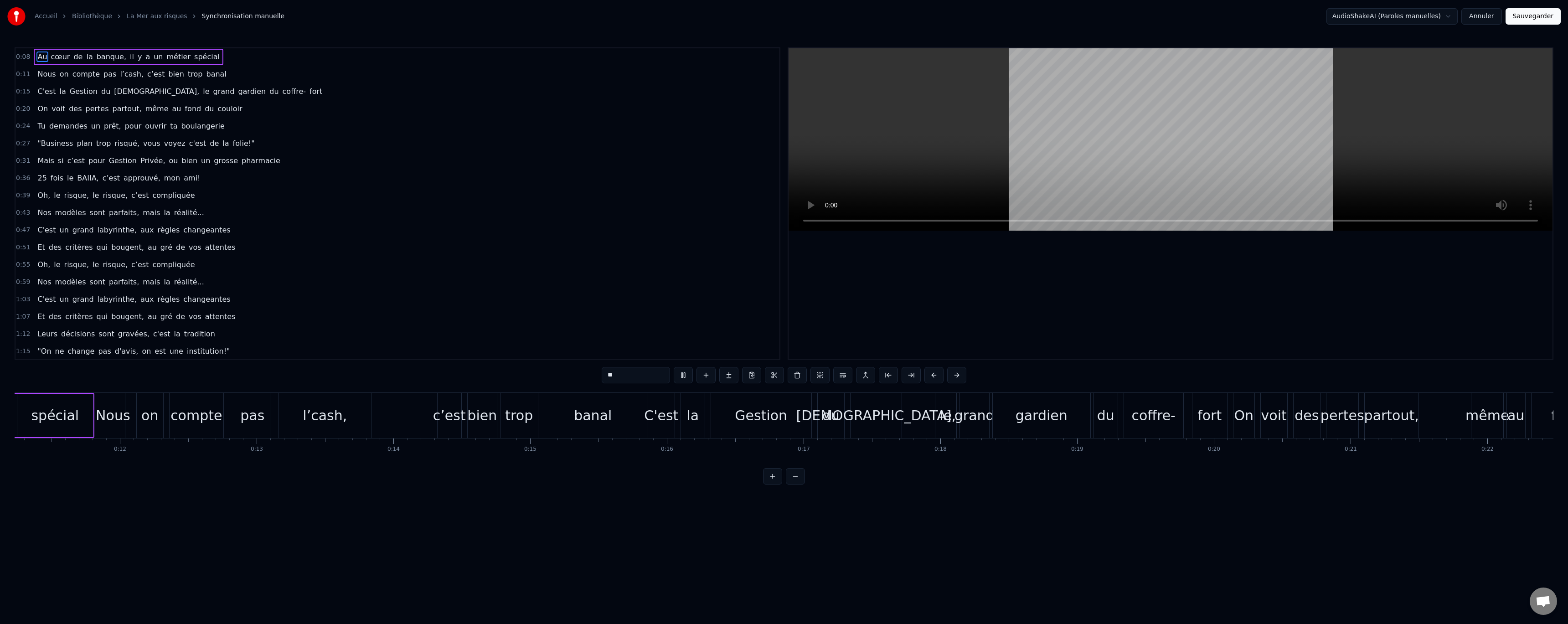
scroll to position [0, 1617]
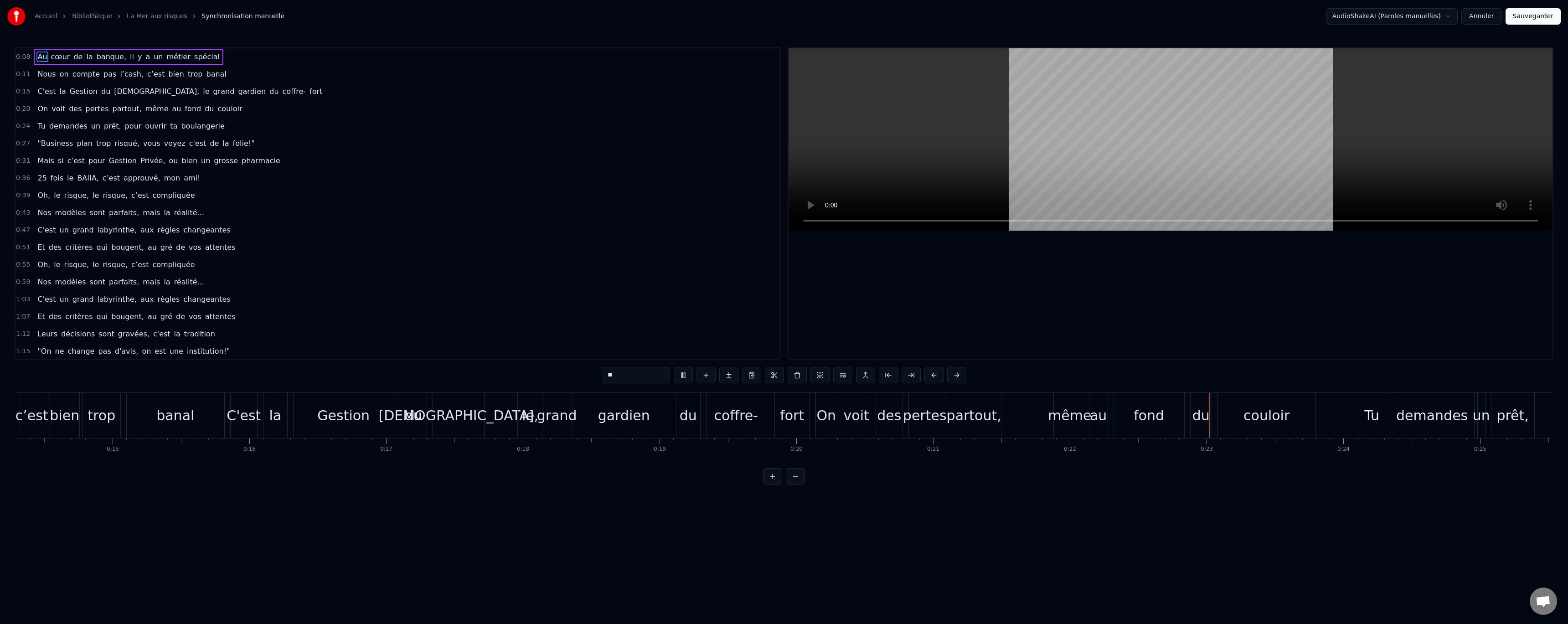
click at [777, 485] on button at bounding box center [772, 476] width 19 height 16
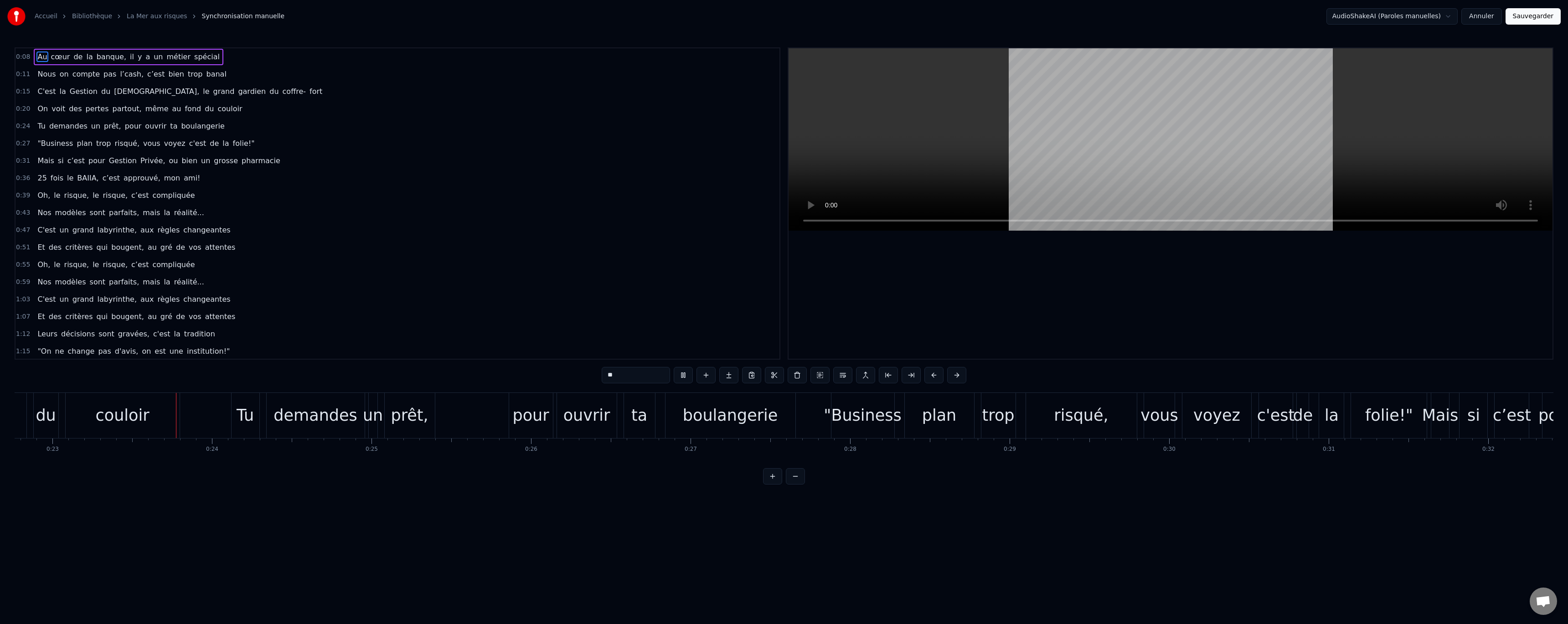
click at [792, 485] on button at bounding box center [795, 476] width 19 height 16
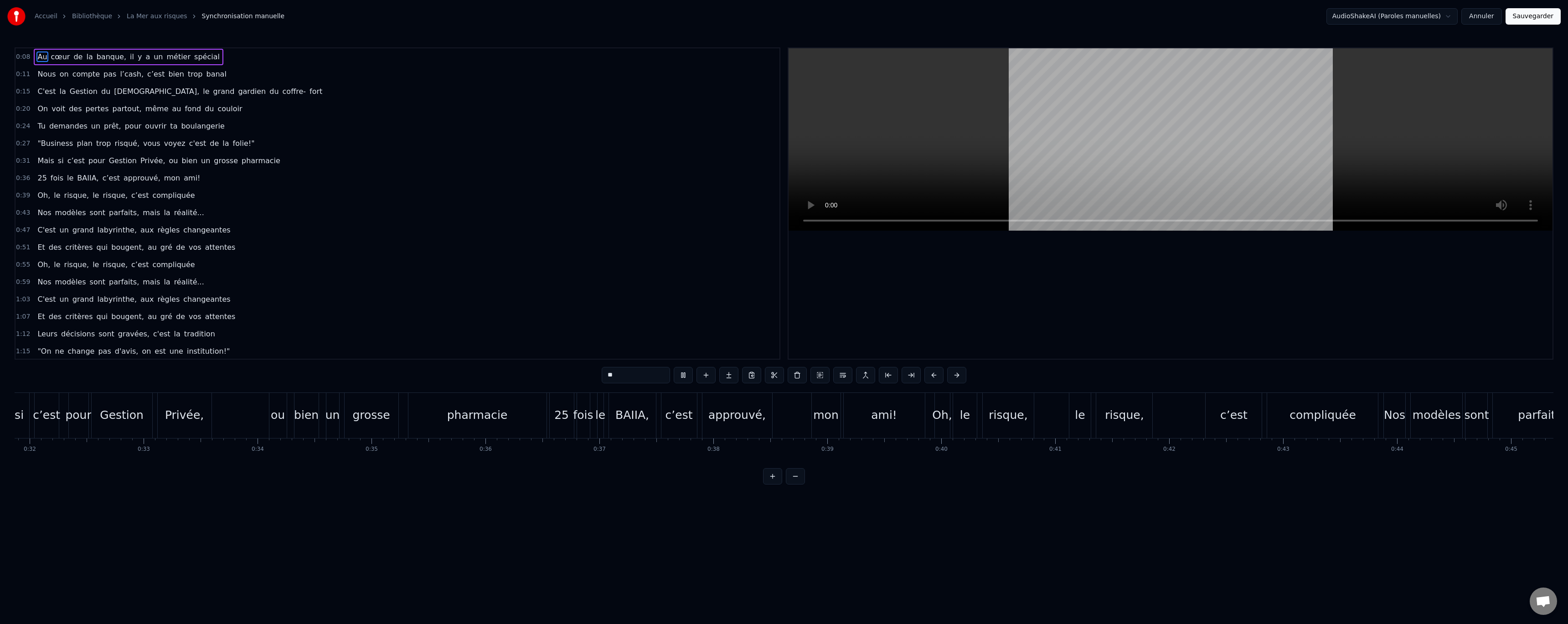
click at [792, 485] on button at bounding box center [795, 476] width 19 height 16
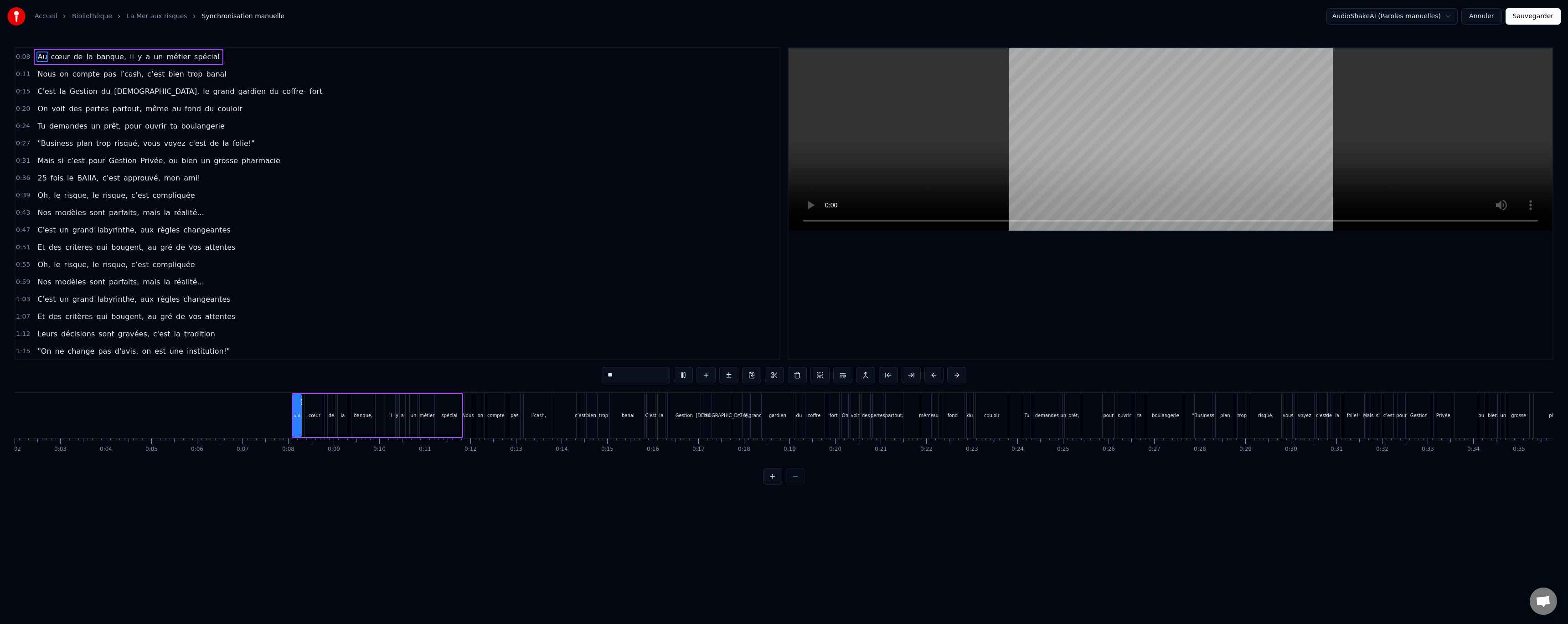
scroll to position [0, 28]
click at [767, 482] on button at bounding box center [772, 476] width 19 height 16
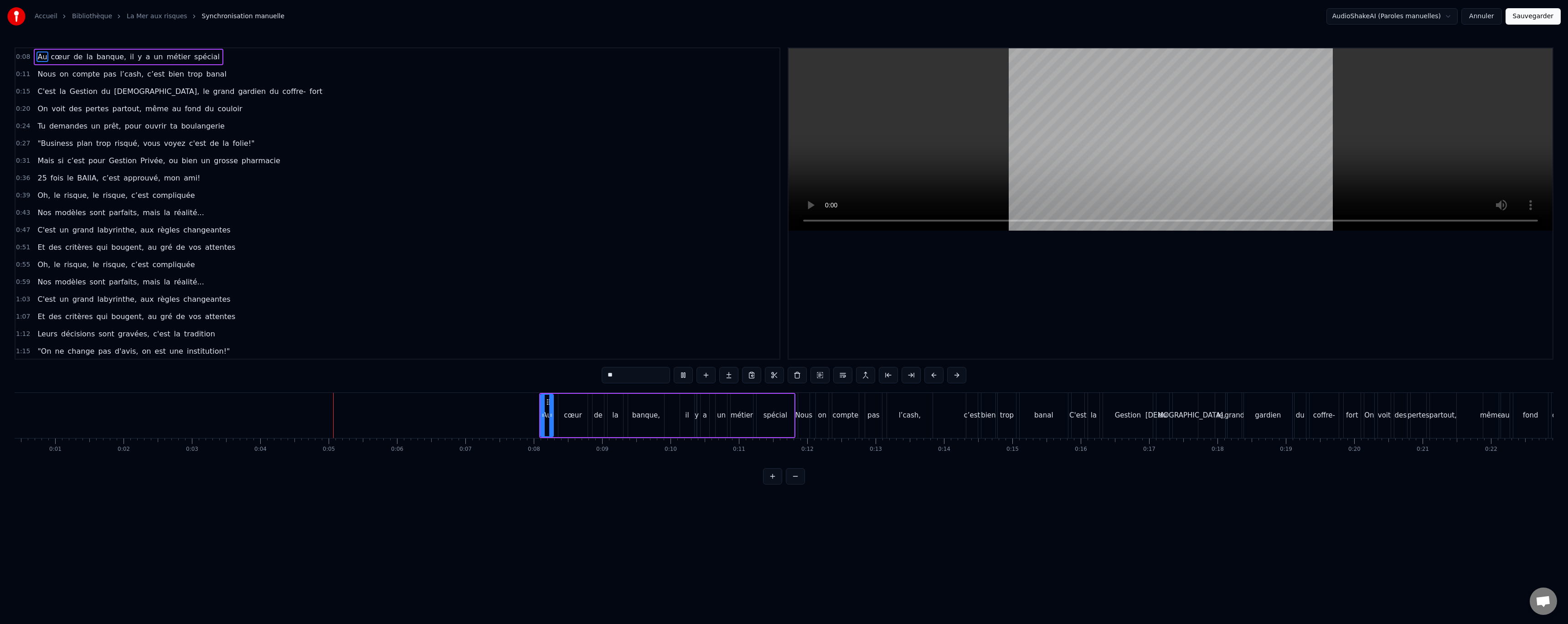
click at [767, 482] on button at bounding box center [772, 476] width 19 height 16
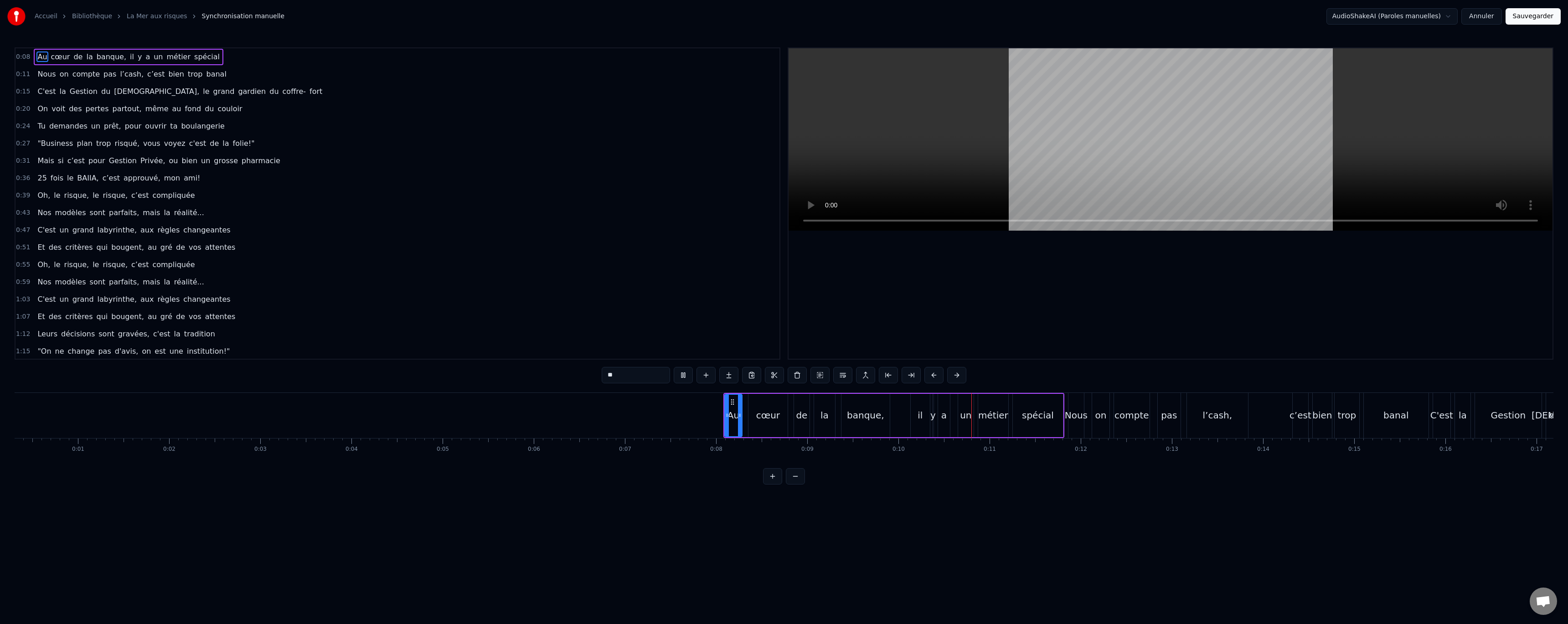
click at [765, 485] on button at bounding box center [772, 476] width 19 height 16
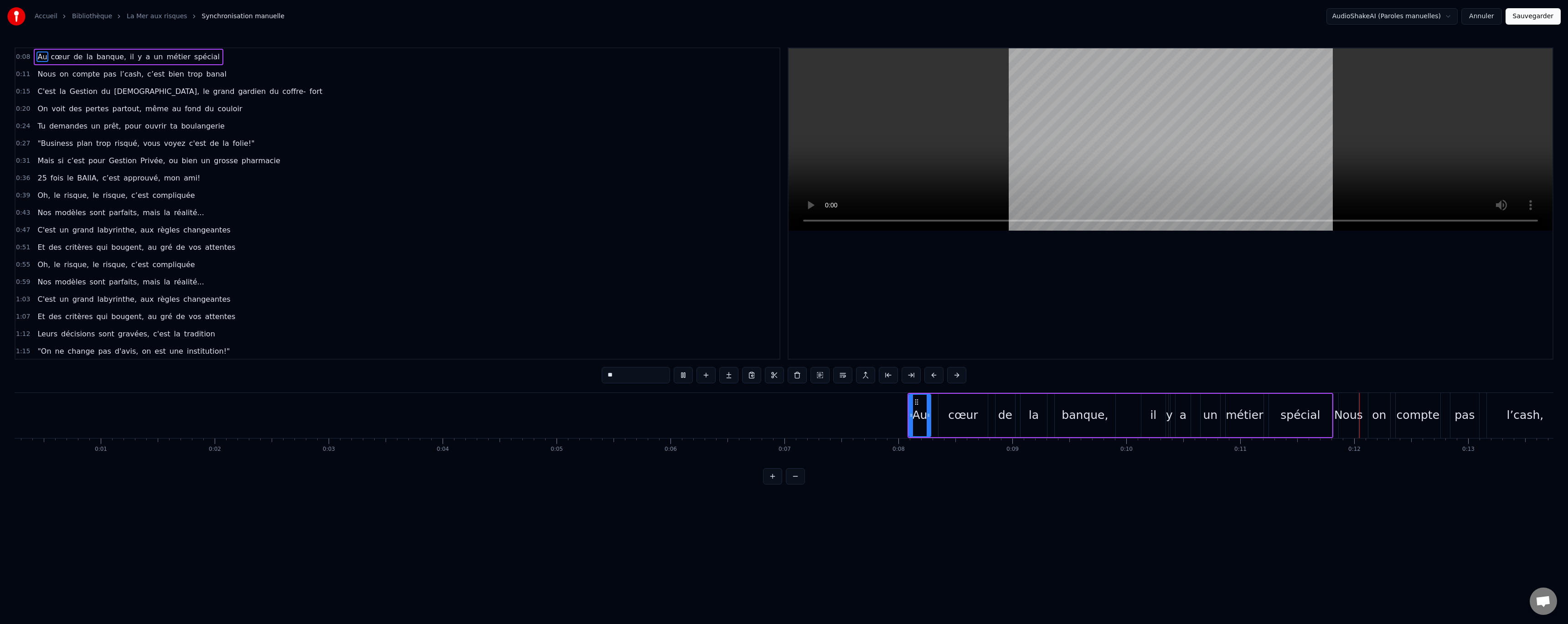
click at [789, 485] on button at bounding box center [795, 476] width 19 height 16
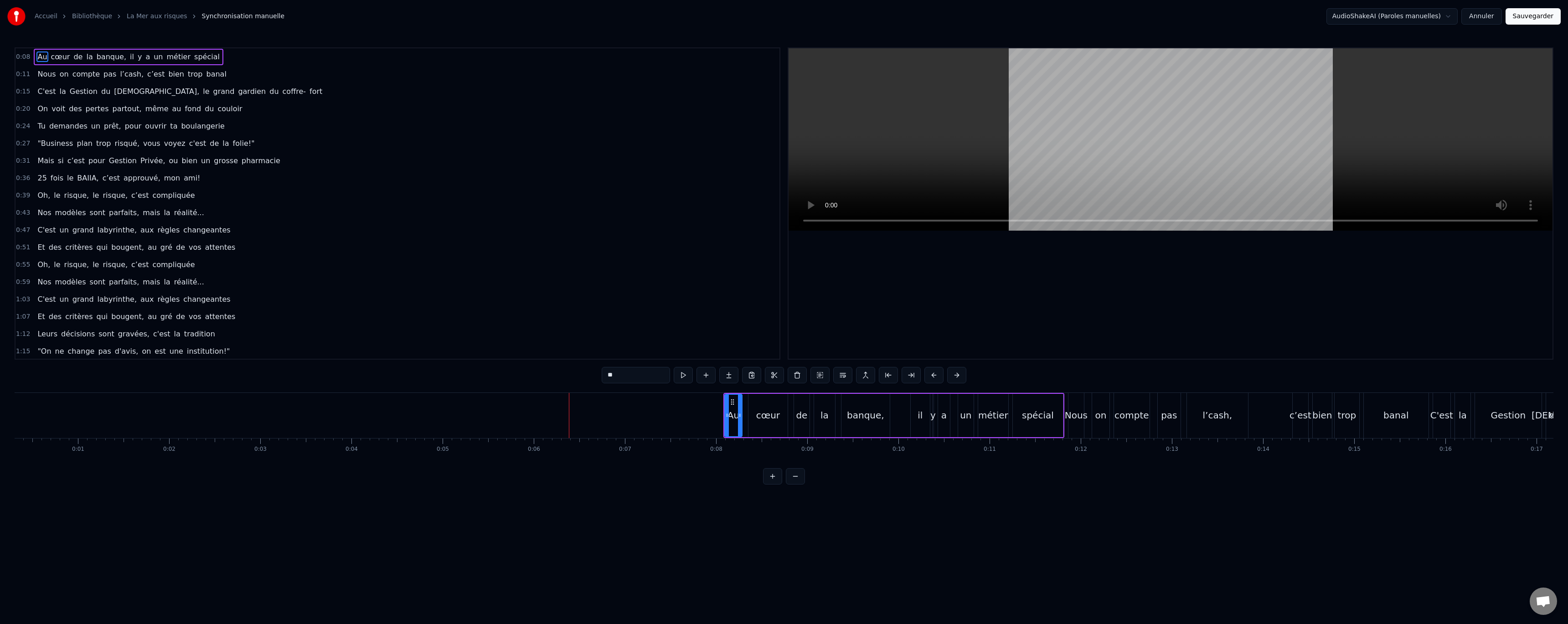
click at [920, 416] on div "il" at bounding box center [920, 415] width 5 height 13
type input "**"
drag, startPoint x: 918, startPoint y: 402, endPoint x: 896, endPoint y: 404, distance: 22.1
click at [896, 404] on icon at bounding box center [897, 402] width 7 height 7
click at [929, 403] on div "Au cœur de la banque, il y a un métier spécial" at bounding box center [894, 415] width 341 height 45
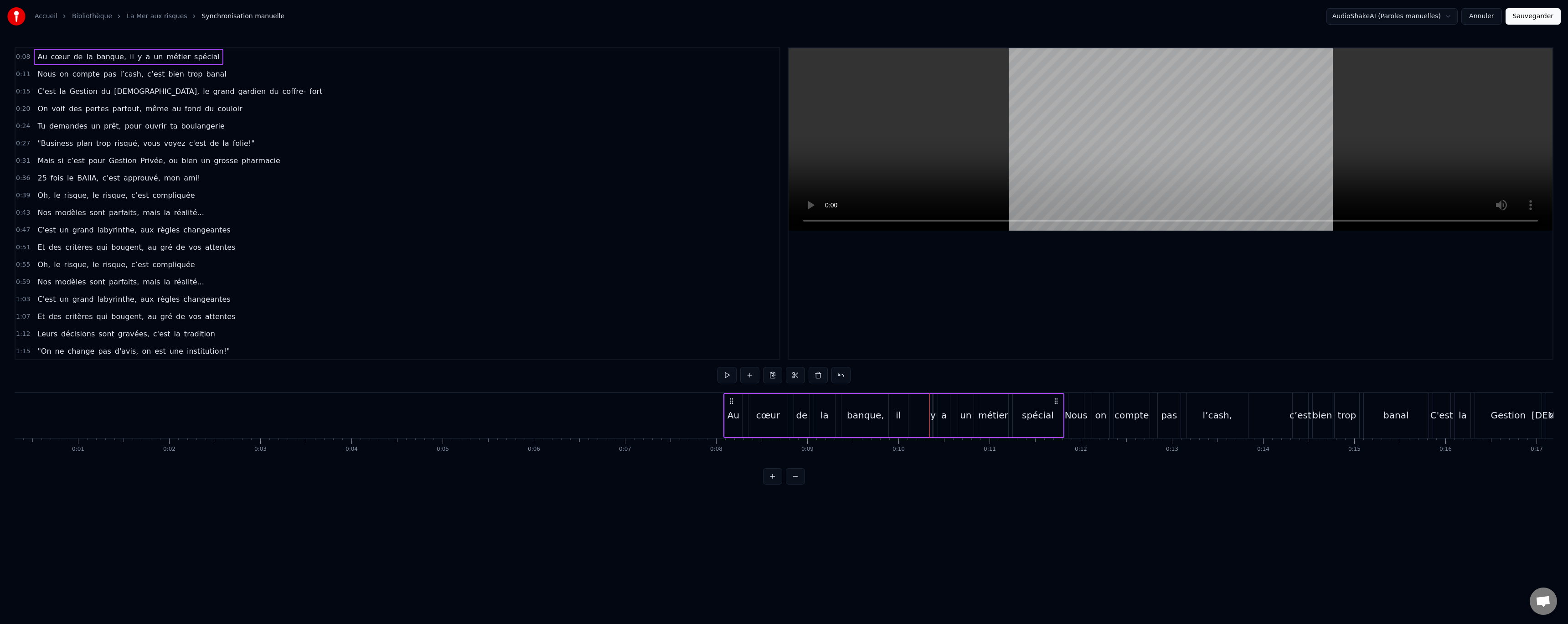
click at [933, 404] on div "y" at bounding box center [933, 415] width 2 height 43
drag, startPoint x: 940, startPoint y: 401, endPoint x: 923, endPoint y: 403, distance: 17.1
click at [923, 403] on icon at bounding box center [923, 402] width 7 height 7
click at [945, 404] on div "a" at bounding box center [943, 415] width 12 height 43
type input "*"
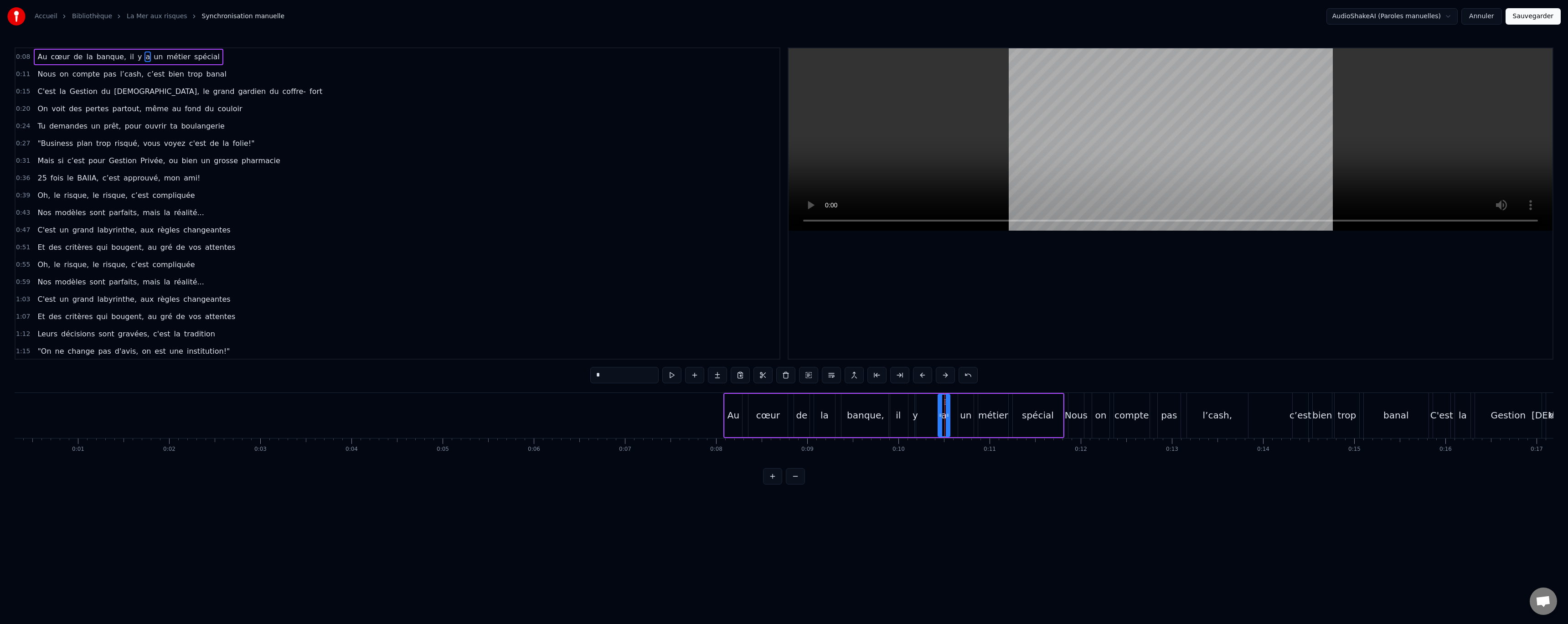
drag, startPoint x: 945, startPoint y: 402, endPoint x: 940, endPoint y: 402, distance: 5.0
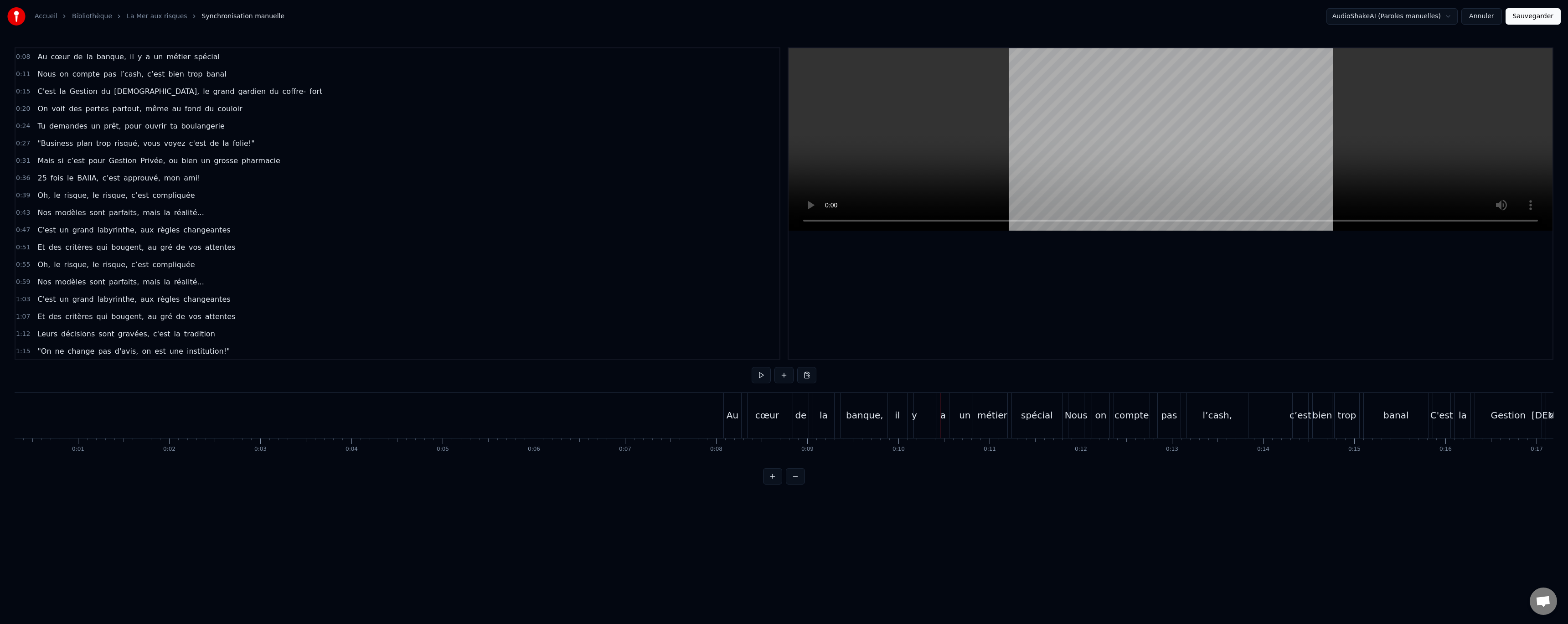
click at [945, 402] on div "a" at bounding box center [943, 415] width 12 height 45
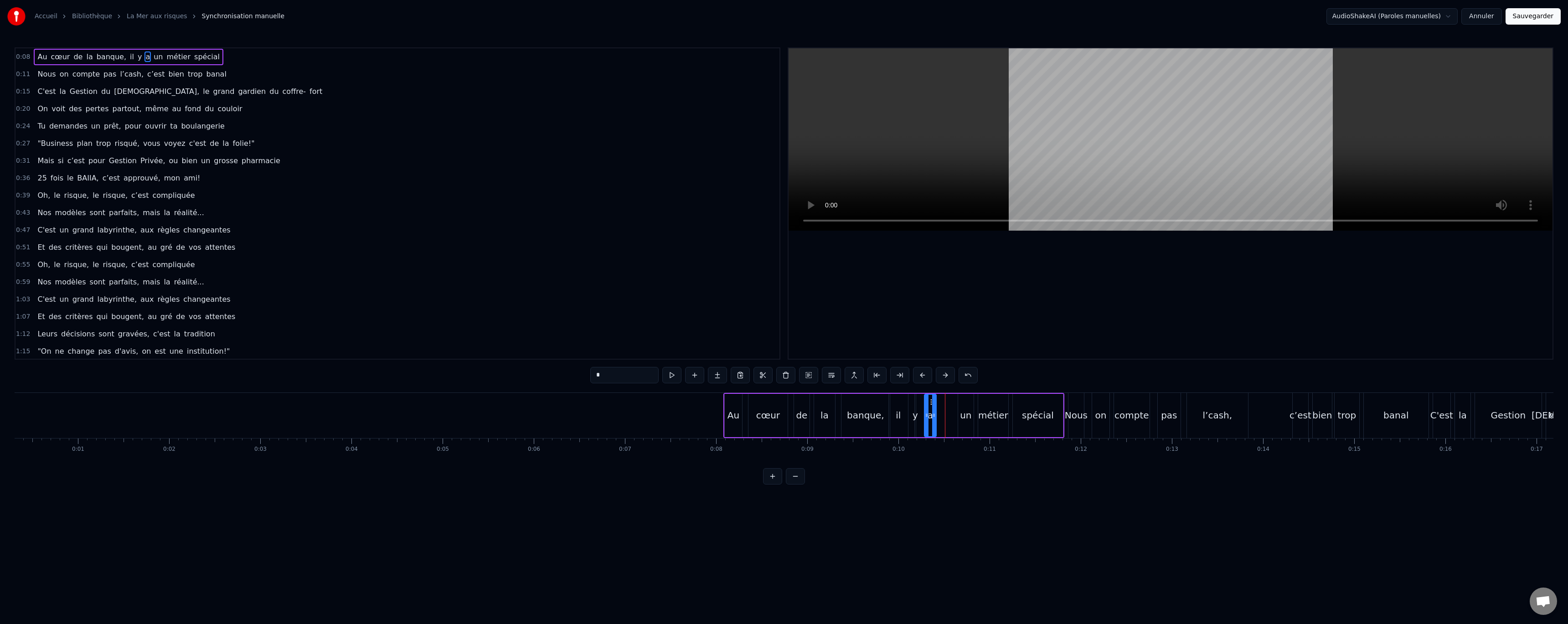
drag, startPoint x: 945, startPoint y: 402, endPoint x: 931, endPoint y: 402, distance: 14.0
click at [931, 402] on icon at bounding box center [932, 402] width 7 height 7
click at [967, 409] on div "un" at bounding box center [965, 415] width 12 height 13
drag, startPoint x: 967, startPoint y: 401, endPoint x: 950, endPoint y: 404, distance: 17.3
click at [950, 404] on icon at bounding box center [949, 402] width 7 height 7
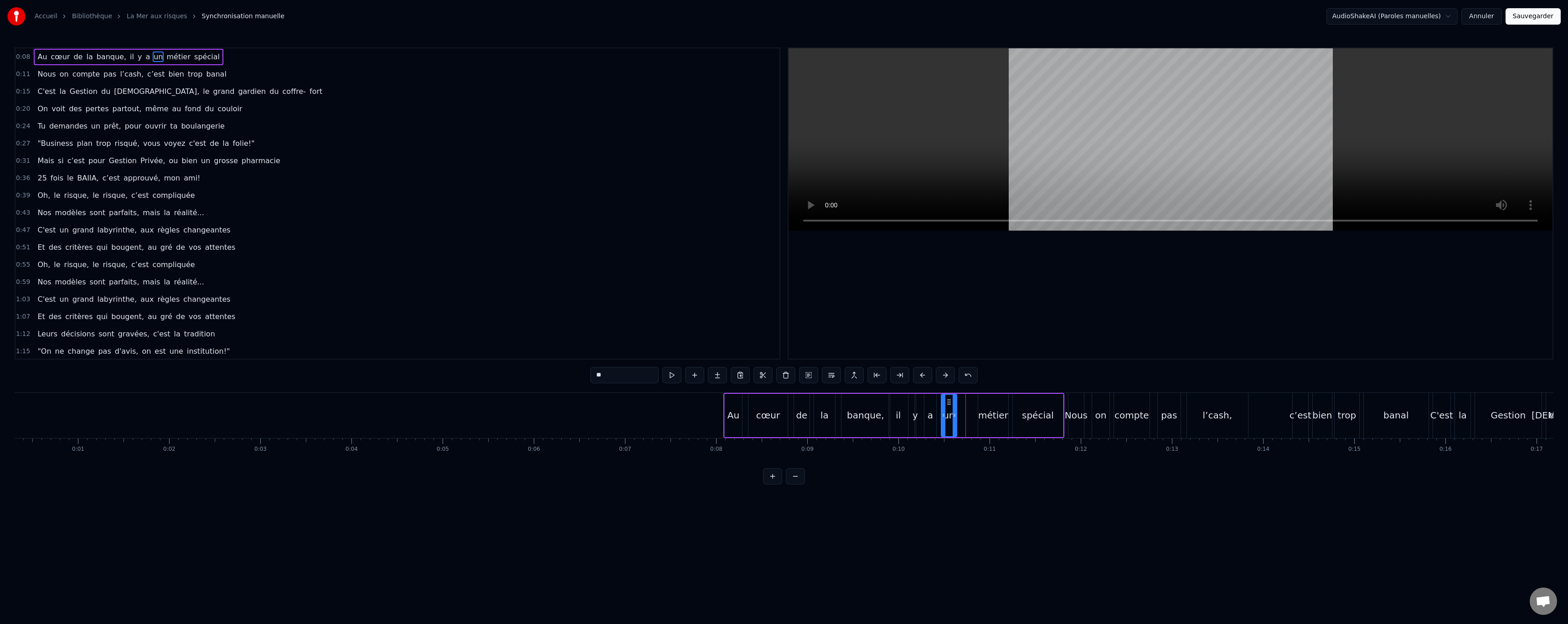
click at [990, 412] on div "métier" at bounding box center [993, 415] width 30 height 13
type input "******"
drag, startPoint x: 981, startPoint y: 415, endPoint x: 964, endPoint y: 415, distance: 17.0
click at [964, 415] on icon at bounding box center [964, 415] width 4 height 7
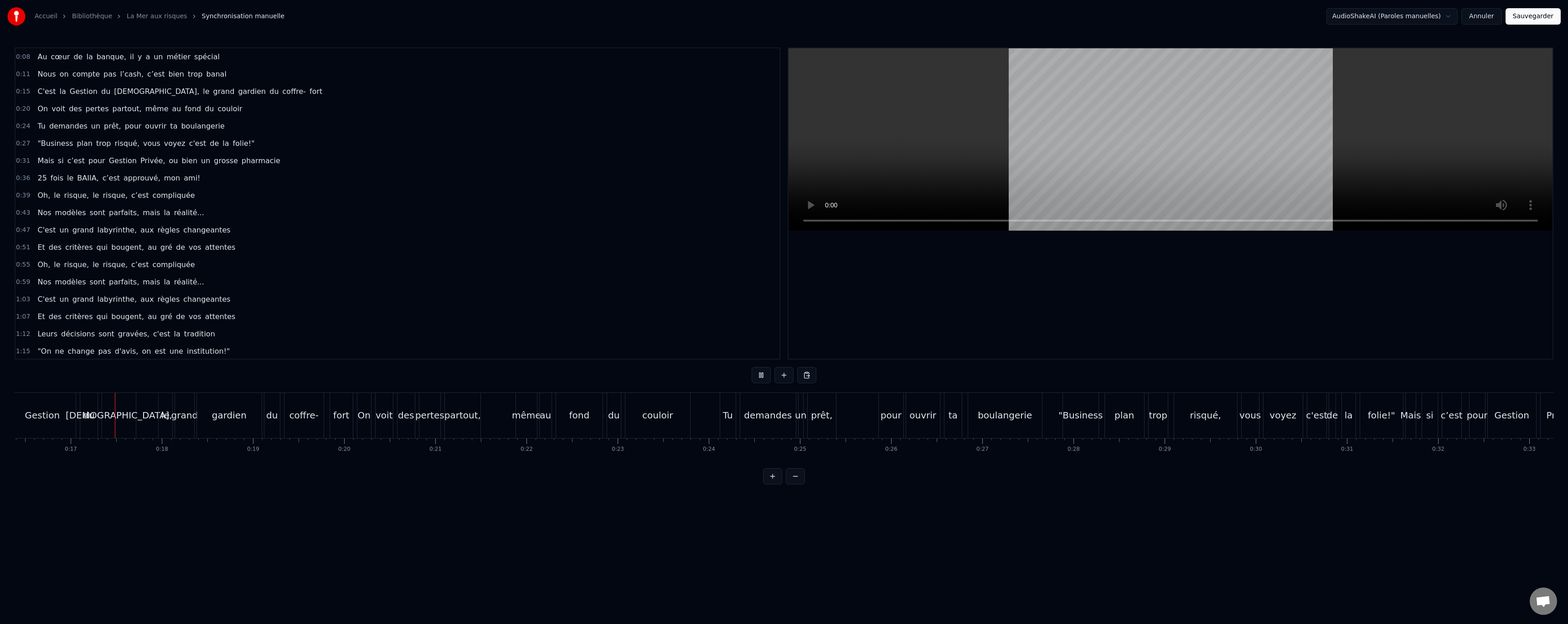
scroll to position [0, 1496]
click at [163, 418] on div "le" at bounding box center [163, 415] width 8 height 13
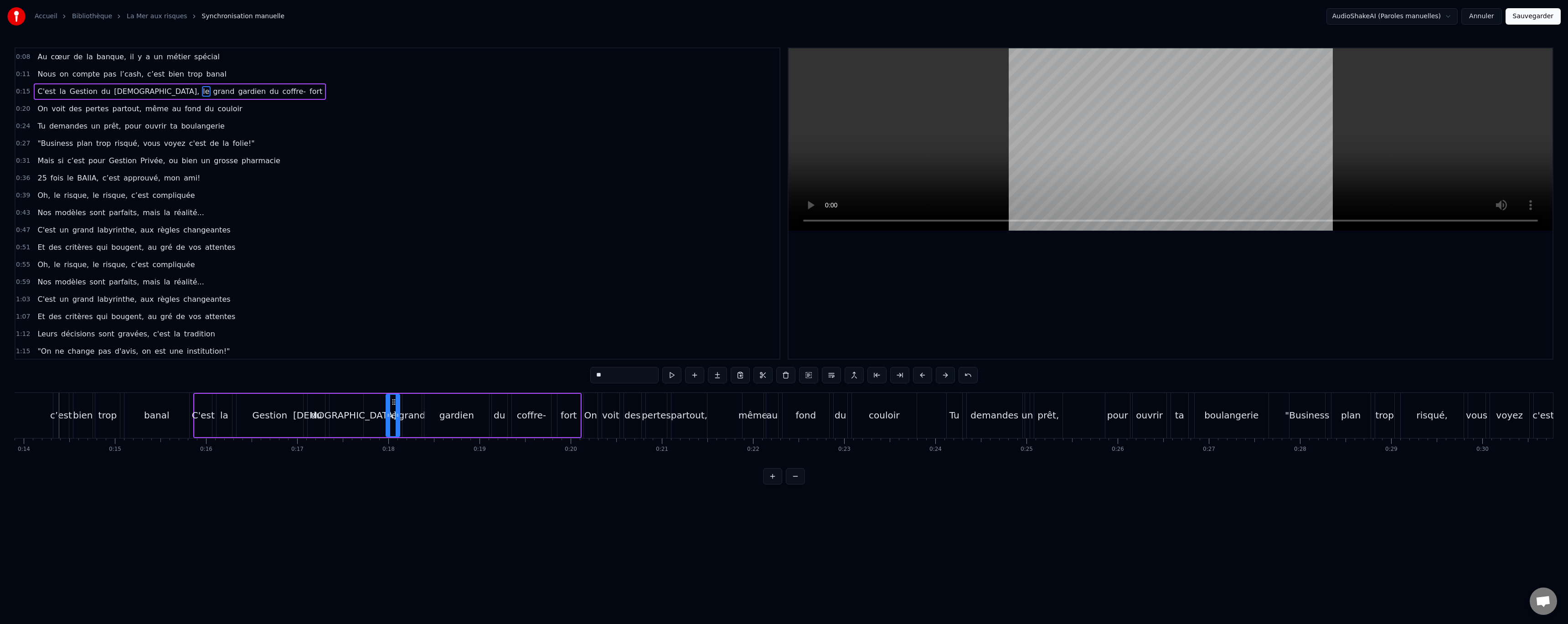
scroll to position [0, 1265]
drag, startPoint x: 395, startPoint y: 401, endPoint x: 363, endPoint y: 403, distance: 32.1
click at [363, 403] on icon at bounding box center [363, 402] width 7 height 7
click at [353, 415] on icon at bounding box center [354, 415] width 4 height 7
drag, startPoint x: 368, startPoint y: 414, endPoint x: 377, endPoint y: 414, distance: 9.0
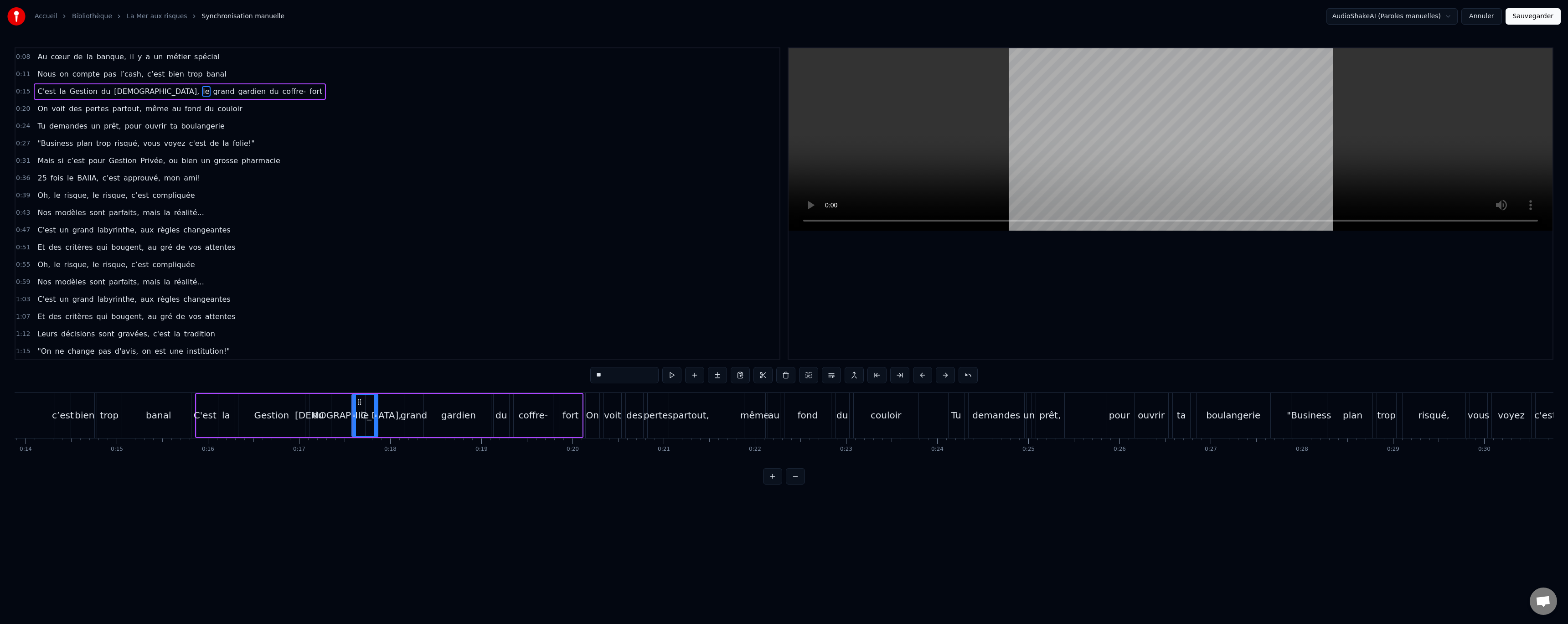
click at [377, 414] on icon at bounding box center [376, 415] width 4 height 7
click at [409, 416] on div "grand" at bounding box center [414, 415] width 27 height 13
drag, startPoint x: 411, startPoint y: 402, endPoint x: 402, endPoint y: 405, distance: 9.5
click at [397, 402] on circle at bounding box center [396, 402] width 1 height 1
click at [430, 407] on div "gardien" at bounding box center [458, 415] width 65 height 43
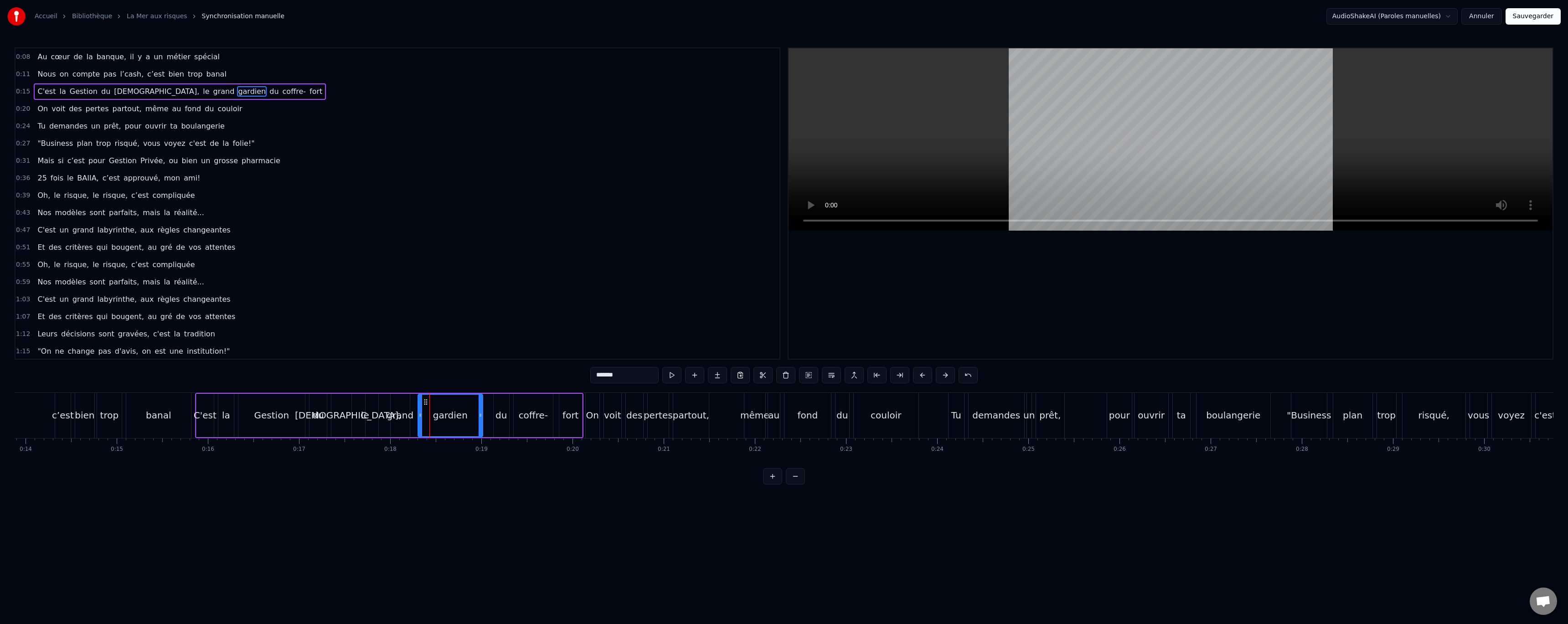
drag, startPoint x: 434, startPoint y: 402, endPoint x: 429, endPoint y: 402, distance: 5.0
click at [426, 402] on icon at bounding box center [425, 402] width 7 height 7
click at [863, 220] on video at bounding box center [1170, 139] width 764 height 183
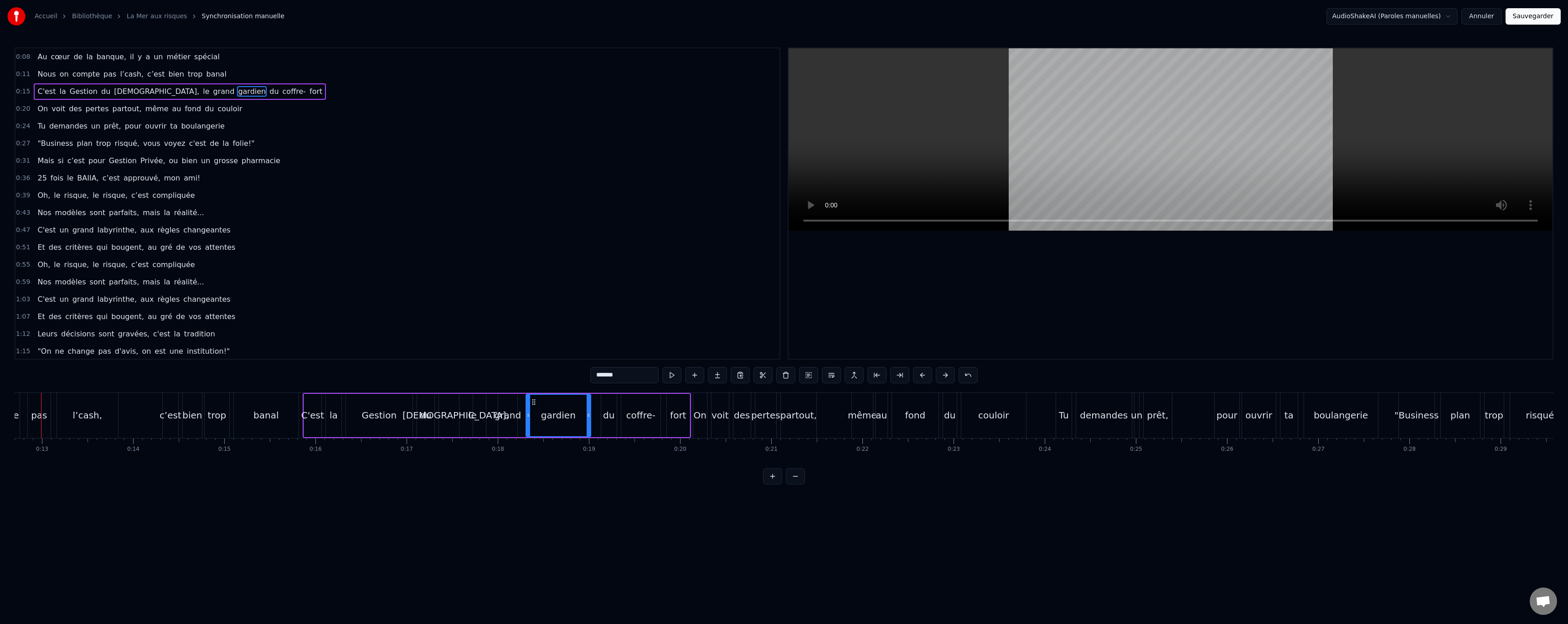
scroll to position [0, 1138]
drag, startPoint x: 628, startPoint y: 416, endPoint x: 621, endPoint y: 416, distance: 7.0
click at [621, 416] on div "du" at bounding box center [628, 415] width 15 height 43
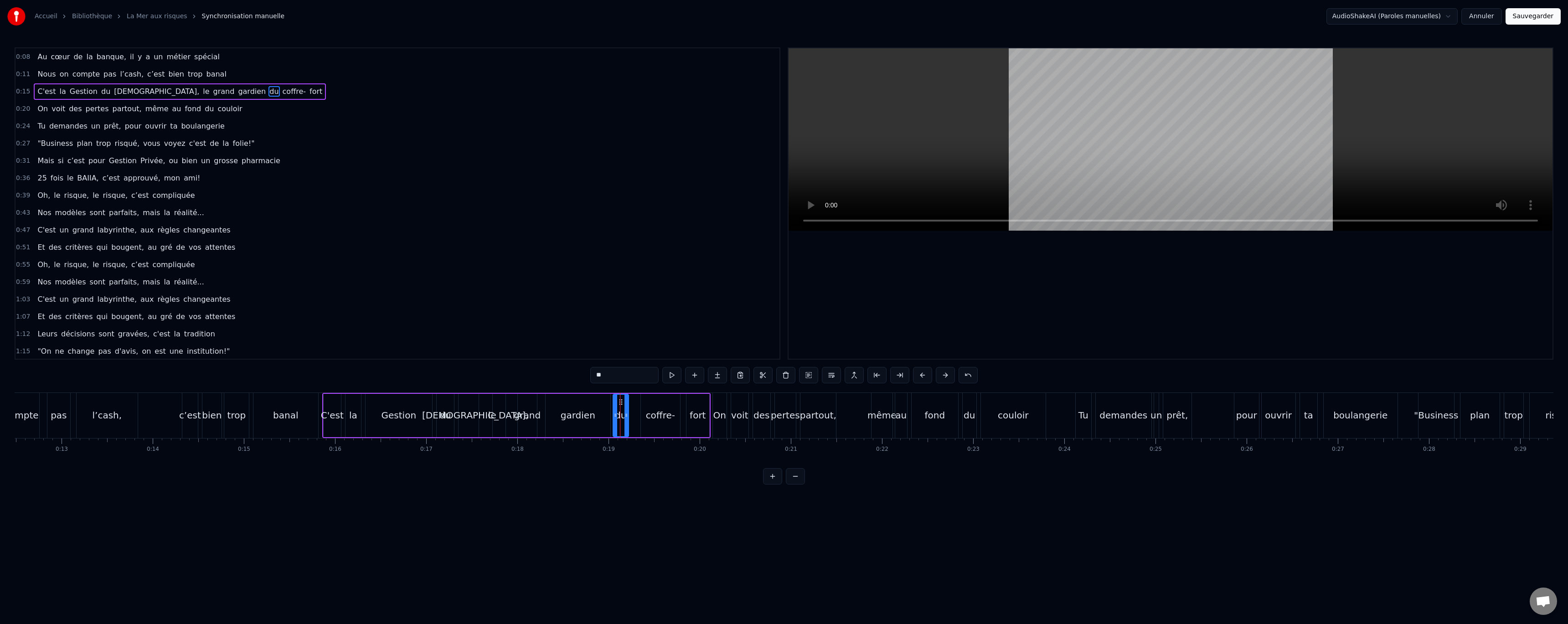
drag, startPoint x: 629, startPoint y: 403, endPoint x: 622, endPoint y: 404, distance: 7.1
click at [645, 407] on div "coffre-" at bounding box center [660, 415] width 39 height 43
drag, startPoint x: 649, startPoint y: 400, endPoint x: 642, endPoint y: 403, distance: 7.6
click at [638, 401] on icon at bounding box center [638, 402] width 7 height 7
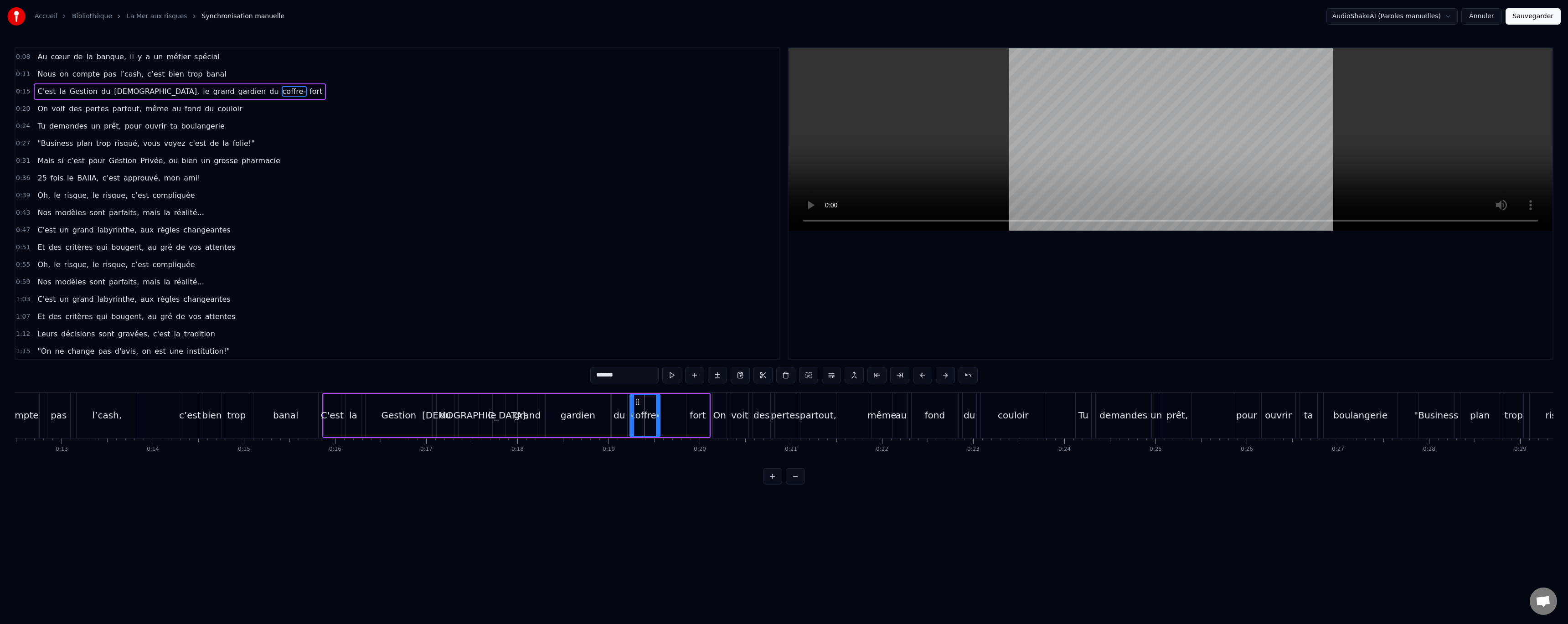
drag, startPoint x: 665, startPoint y: 415, endPoint x: 656, endPoint y: 415, distance: 9.0
click at [656, 415] on icon at bounding box center [658, 415] width 4 height 7
click at [690, 411] on div "fort" at bounding box center [698, 415] width 16 height 13
type input "****"
drag, startPoint x: 693, startPoint y: 401, endPoint x: 676, endPoint y: 404, distance: 17.3
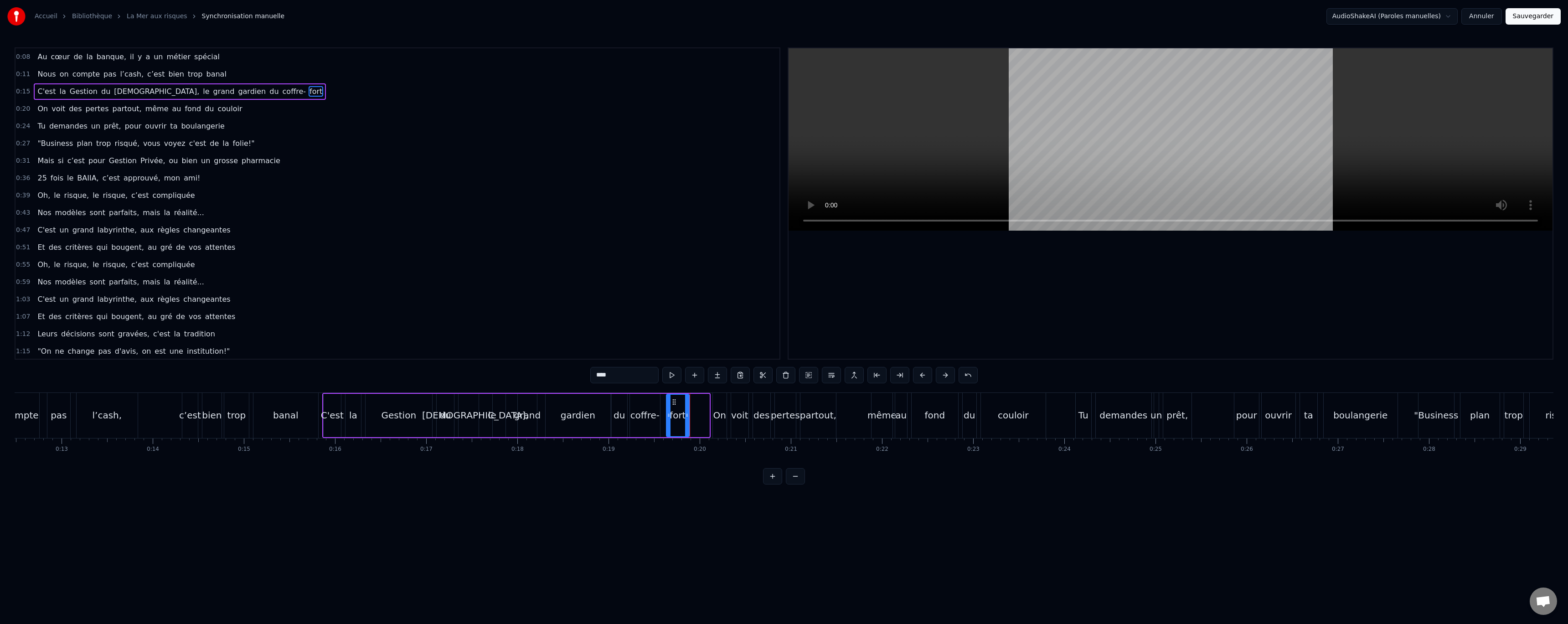
click at [674, 402] on icon at bounding box center [674, 402] width 7 height 7
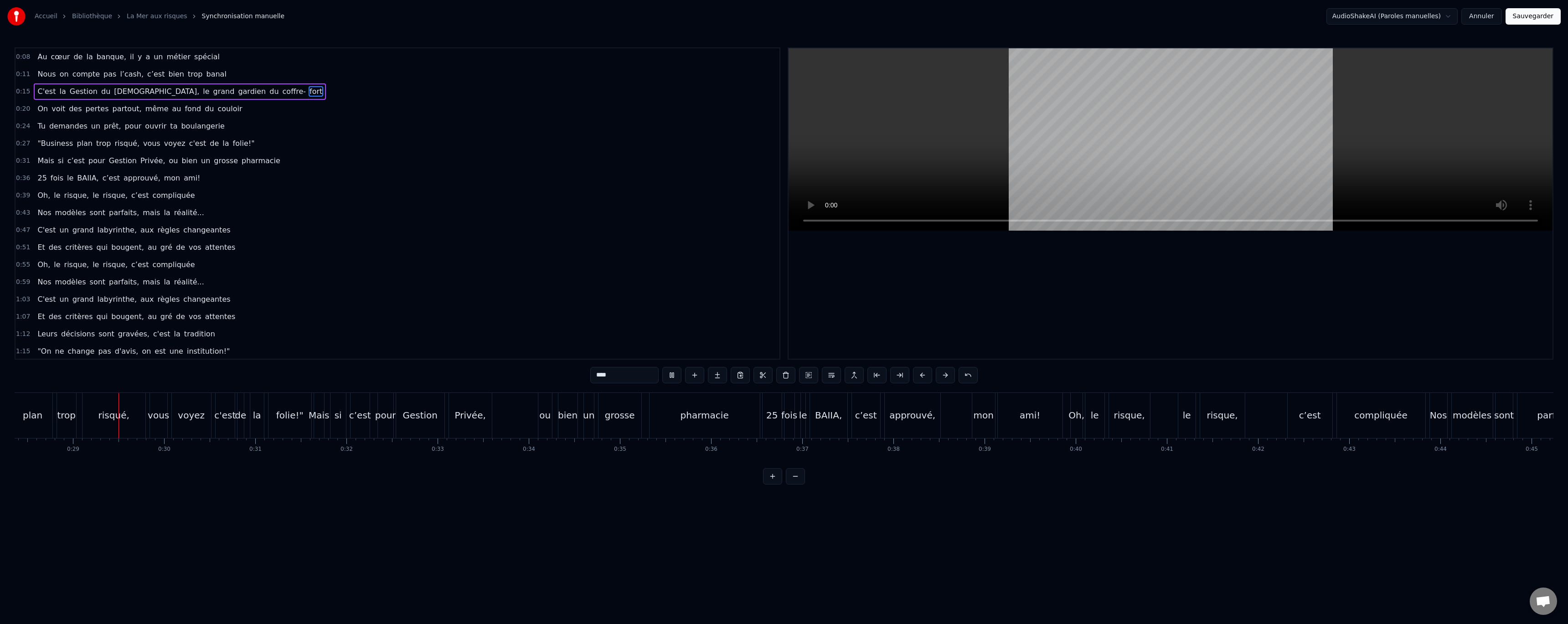
scroll to position [0, 2592]
click at [1486, 13] on button "Annuler" at bounding box center [1482, 16] width 40 height 16
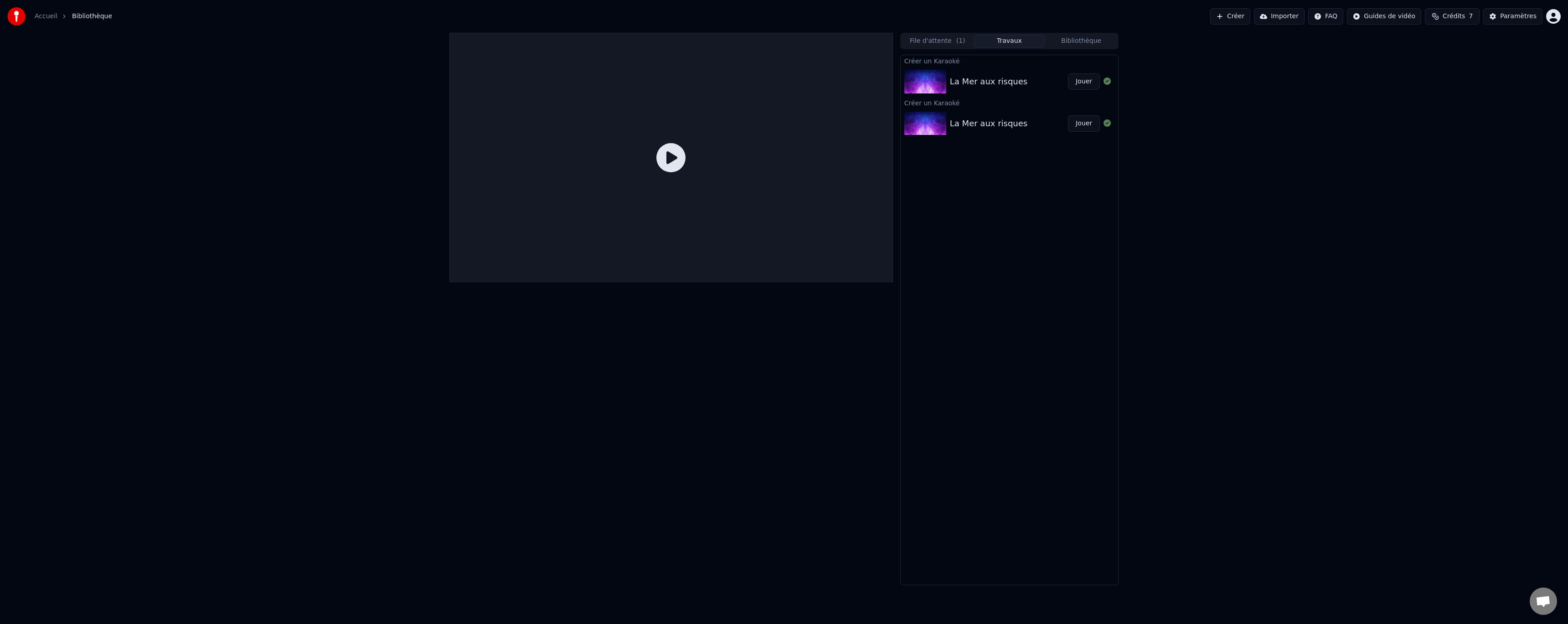
click at [961, 77] on div "La Mer aux risques" at bounding box center [989, 82] width 77 height 13
click at [941, 46] on button "File d'attente ( 1 )" at bounding box center [937, 41] width 72 height 13
click at [1009, 40] on button "Travaux" at bounding box center [1010, 41] width 72 height 13
click at [1042, 86] on div "La Mer aux risques" at bounding box center [1009, 82] width 118 height 13
click at [1083, 86] on button "Jouer" at bounding box center [1084, 82] width 32 height 16
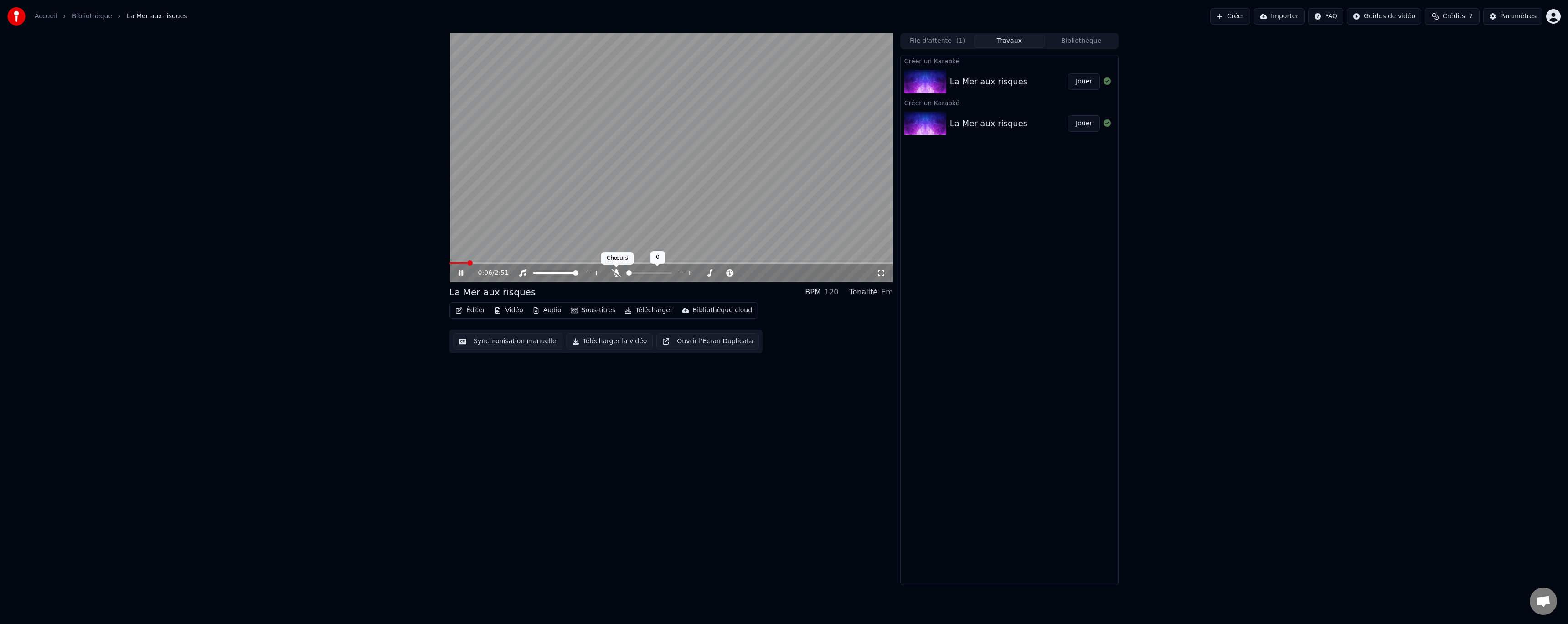
click at [612, 273] on icon at bounding box center [616, 273] width 9 height 7
click at [616, 273] on icon at bounding box center [616, 273] width 5 height 7
click at [626, 273] on span at bounding box center [629, 273] width 5 height 5
click at [617, 272] on icon at bounding box center [616, 273] width 9 height 7
click at [636, 275] on span at bounding box center [637, 273] width 5 height 5
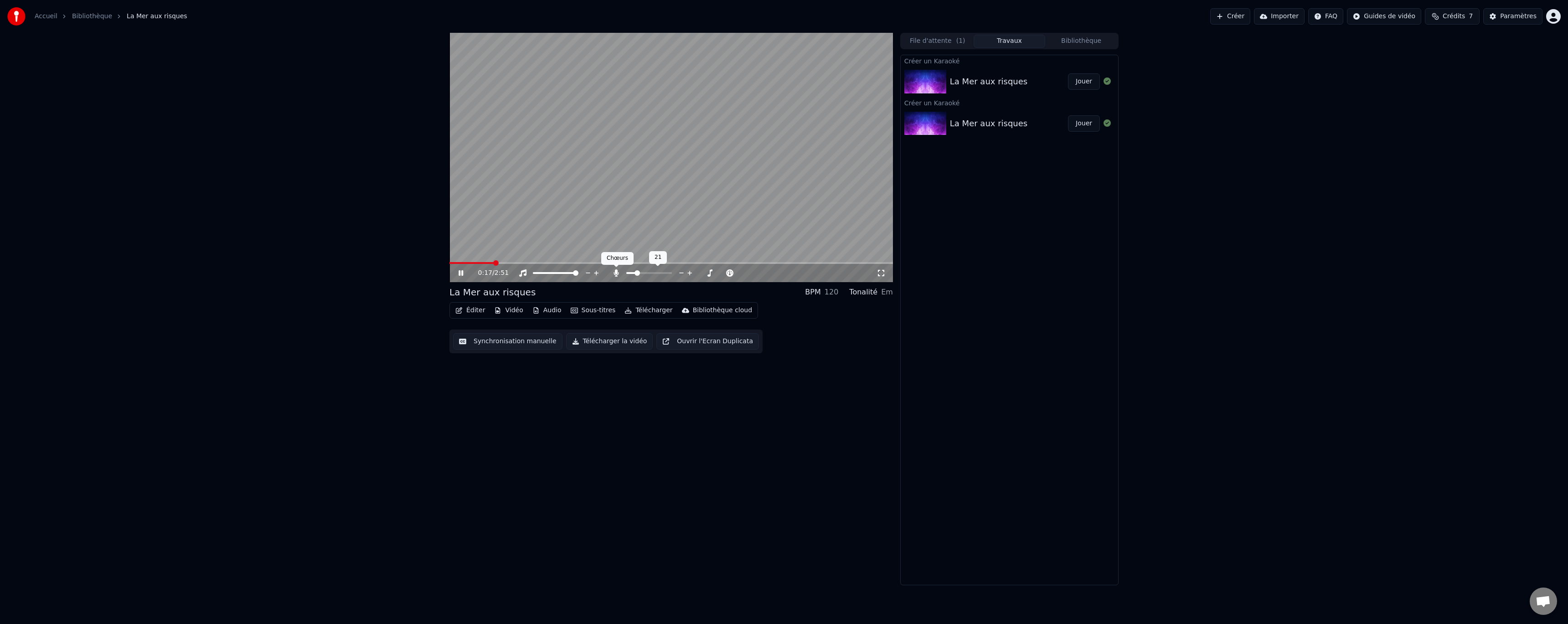
click at [616, 274] on icon at bounding box center [616, 273] width 5 height 7
click at [578, 271] on span at bounding box center [575, 273] width 5 height 5
click at [688, 155] on video at bounding box center [671, 158] width 444 height 250
click at [605, 340] on button "Télécharger la vidéo" at bounding box center [609, 341] width 87 height 16
click at [1082, 82] on button "Afficher" at bounding box center [1080, 82] width 40 height 16
